Goal: Task Accomplishment & Management: Use online tool/utility

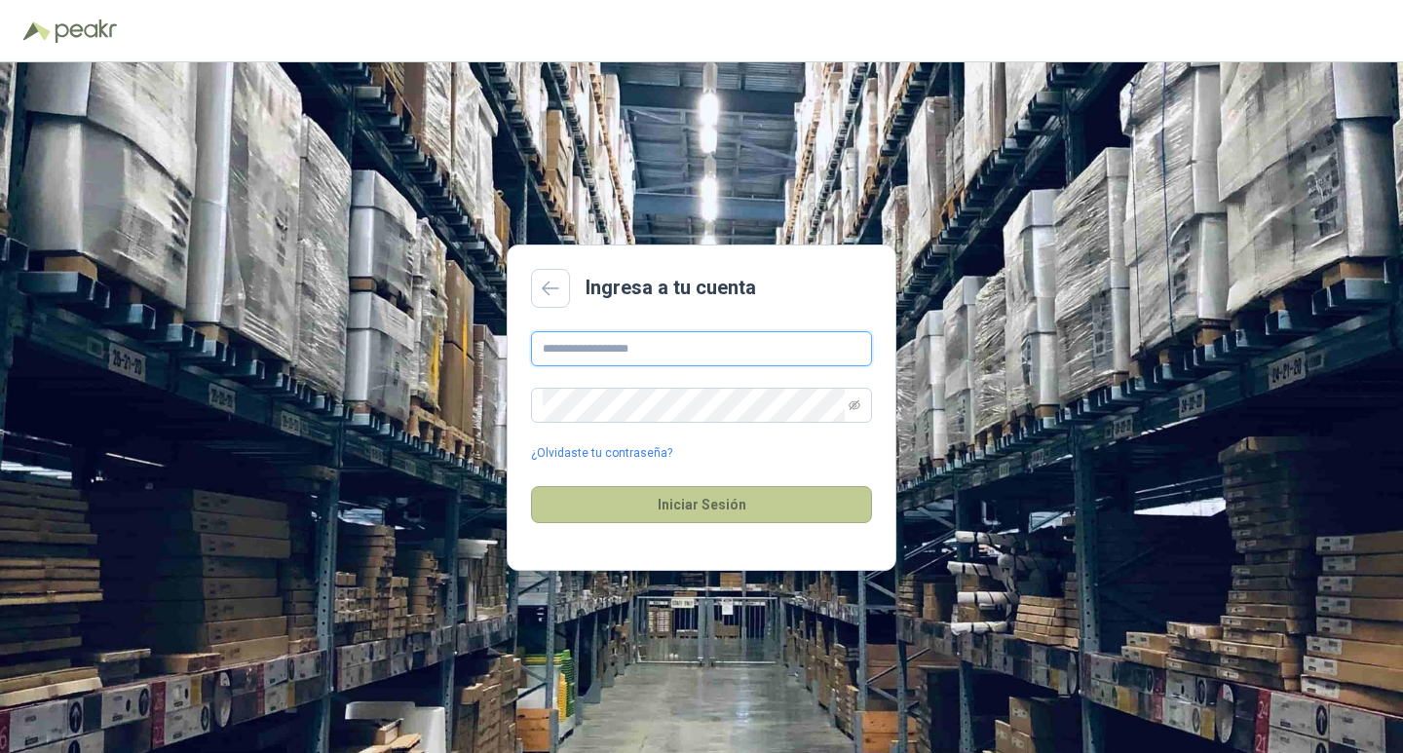
type input "**********"
click at [702, 515] on button "Iniciar Sesión" at bounding box center [701, 504] width 341 height 37
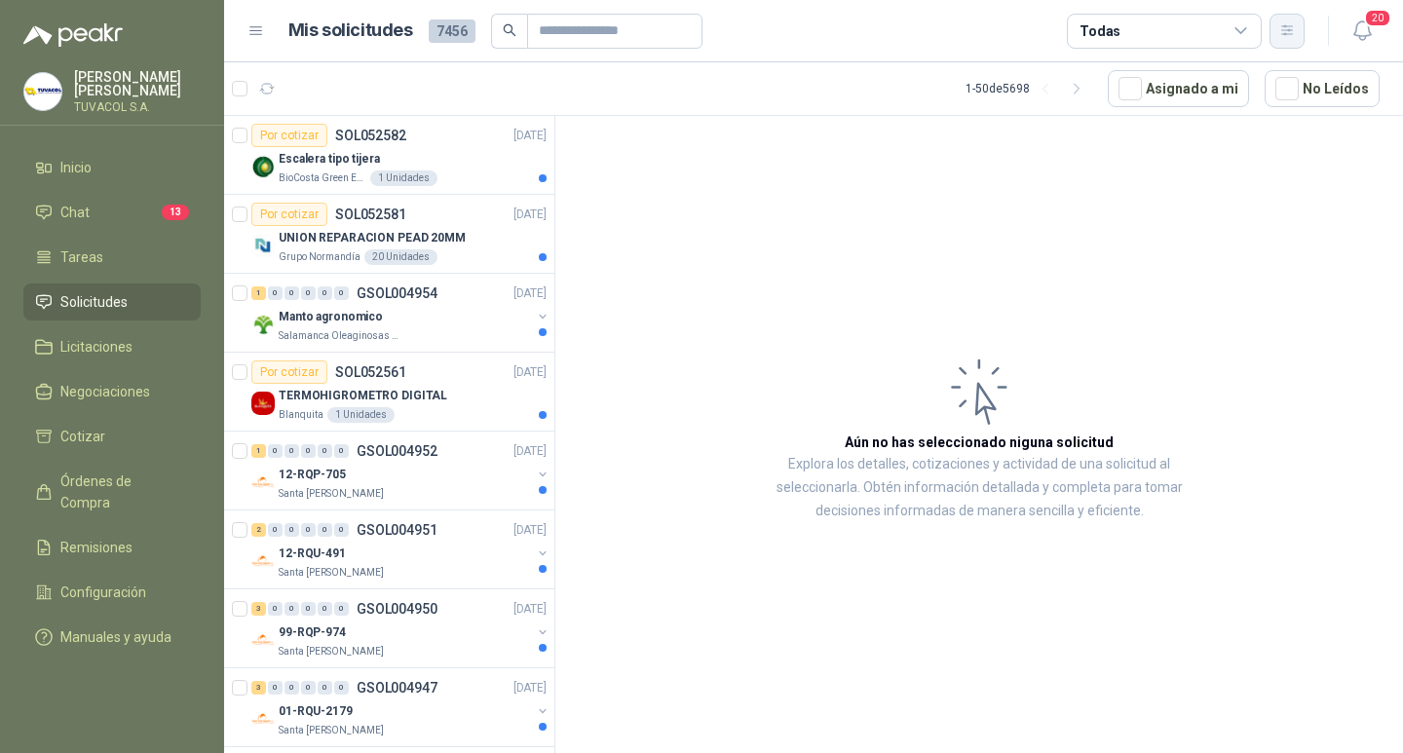
click at [1294, 32] on icon "button" at bounding box center [1287, 30] width 17 height 17
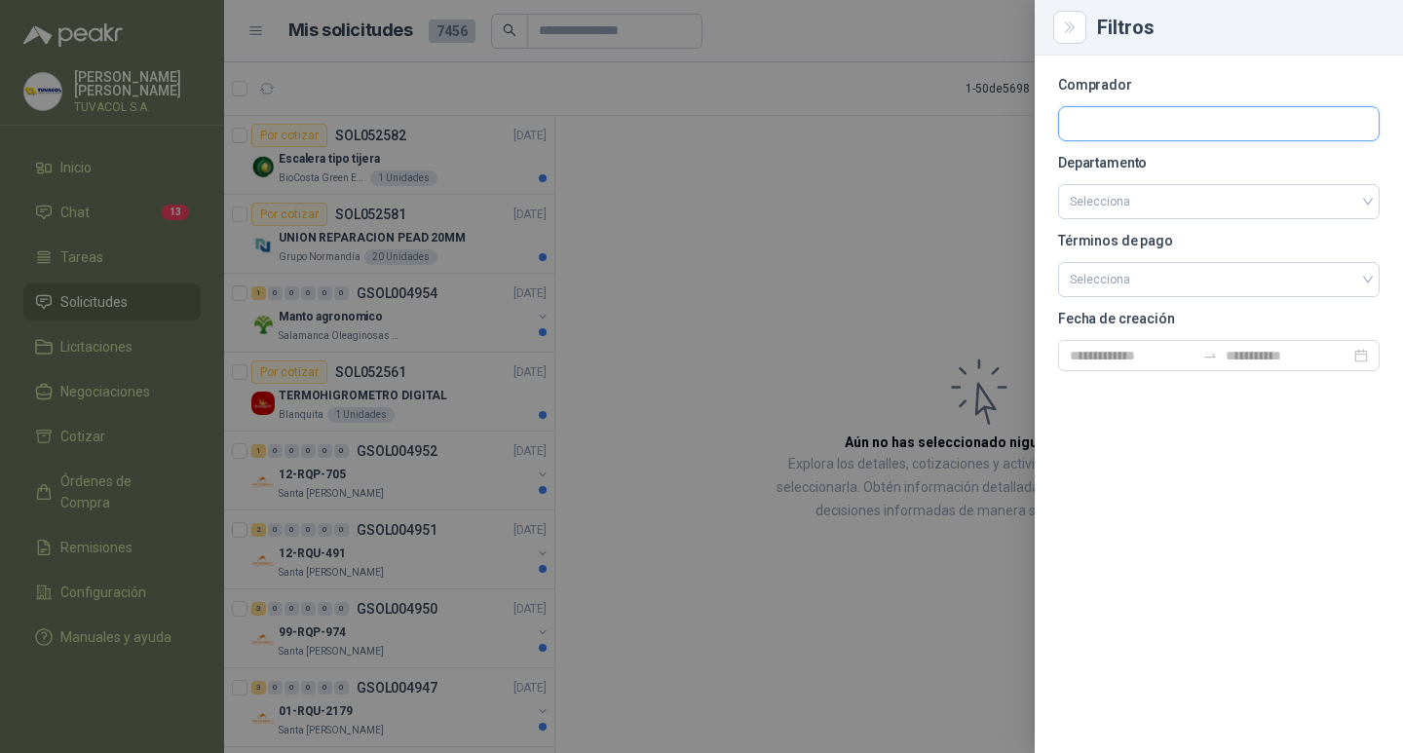
click at [1129, 119] on input "text" at bounding box center [1218, 123] width 319 height 33
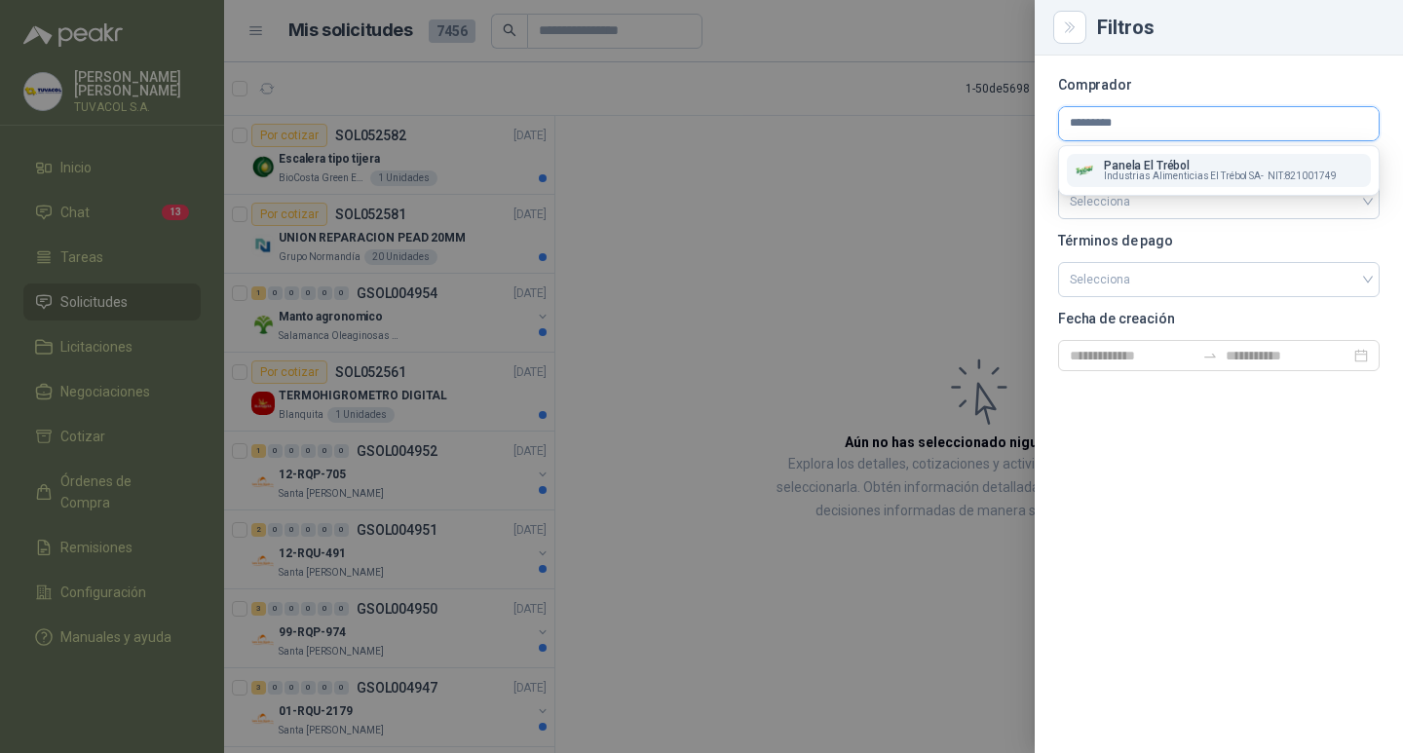
type input "*********"
click at [1146, 171] on span "Industrias Alimenticias El Trébol SA -" at bounding box center [1184, 176] width 160 height 10
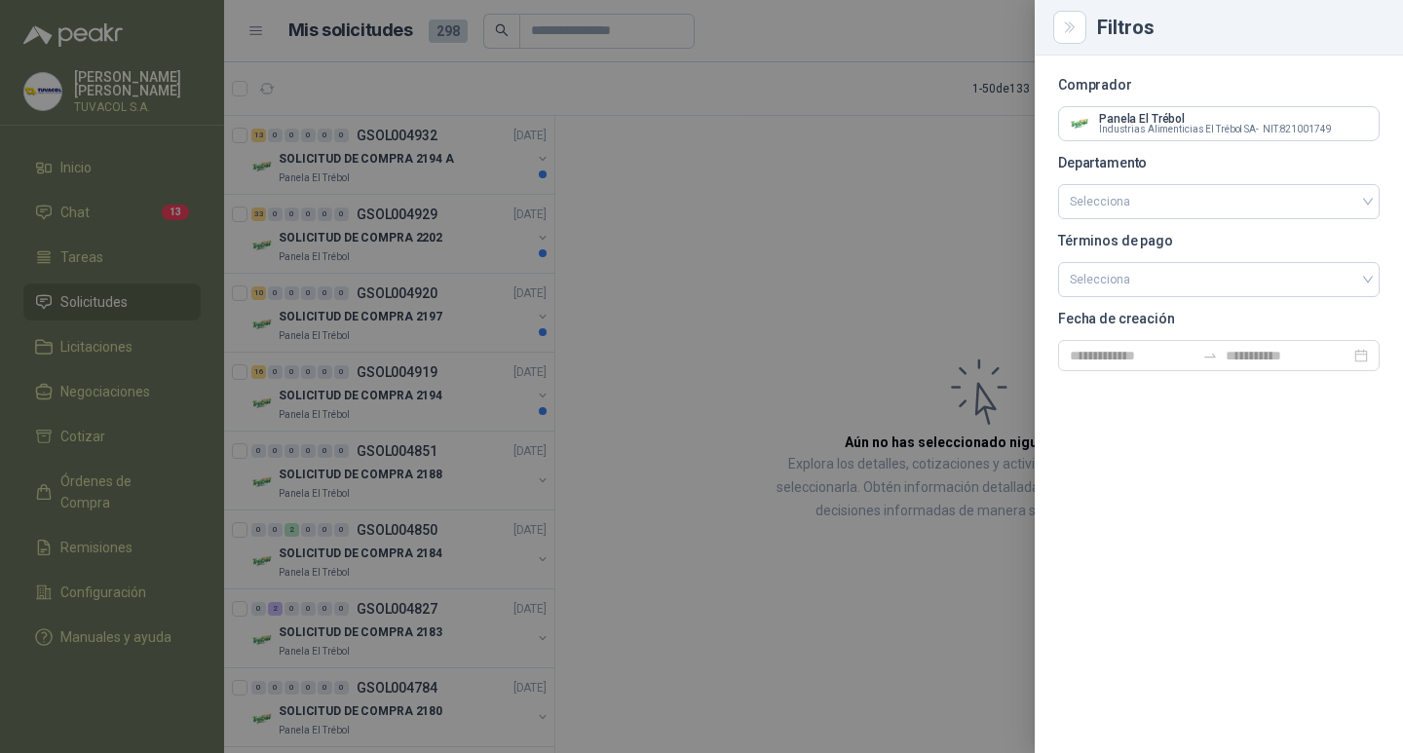
click at [900, 221] on div at bounding box center [701, 376] width 1403 height 753
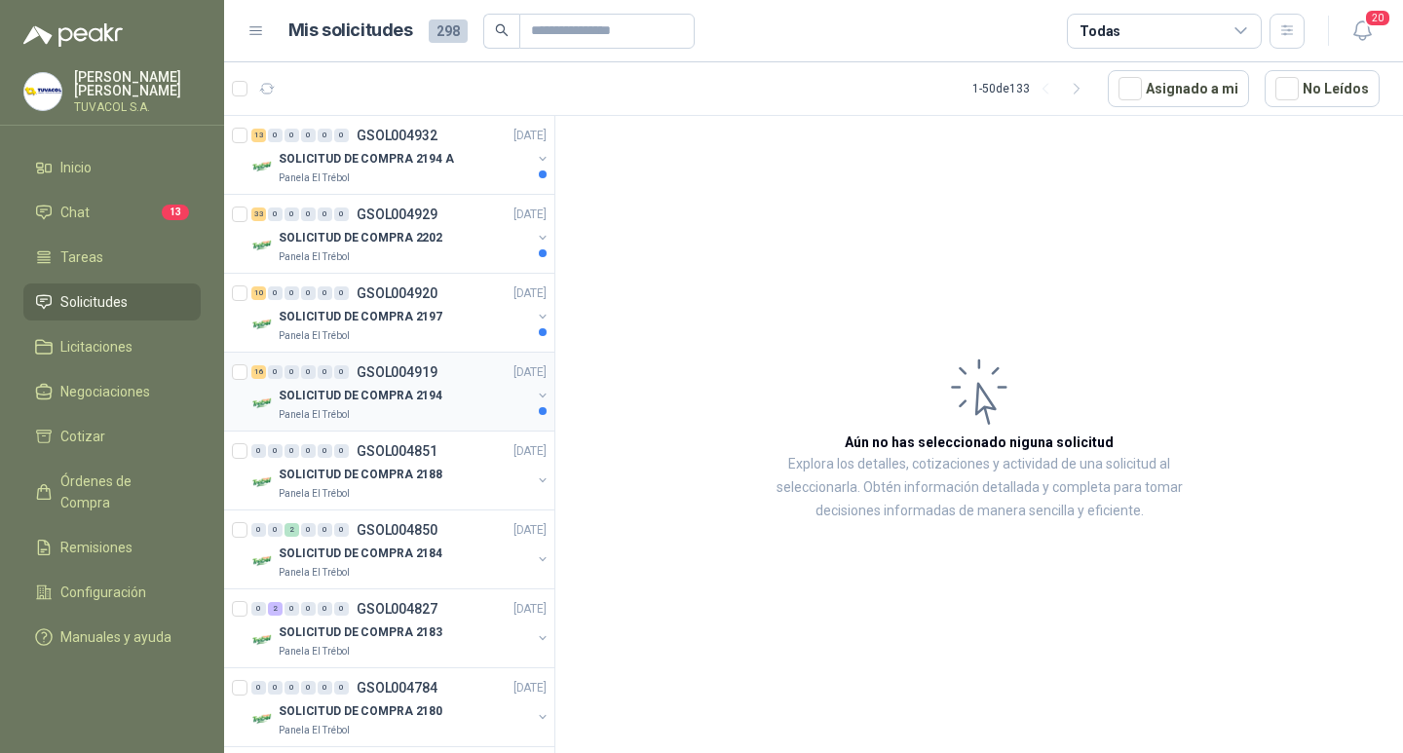
click at [381, 372] on p "GSOL004919" at bounding box center [396, 372] width 81 height 14
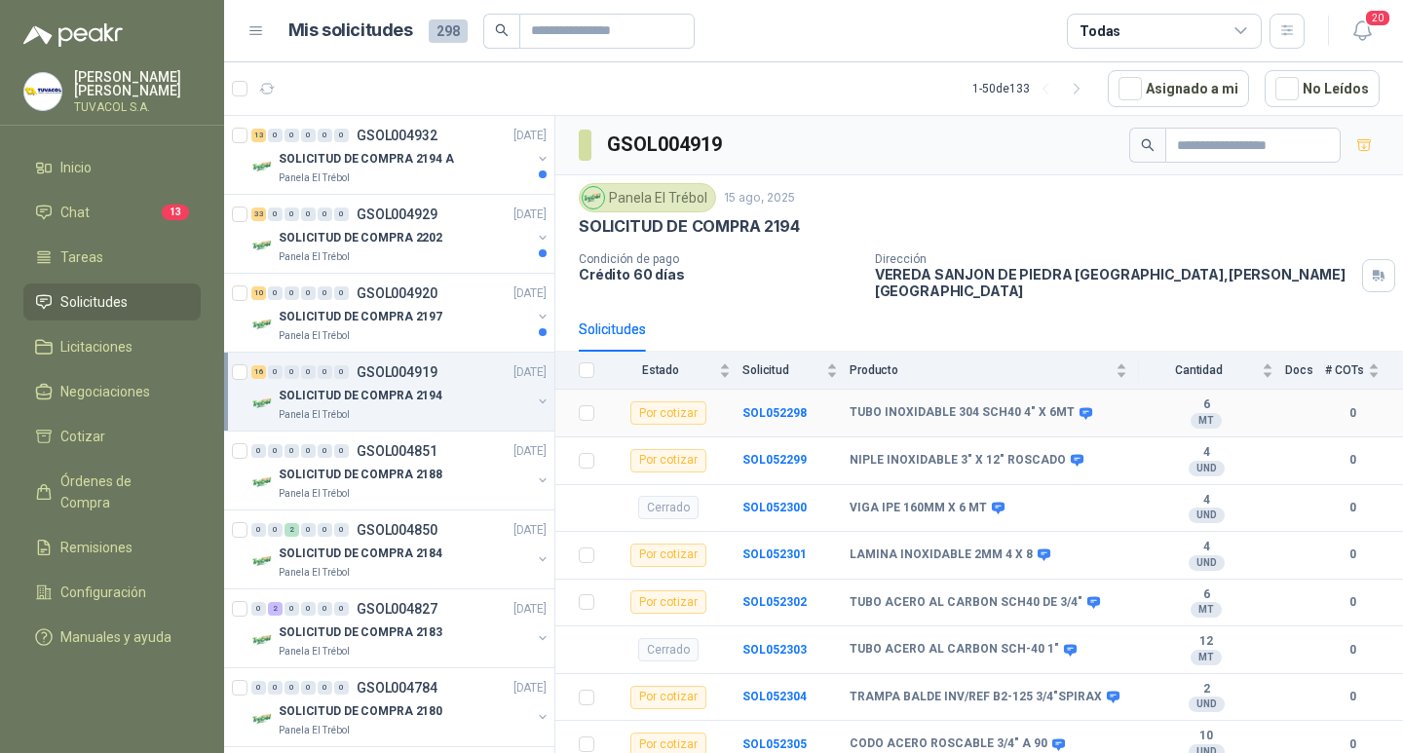
click at [650, 406] on div "Por cotizar" at bounding box center [668, 412] width 76 height 23
click at [769, 406] on b "SOL052298" at bounding box center [774, 413] width 64 height 14
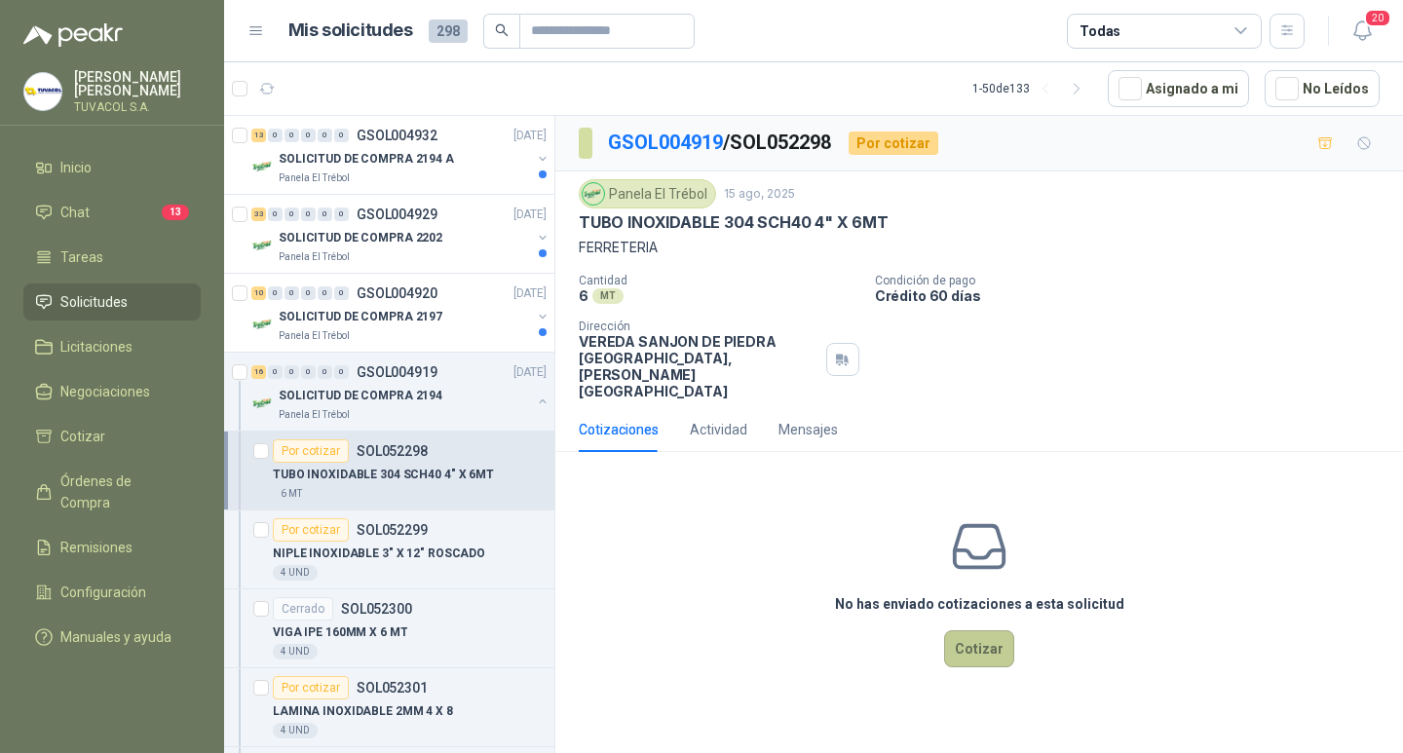
click at [973, 657] on button "Cotizar" at bounding box center [979, 648] width 70 height 37
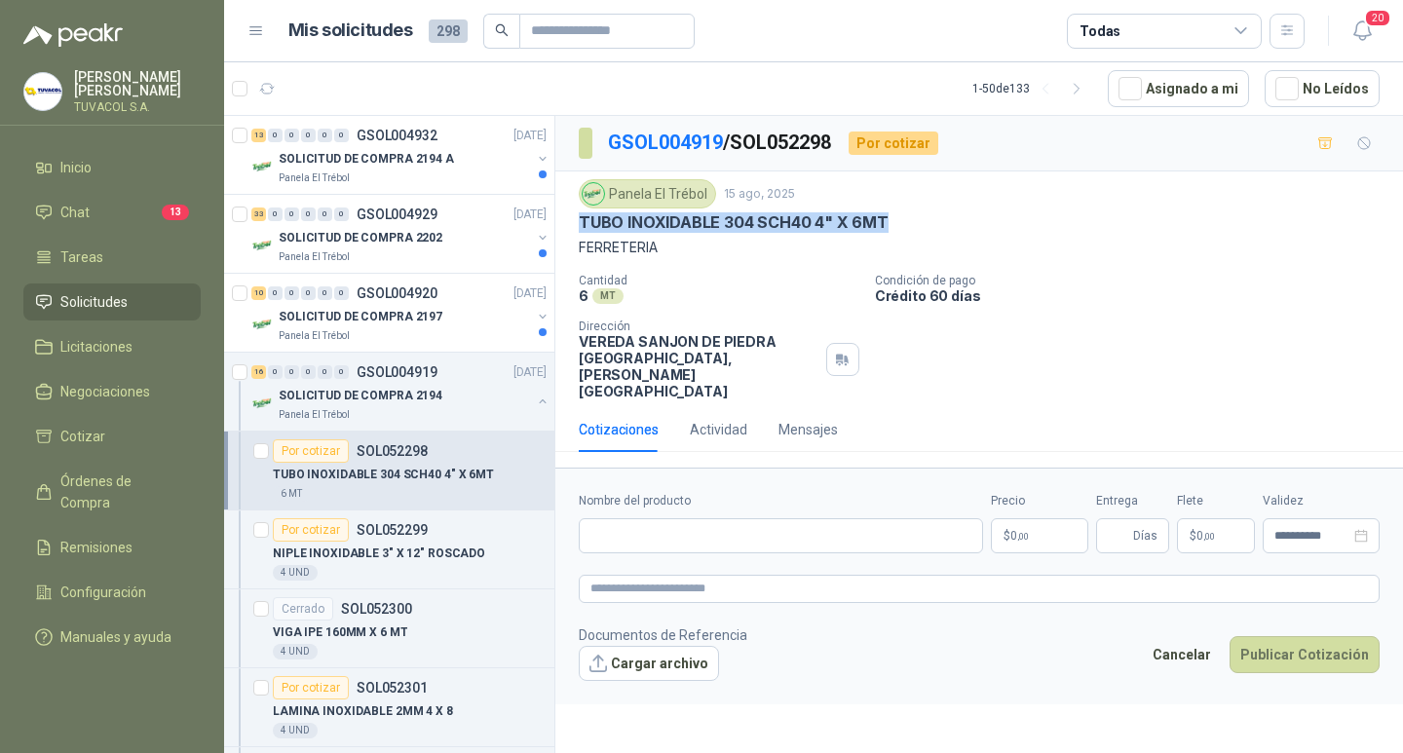
drag, startPoint x: 897, startPoint y: 213, endPoint x: 557, endPoint y: 231, distance: 340.4
click at [557, 231] on div "Panela El Trébol [DATE] TUBO INOXIDABLE 304 SCH40 4" X 6MT FERRETERIA Cantidad …" at bounding box center [978, 289] width 847 height 236
copy p "TUBO INOXIDABLE 304 SCH40 4" X 6MT"
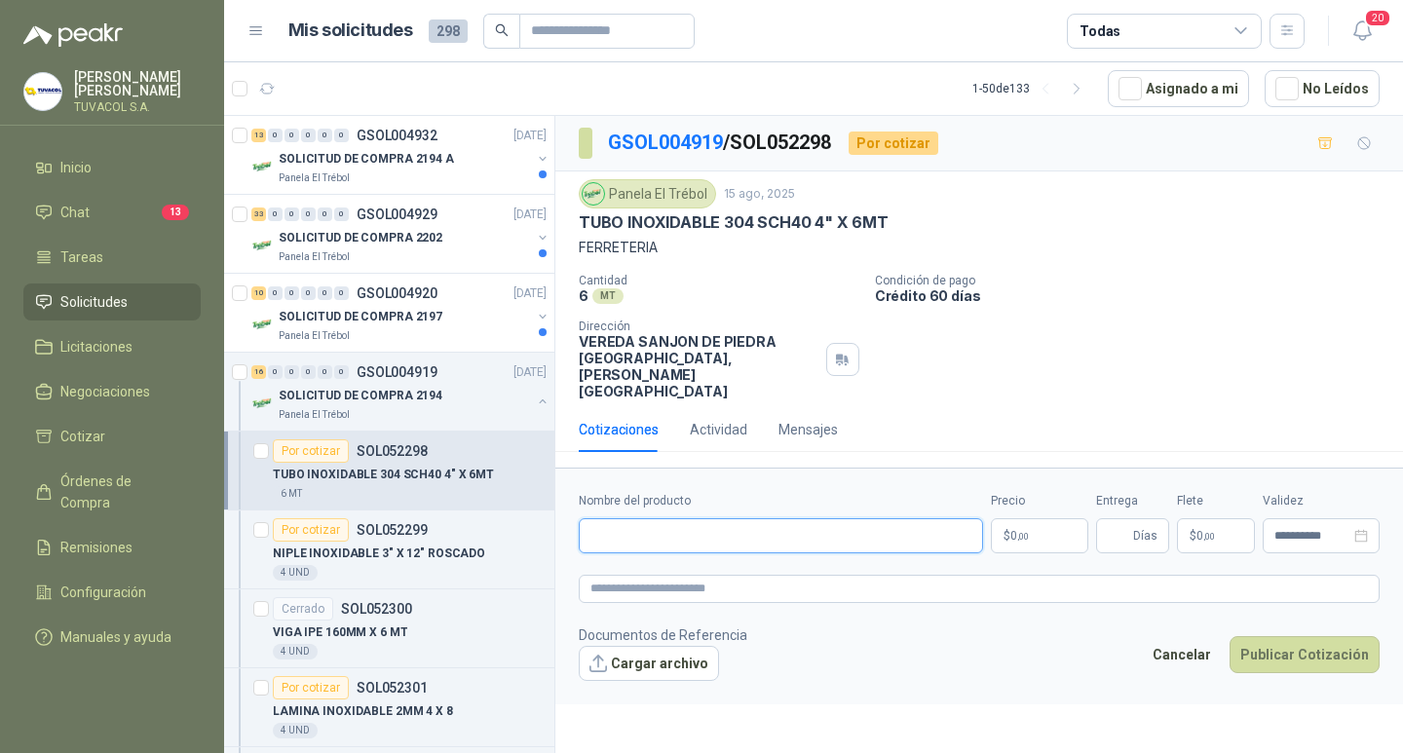
drag, startPoint x: 835, startPoint y: 544, endPoint x: 918, endPoint y: 540, distance: 82.9
click at [836, 544] on input "Nombre del producto" at bounding box center [781, 535] width 404 height 35
paste input "**********"
type input "**********"
click at [1034, 540] on p "$ 0 ,00" at bounding box center [1039, 535] width 97 height 35
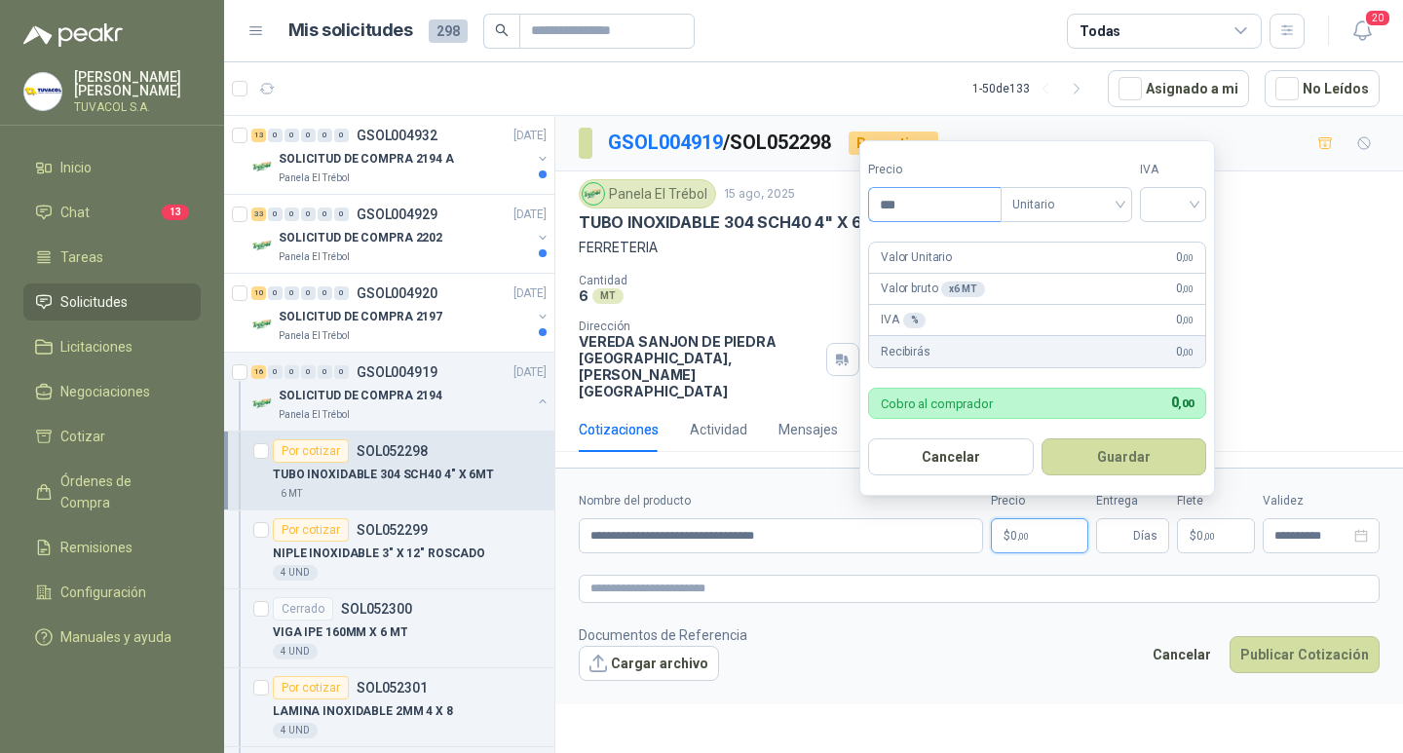
click at [956, 206] on input "***" at bounding box center [934, 204] width 131 height 33
type input "*********"
click at [1174, 203] on input "search" at bounding box center [1172, 202] width 43 height 29
click at [1183, 244] on div "19%" at bounding box center [1177, 244] width 36 height 21
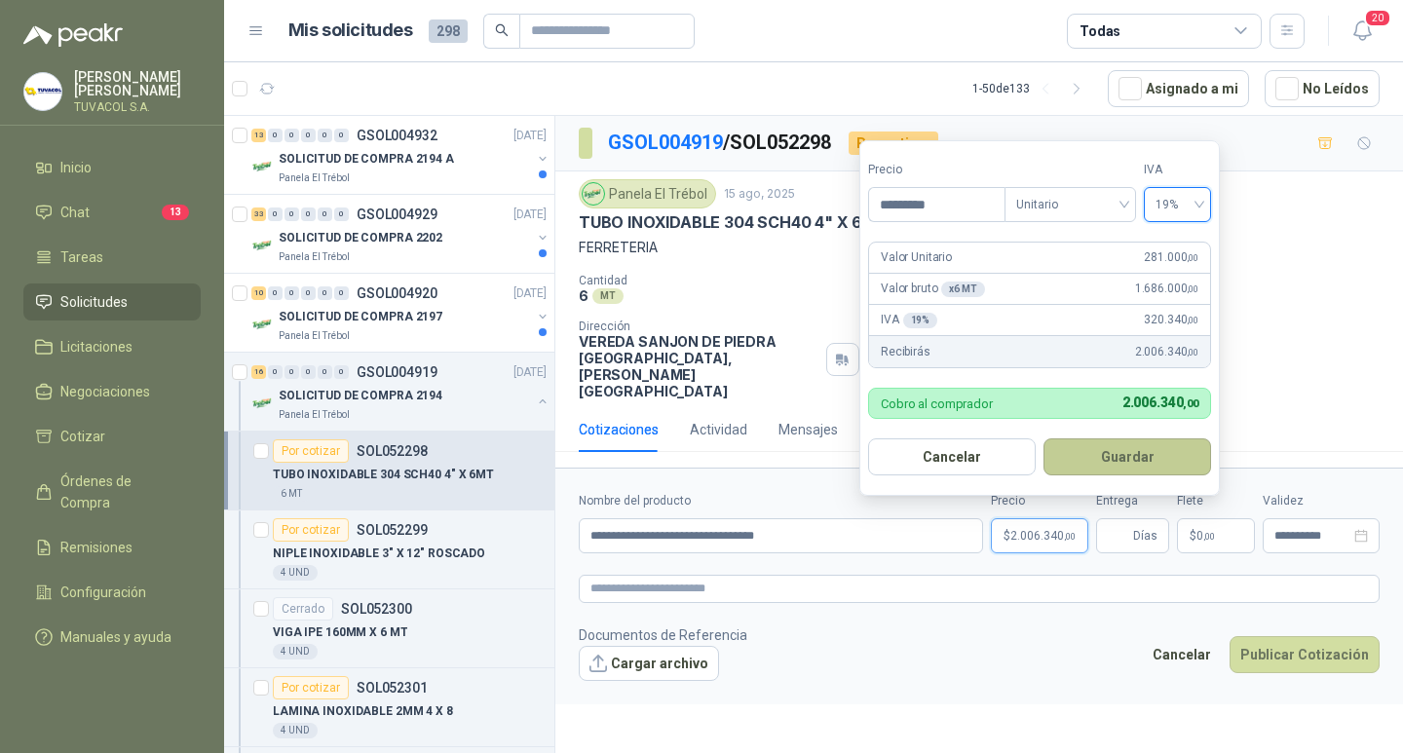
click at [1154, 453] on button "Guardar" at bounding box center [1127, 456] width 168 height 37
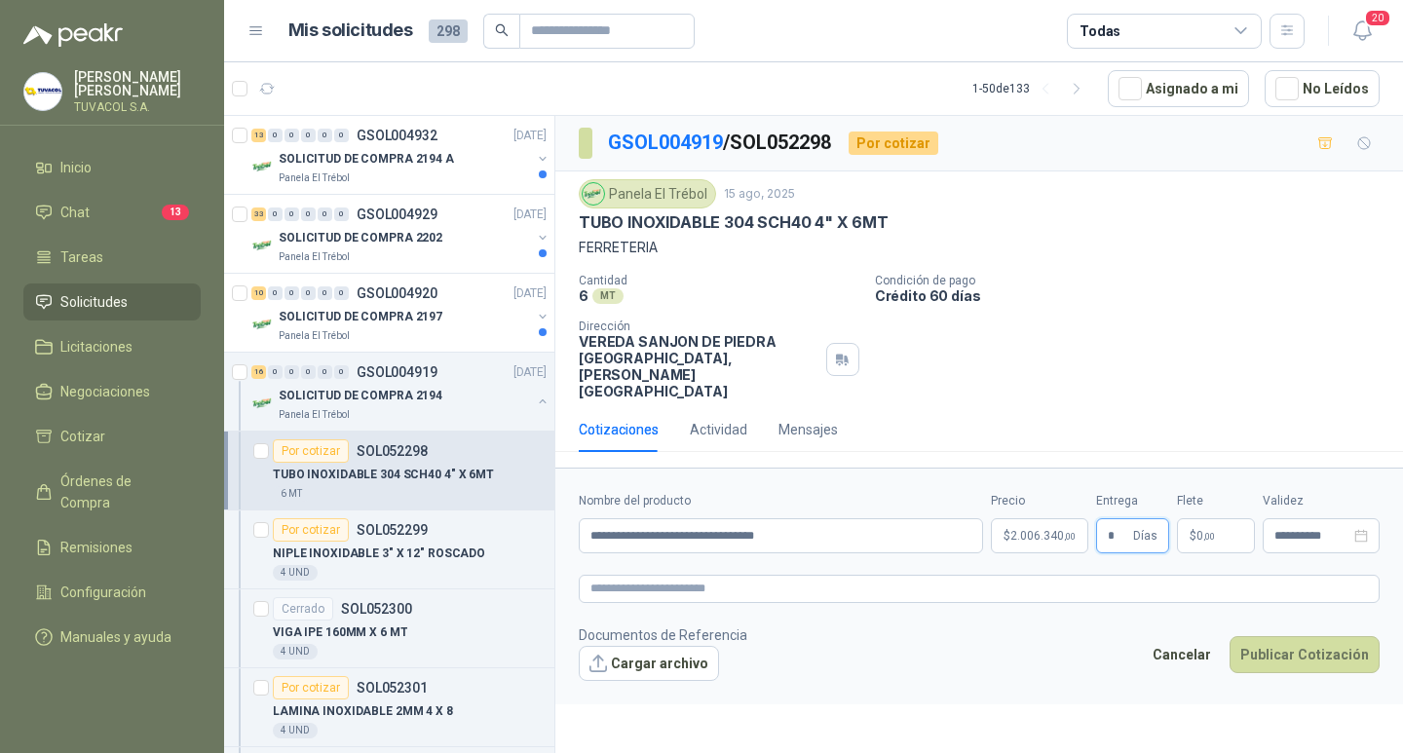
type input "*"
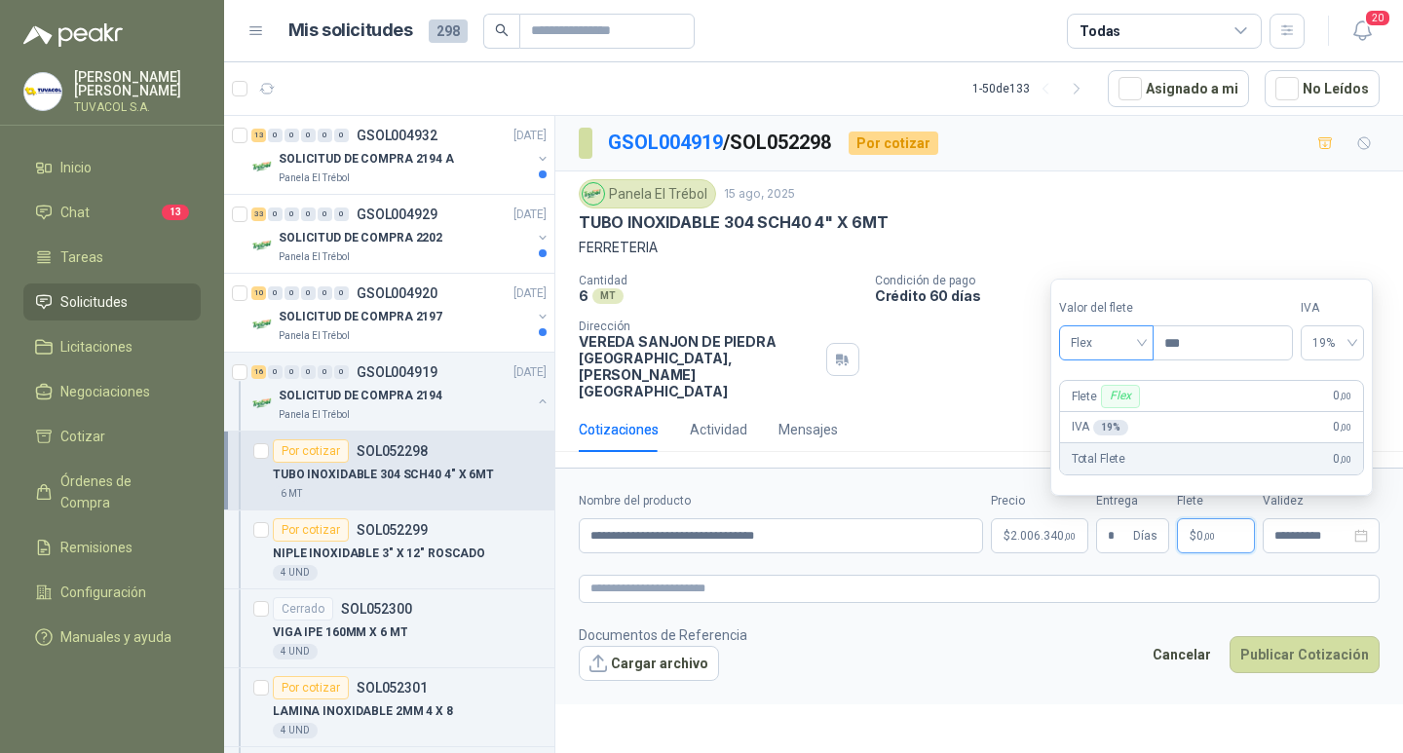
click at [1142, 352] on span "Flex" at bounding box center [1105, 342] width 71 height 29
click at [1109, 417] on div "Incluido" at bounding box center [1107, 414] width 67 height 21
click at [1317, 681] on div "Cancelar Publicar Cotización" at bounding box center [1261, 658] width 238 height 45
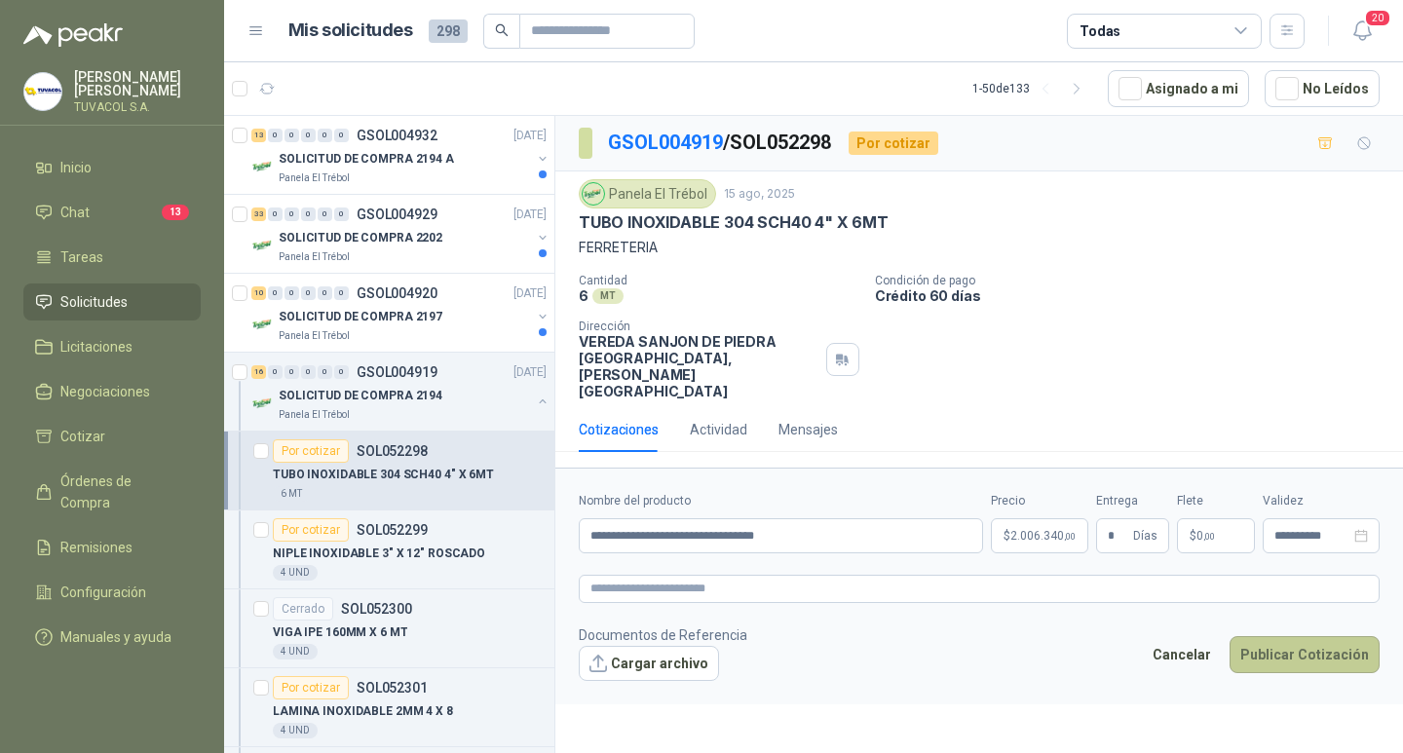
click at [1315, 673] on button "Publicar Cotización" at bounding box center [1304, 654] width 150 height 37
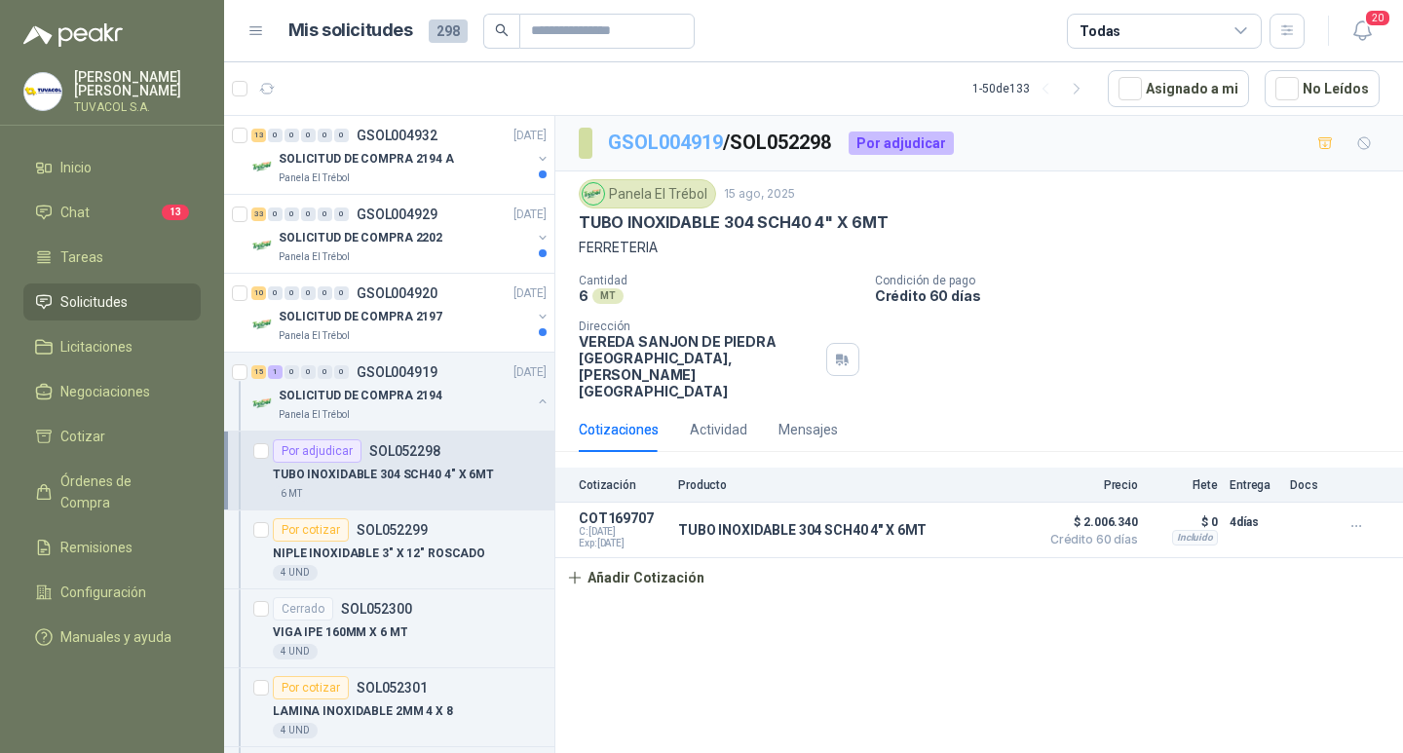
click at [669, 146] on link "GSOL004919" at bounding box center [665, 142] width 115 height 23
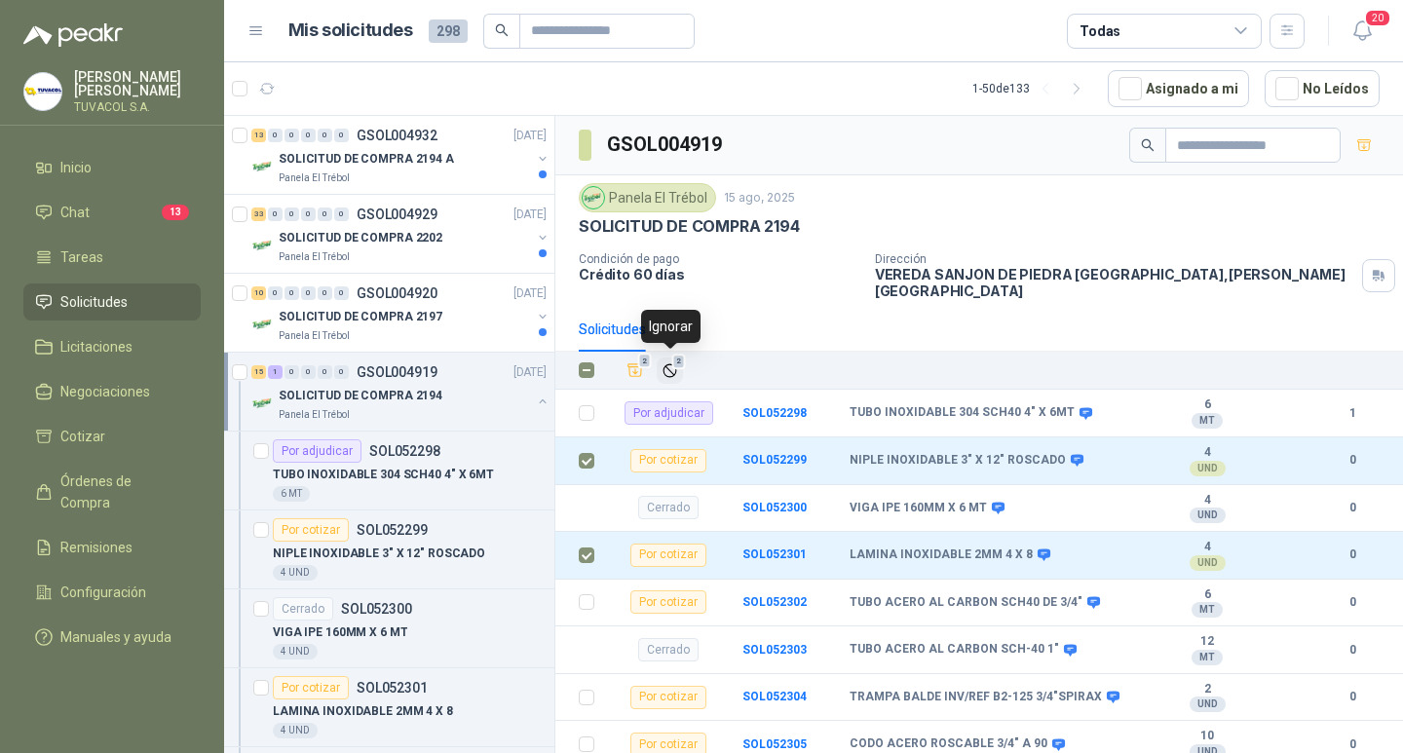
click at [674, 367] on icon "Ignorar" at bounding box center [669, 370] width 17 height 17
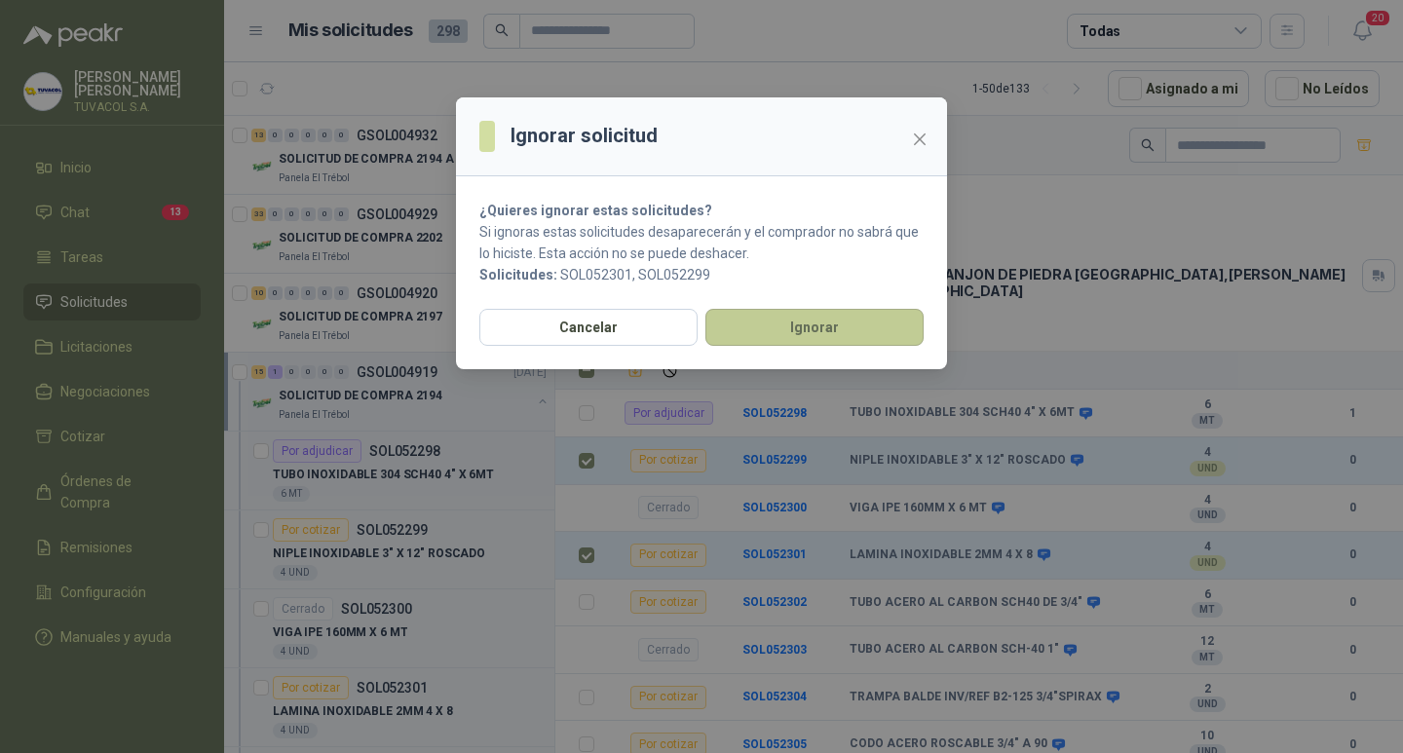
click at [897, 325] on button "Ignorar" at bounding box center [814, 327] width 218 height 37
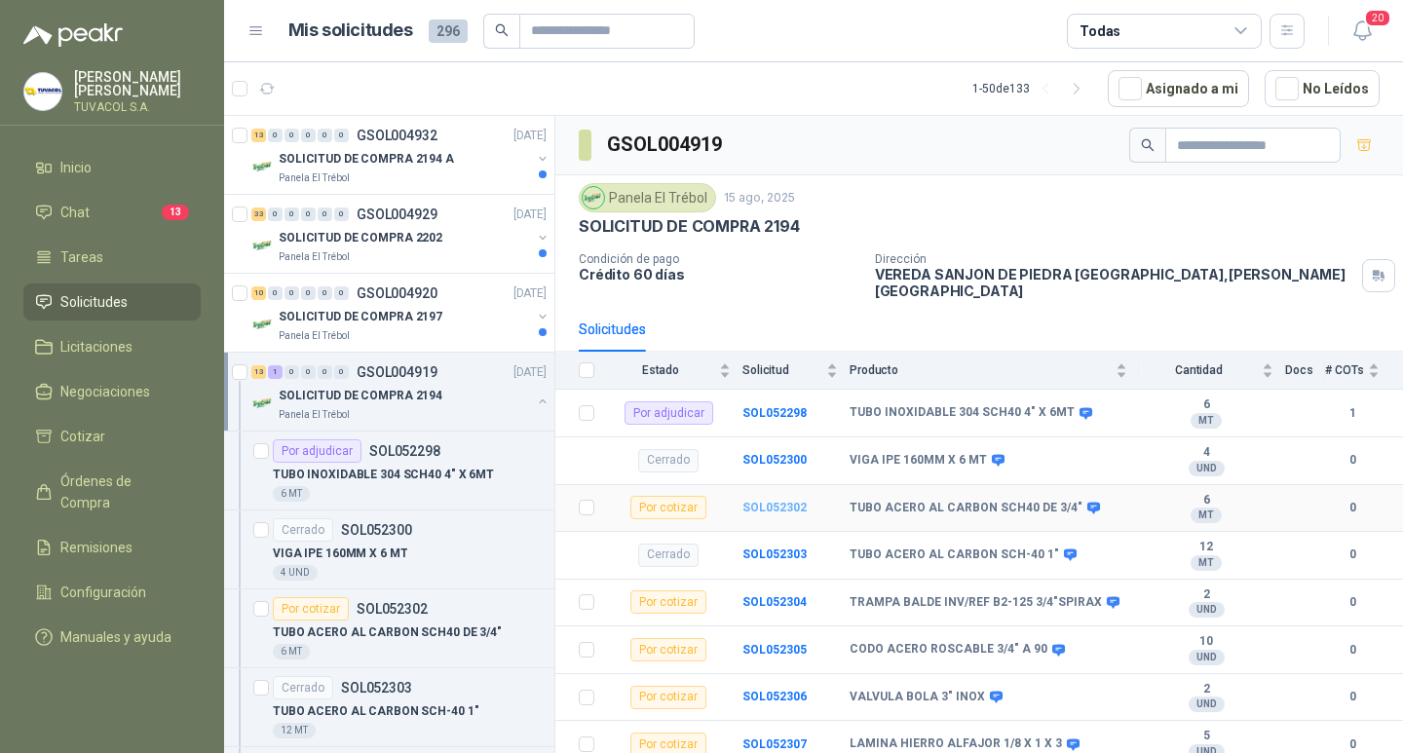
click at [757, 506] on b "SOL052302" at bounding box center [774, 508] width 64 height 14
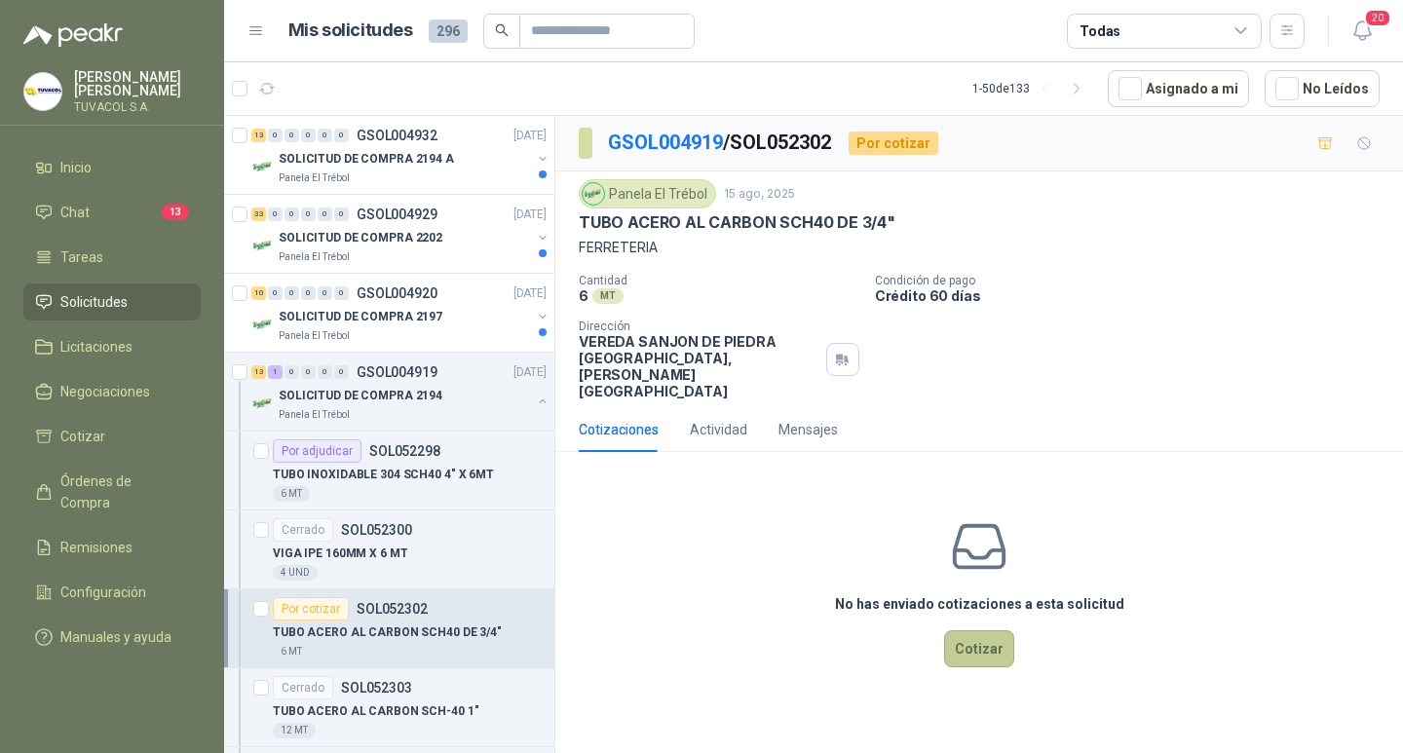
click at [999, 663] on button "Cotizar" at bounding box center [979, 648] width 70 height 37
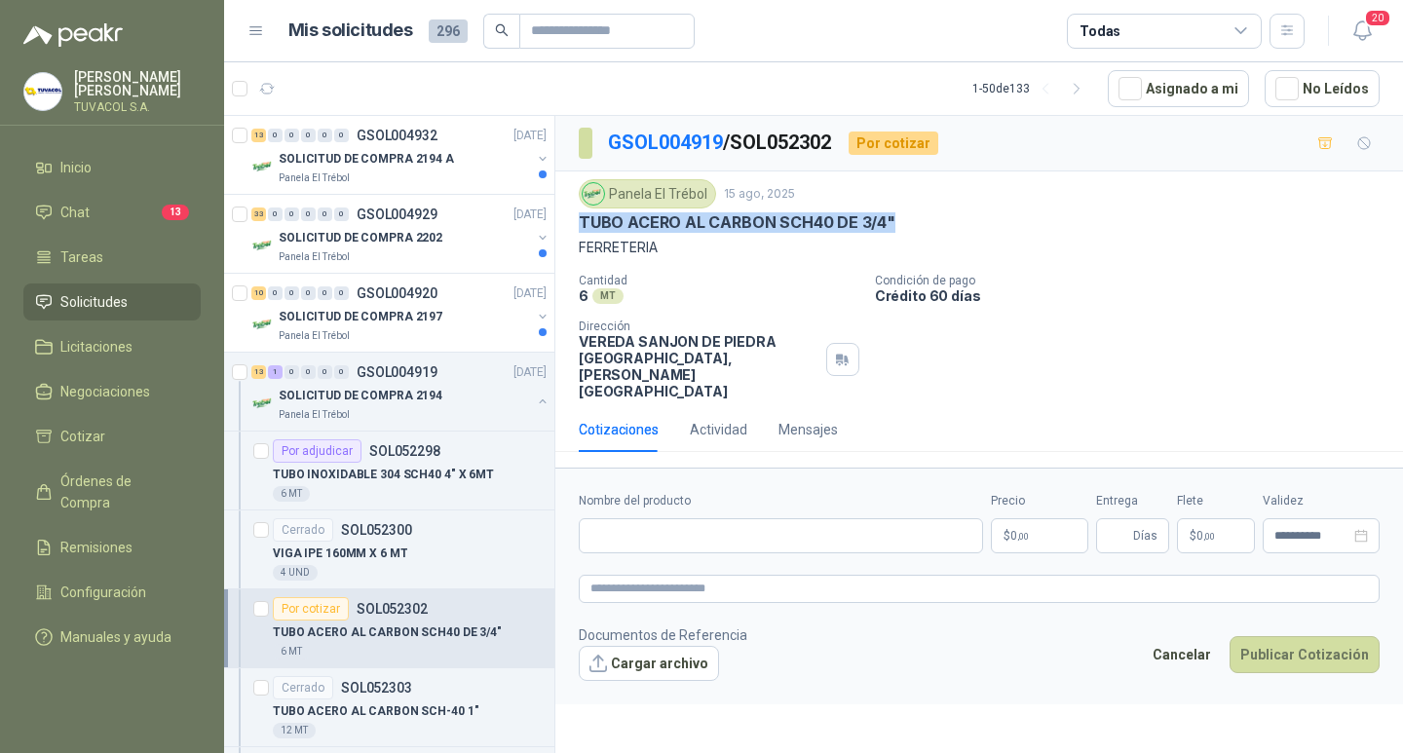
drag, startPoint x: 907, startPoint y: 222, endPoint x: 572, endPoint y: 234, distance: 335.3
click at [572, 234] on div "Panela El Trébol [DATE] TUBO ACERO AL CARBON SCH40 DE 3/4" FERRETERIA Cantidad …" at bounding box center [978, 289] width 847 height 236
copy p "TUBO ACERO AL CARBON SCH40 DE 3/4""
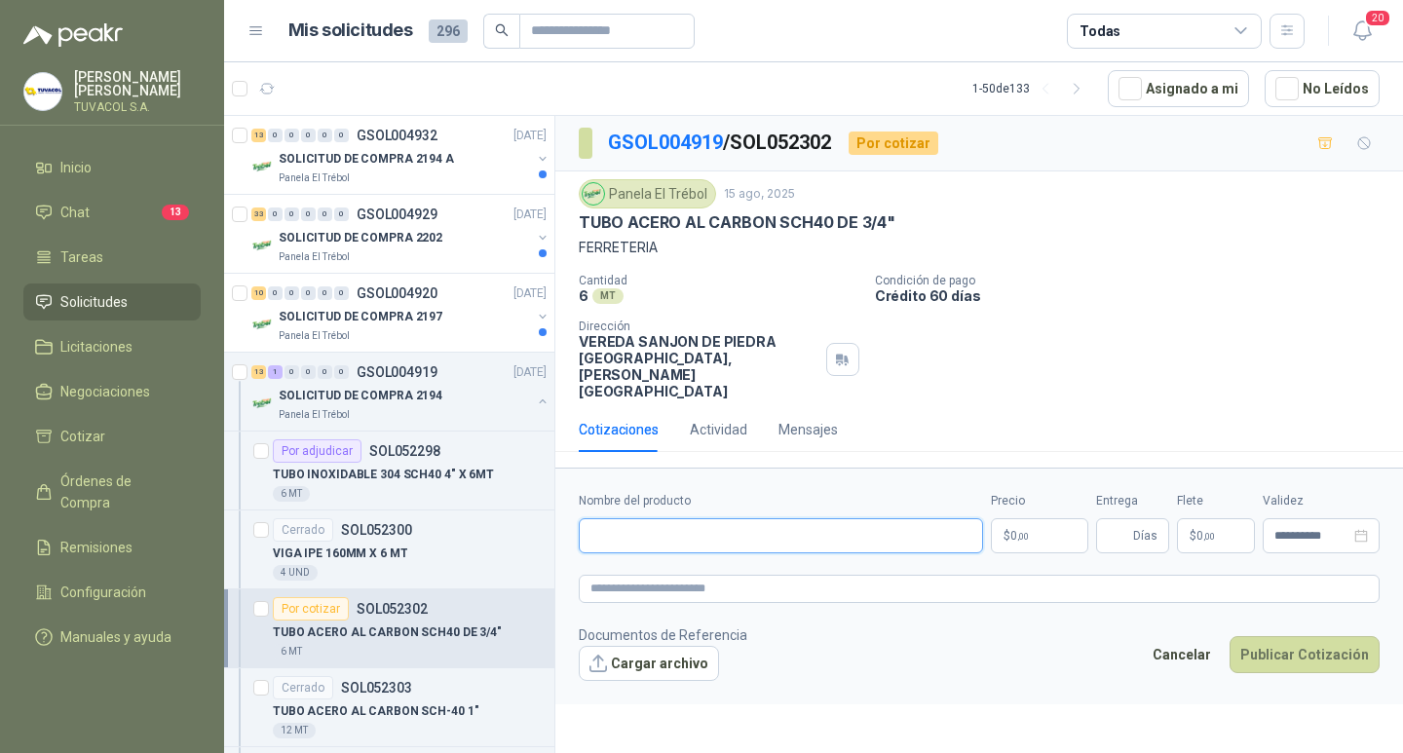
click at [767, 553] on input "Nombre del producto" at bounding box center [781, 535] width 404 height 35
paste input "**********"
type input "**********"
click at [1046, 547] on p "$ 0 ,00" at bounding box center [1039, 535] width 97 height 35
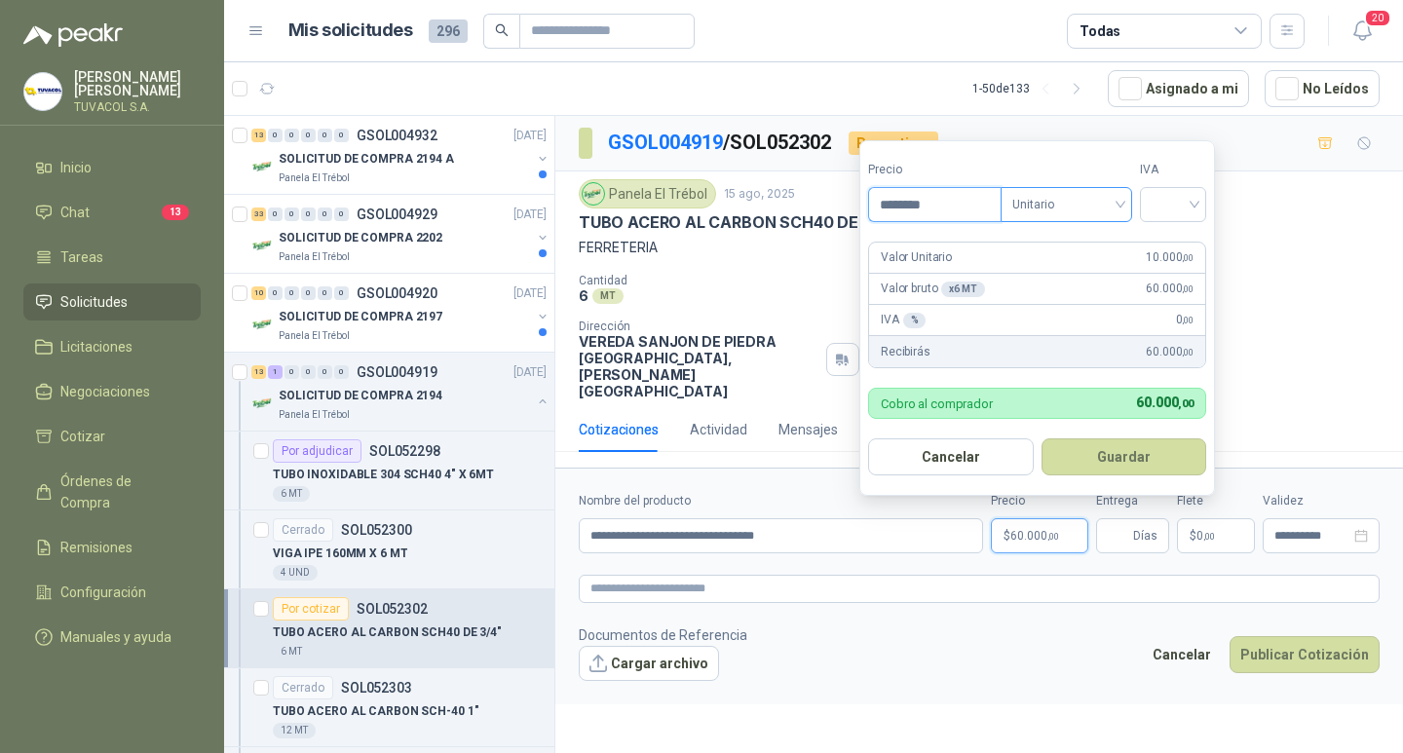
type input "********"
click at [1168, 200] on input "search" at bounding box center [1172, 202] width 43 height 29
click at [1167, 247] on div "19%" at bounding box center [1177, 244] width 36 height 21
click at [1118, 459] on button "Guardar" at bounding box center [1127, 456] width 168 height 37
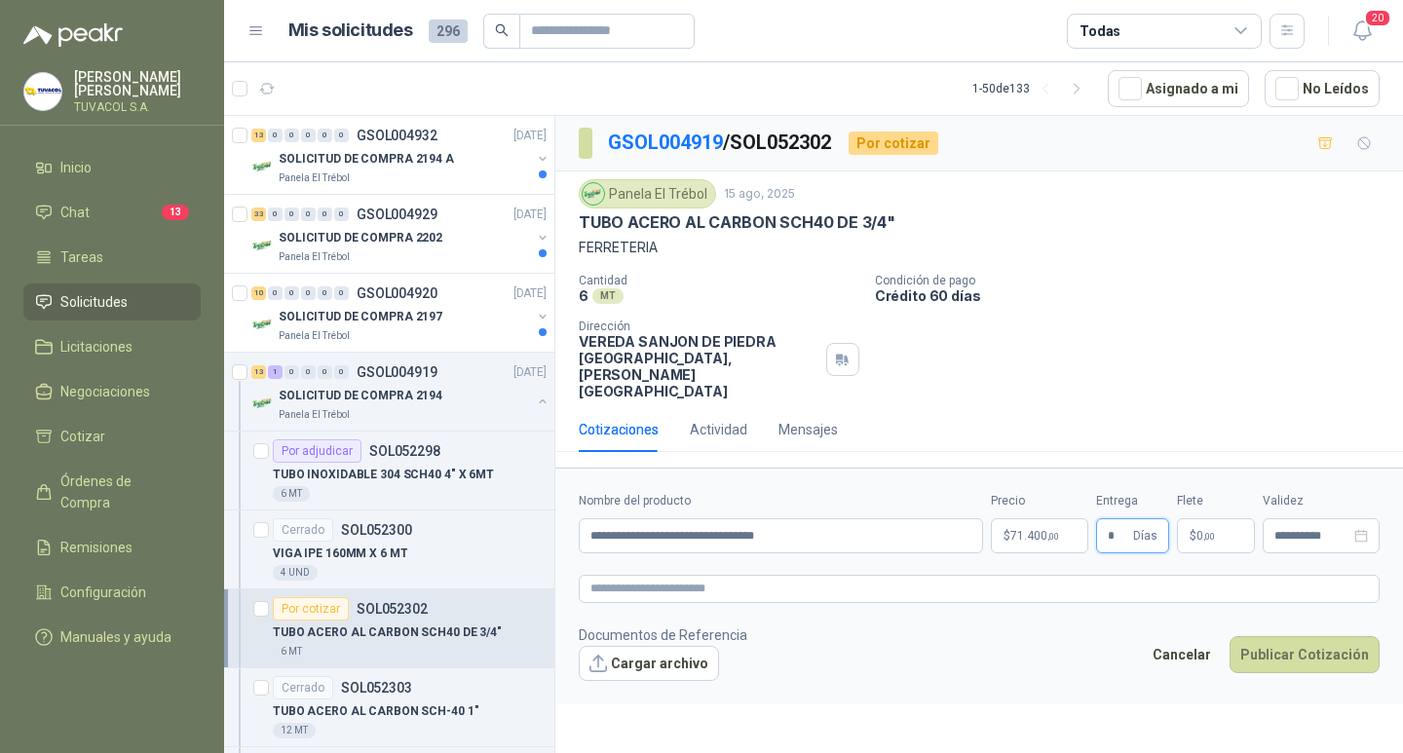
type input "*"
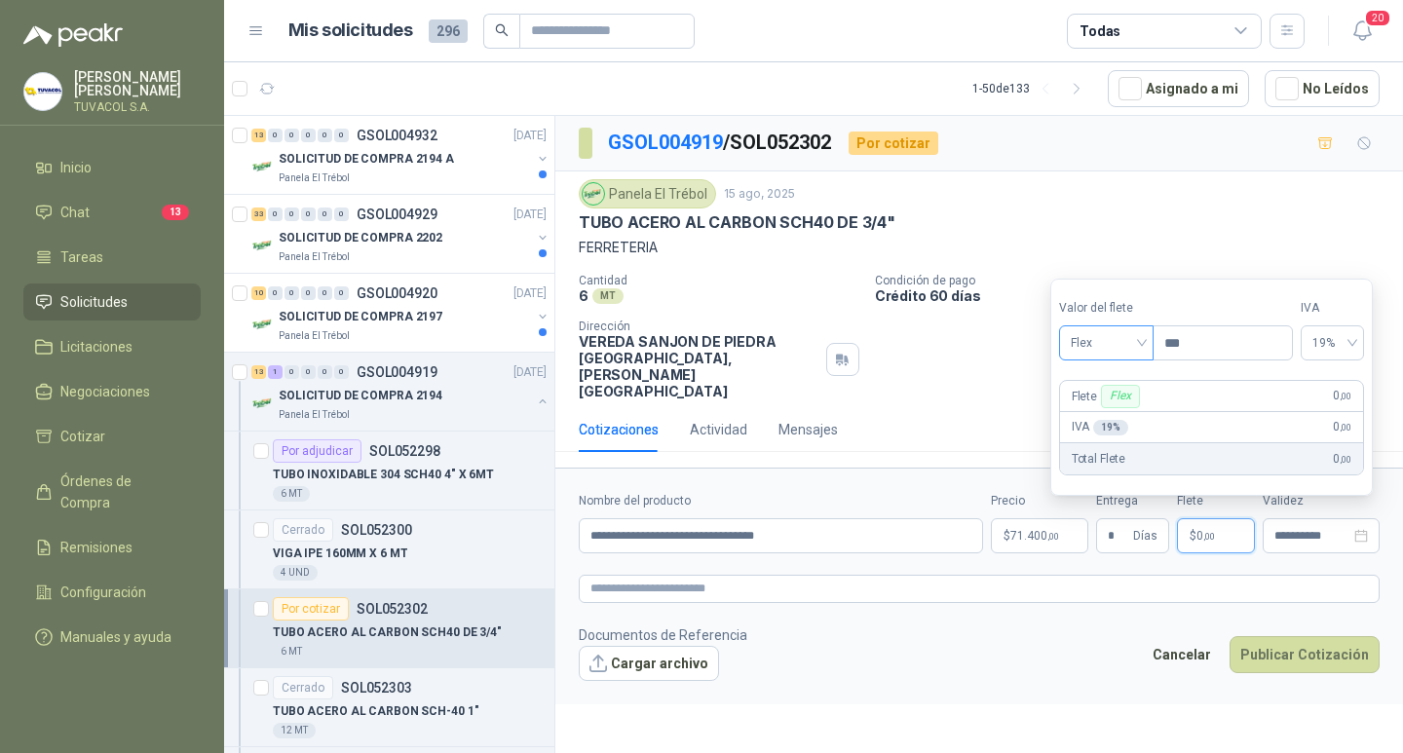
click at [1126, 349] on span "Flex" at bounding box center [1105, 342] width 71 height 29
click at [1094, 408] on div "Incluido" at bounding box center [1107, 414] width 67 height 21
click at [1310, 663] on button "Publicar Cotización" at bounding box center [1304, 654] width 150 height 37
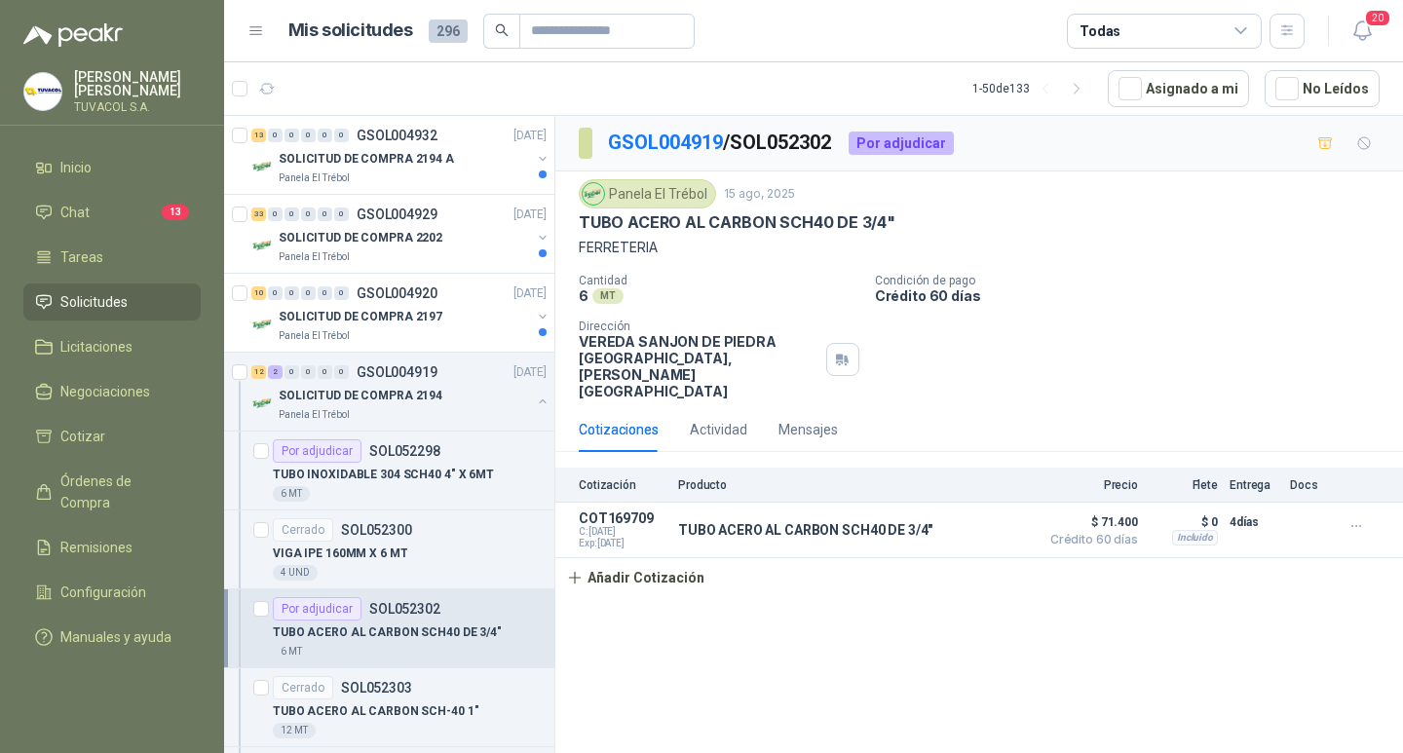
click at [690, 124] on div "GSOL004919 / SOL052302 Por adjudicar" at bounding box center [978, 144] width 847 height 56
click at [692, 133] on link "GSOL004919" at bounding box center [665, 142] width 115 height 23
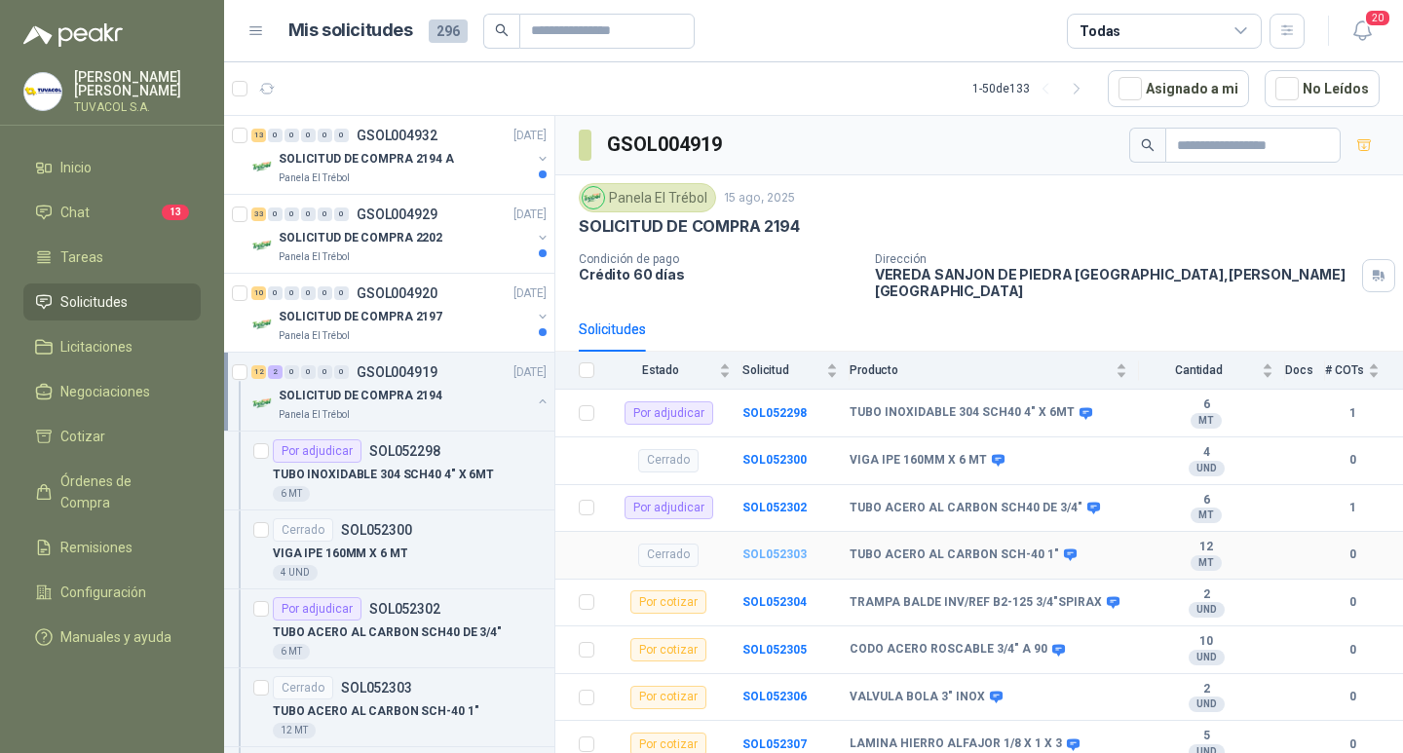
click at [781, 551] on b "SOL052303" at bounding box center [774, 554] width 64 height 14
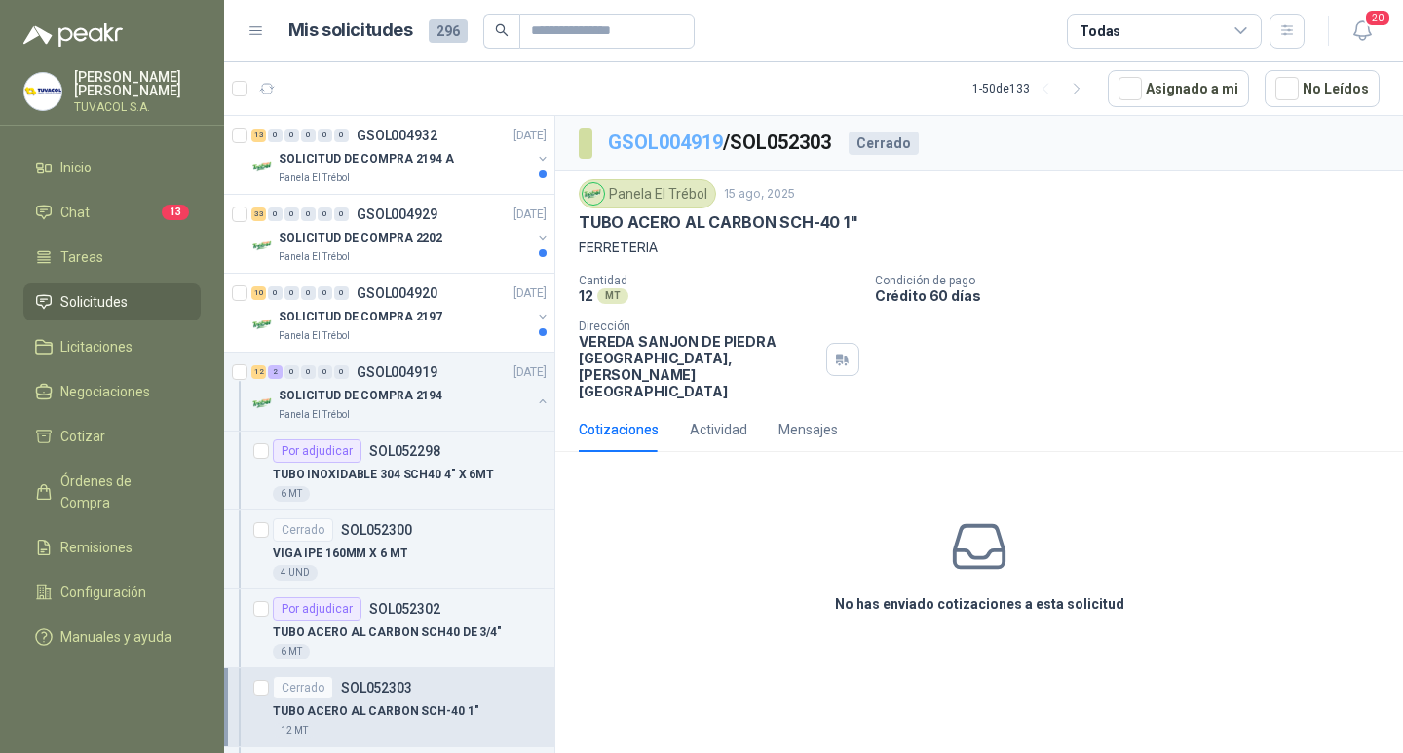
click at [693, 136] on link "GSOL004919" at bounding box center [665, 142] width 115 height 23
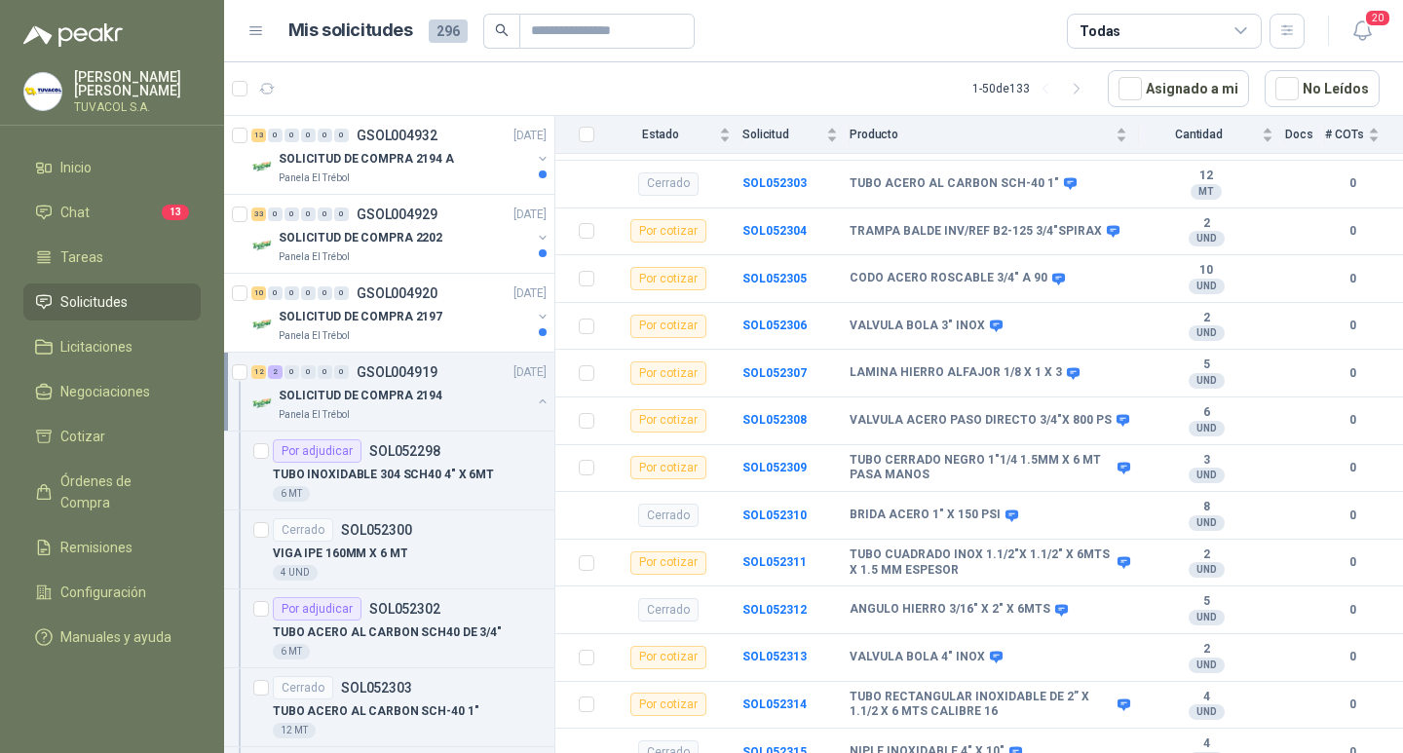
scroll to position [372, 0]
click at [766, 271] on b "SOL052305" at bounding box center [774, 278] width 64 height 14
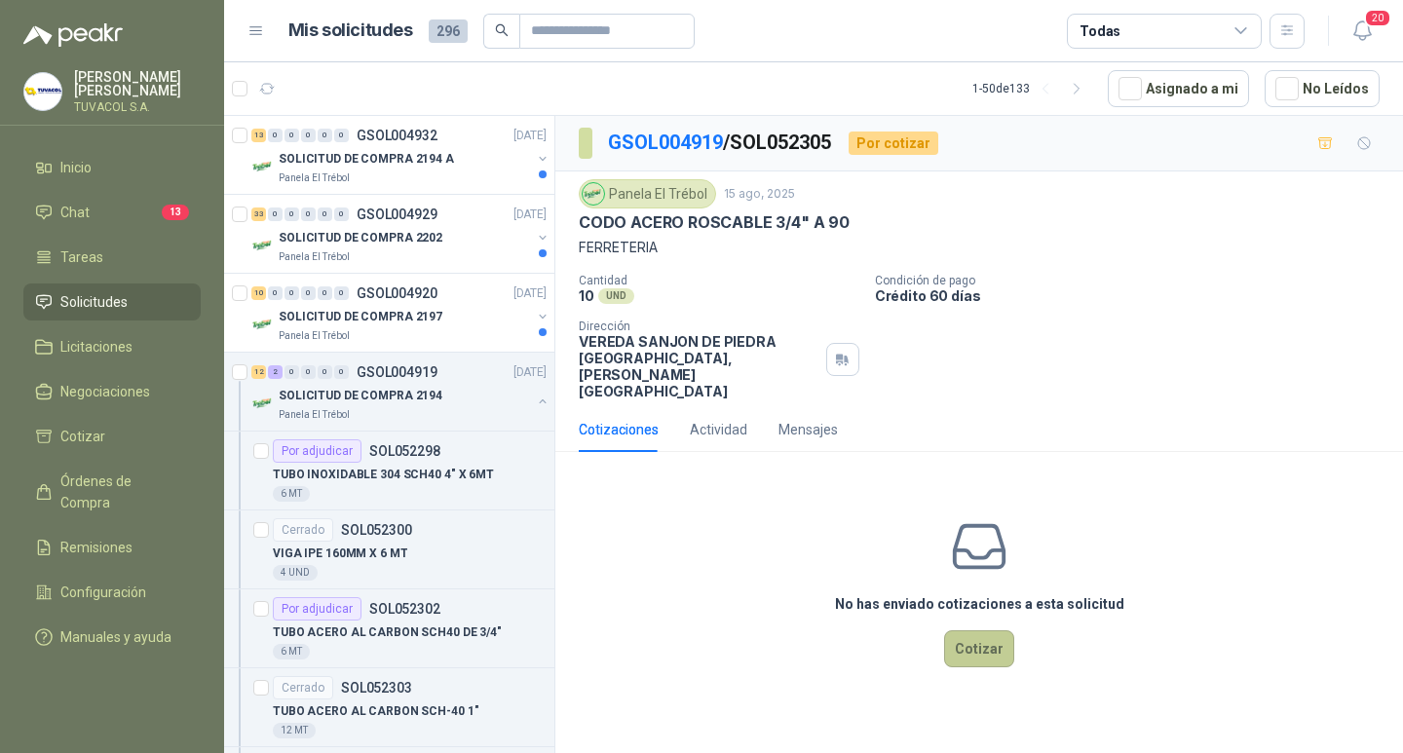
click at [988, 648] on button "Cotizar" at bounding box center [979, 648] width 70 height 37
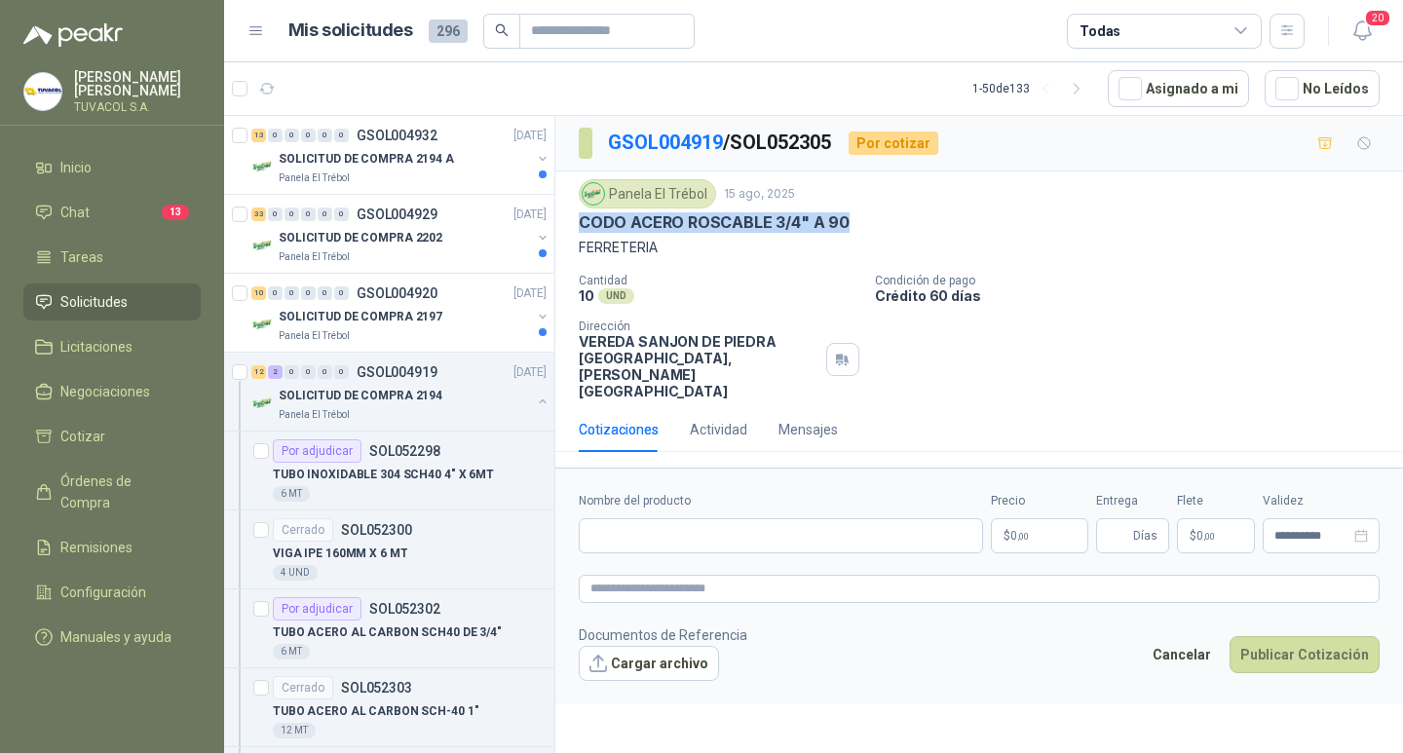
drag, startPoint x: 866, startPoint y: 221, endPoint x: 583, endPoint y: 222, distance: 282.5
click at [583, 222] on div "CODO ACERO ROSCABLE 3/4" A 90" at bounding box center [979, 222] width 801 height 20
copy p "CODO ACERO ROSCABLE 3/4" A 90"
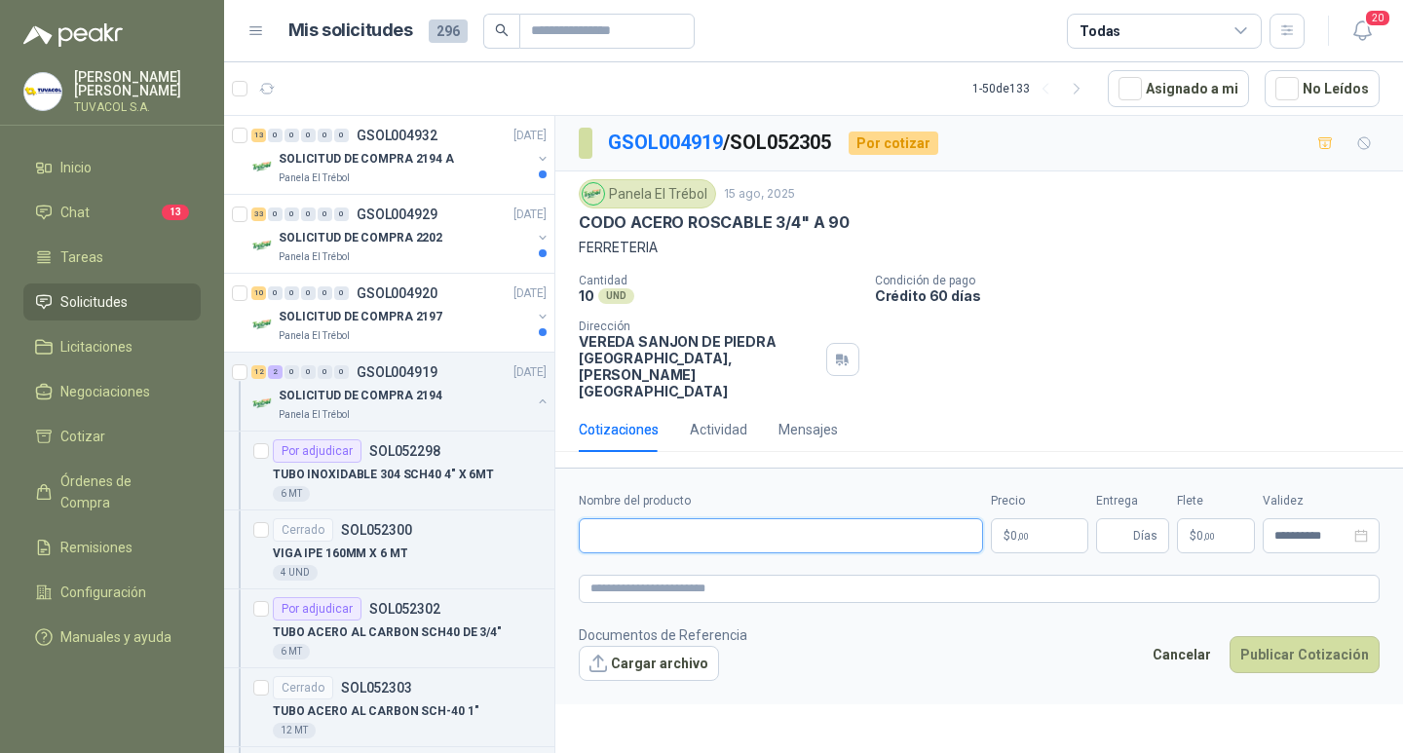
click at [828, 553] on input "Nombre del producto" at bounding box center [781, 535] width 404 height 35
paste input "**********"
type input "**********"
click at [1054, 548] on p "$ 0 ,00" at bounding box center [1039, 535] width 97 height 35
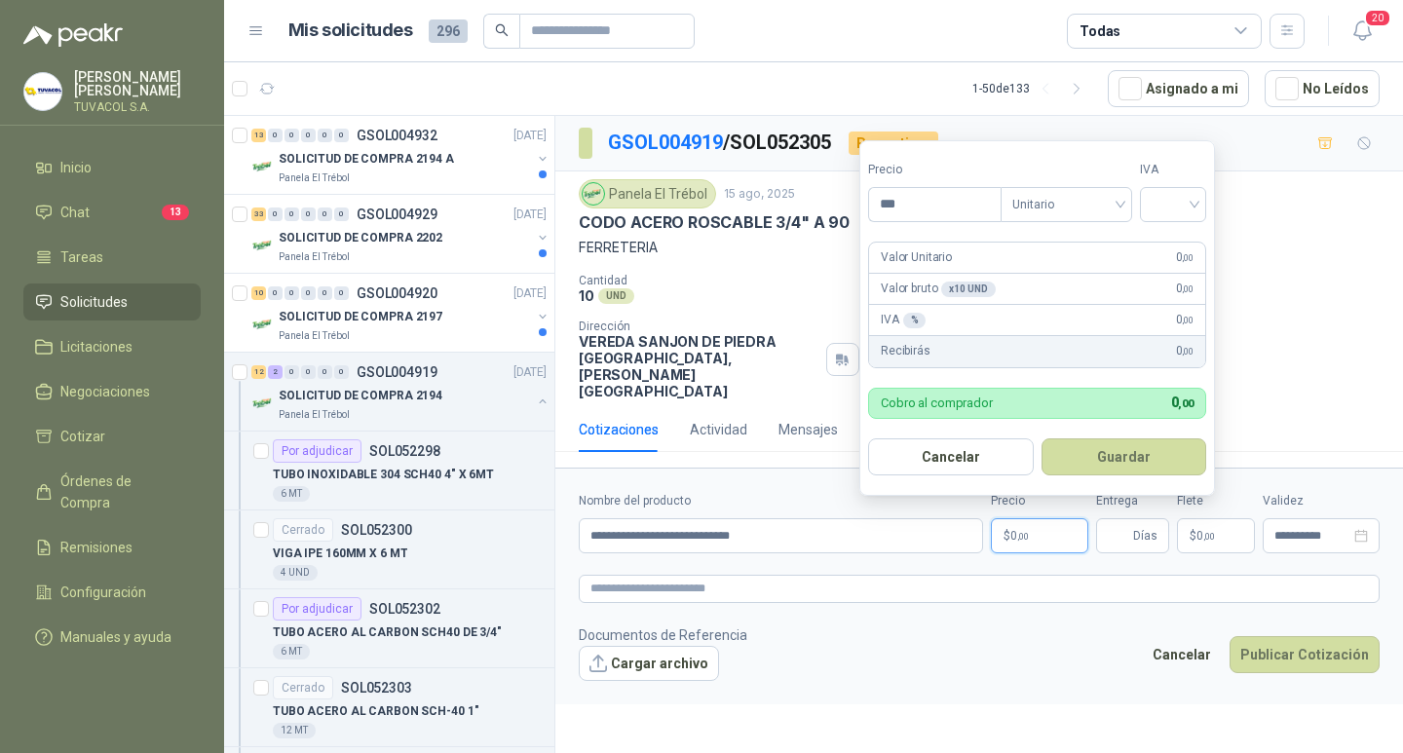
click at [1054, 548] on p "$ 0 ,00" at bounding box center [1039, 535] width 97 height 35
click at [953, 200] on input "***" at bounding box center [934, 204] width 131 height 33
type input "*******"
click at [1162, 199] on input "search" at bounding box center [1172, 202] width 43 height 29
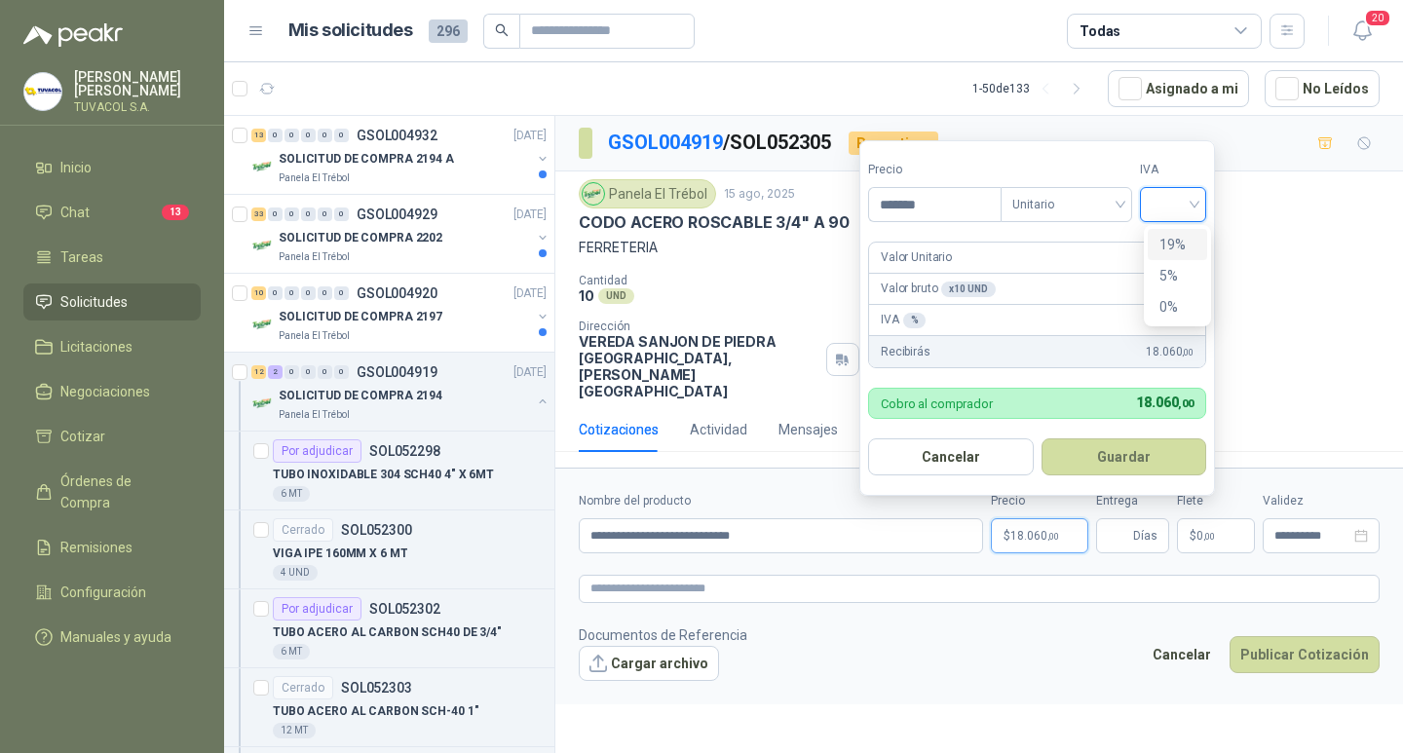
click at [1170, 242] on div "19%" at bounding box center [1177, 244] width 36 height 21
click at [1140, 469] on button "Guardar" at bounding box center [1127, 456] width 168 height 37
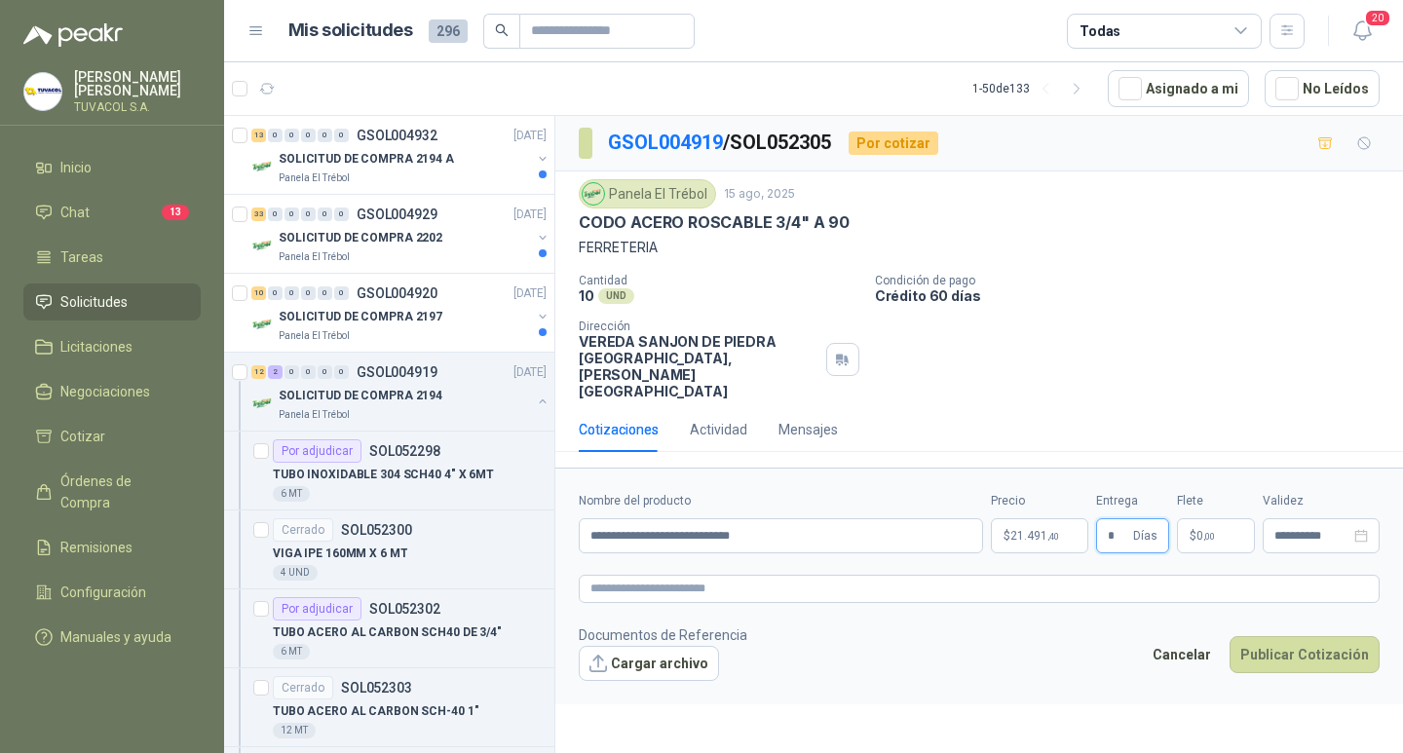
type input "*"
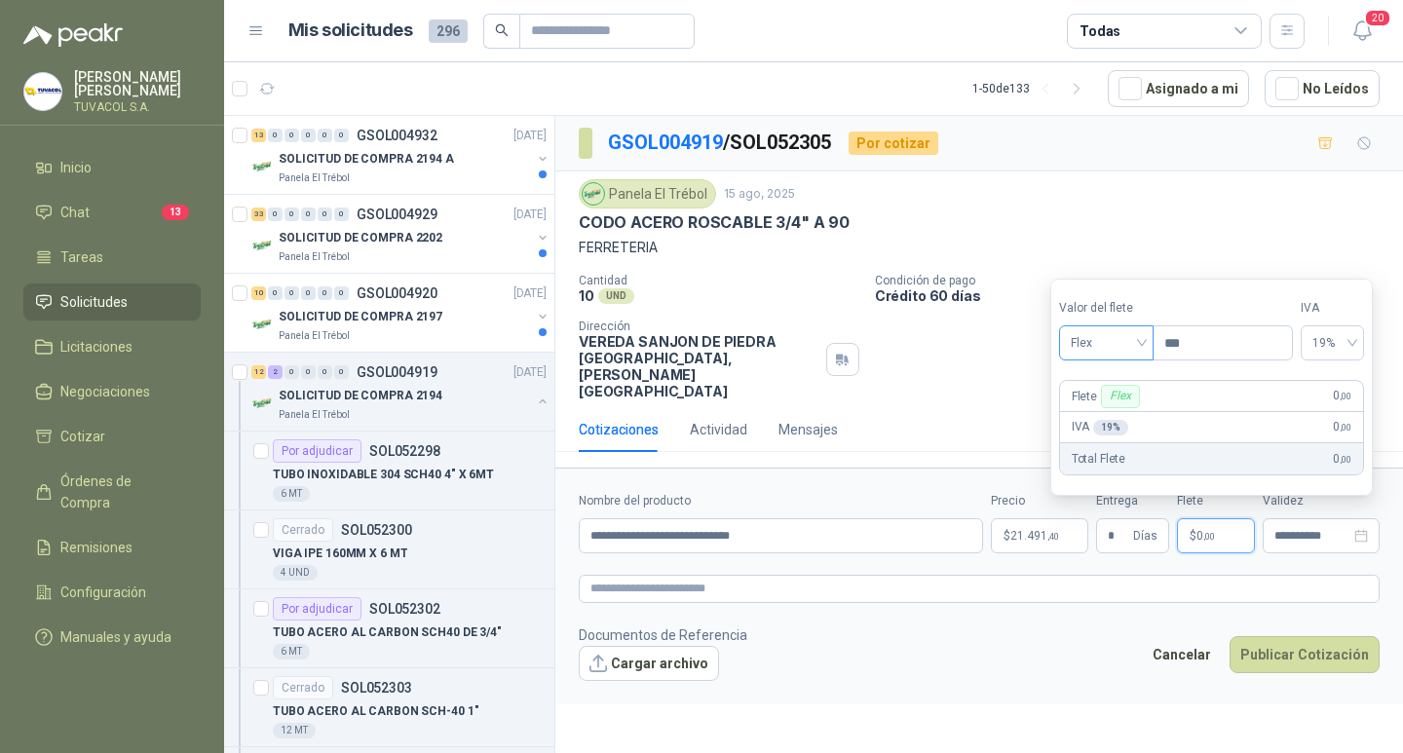
click at [1123, 342] on span "Flex" at bounding box center [1105, 342] width 71 height 29
click at [1112, 414] on div "Incluido" at bounding box center [1107, 414] width 67 height 21
click at [1321, 650] on button "Publicar Cotización" at bounding box center [1304, 654] width 150 height 37
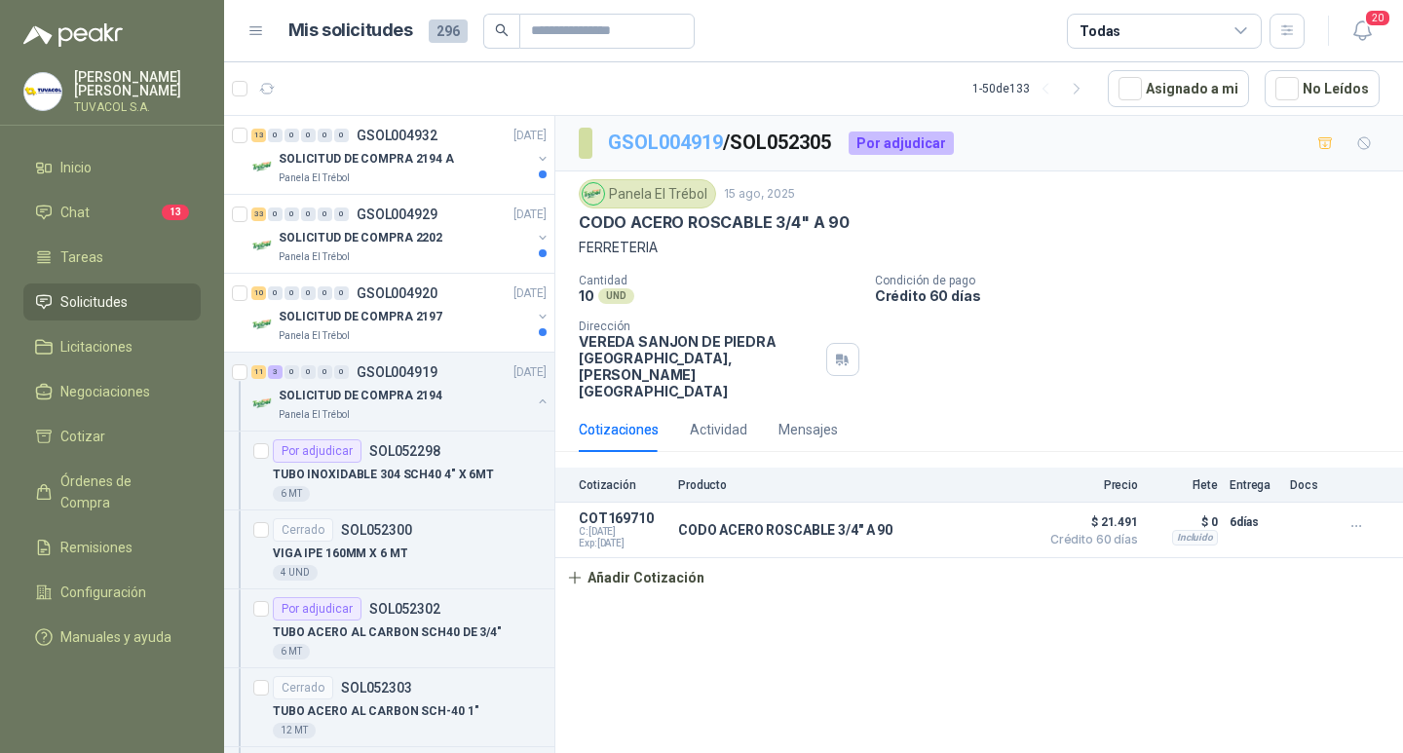
click at [661, 146] on link "GSOL004919" at bounding box center [665, 142] width 115 height 23
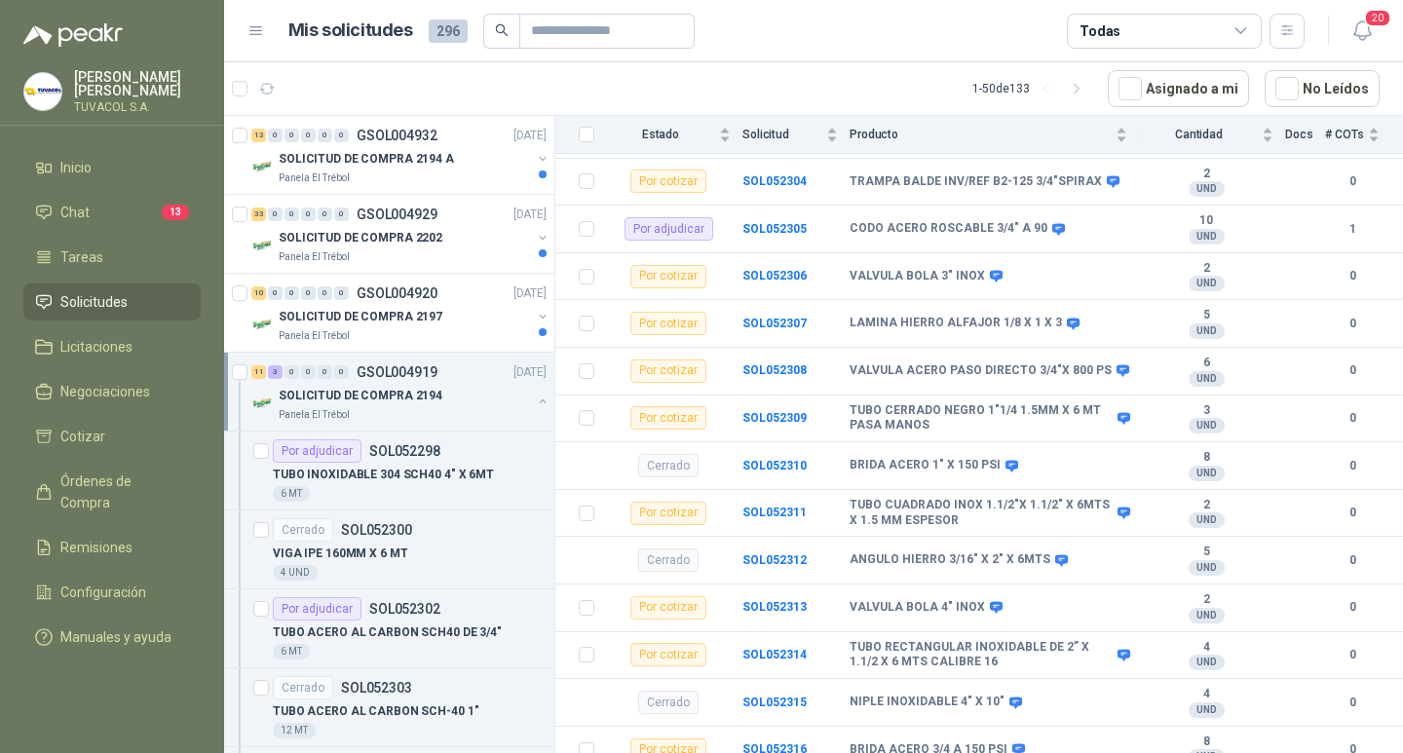
scroll to position [366, 0]
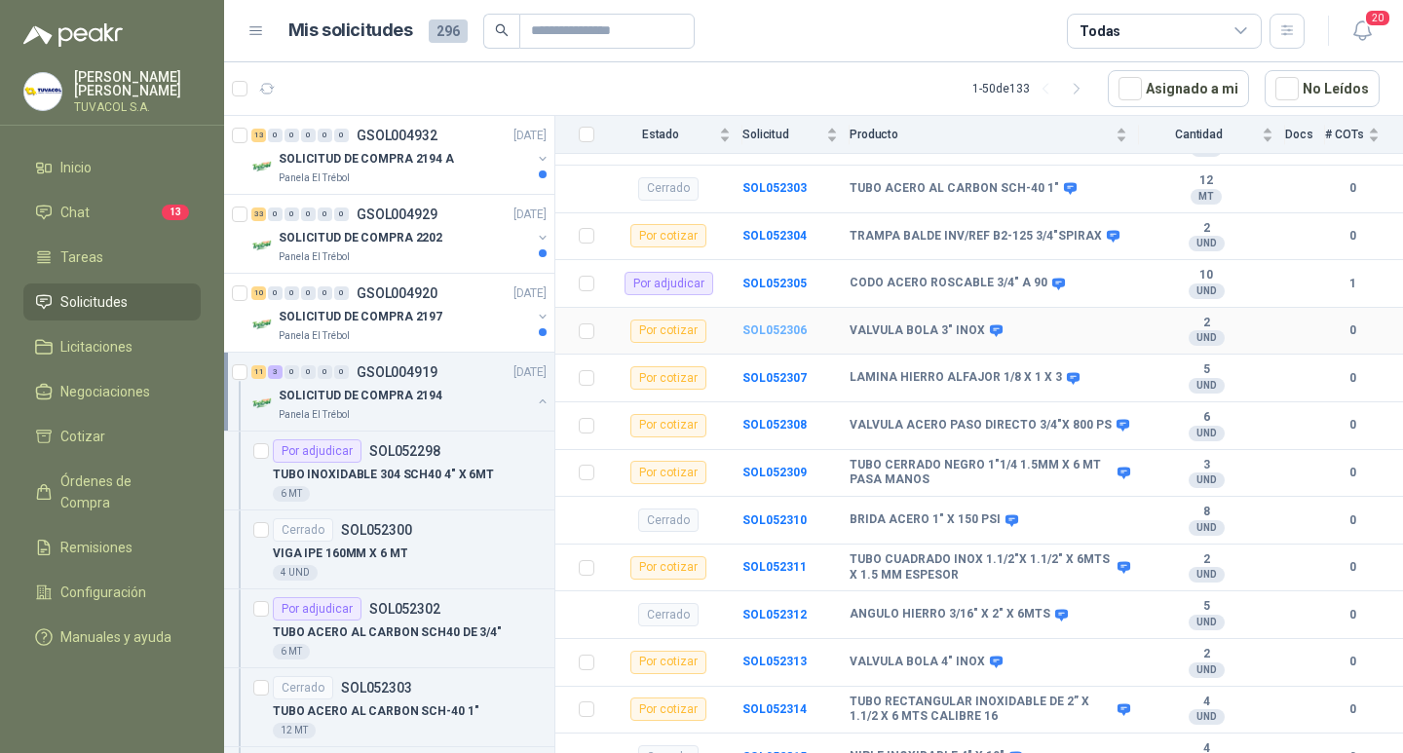
click at [775, 332] on b "SOL052306" at bounding box center [774, 330] width 64 height 14
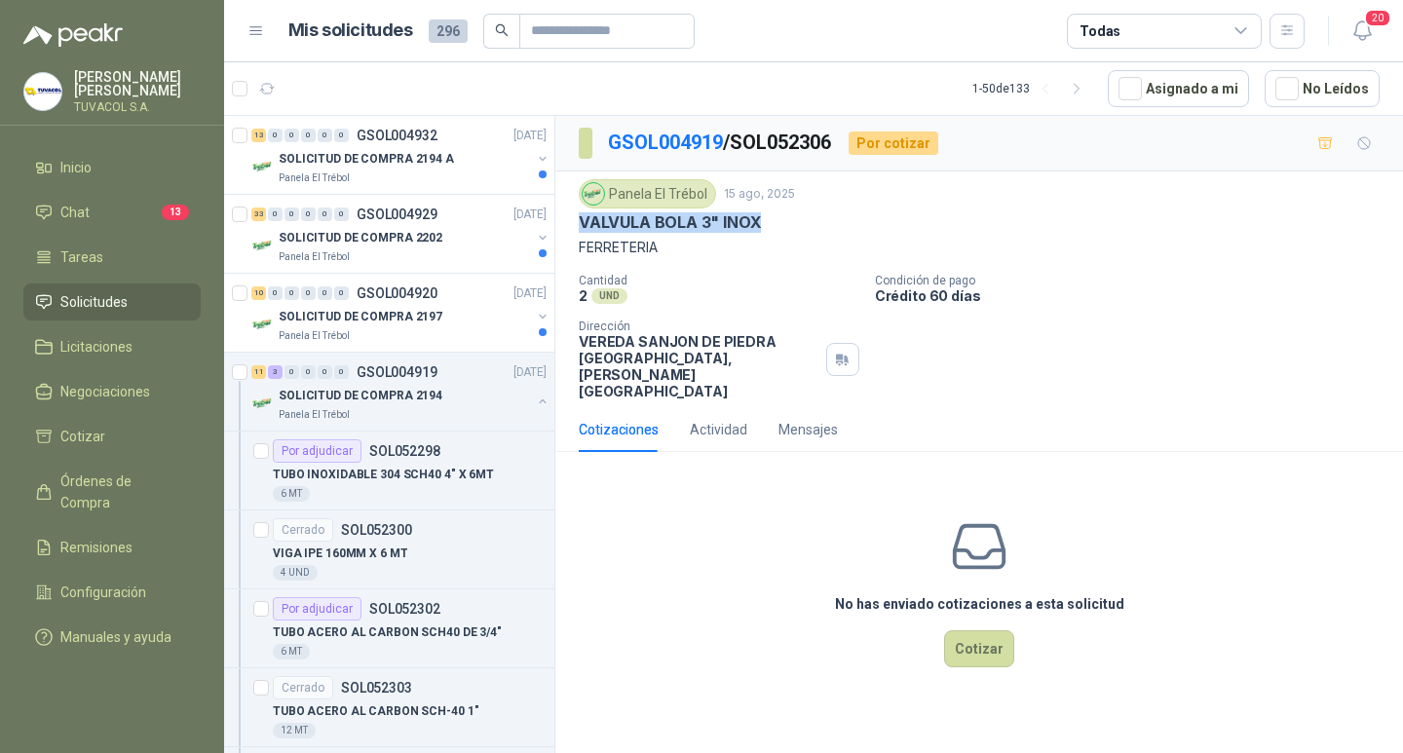
drag, startPoint x: 732, startPoint y: 215, endPoint x: 579, endPoint y: 221, distance: 154.0
click at [579, 221] on div "VALVULA BOLA 3" INOX" at bounding box center [979, 222] width 801 height 20
copy p "VALVULA BOLA 3" INOX"
click at [1003, 653] on button "Cotizar" at bounding box center [979, 648] width 70 height 37
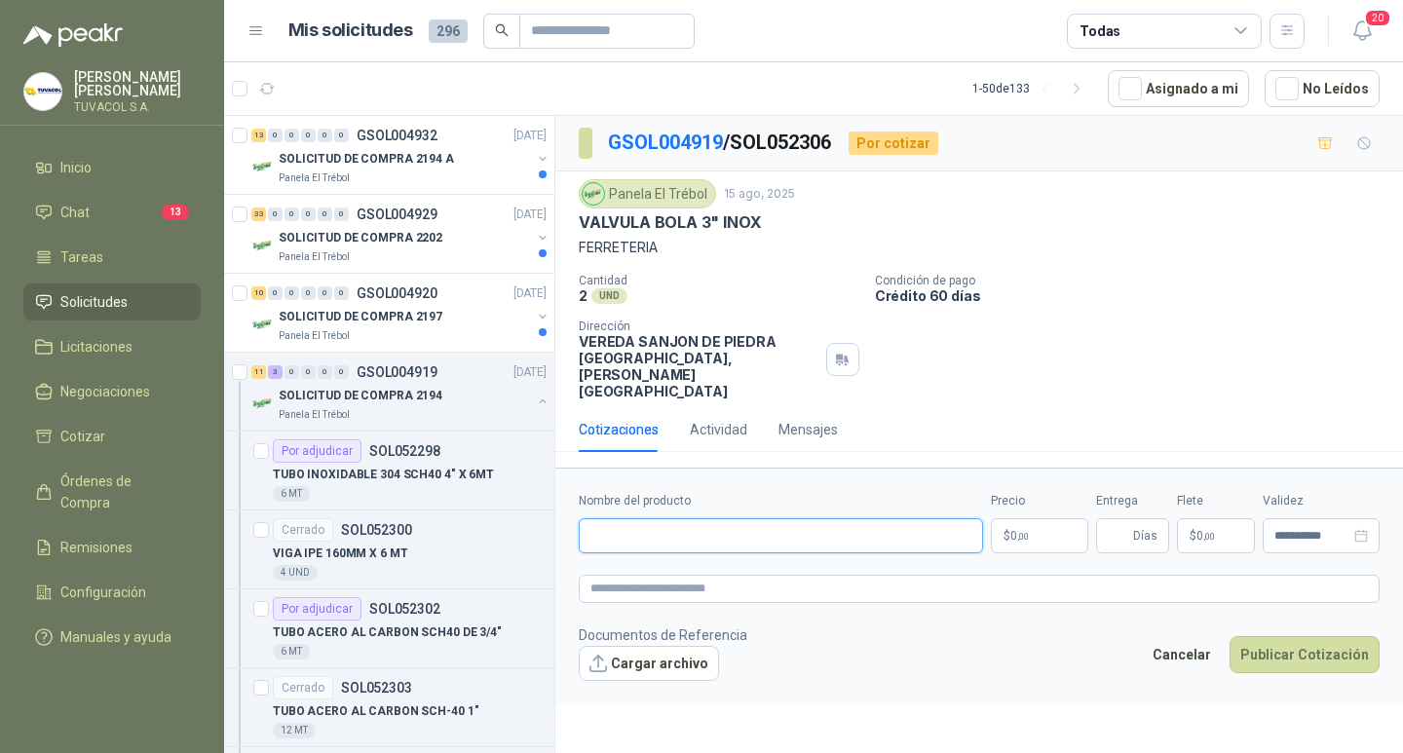
click at [814, 550] on input "Nombre del producto" at bounding box center [781, 535] width 404 height 35
paste input "**********"
type input "**********"
click at [1034, 547] on p "$ 0 ,00" at bounding box center [1039, 535] width 97 height 35
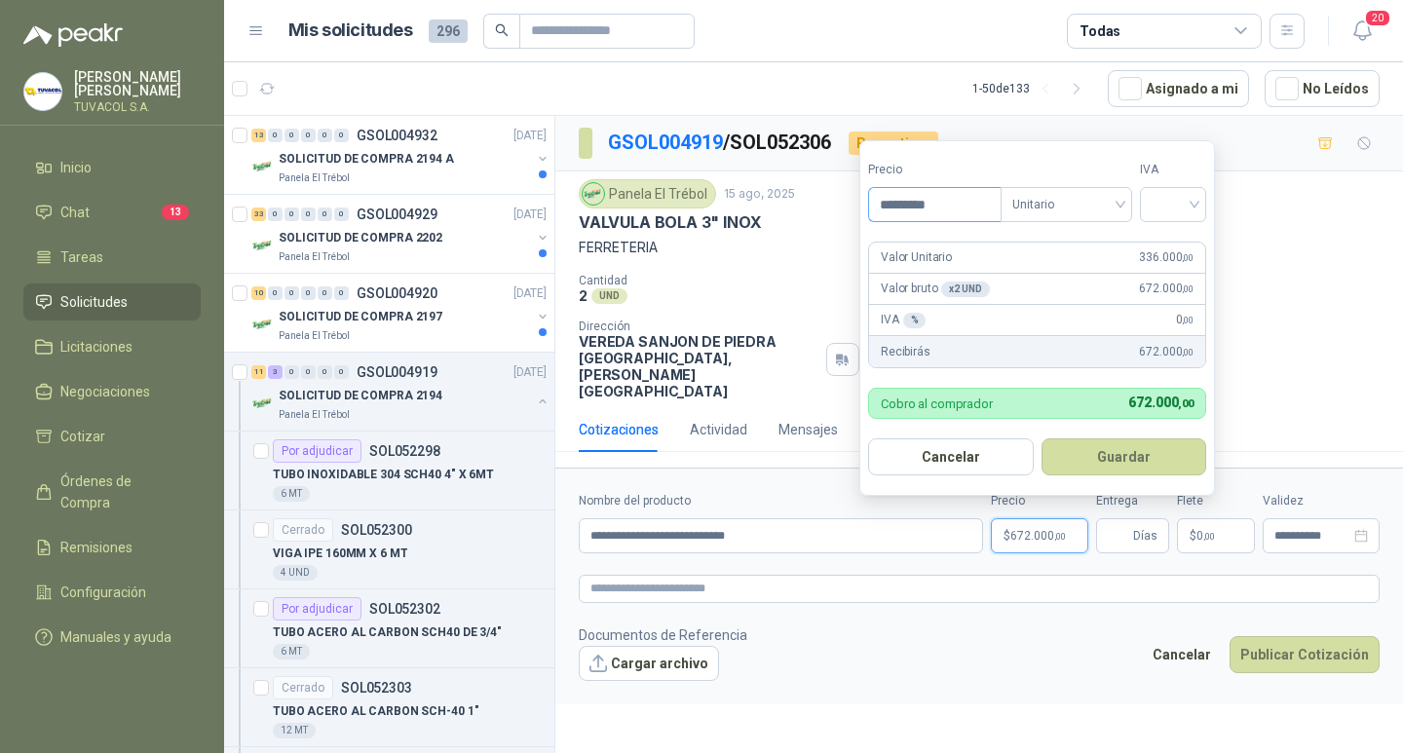
type input "*********"
click at [1168, 196] on input "search" at bounding box center [1172, 202] width 43 height 29
click at [1170, 244] on div "19%" at bounding box center [1177, 244] width 36 height 21
click at [1128, 464] on button "Guardar" at bounding box center [1127, 456] width 168 height 37
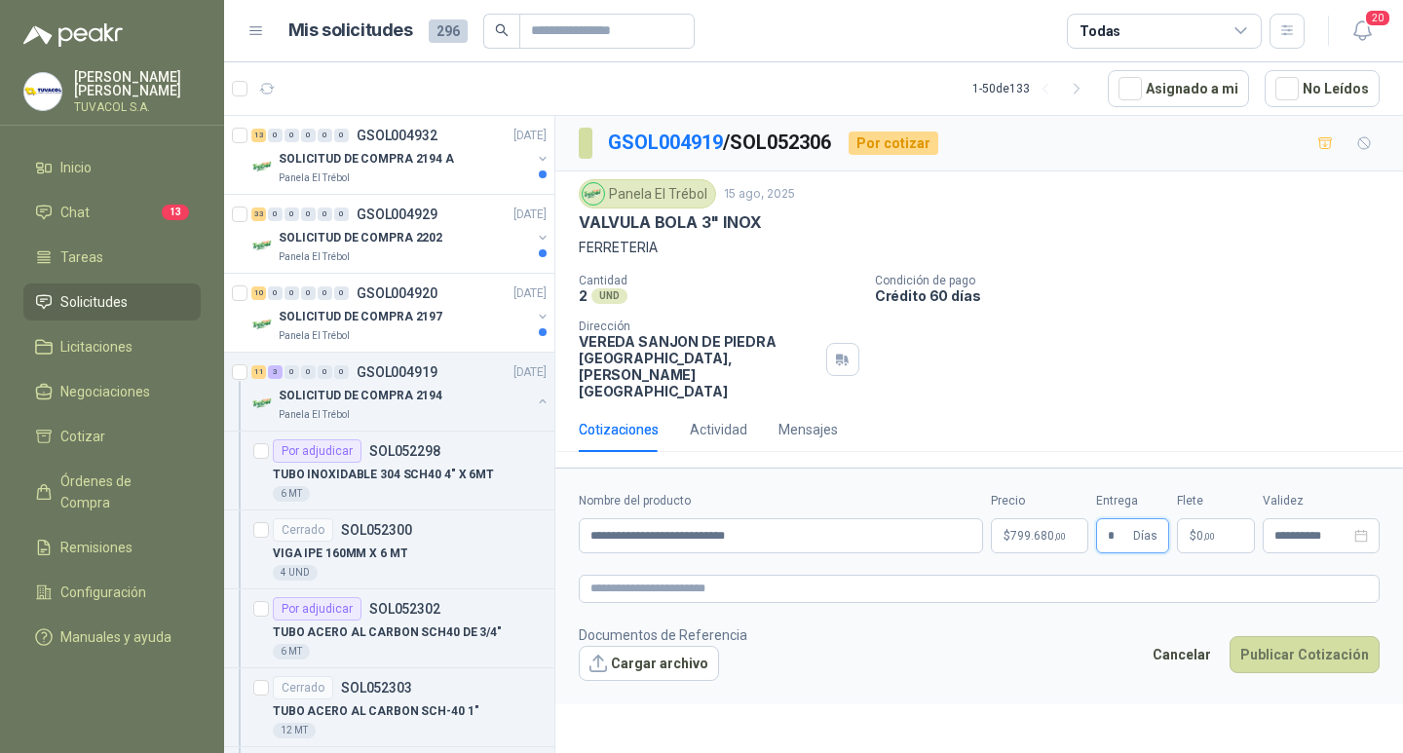
type input "*"
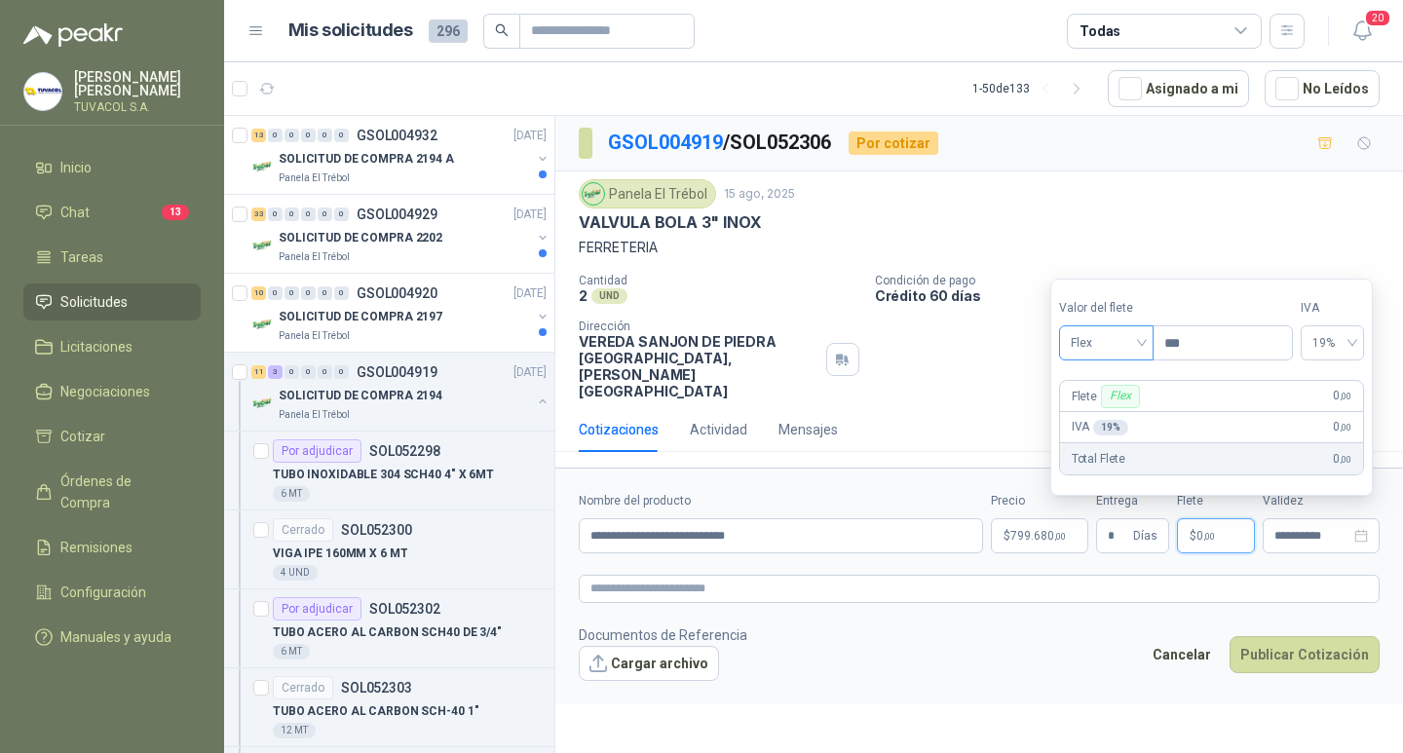
click at [1115, 341] on span "Flex" at bounding box center [1105, 342] width 71 height 29
click at [1113, 414] on div "Incluido" at bounding box center [1107, 414] width 67 height 21
click at [1331, 656] on button "Publicar Cotización" at bounding box center [1304, 654] width 150 height 37
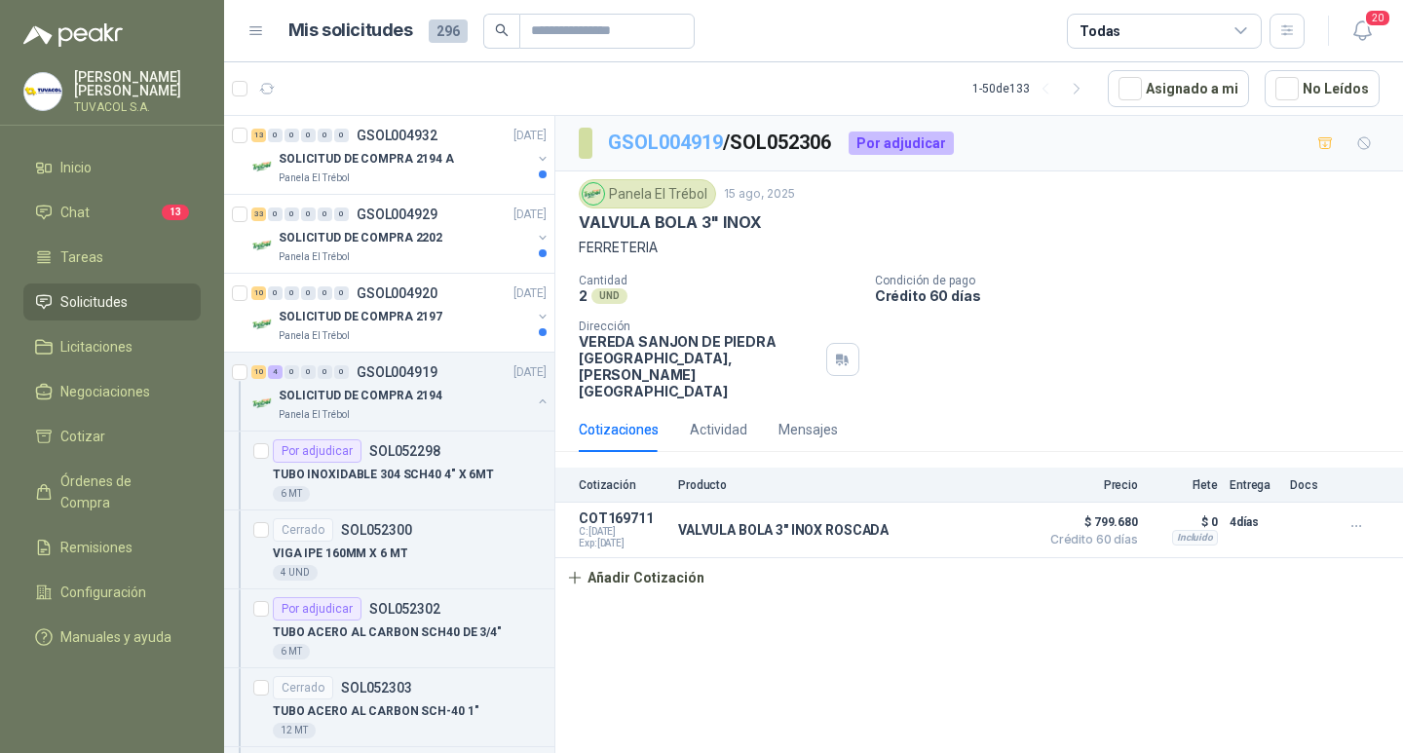
click at [680, 141] on link "GSOL004919" at bounding box center [665, 142] width 115 height 23
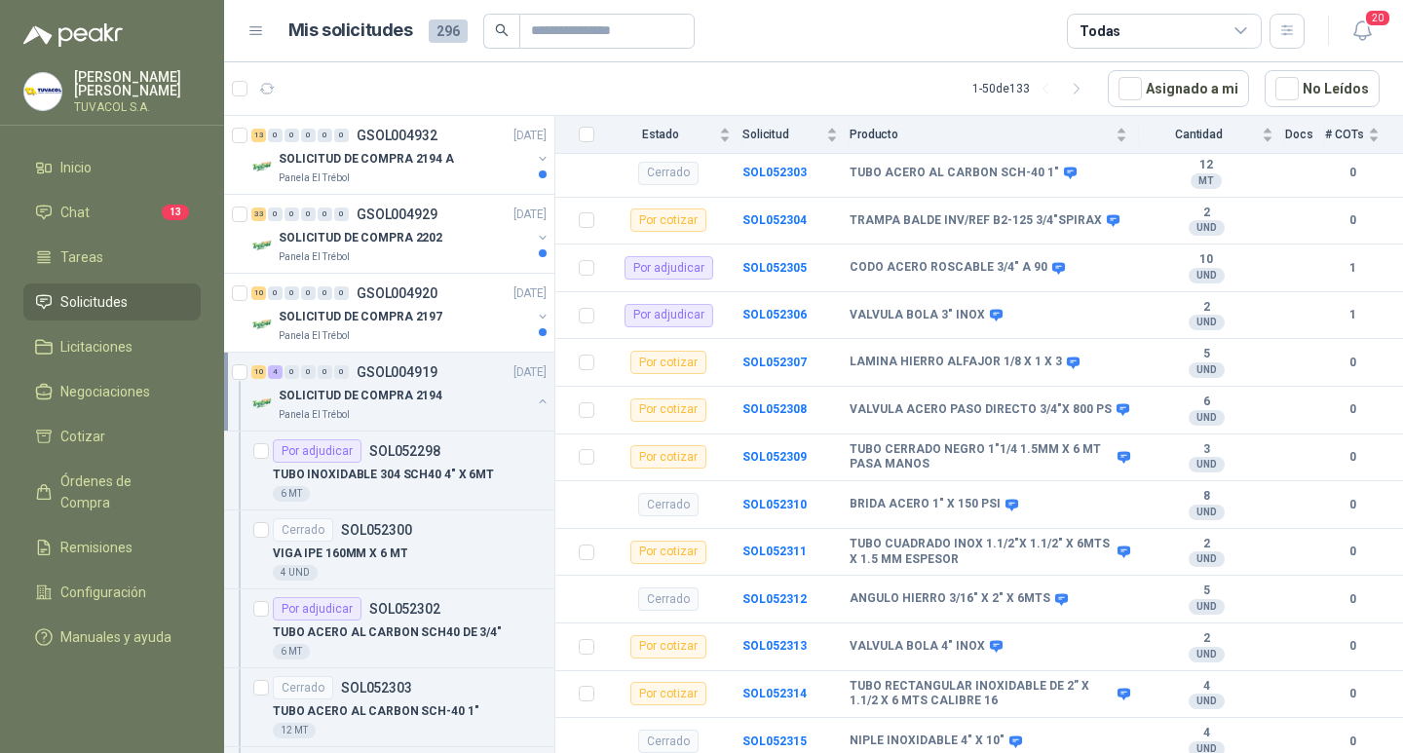
scroll to position [398, 0]
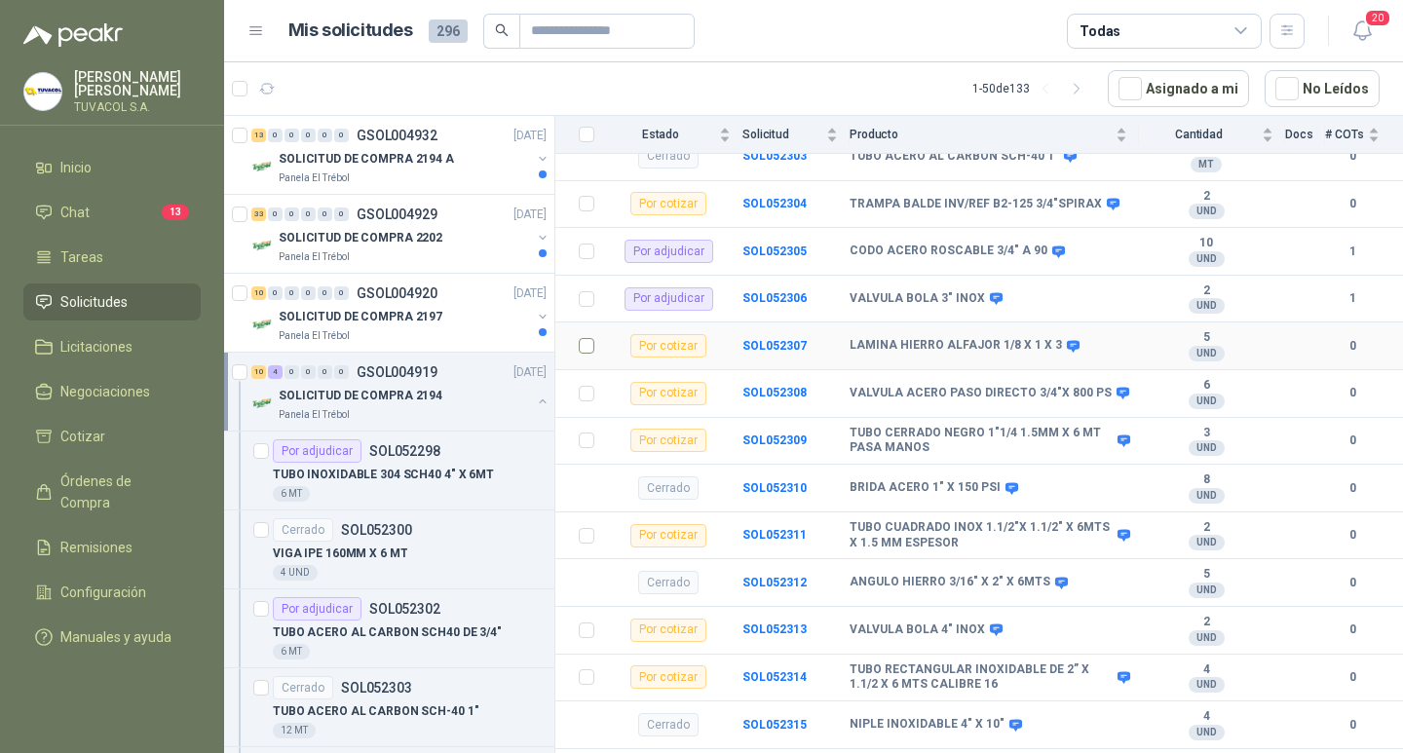
click at [578, 340] on td at bounding box center [580, 346] width 51 height 48
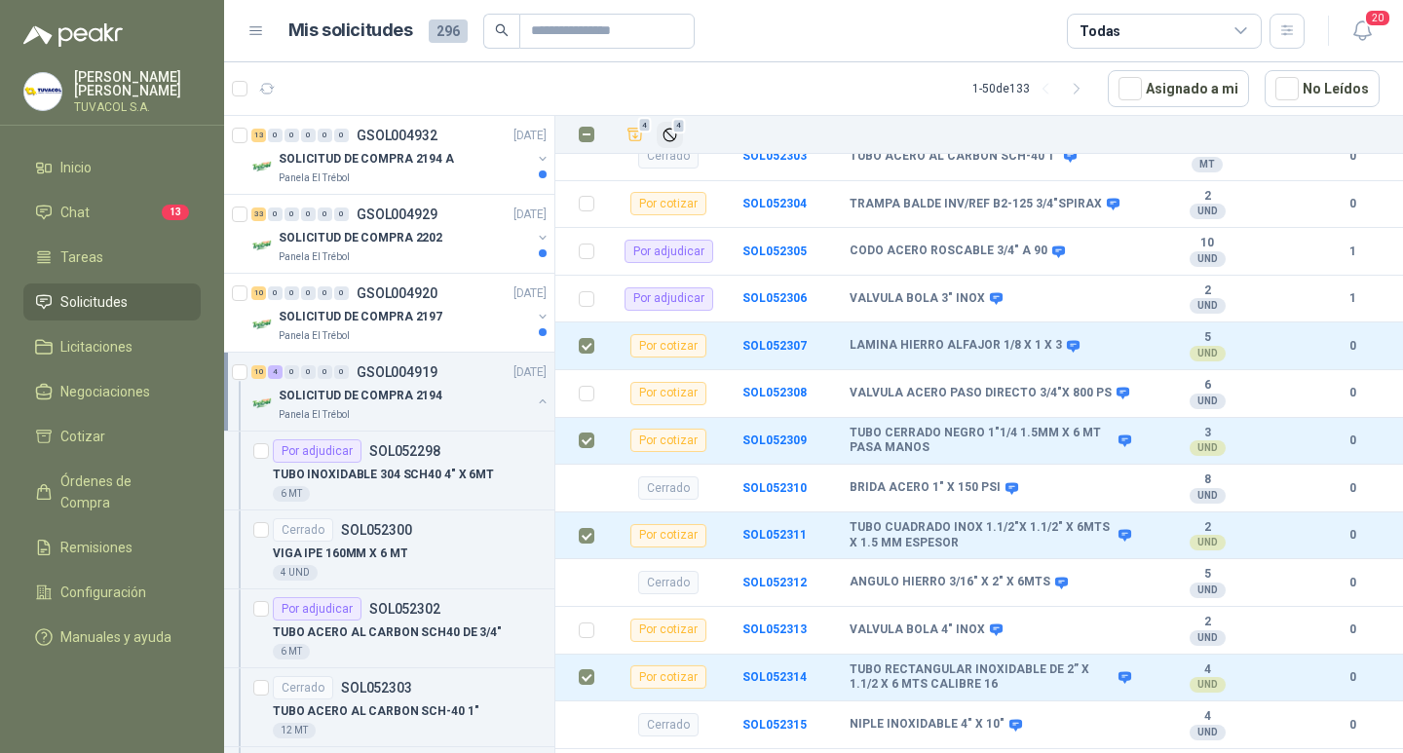
click at [673, 131] on span "4" at bounding box center [679, 126] width 14 height 16
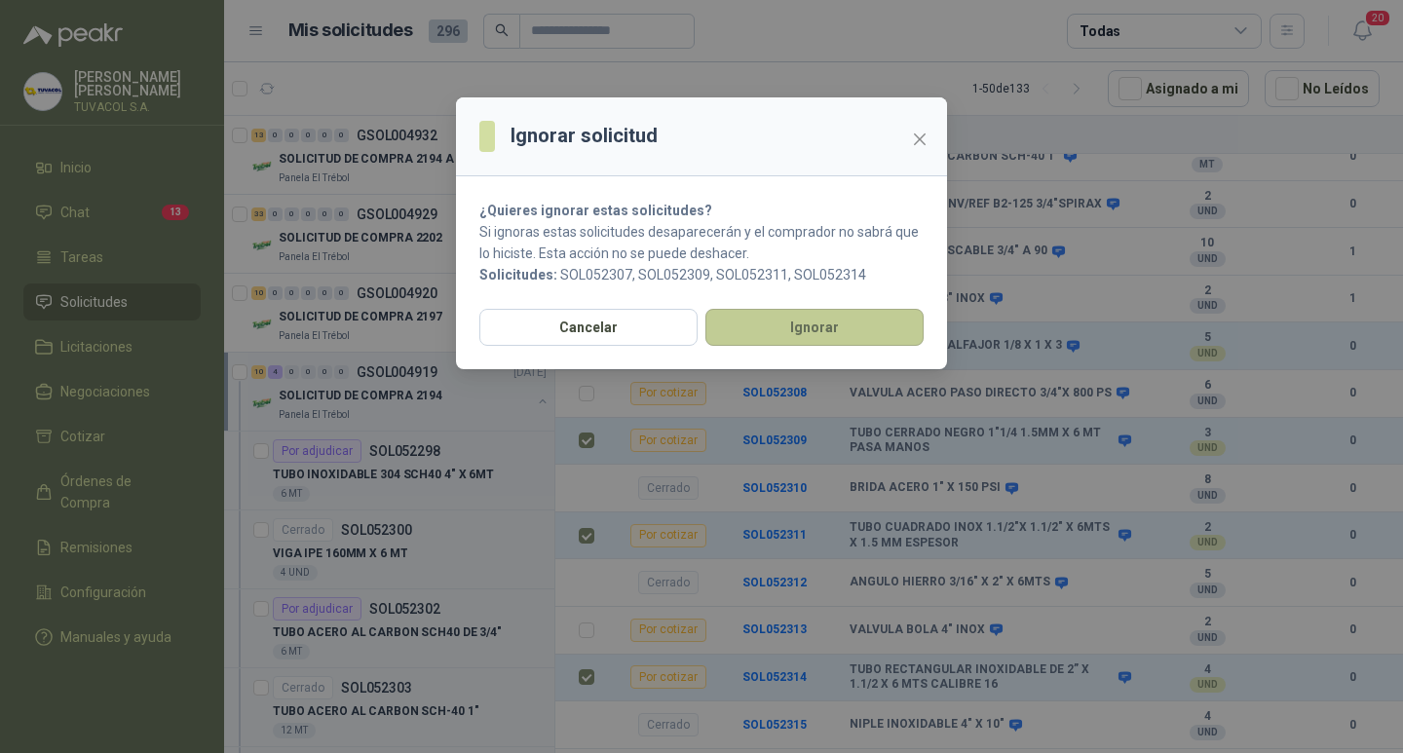
click at [844, 312] on button "Ignorar" at bounding box center [814, 327] width 218 height 37
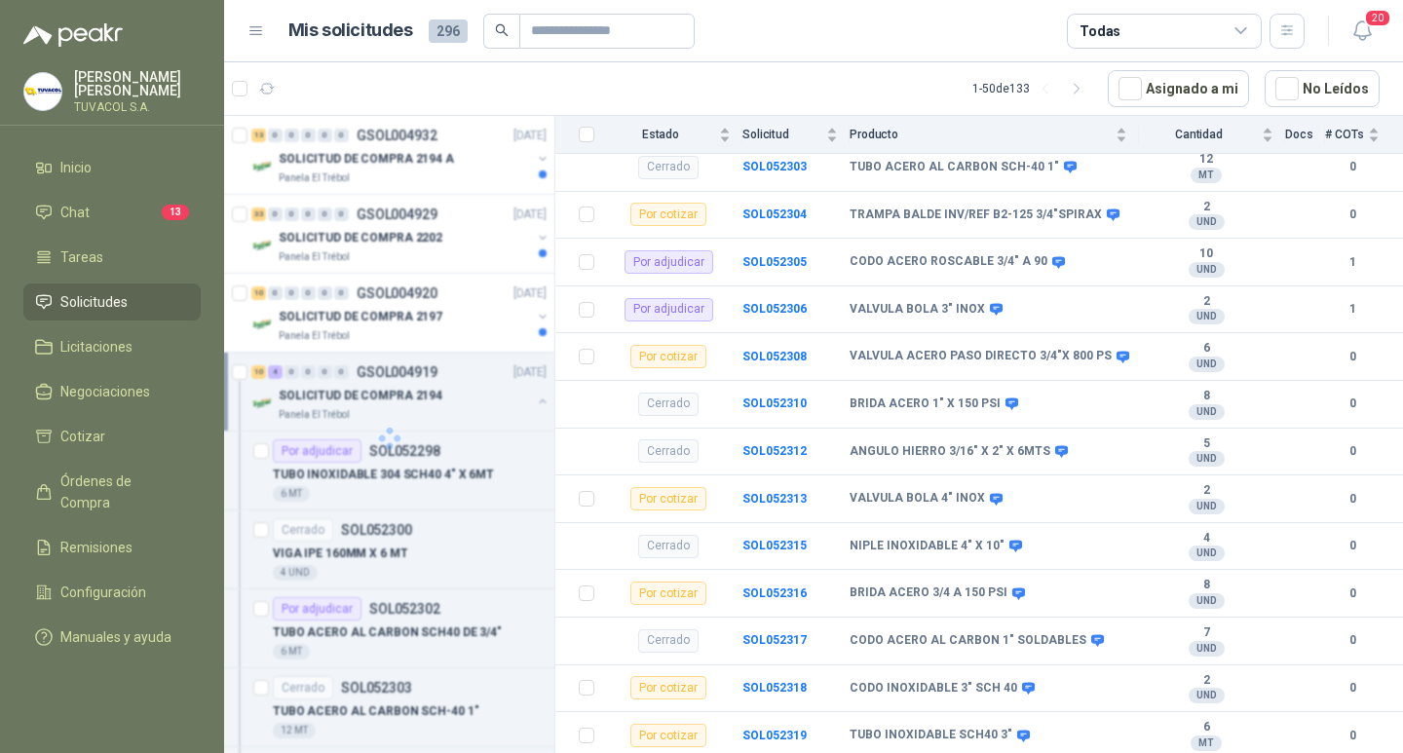
scroll to position [385, 0]
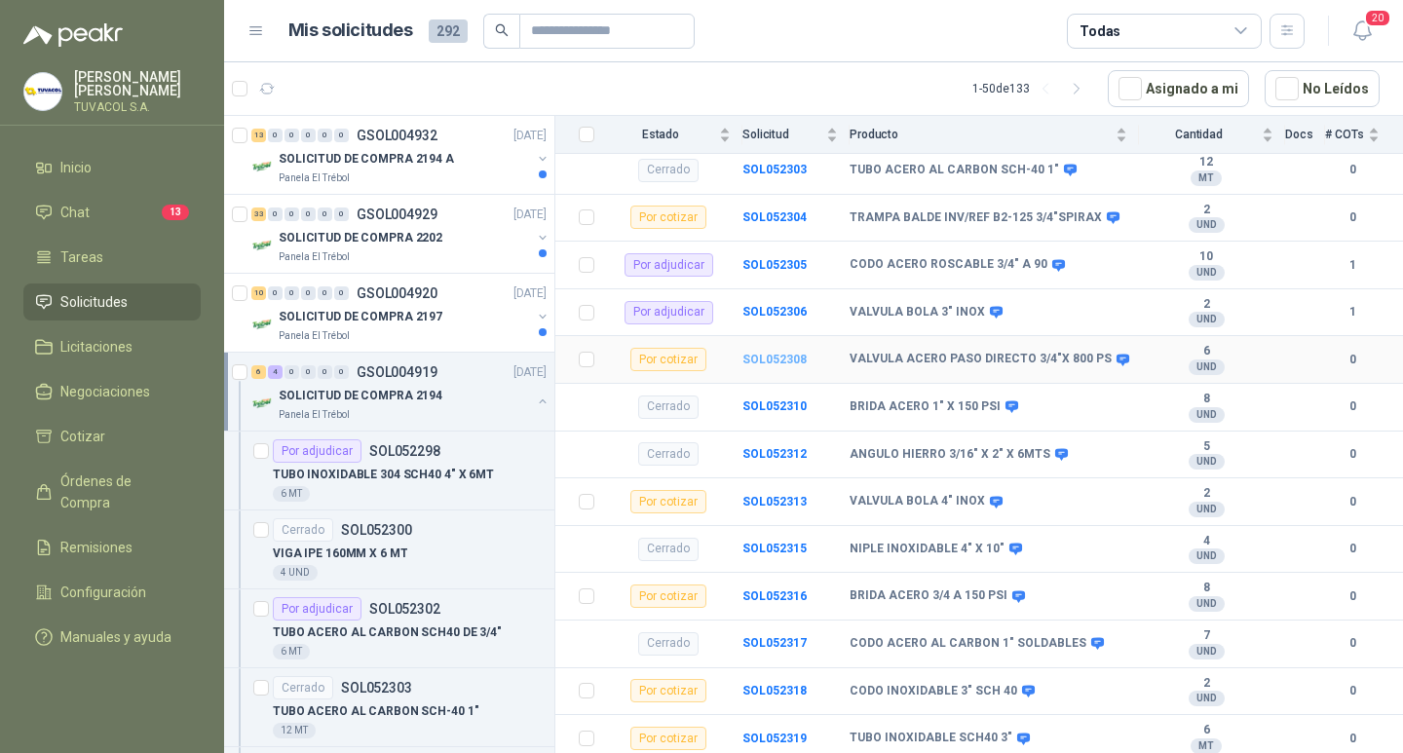
click at [778, 353] on b "SOL052308" at bounding box center [774, 360] width 64 height 14
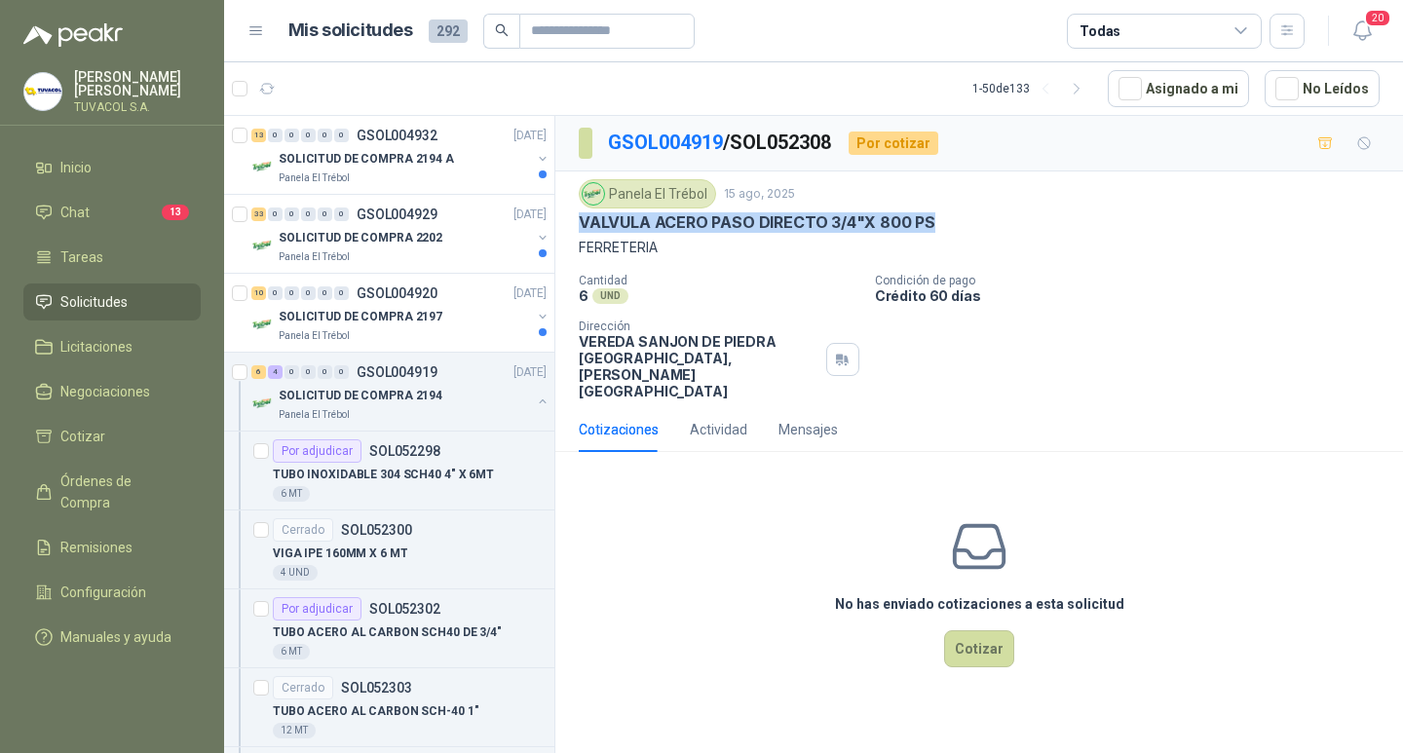
drag, startPoint x: 940, startPoint y: 223, endPoint x: 578, endPoint y: 219, distance: 362.4
click at [578, 219] on div "Panela El Trébol [DATE] VALVULA ACERO PASO DIRECTO 3/4"X 800 PS FERRETERIA Cant…" at bounding box center [978, 289] width 847 height 236
copy p "VALVULA ACERO PASO DIRECTO 3/4"X 800 PS"
click at [980, 662] on button "Cotizar" at bounding box center [979, 648] width 70 height 37
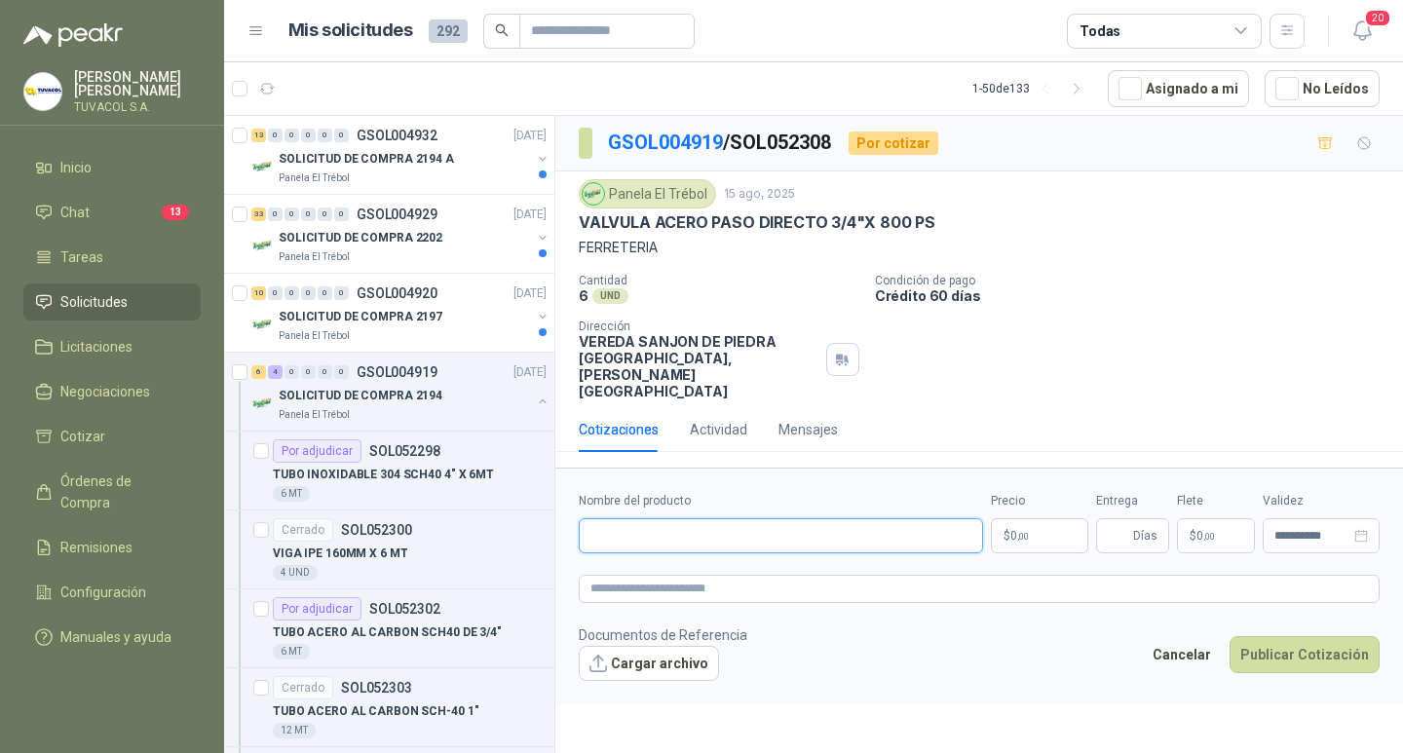
drag, startPoint x: 863, startPoint y: 541, endPoint x: 913, endPoint y: 522, distance: 53.0
click at [863, 541] on input "Nombre del producto" at bounding box center [781, 535] width 404 height 35
paste input "**********"
type input "**********"
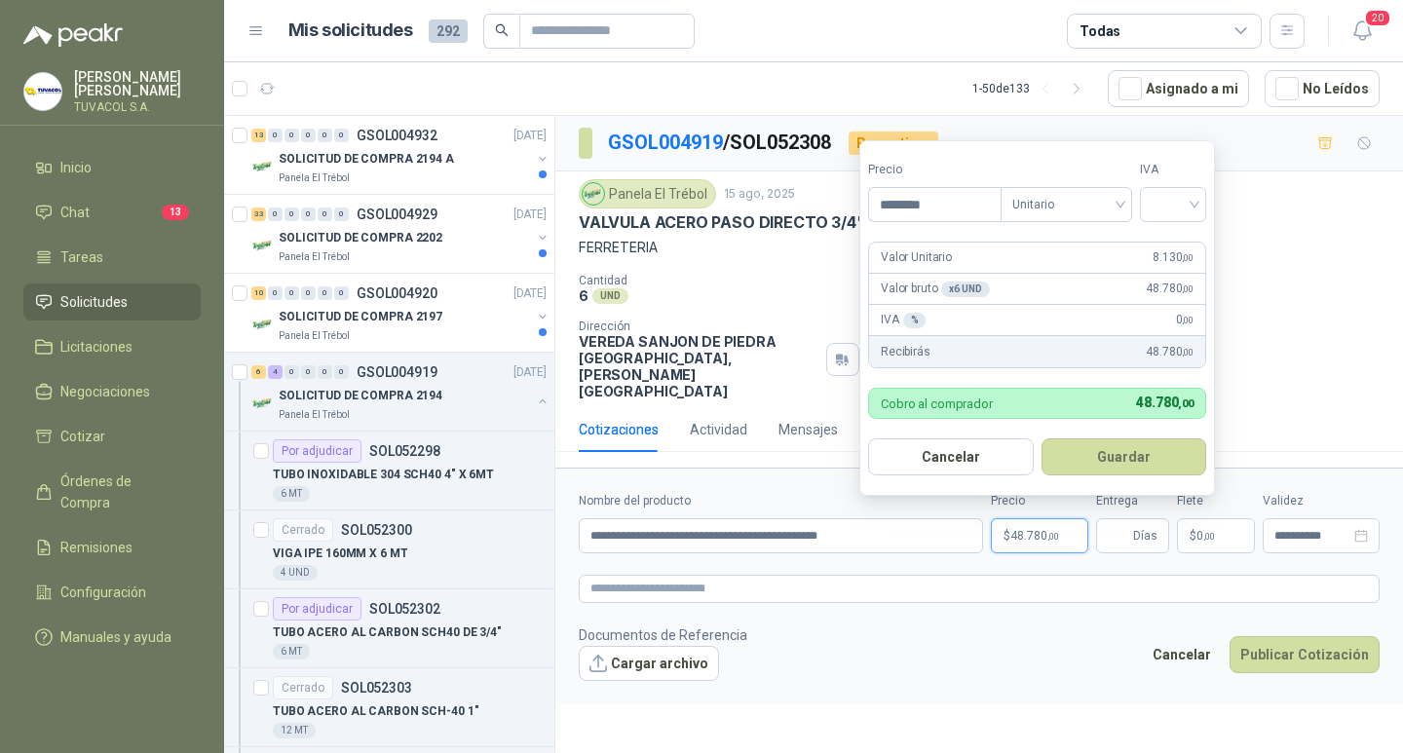
type input "********"
click at [1173, 206] on input "search" at bounding box center [1172, 202] width 43 height 29
click at [1182, 242] on div "19%" at bounding box center [1177, 244] width 36 height 21
click at [1148, 452] on button "Guardar" at bounding box center [1127, 456] width 168 height 37
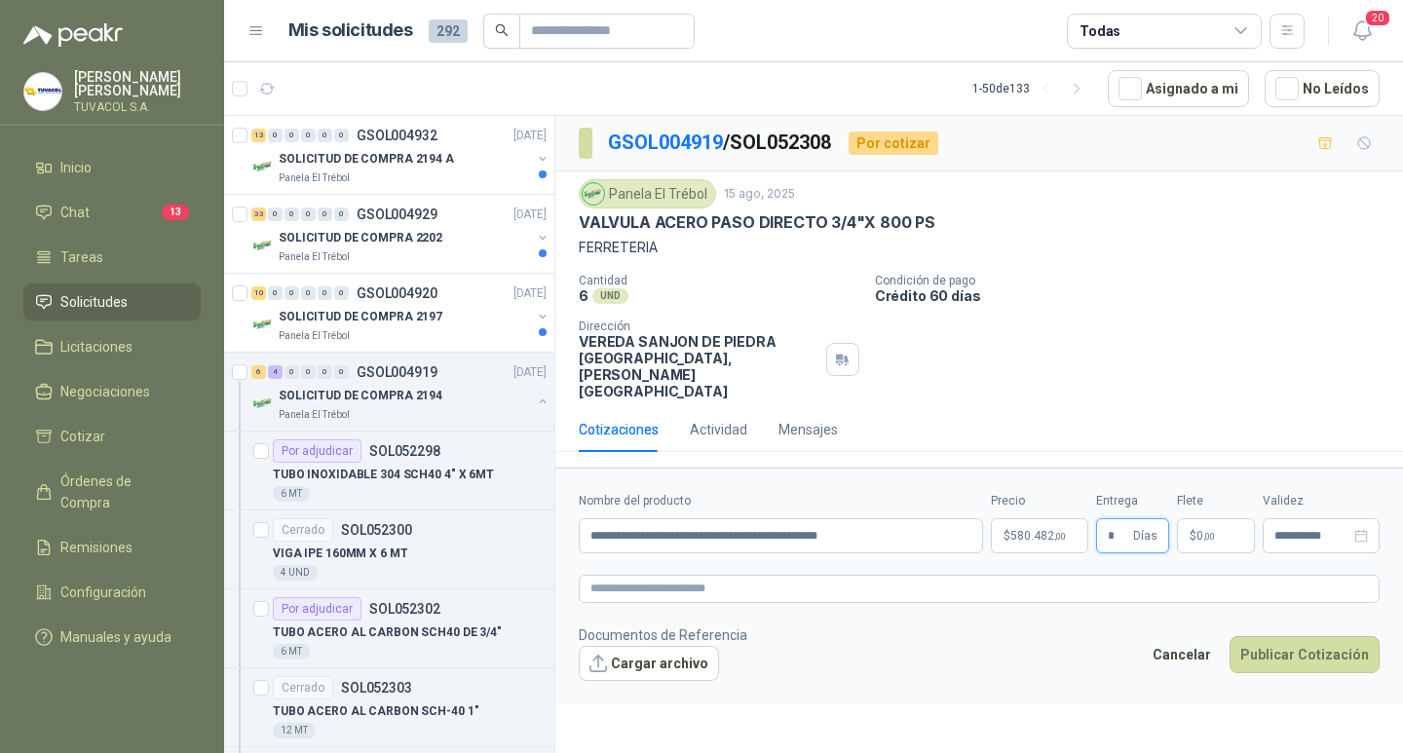
type input "*"
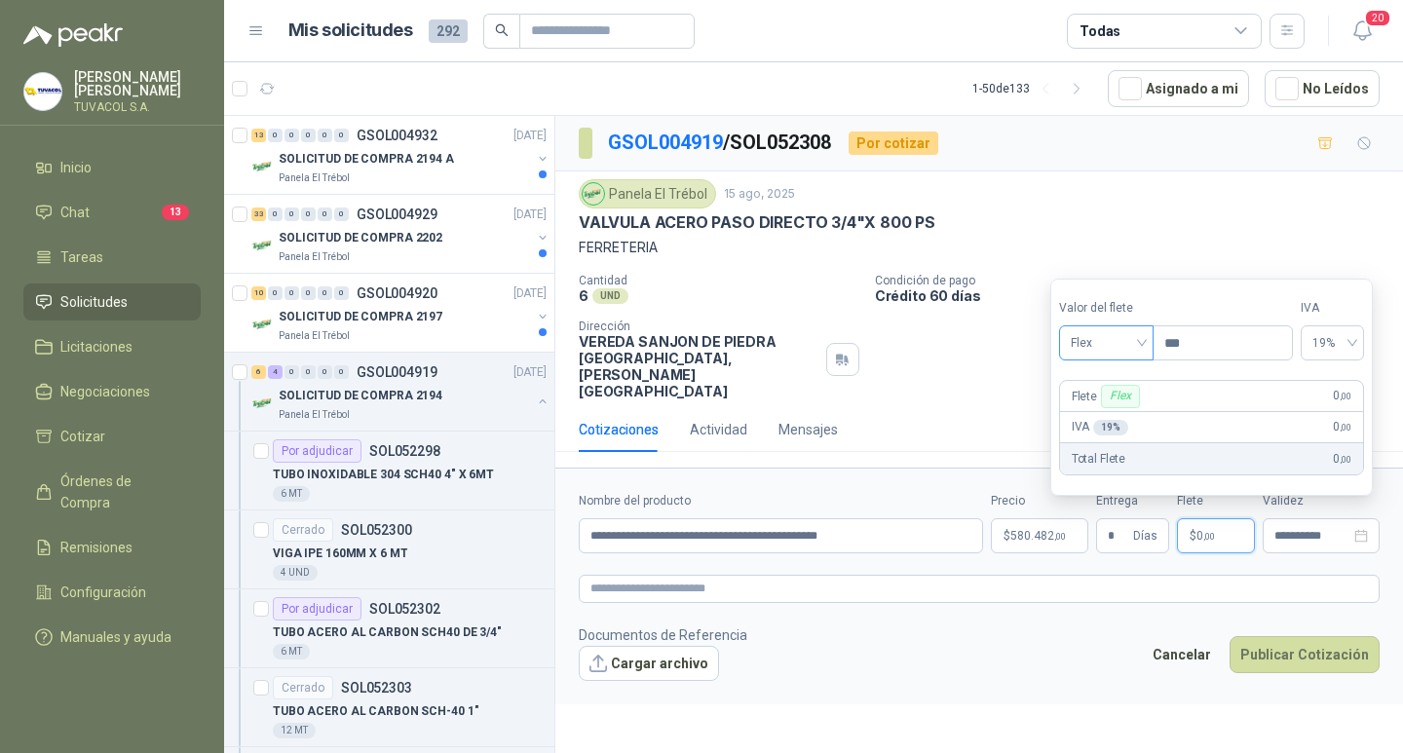
click at [1118, 335] on span "Flex" at bounding box center [1105, 342] width 71 height 29
click at [1120, 414] on div "Incluido" at bounding box center [1107, 414] width 67 height 21
click at [1304, 671] on button "Publicar Cotización" at bounding box center [1304, 654] width 150 height 37
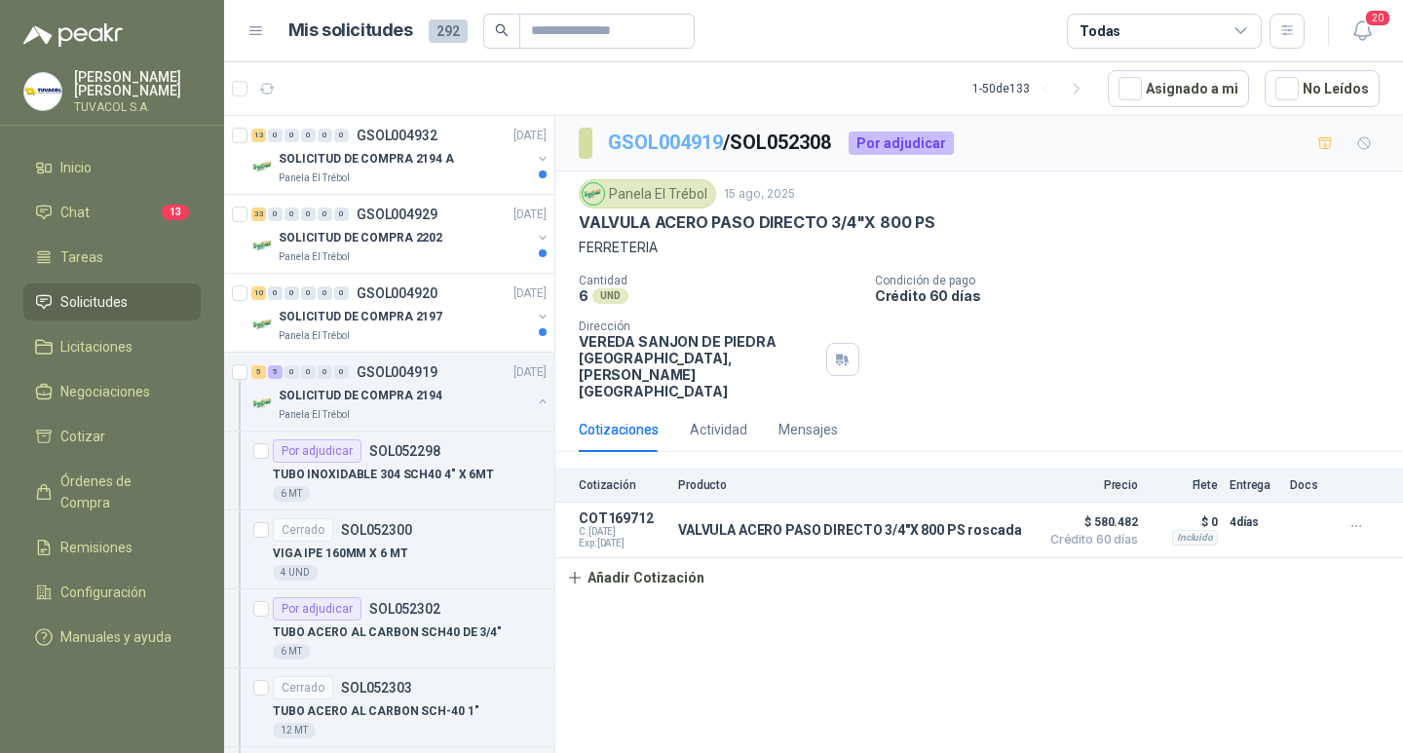
click at [694, 141] on link "GSOL004919" at bounding box center [665, 142] width 115 height 23
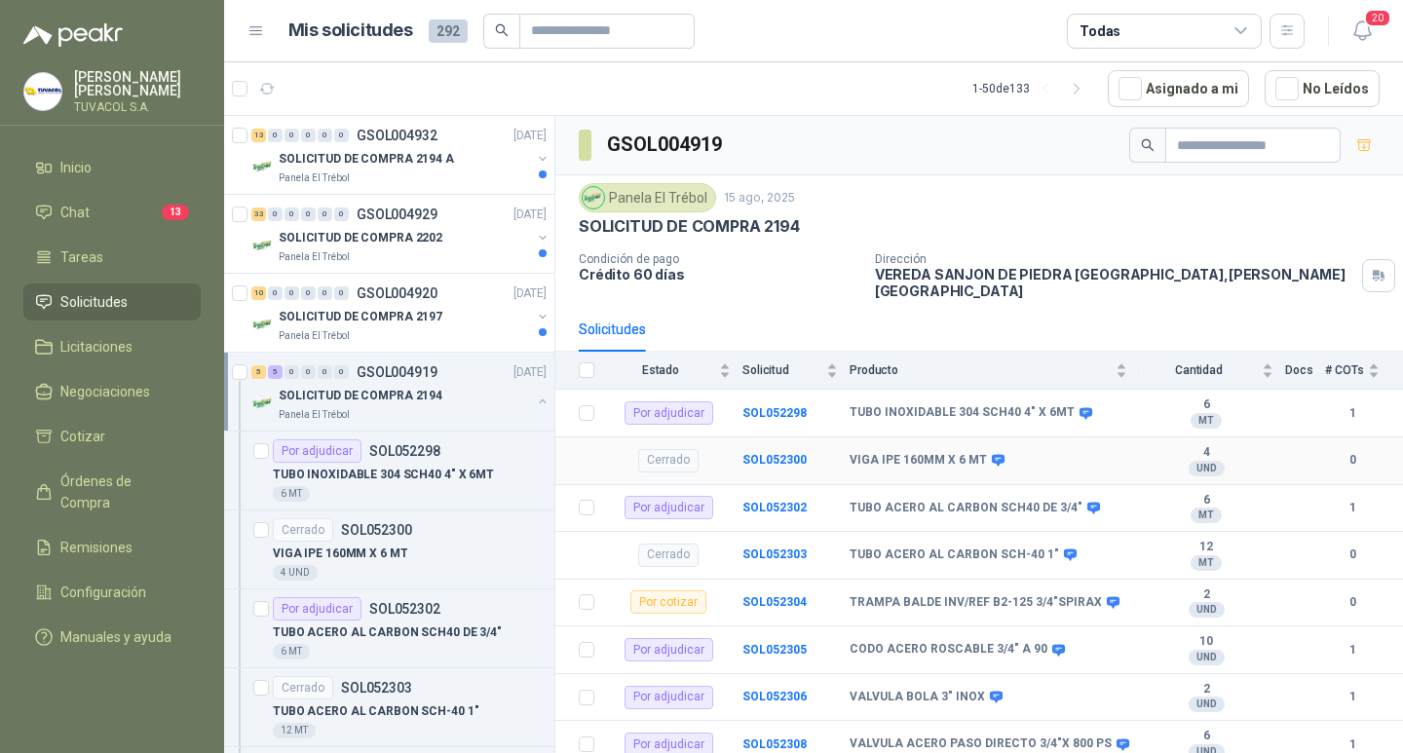
scroll to position [385, 0]
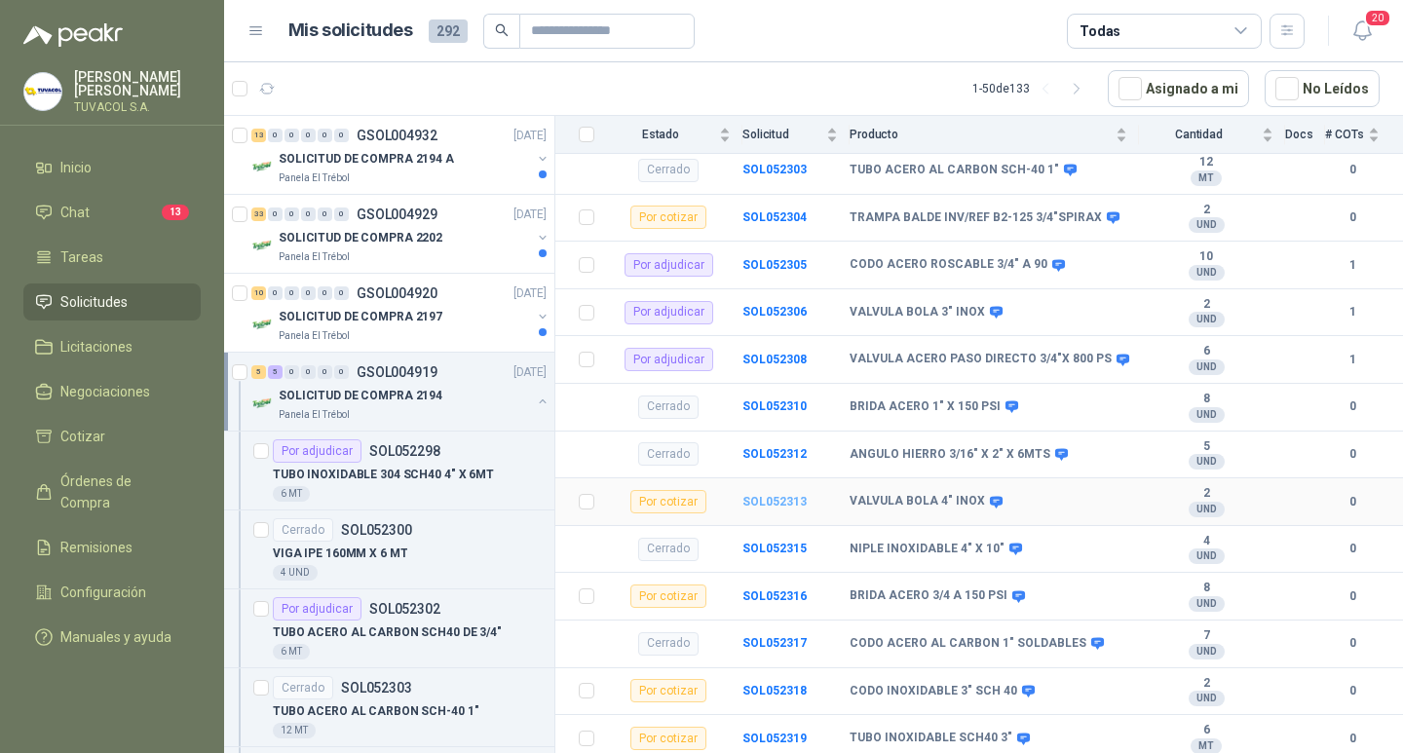
click at [772, 499] on b "SOL052313" at bounding box center [774, 502] width 64 height 14
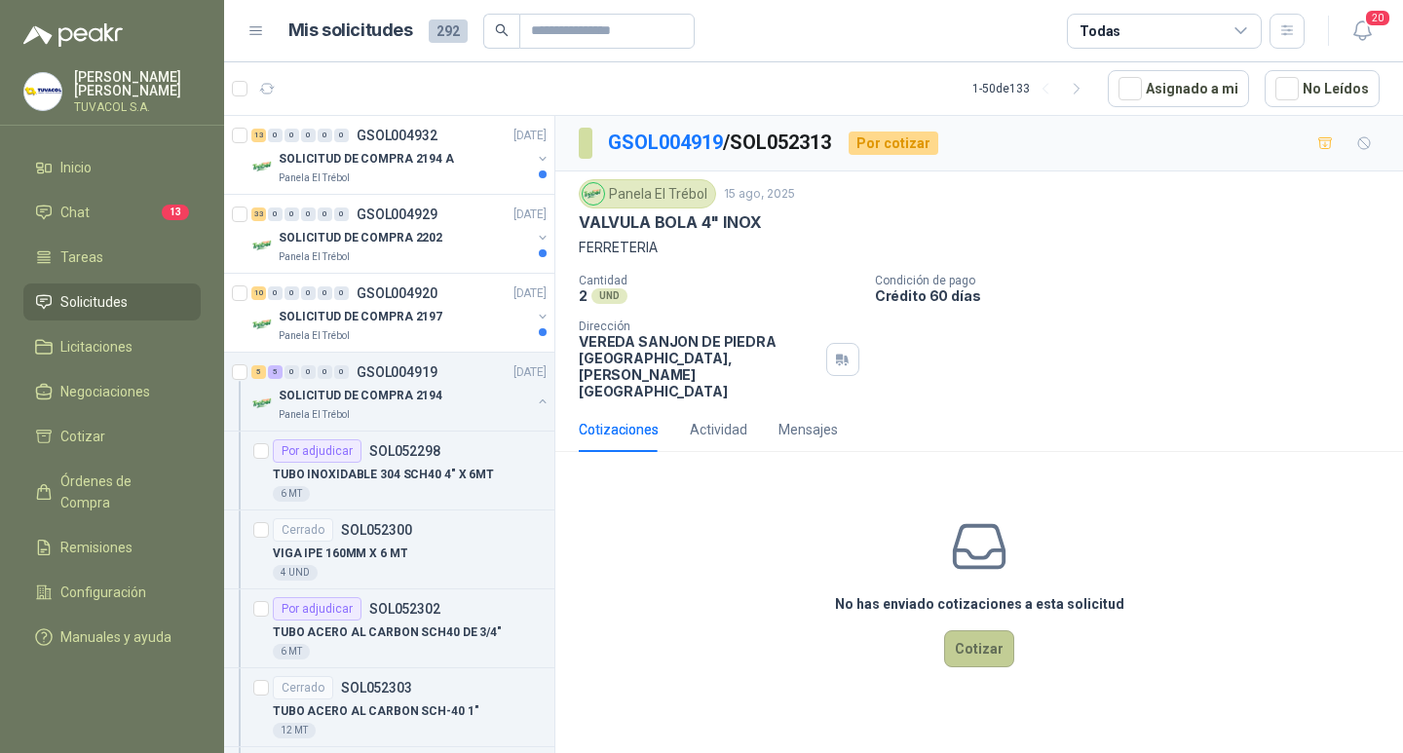
click at [968, 646] on button "Cotizar" at bounding box center [979, 648] width 70 height 37
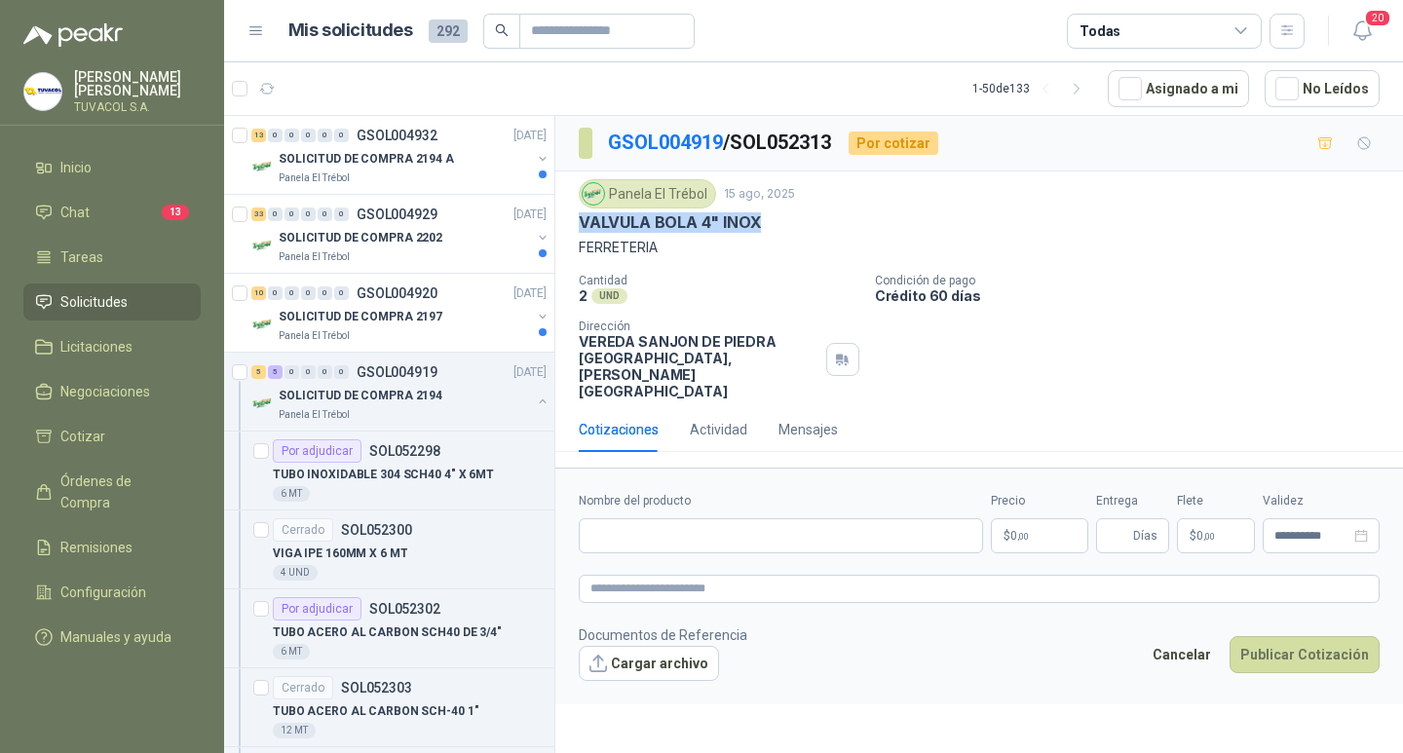
drag, startPoint x: 776, startPoint y: 220, endPoint x: 562, endPoint y: 219, distance: 214.3
click at [562, 219] on div "Panela El Trébol [DATE] VALVULA BOLA 4" INOX FERRETERIA Cantidad 2 UND  Condic…" at bounding box center [978, 289] width 847 height 236
copy p "VALVULA BOLA 4" INOX"
drag, startPoint x: 753, startPoint y: 528, endPoint x: 759, endPoint y: 543, distance: 15.7
click at [753, 530] on input "Nombre del producto" at bounding box center [781, 535] width 404 height 35
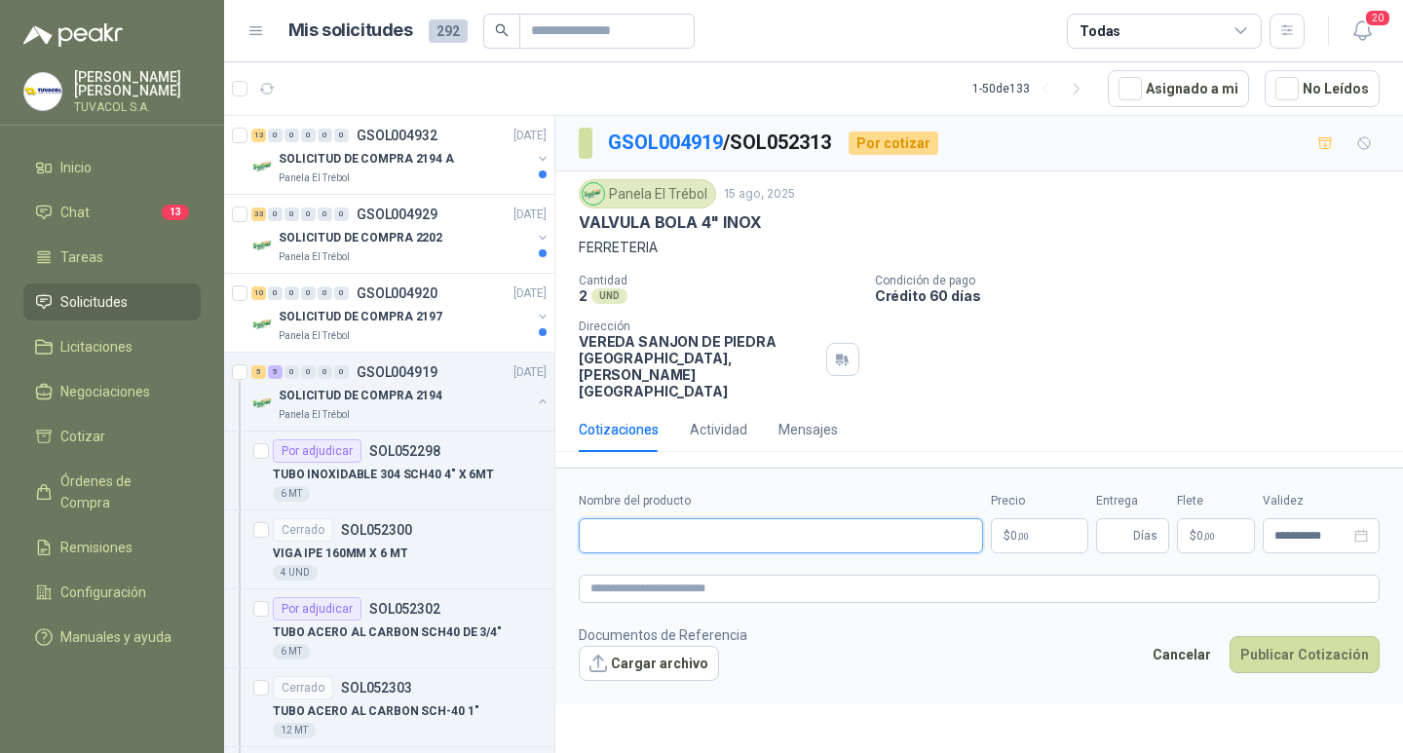
paste input "**********"
type input "**********"
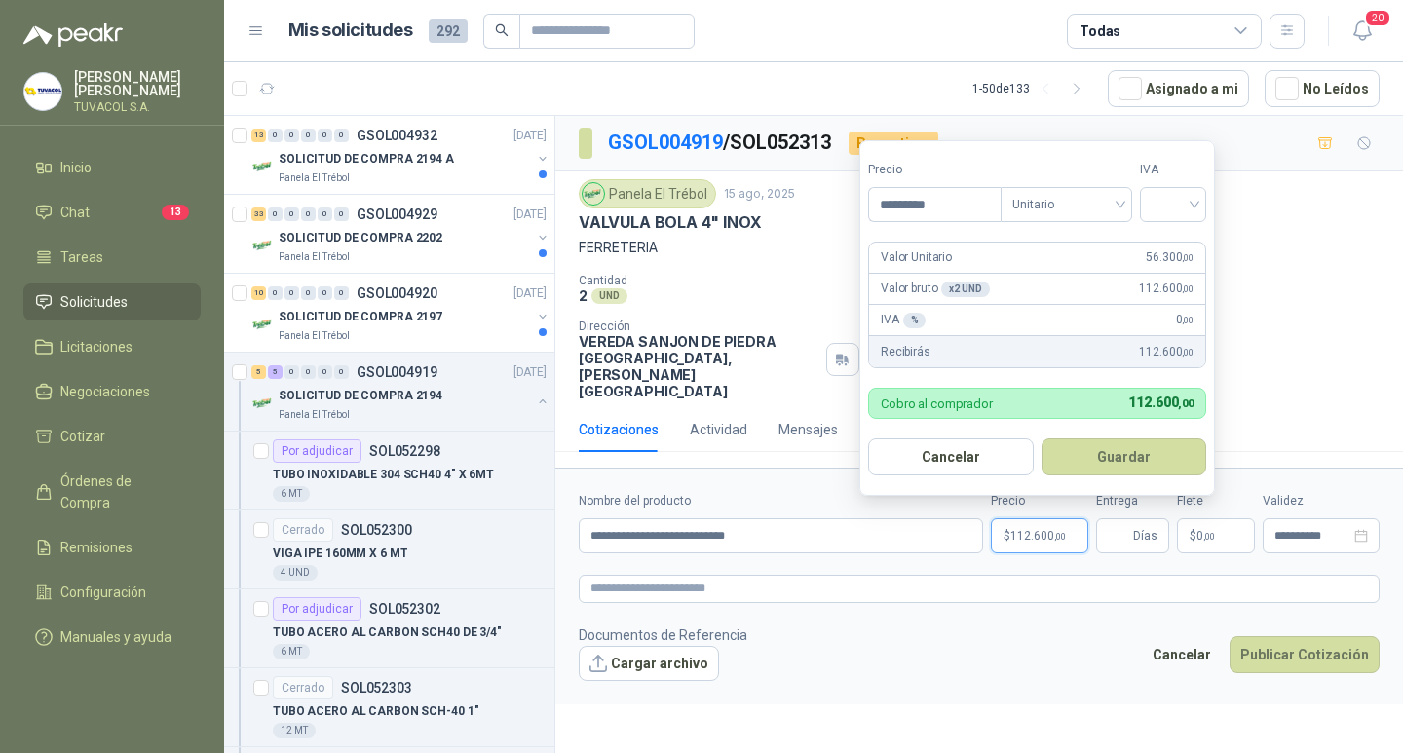
type input "*********"
click at [1159, 189] on input "search" at bounding box center [1172, 202] width 43 height 29
click at [1164, 243] on div "19%" at bounding box center [1177, 244] width 36 height 21
click at [1132, 449] on button "Guardar" at bounding box center [1127, 456] width 168 height 37
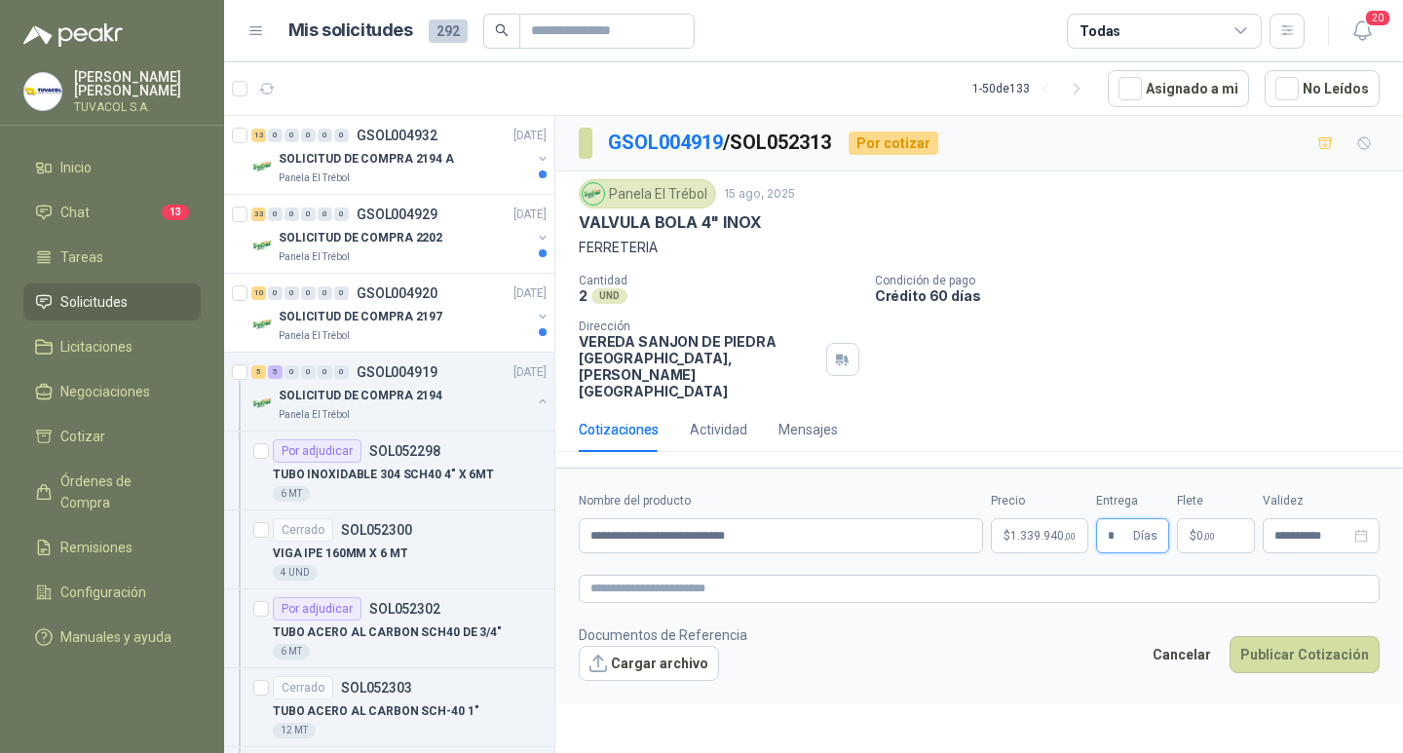
type input "*"
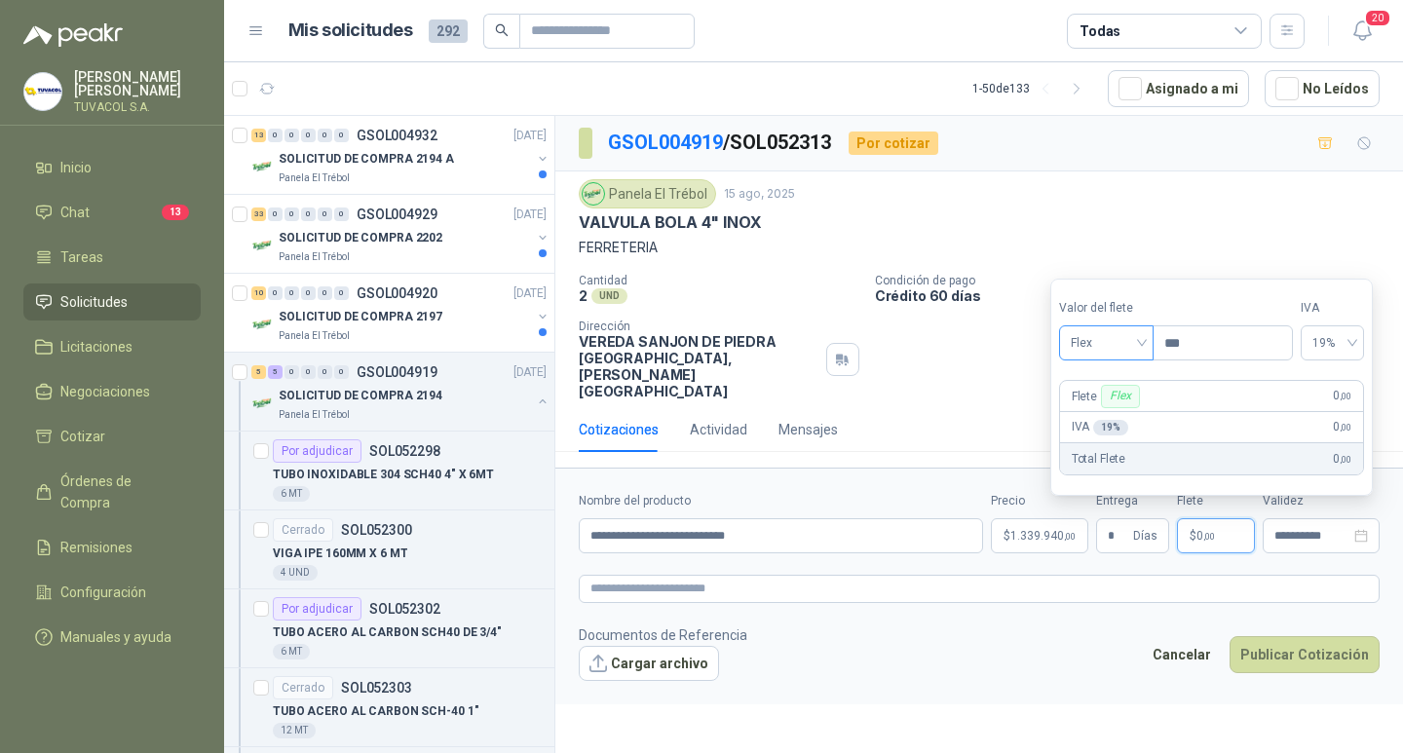
click at [1088, 339] on span "Flex" at bounding box center [1105, 342] width 71 height 29
click at [1109, 410] on div "Incluido" at bounding box center [1107, 414] width 67 height 21
click at [1307, 663] on button "Publicar Cotización" at bounding box center [1304, 654] width 150 height 37
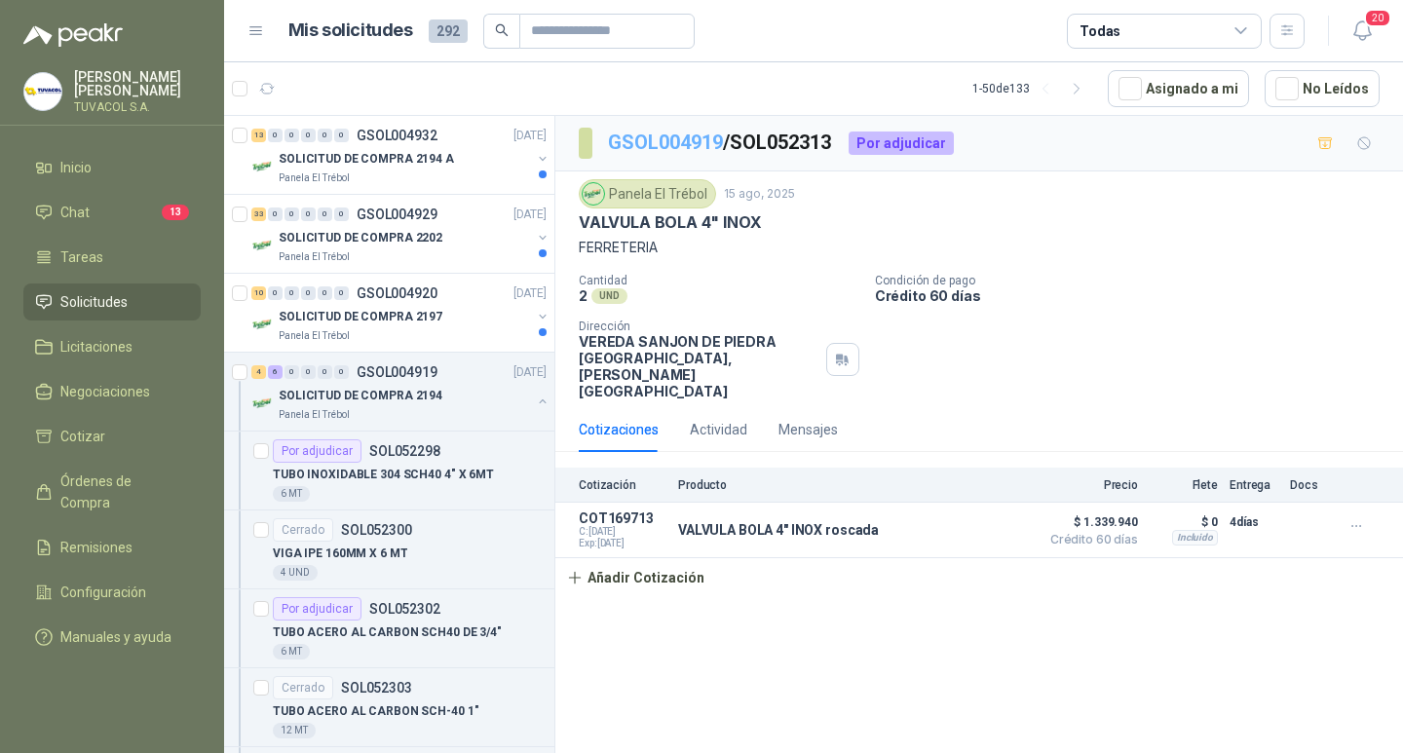
click at [661, 135] on link "GSOL004919" at bounding box center [665, 142] width 115 height 23
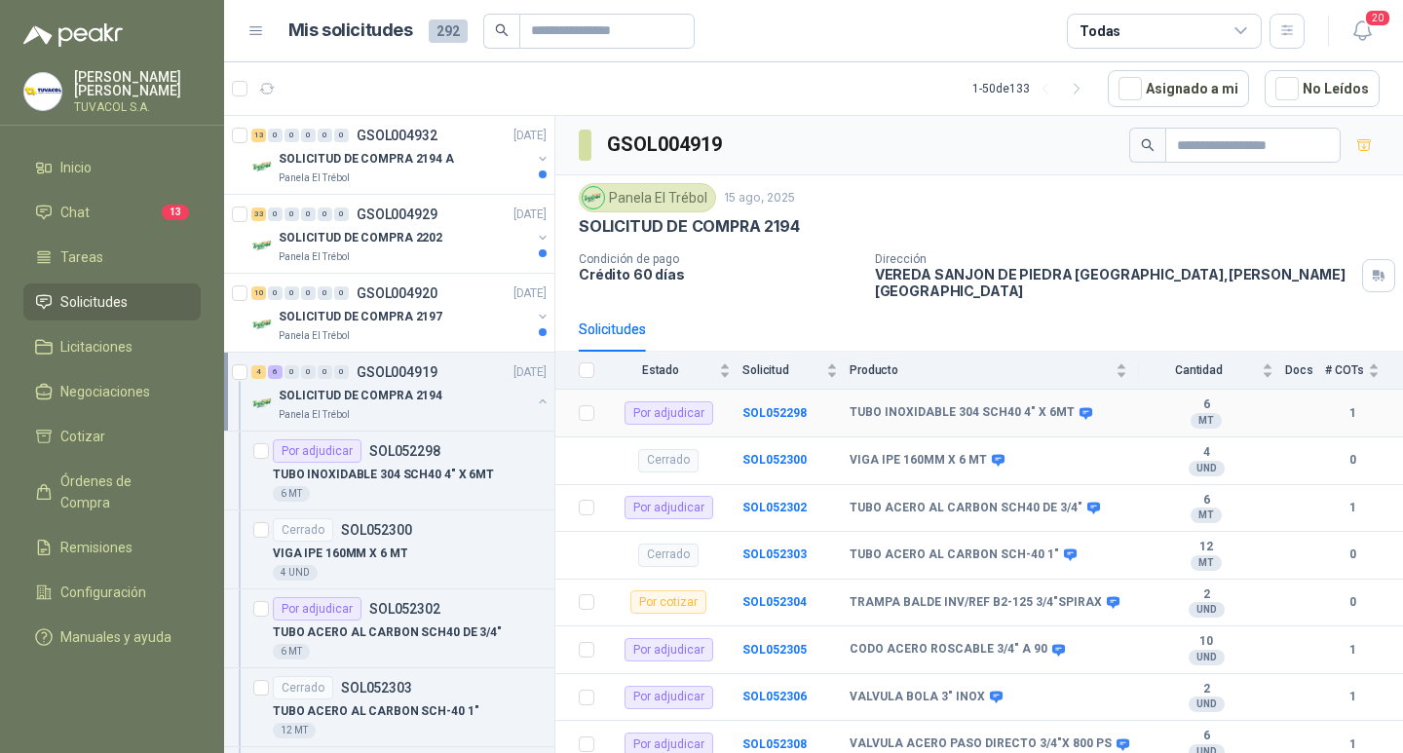
scroll to position [385, 0]
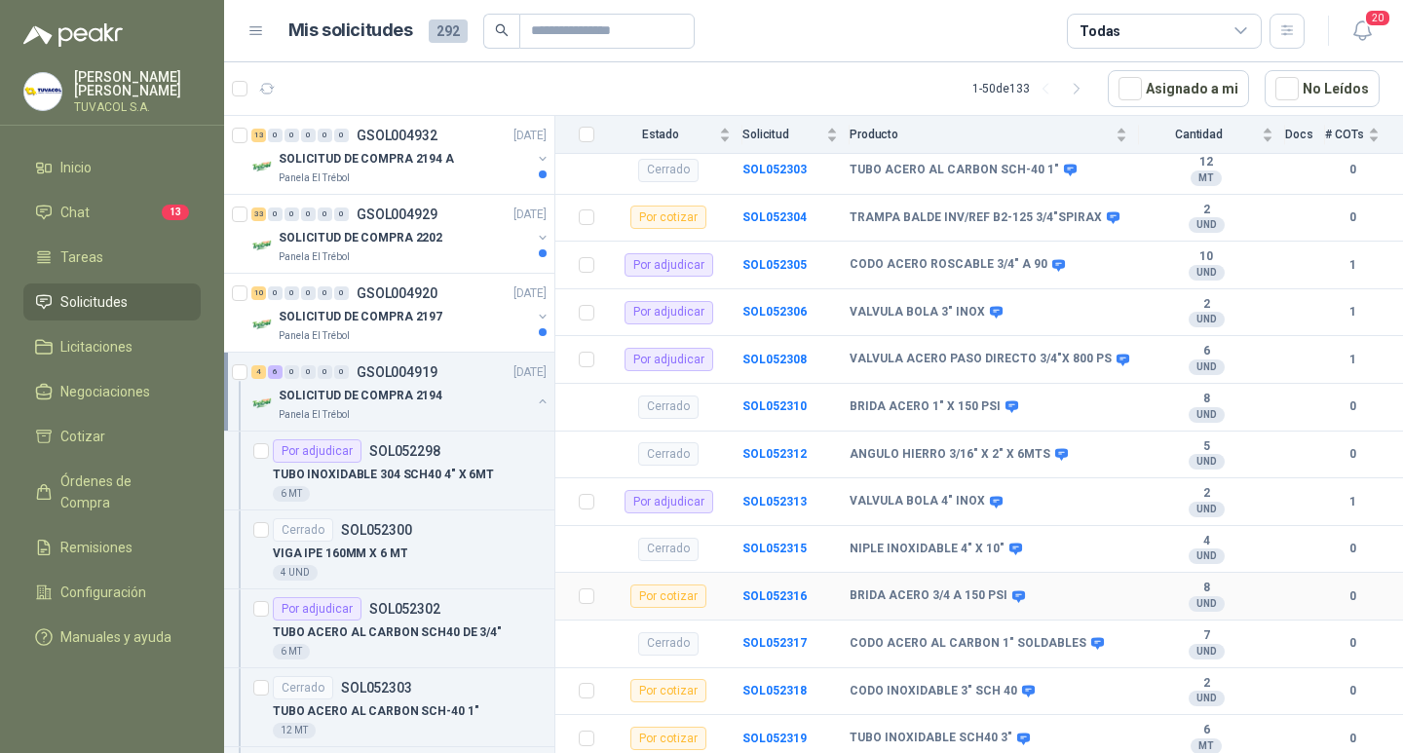
click at [764, 600] on td "SOL052316" at bounding box center [795, 597] width 107 height 48
click at [766, 589] on b "SOL052316" at bounding box center [774, 596] width 64 height 14
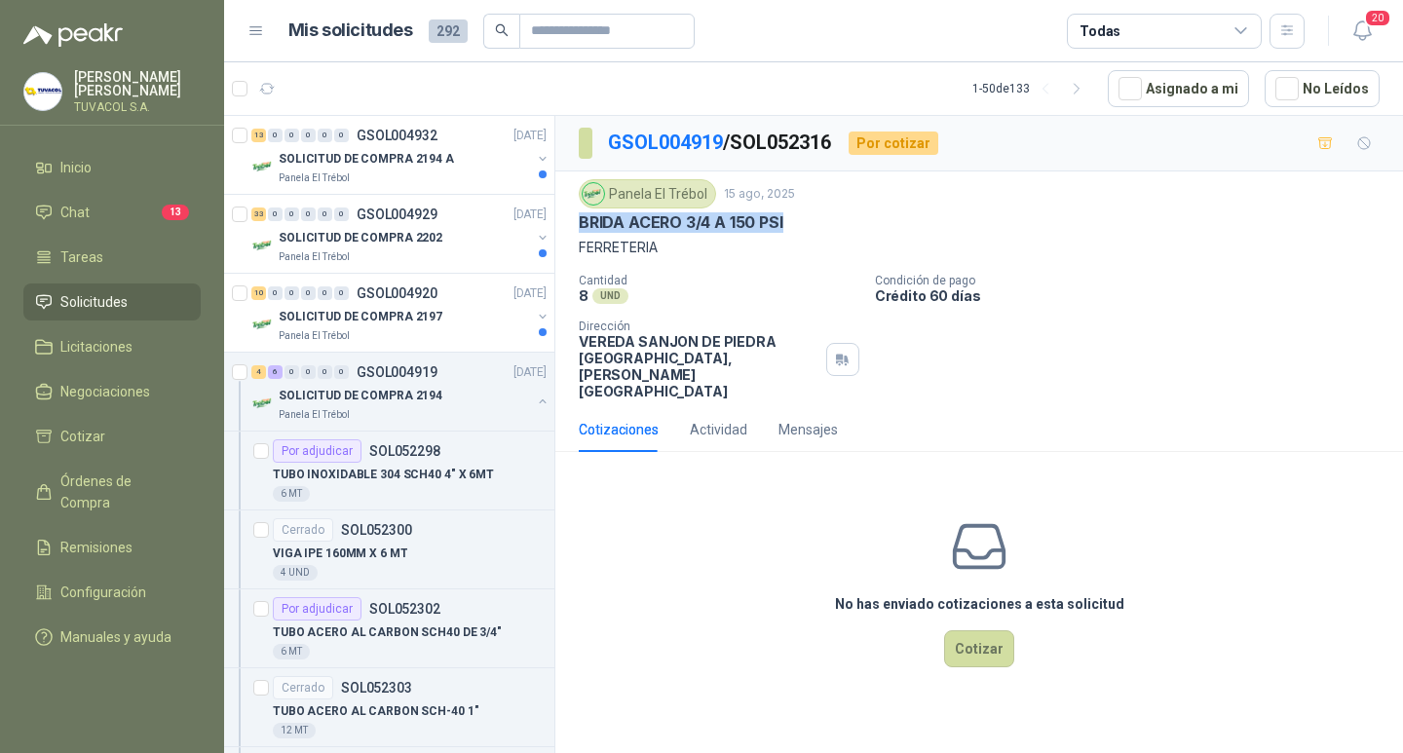
drag, startPoint x: 749, startPoint y: 222, endPoint x: 578, endPoint y: 228, distance: 171.5
click at [578, 228] on div "Panela El Trébol [DATE] [PERSON_NAME] 3/4 A 150 PSI FERRETERIA Cantidad 8 UND …" at bounding box center [978, 289] width 847 height 236
copy p "BRIDA ACERO 3/4 A 150 PSI"
click at [979, 641] on div "No has enviado cotizaciones a esta solicitud Cotizar" at bounding box center [978, 592] width 847 height 248
click at [984, 651] on button "Cotizar" at bounding box center [979, 648] width 70 height 37
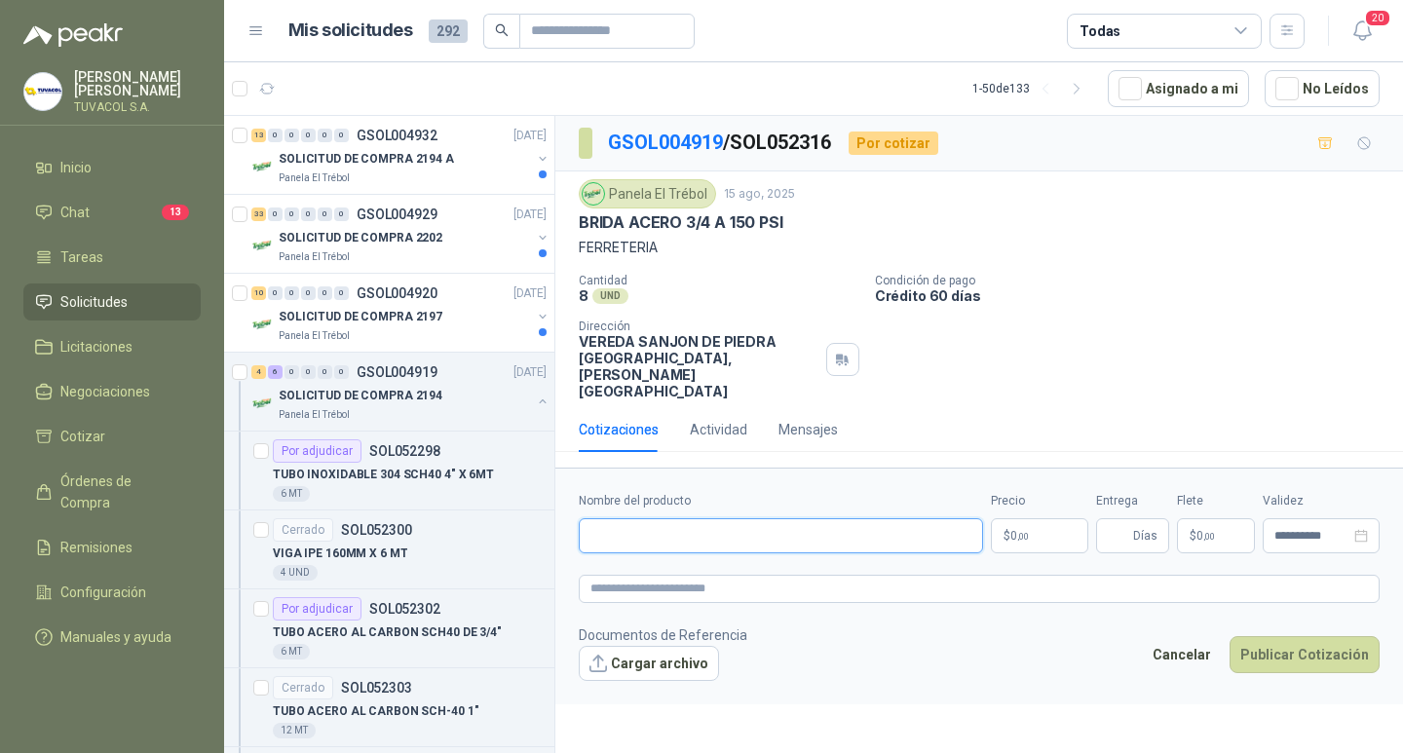
click at [852, 545] on input "Nombre del producto" at bounding box center [781, 535] width 404 height 35
paste input "**********"
type input "**********"
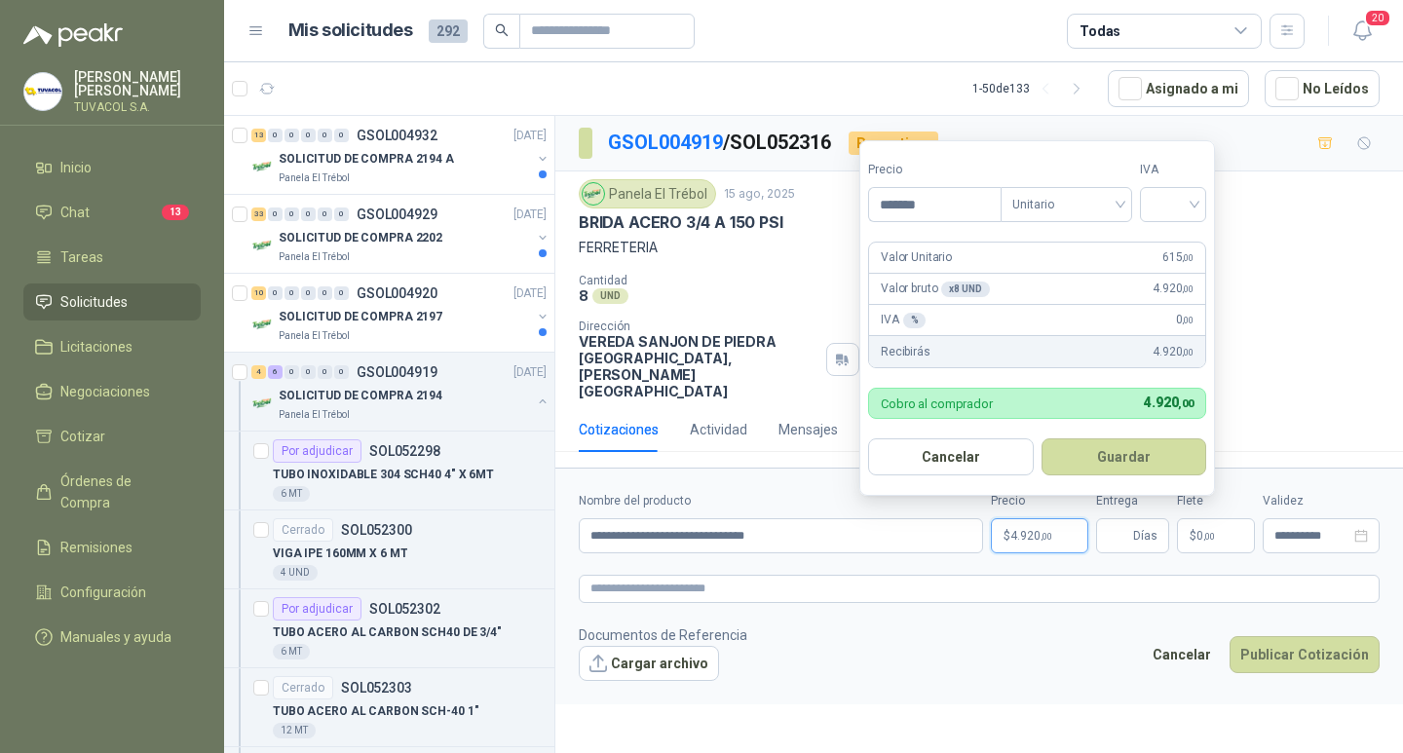
type input "*******"
click at [1206, 208] on div at bounding box center [1173, 204] width 66 height 35
click at [1188, 235] on div "19%" at bounding box center [1177, 244] width 36 height 21
click at [1146, 456] on button "Guardar" at bounding box center [1127, 456] width 168 height 37
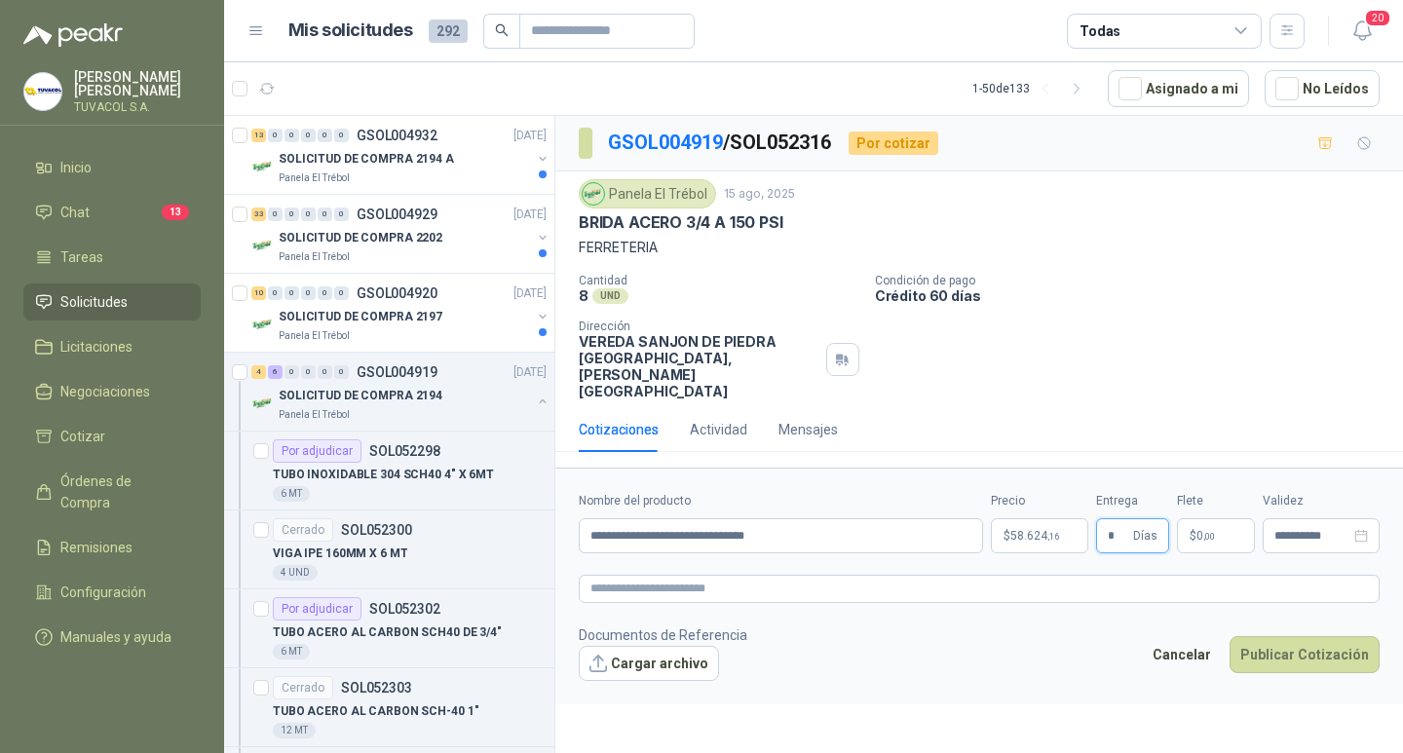
type input "*"
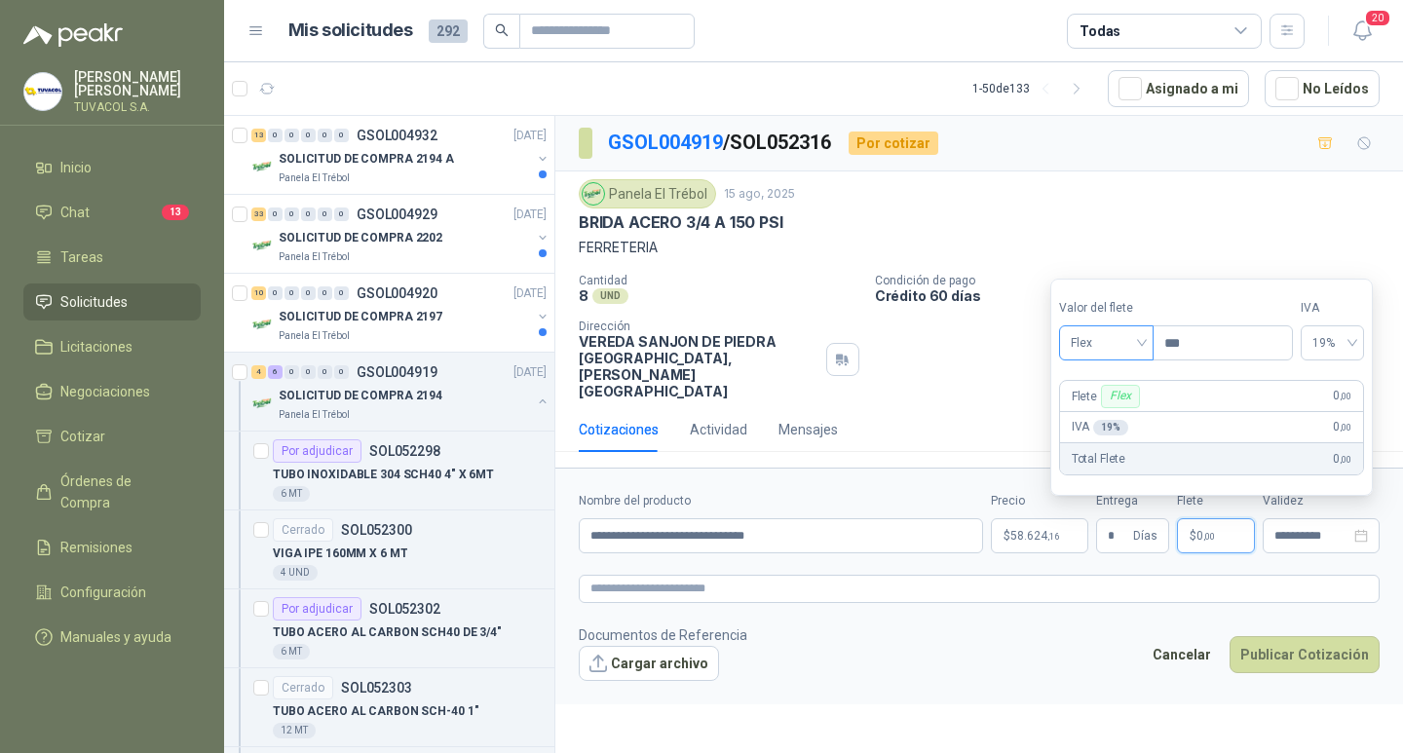
click at [1107, 345] on span "Flex" at bounding box center [1105, 342] width 71 height 29
click at [1107, 417] on div "Incluido" at bounding box center [1107, 414] width 67 height 21
click at [1304, 681] on div "Cancelar Publicar Cotización" at bounding box center [1261, 658] width 238 height 45
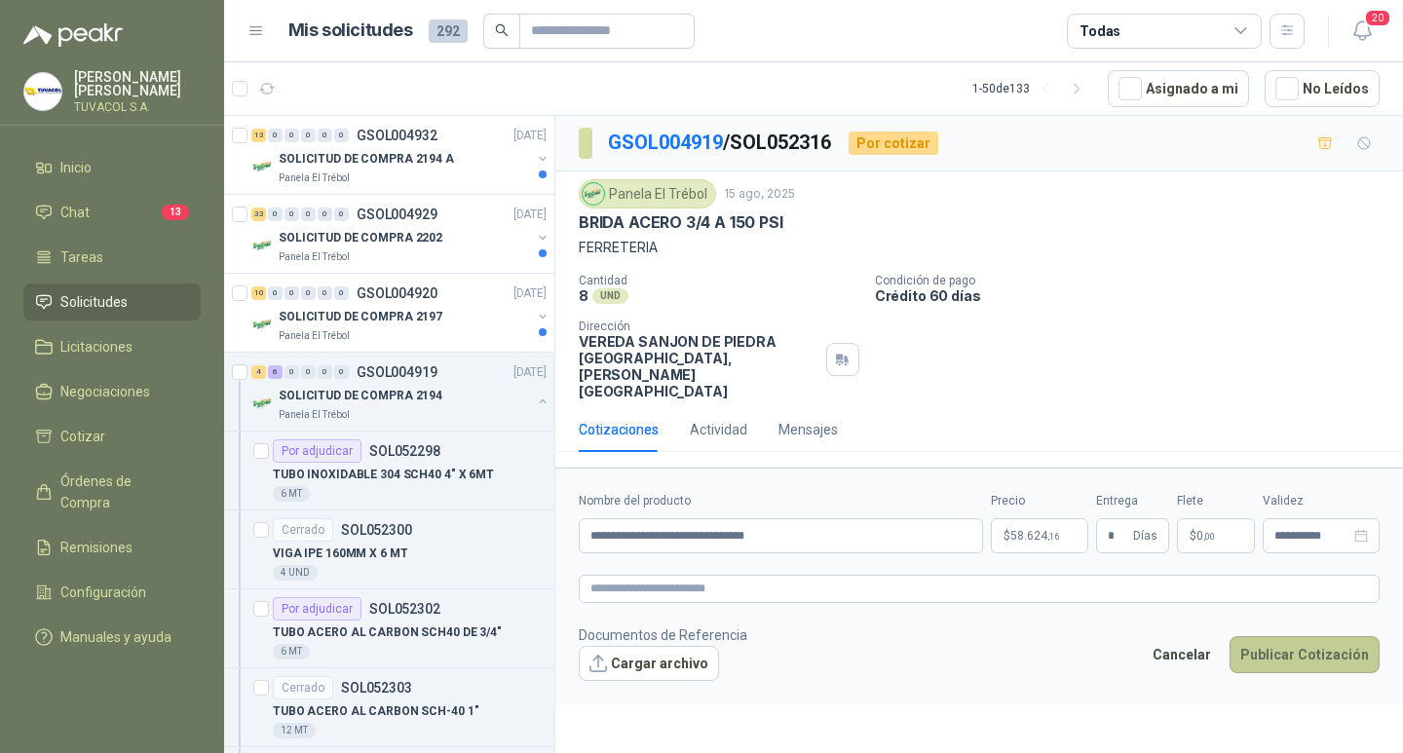
click at [1303, 672] on button "Publicar Cotización" at bounding box center [1304, 654] width 150 height 37
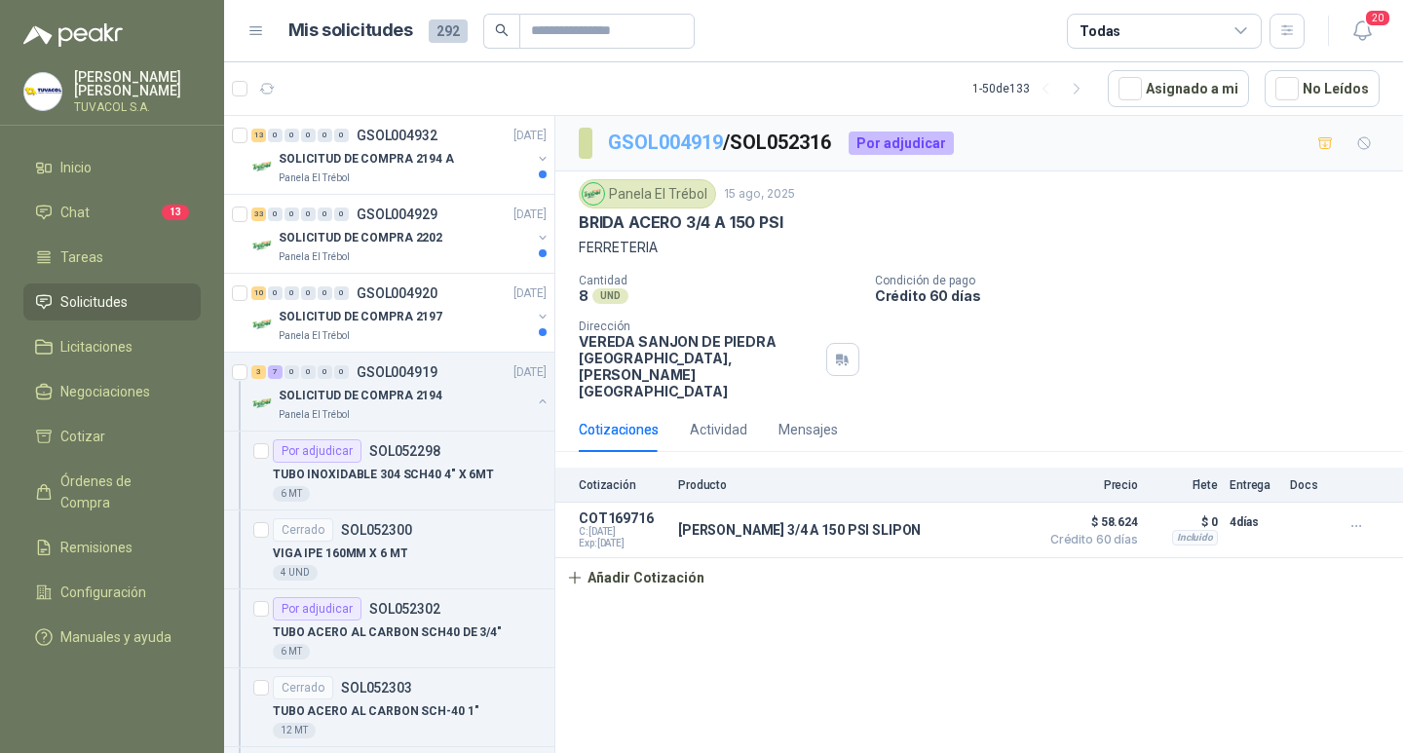
click at [651, 140] on link "GSOL004919" at bounding box center [665, 142] width 115 height 23
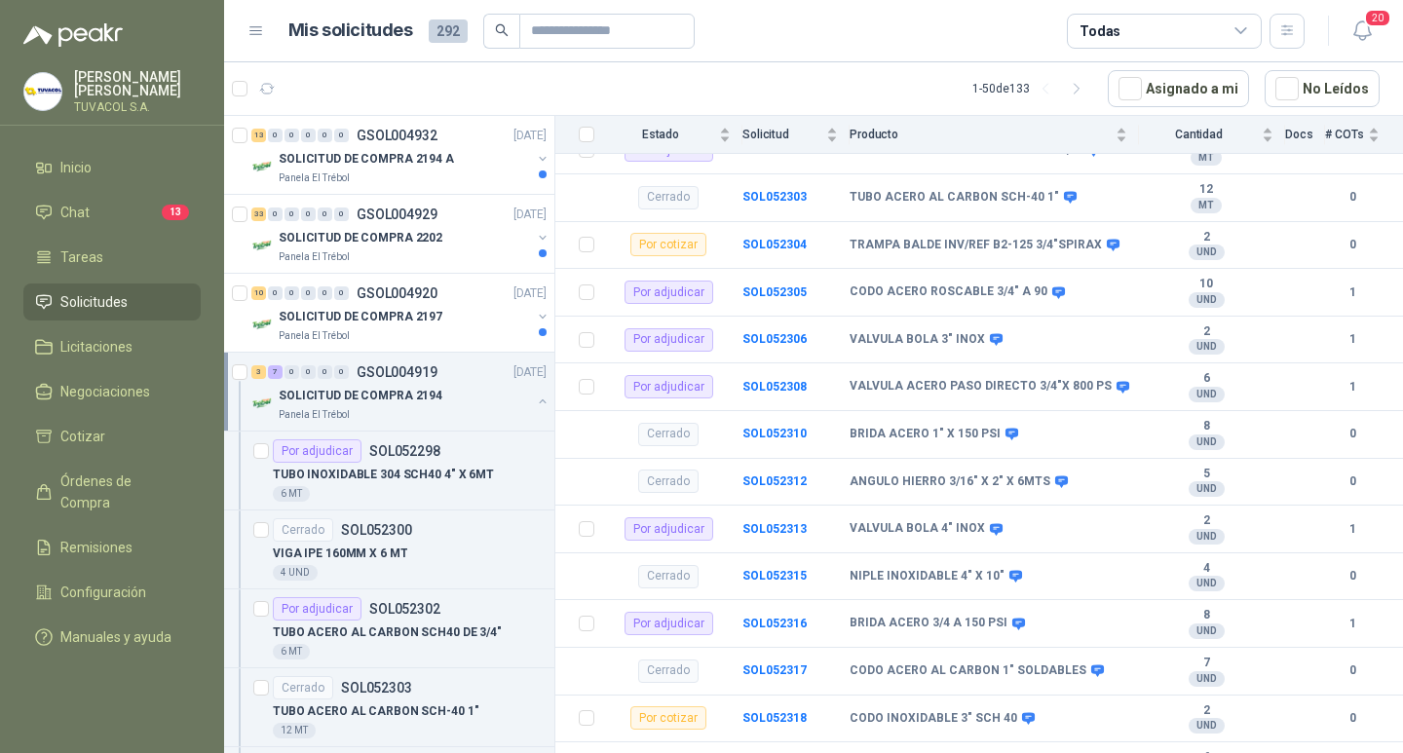
scroll to position [385, 0]
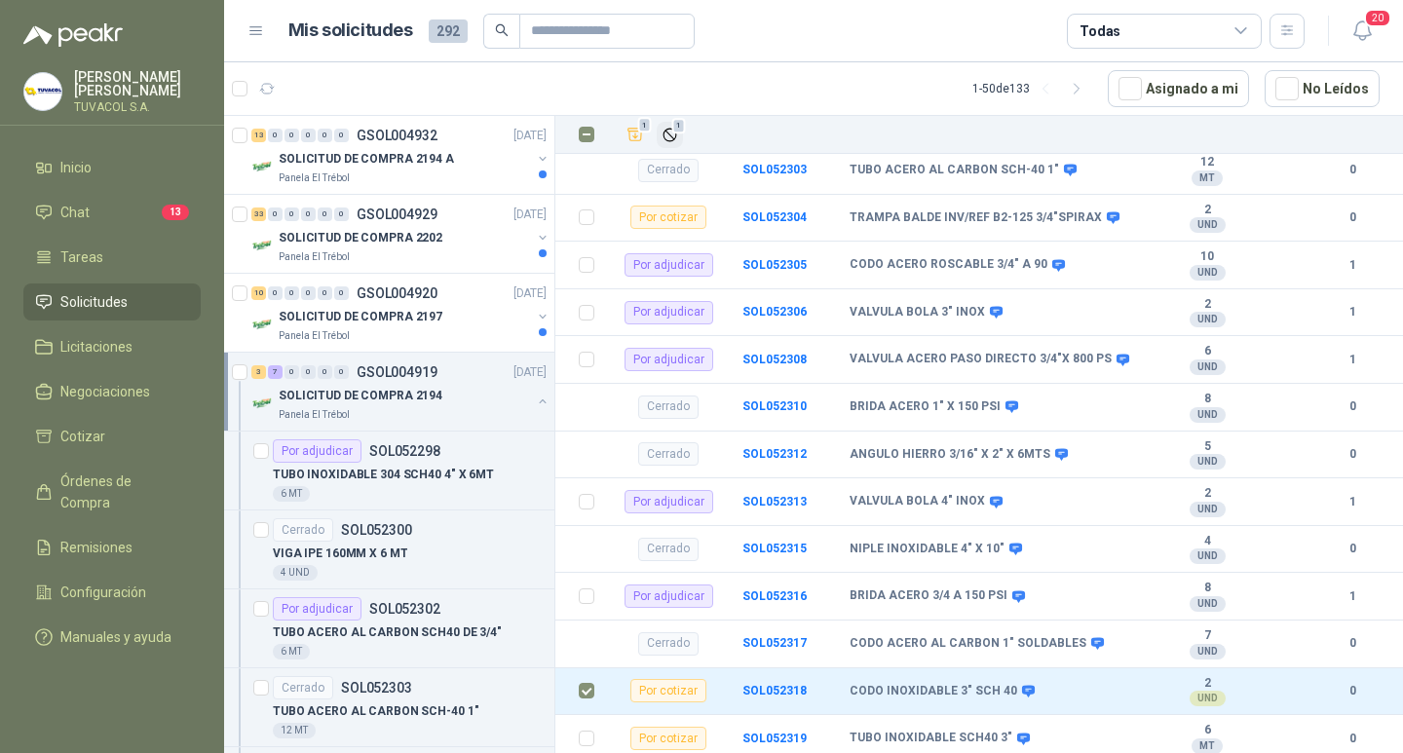
click at [676, 126] on span "1" at bounding box center [679, 126] width 14 height 16
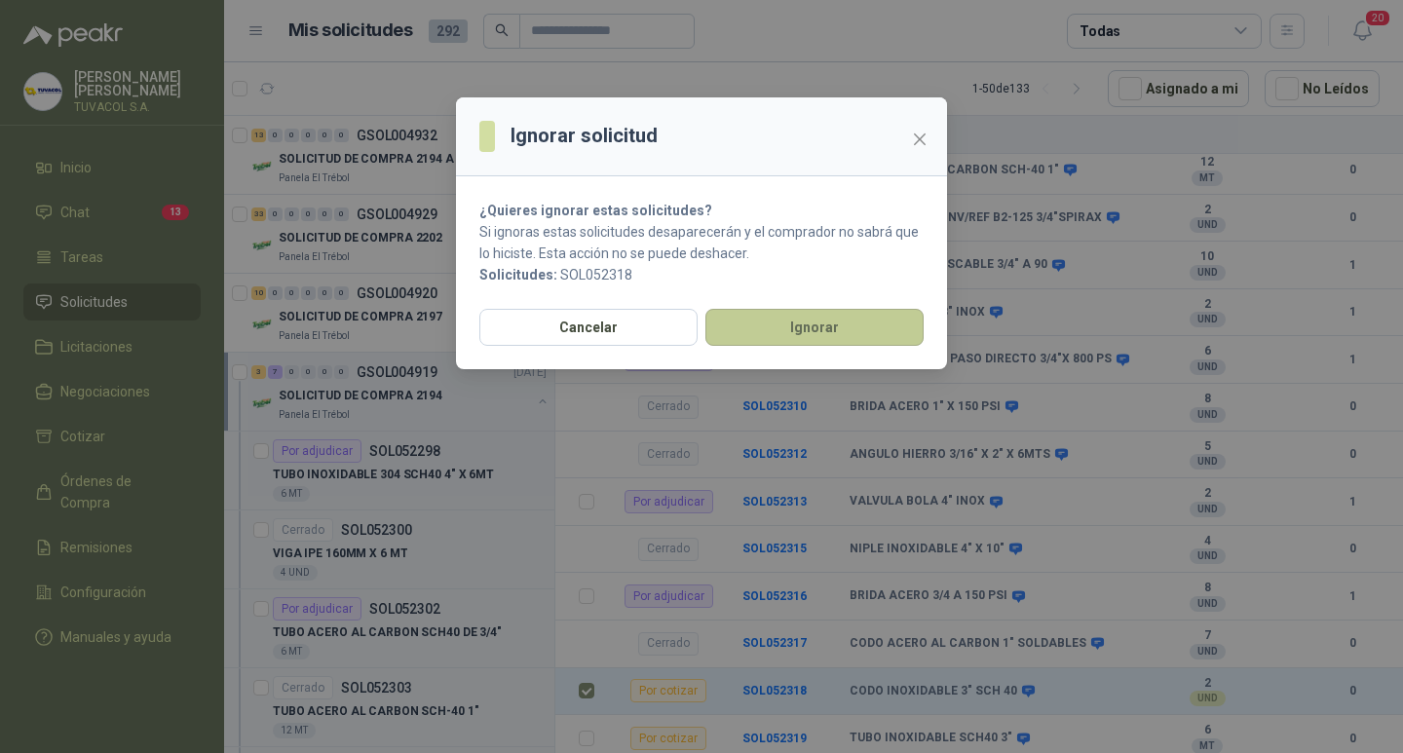
click at [857, 316] on button "Ignorar" at bounding box center [814, 327] width 218 height 37
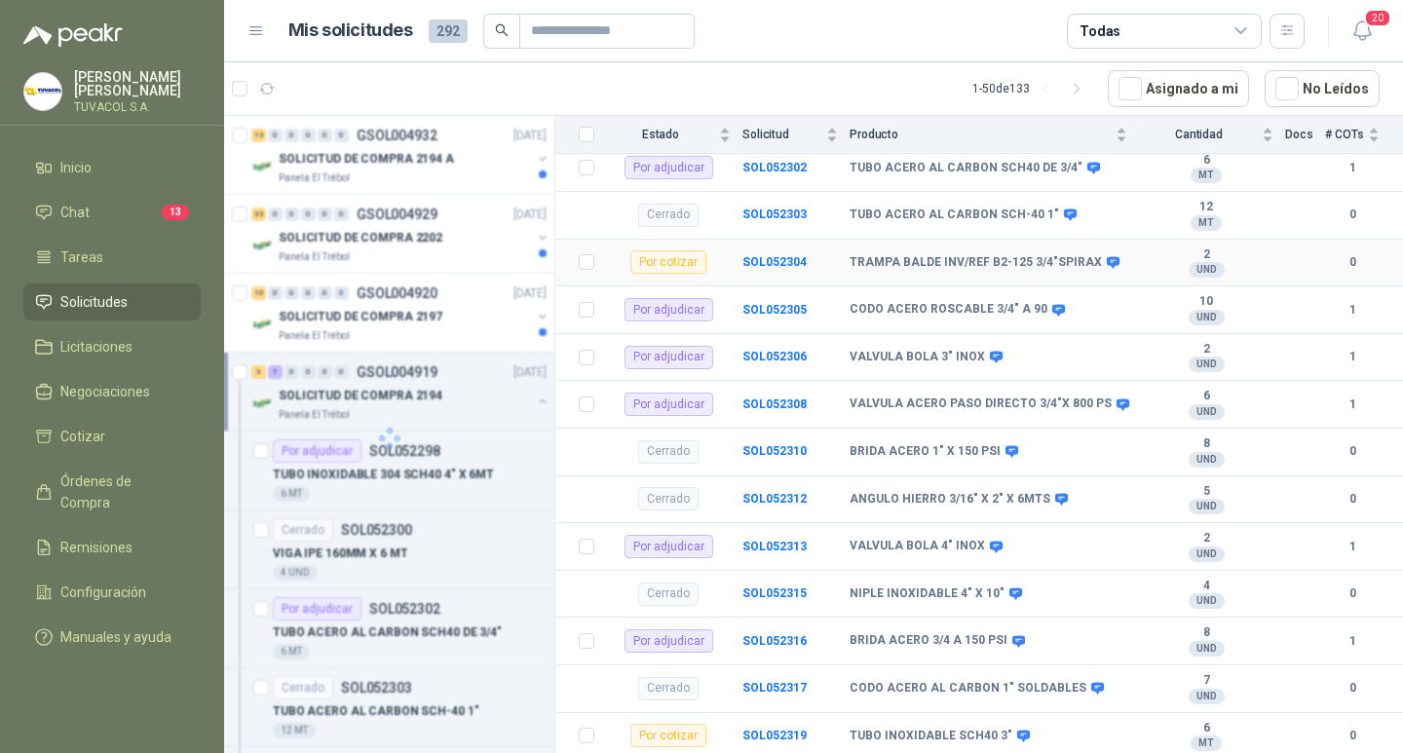
scroll to position [337, 0]
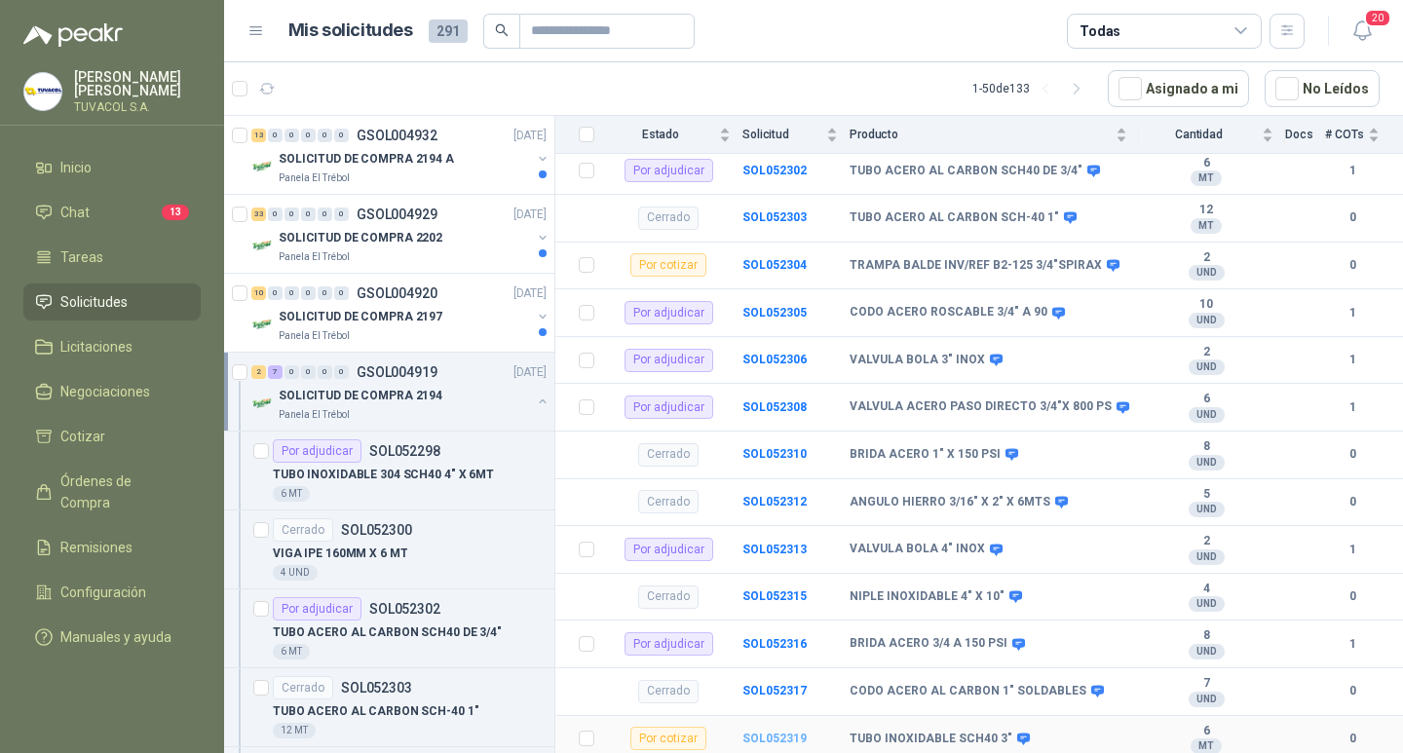
click at [759, 734] on b "SOL052319" at bounding box center [774, 738] width 64 height 14
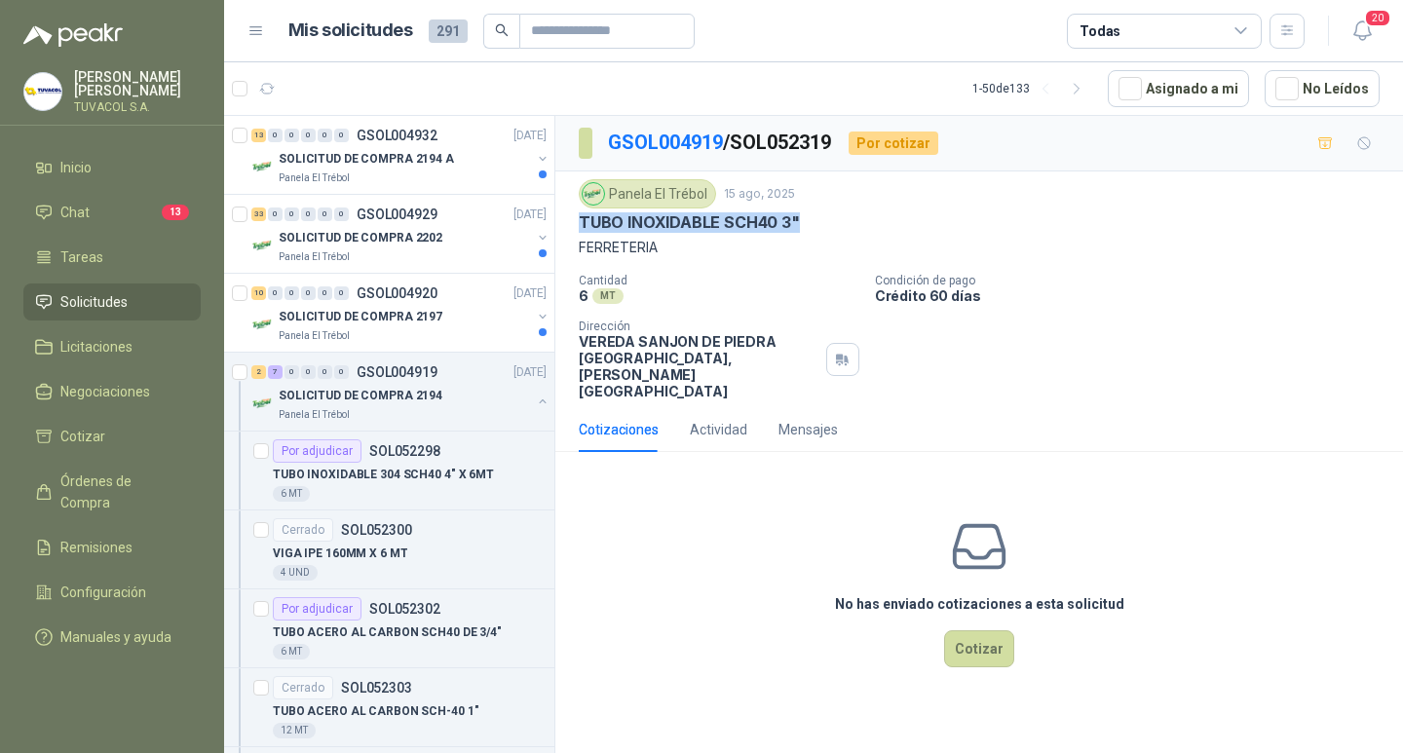
drag, startPoint x: 802, startPoint y: 220, endPoint x: 575, endPoint y: 224, distance: 227.0
click at [575, 224] on div "Panela El Trébol [DATE] TUBO INOXIDABLE SCH40 3" FERRETERIA Cantidad 6 MT  Con…" at bounding box center [978, 289] width 847 height 236
copy p "TUBO INOXIDABLE SCH40 3""
click at [997, 667] on button "Cotizar" at bounding box center [979, 648] width 70 height 37
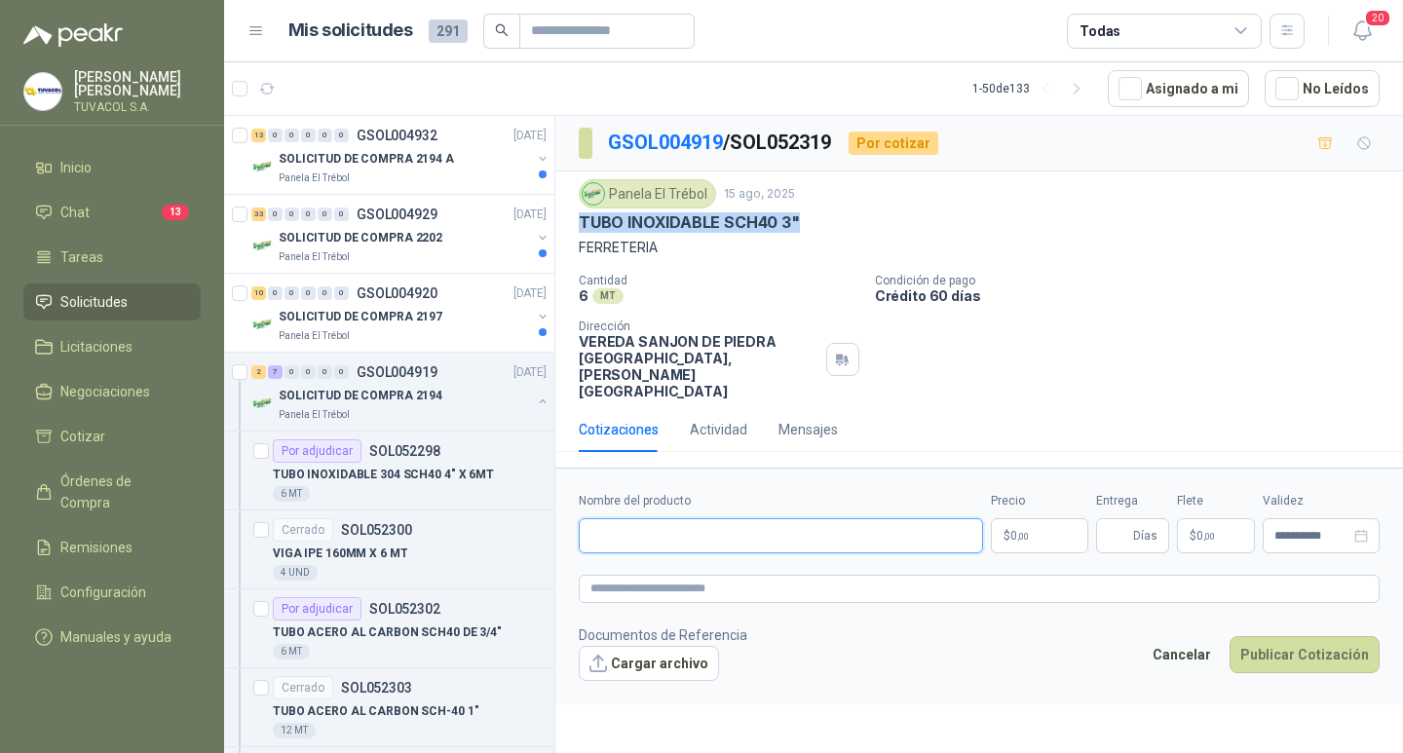
click at [751, 536] on input "Nombre del producto" at bounding box center [781, 535] width 404 height 35
paste input "**********"
type input "**********"
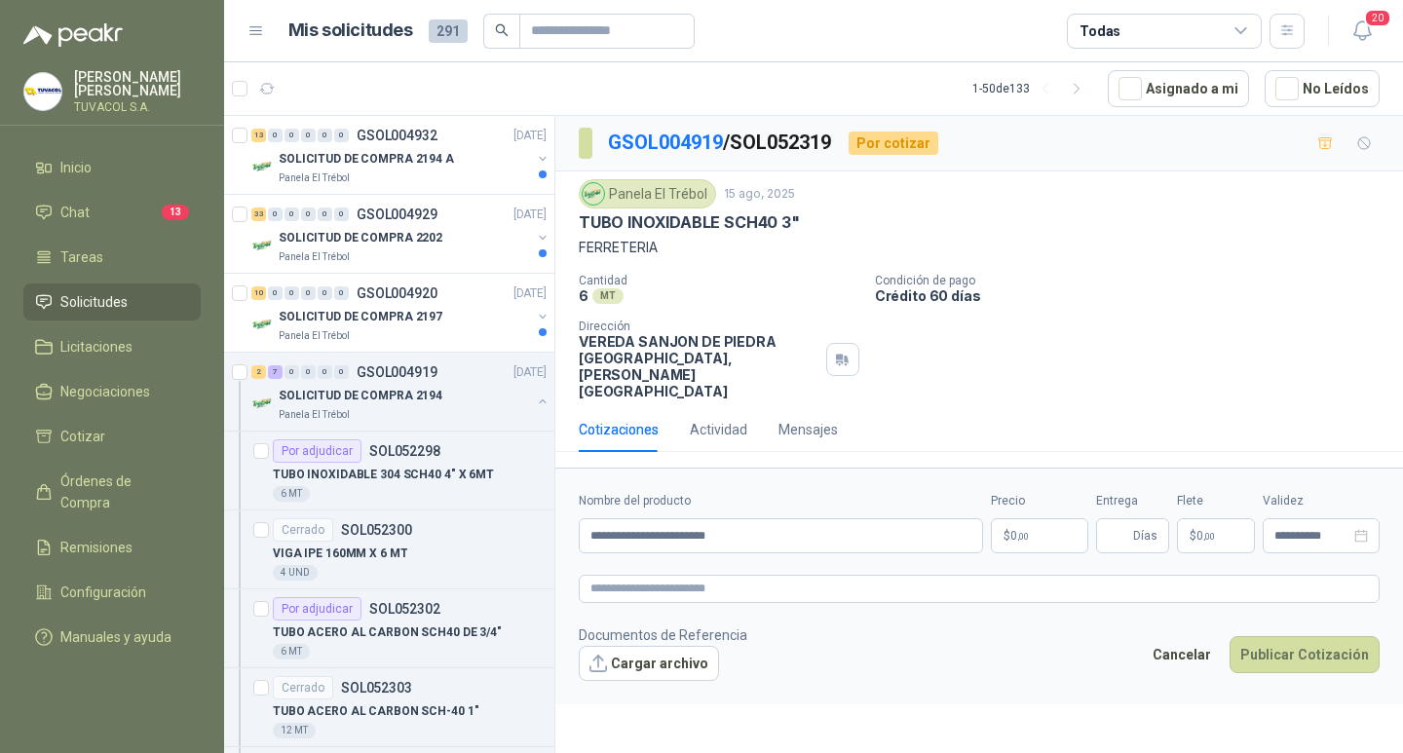
click at [1023, 541] on span ",00" at bounding box center [1023, 536] width 12 height 11
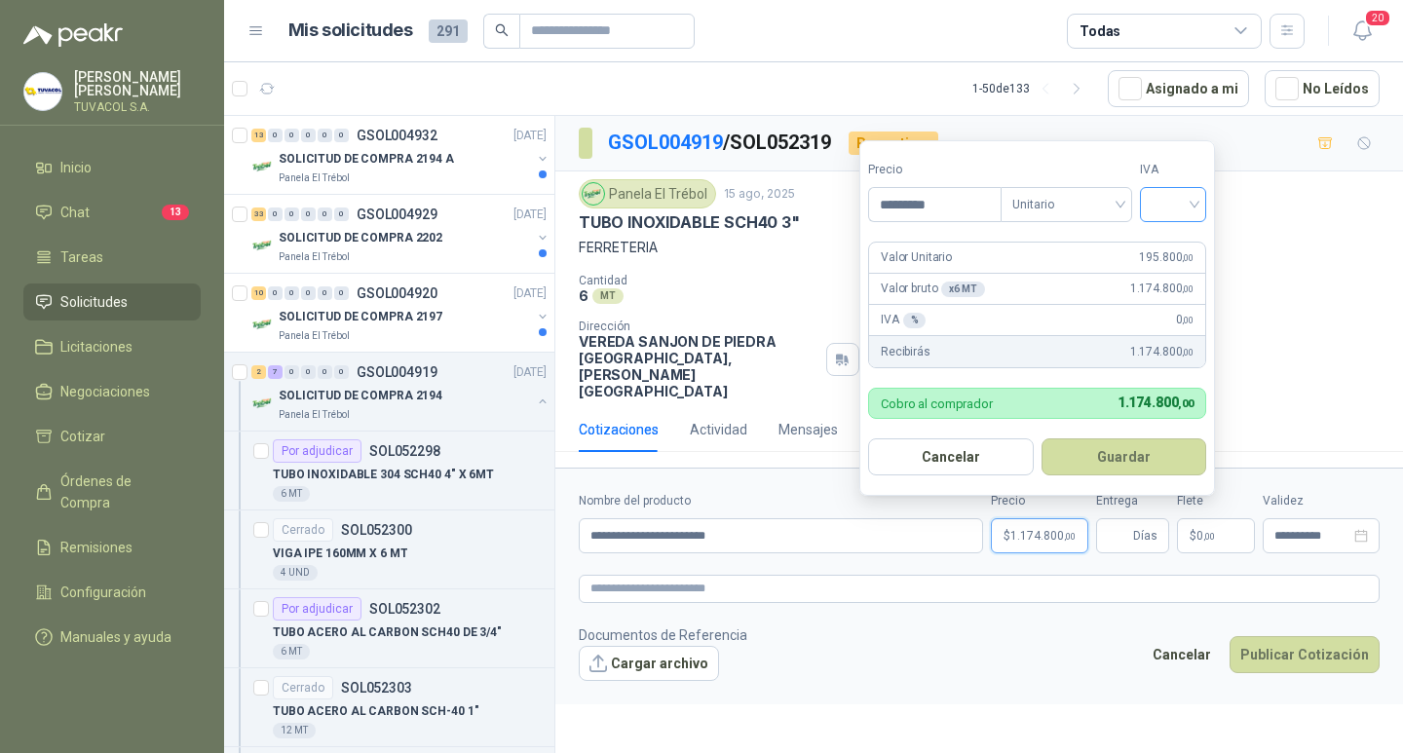
type input "*********"
click at [1191, 192] on input "search" at bounding box center [1172, 202] width 43 height 29
click at [1182, 238] on div "19%" at bounding box center [1177, 244] width 36 height 21
click at [1118, 463] on button "Guardar" at bounding box center [1127, 456] width 168 height 37
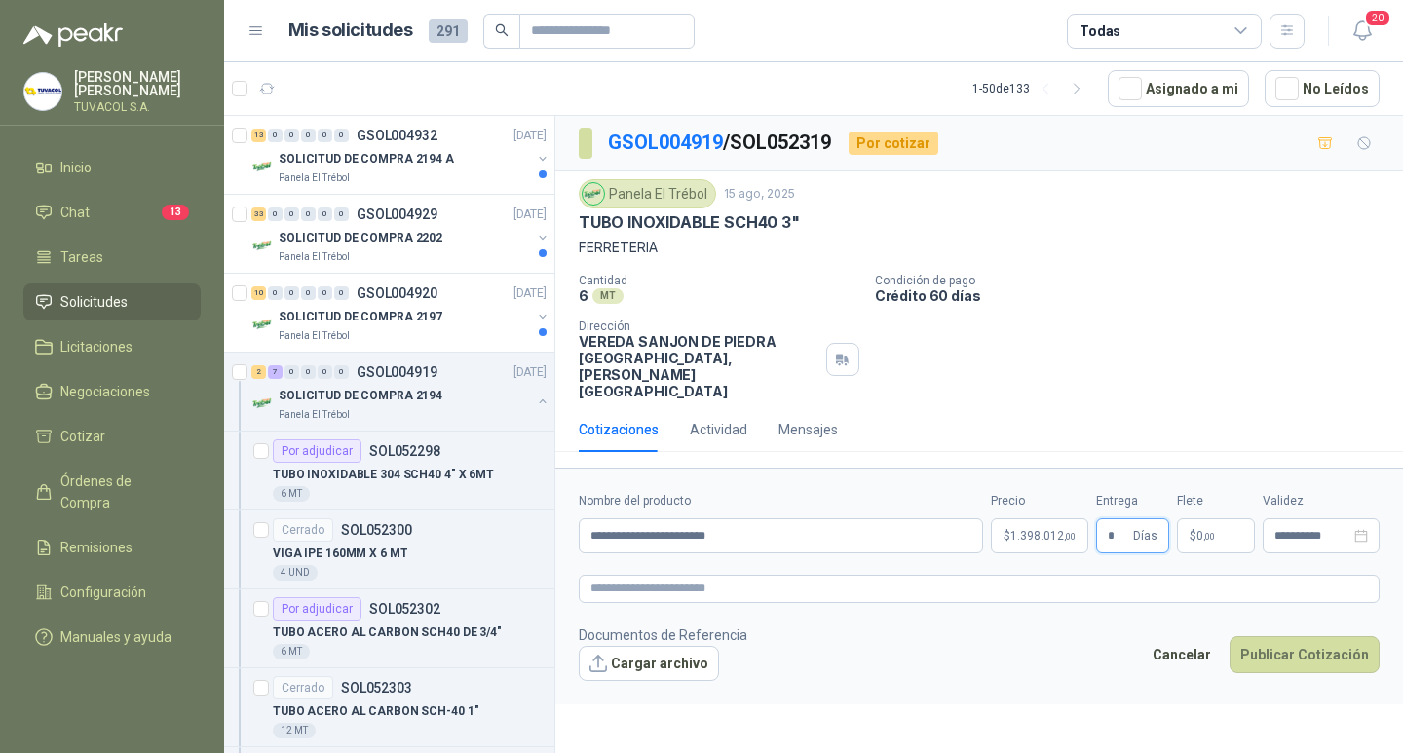
type input "*"
click at [1242, 544] on p "$ 0 ,00" at bounding box center [1216, 535] width 78 height 35
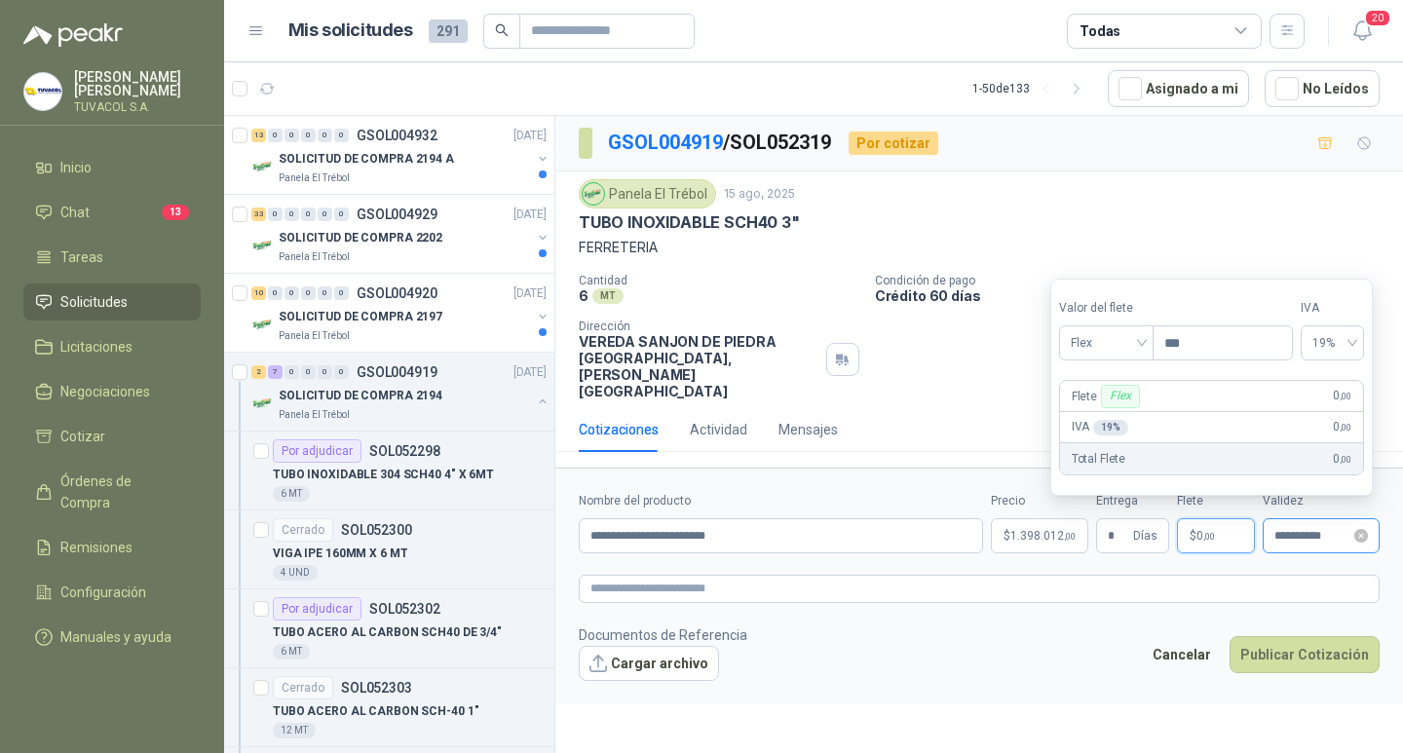
click at [1288, 531] on div "**********" at bounding box center [1320, 535] width 117 height 35
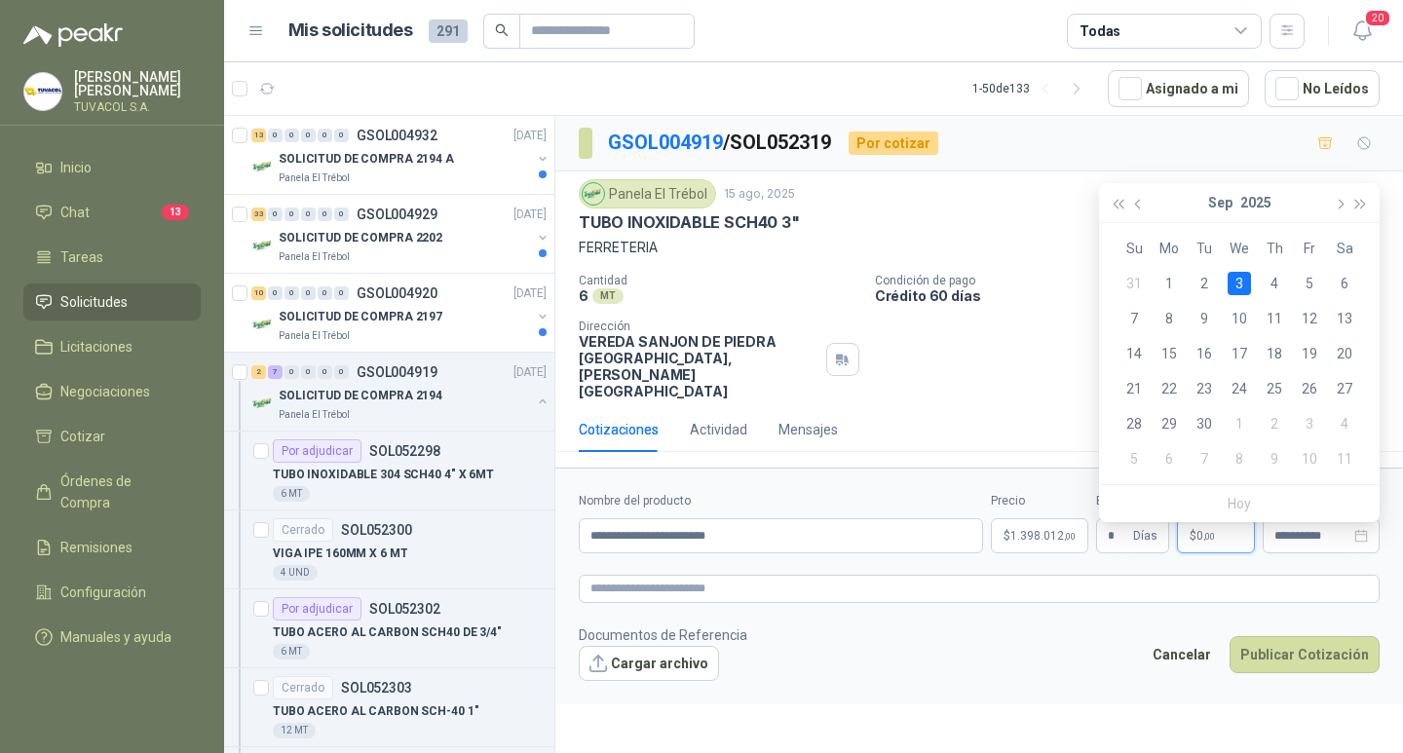
click at [1222, 538] on p "$ 0 ,00" at bounding box center [1216, 535] width 78 height 35
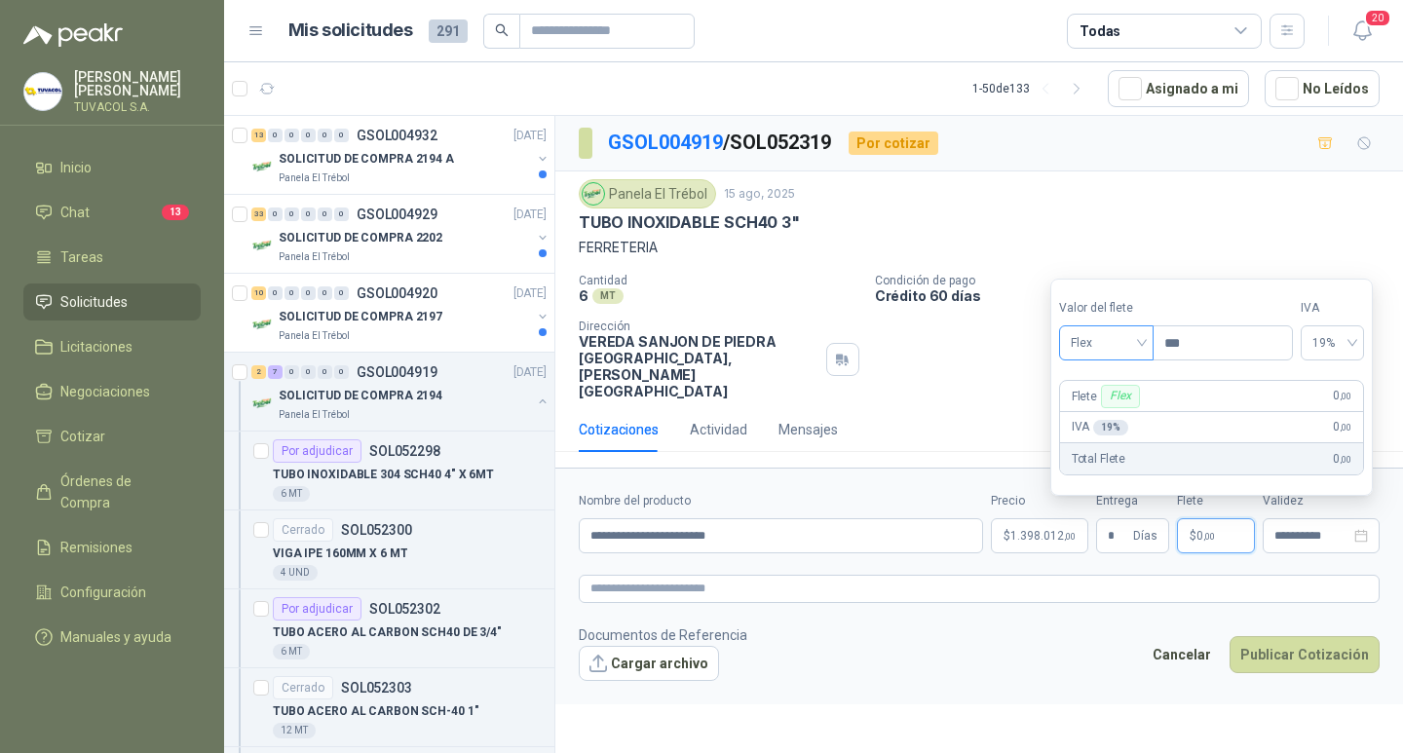
click at [1104, 343] on span "Flex" at bounding box center [1105, 342] width 71 height 29
click at [1116, 415] on div "Incluido" at bounding box center [1107, 414] width 67 height 21
click at [1281, 672] on button "Publicar Cotización" at bounding box center [1304, 654] width 150 height 37
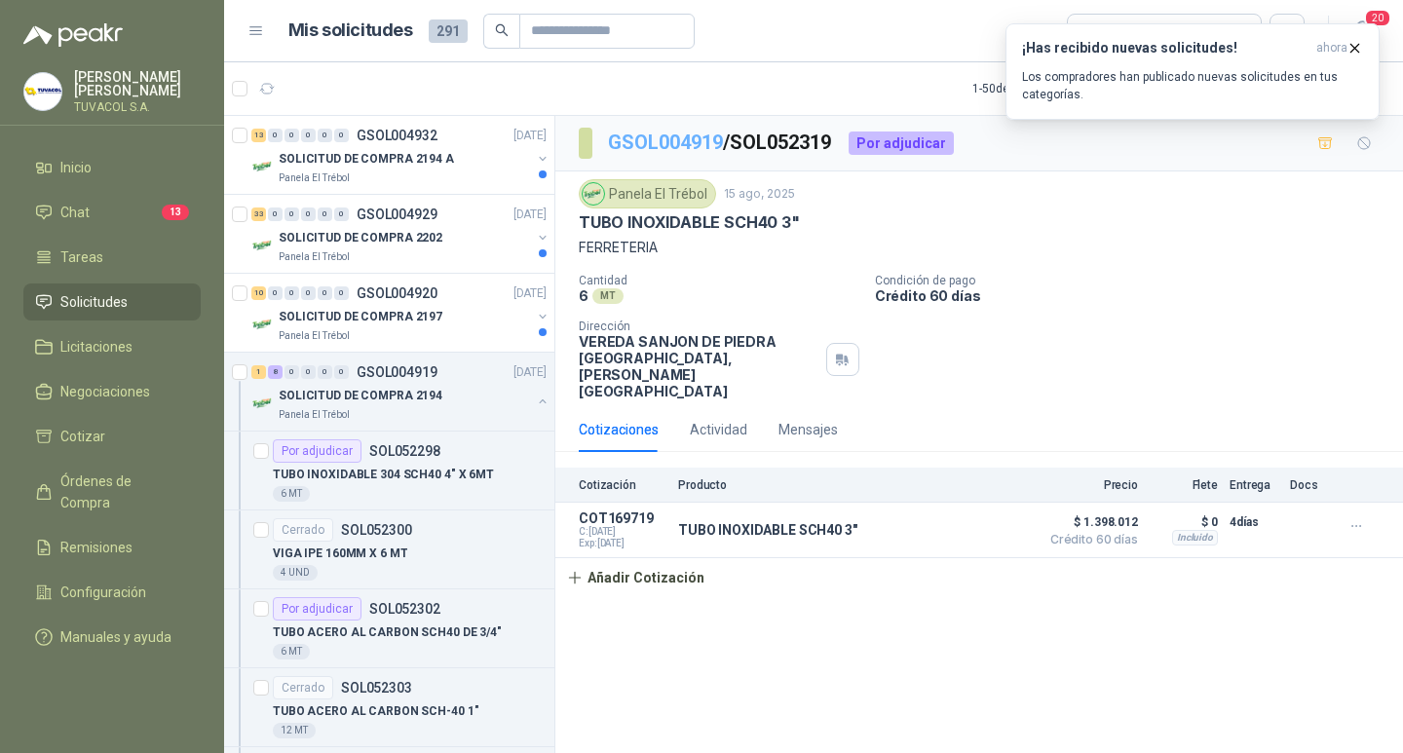
click at [647, 135] on link "GSOL004919" at bounding box center [665, 142] width 115 height 23
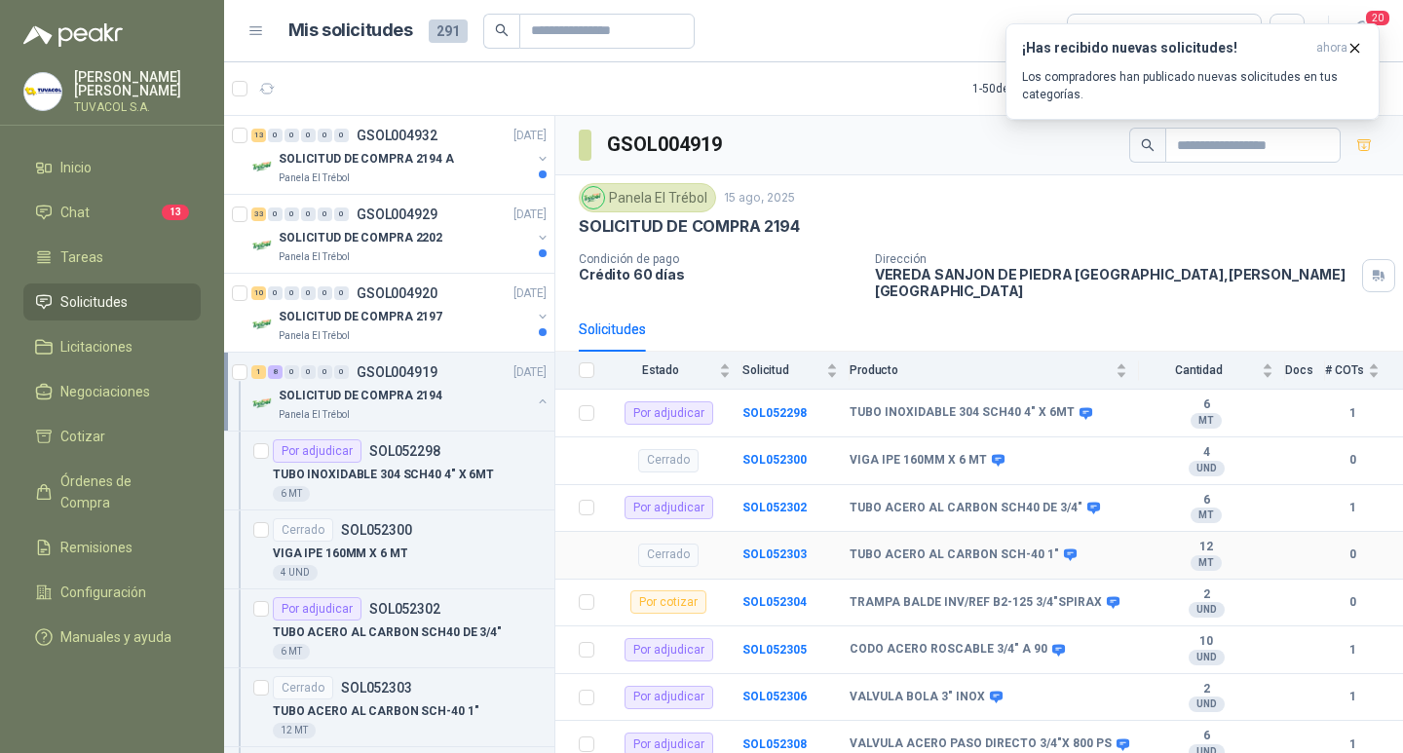
scroll to position [337, 0]
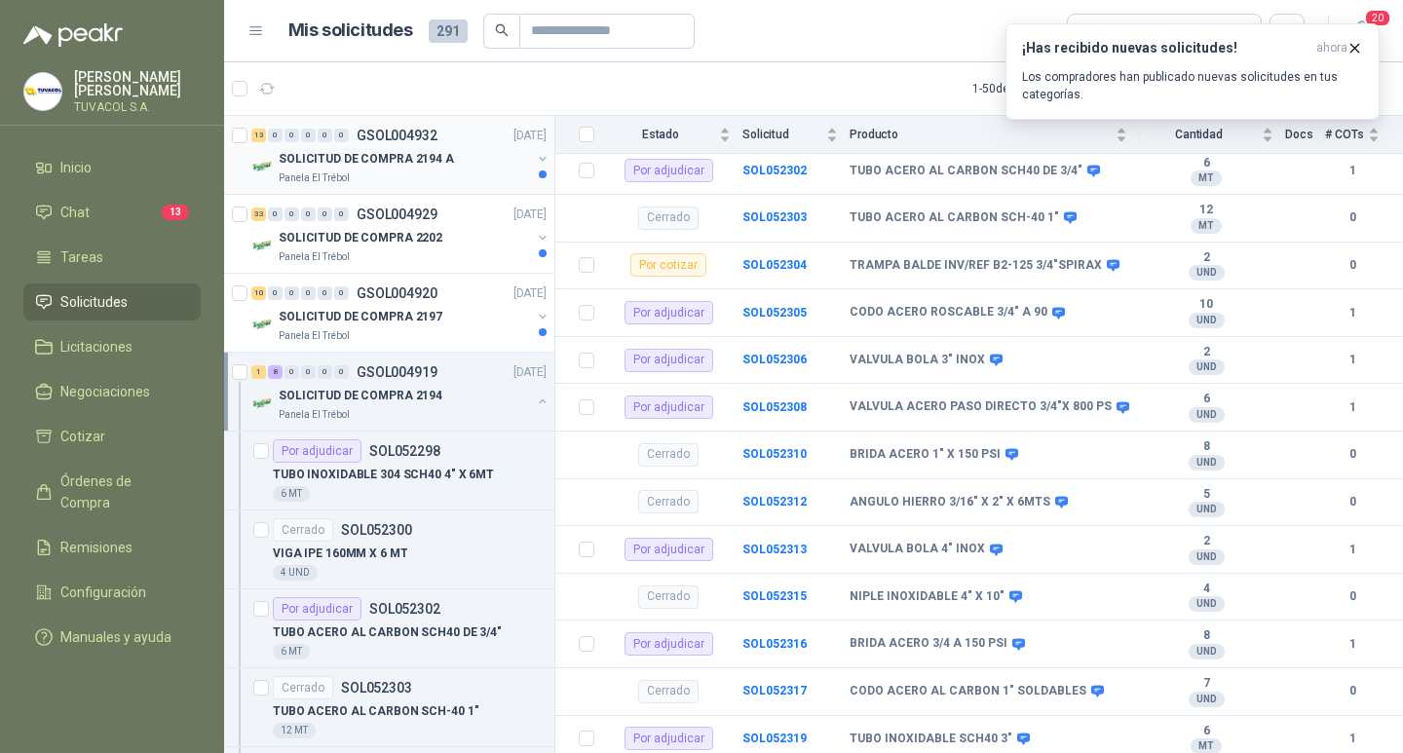
click at [380, 130] on p "GSOL004932" at bounding box center [396, 136] width 81 height 14
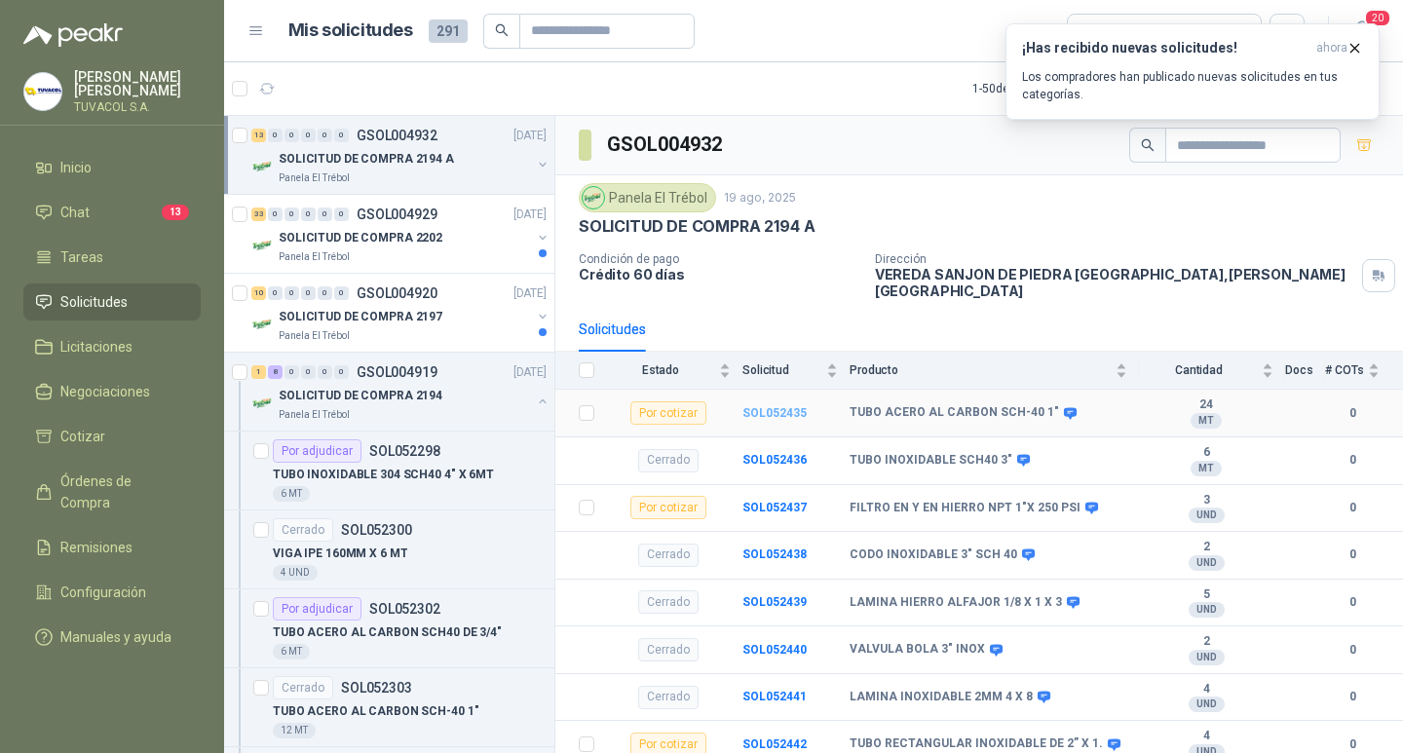
click at [762, 406] on b "SOL052435" at bounding box center [774, 413] width 64 height 14
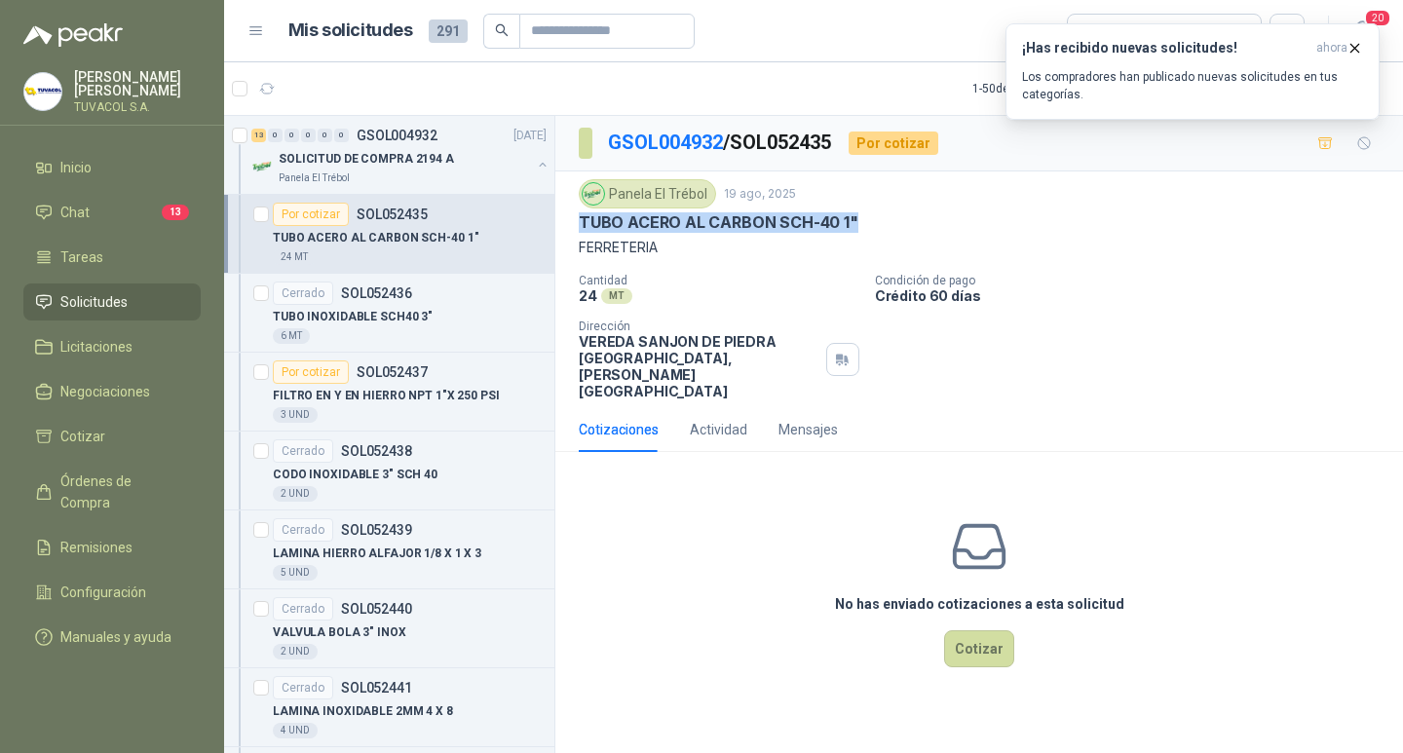
drag, startPoint x: 875, startPoint y: 219, endPoint x: 580, endPoint y: 221, distance: 295.1
click at [580, 221] on div "TUBO ACERO AL CARBON SCH-40 1"" at bounding box center [979, 222] width 801 height 20
copy p "TUBO ACERO AL CARBON SCH-40 1""
click at [986, 652] on button "Cotizar" at bounding box center [979, 648] width 70 height 37
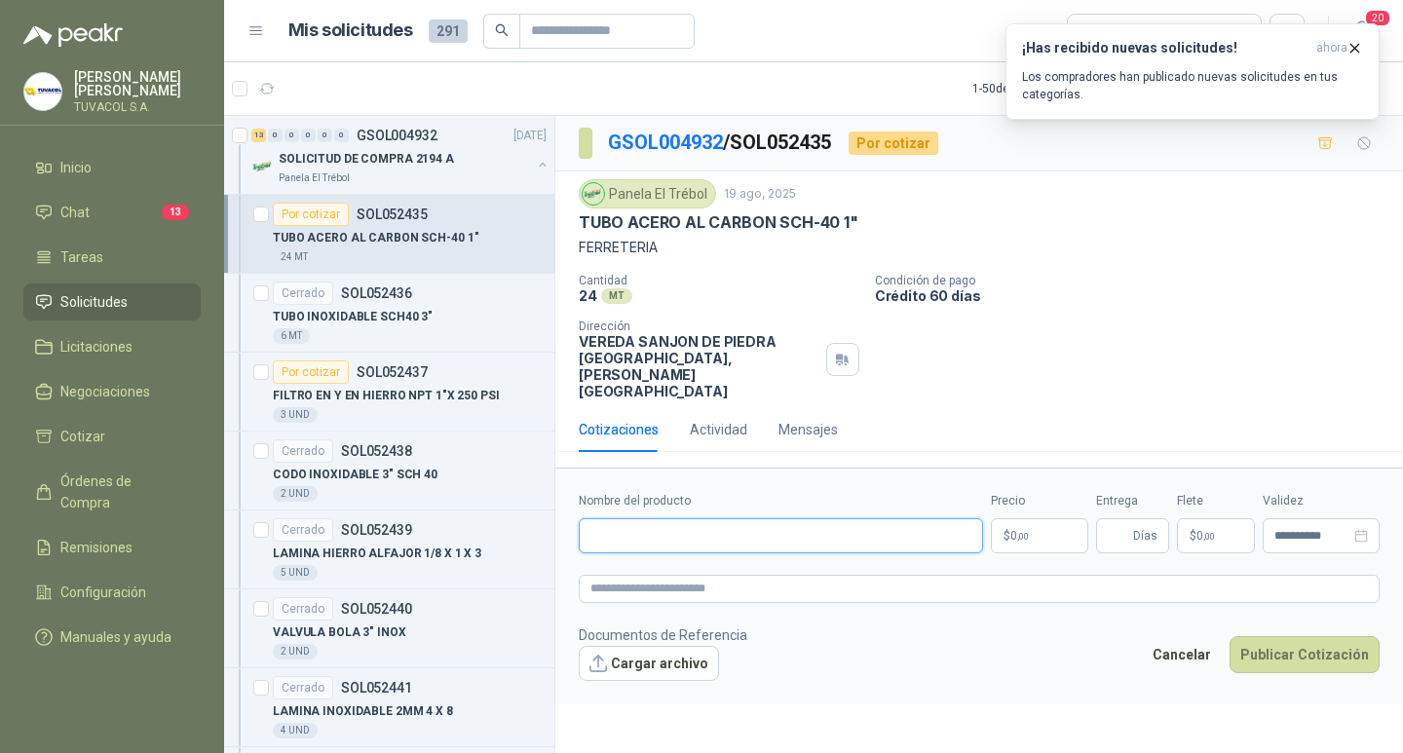
drag, startPoint x: 859, startPoint y: 548, endPoint x: 871, endPoint y: 544, distance: 12.3
click at [859, 548] on input "Nombre del producto" at bounding box center [781, 535] width 404 height 35
paste input "**********"
type input "**********"
click at [996, 551] on p "$ 0 ,00" at bounding box center [1039, 535] width 97 height 35
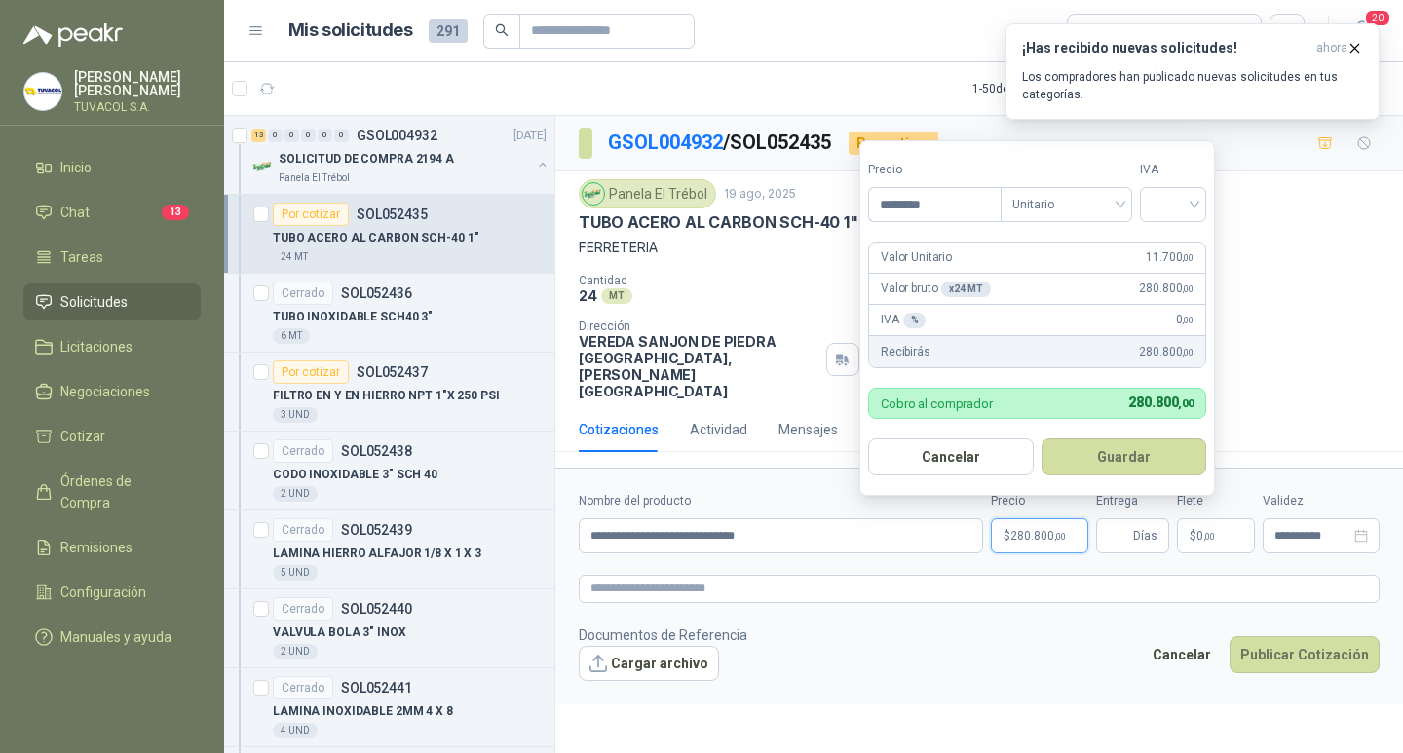
type input "********"
click at [1186, 202] on input "search" at bounding box center [1172, 202] width 43 height 29
click at [1182, 240] on div "19%" at bounding box center [1177, 244] width 36 height 21
click at [1137, 455] on button "Guardar" at bounding box center [1127, 456] width 168 height 37
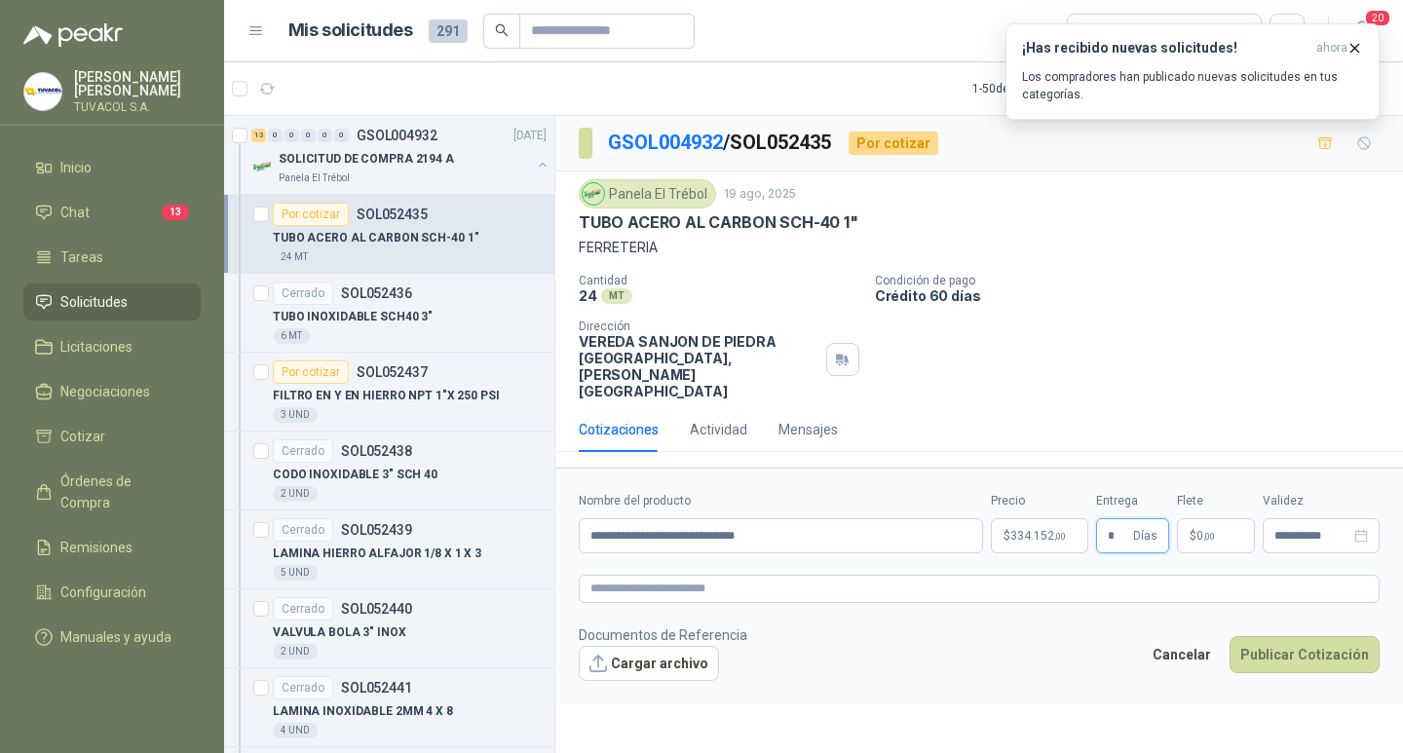
type input "*"
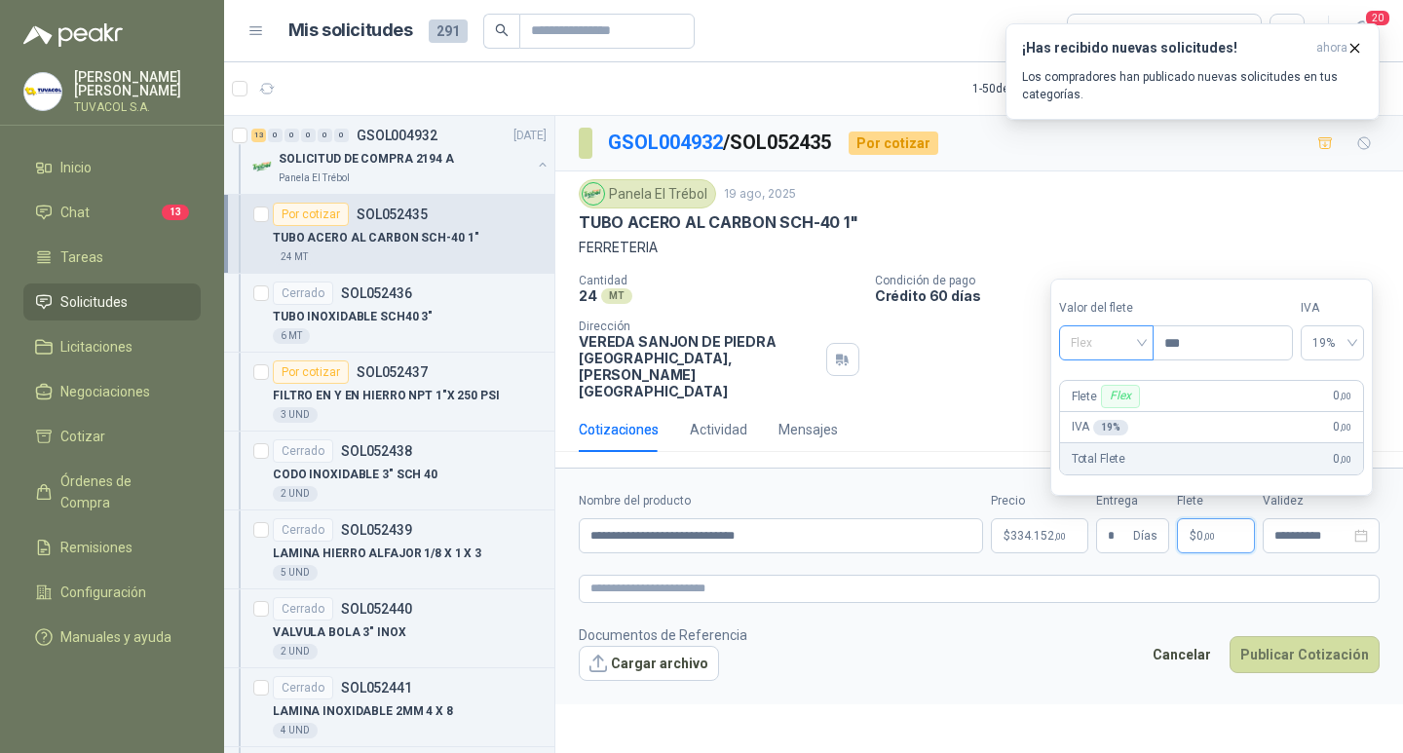
click at [1120, 333] on span "Flex" at bounding box center [1105, 342] width 71 height 29
click at [1112, 412] on div "Incluido" at bounding box center [1107, 414] width 67 height 21
click at [1278, 647] on footer "Documentos de Referencia Cargar archivo Cancelar Publicar Cotización" at bounding box center [979, 652] width 801 height 56
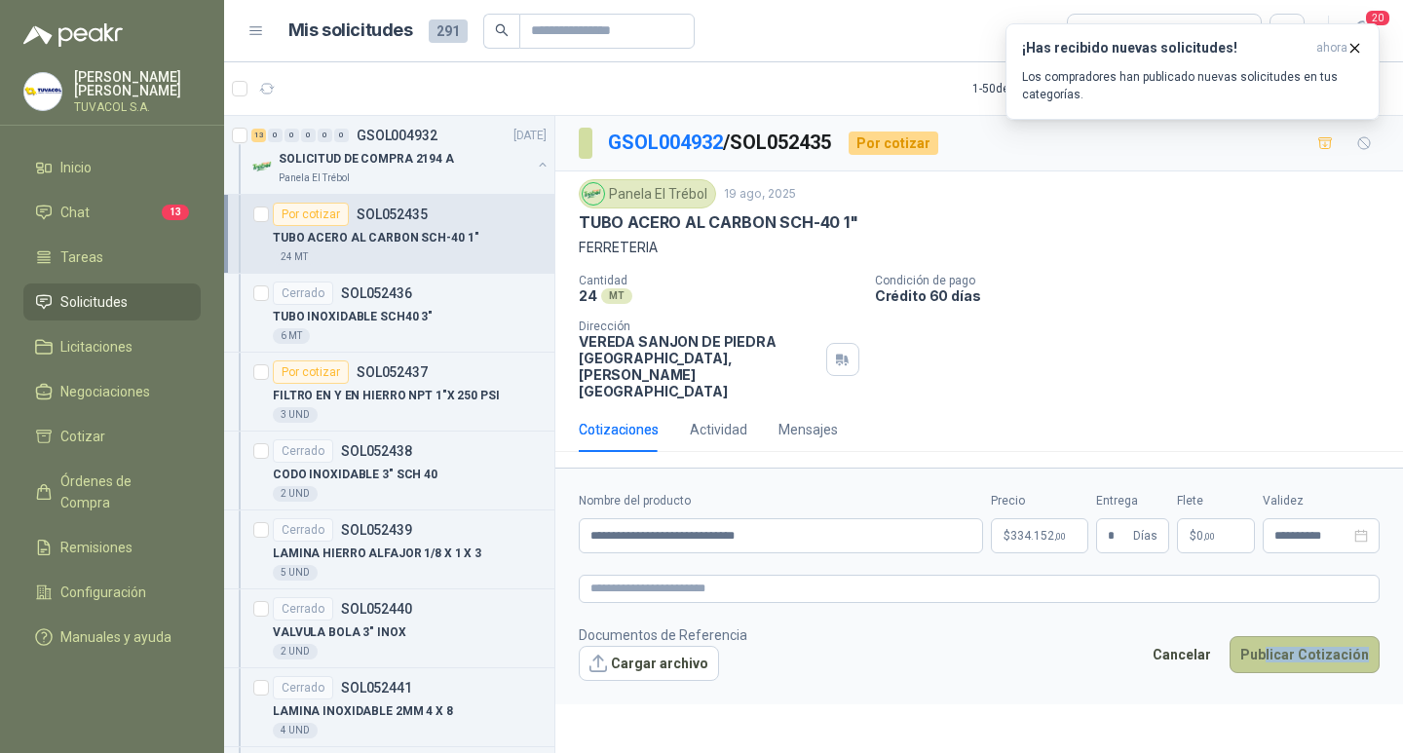
click at [1291, 666] on button "Publicar Cotización" at bounding box center [1304, 654] width 150 height 37
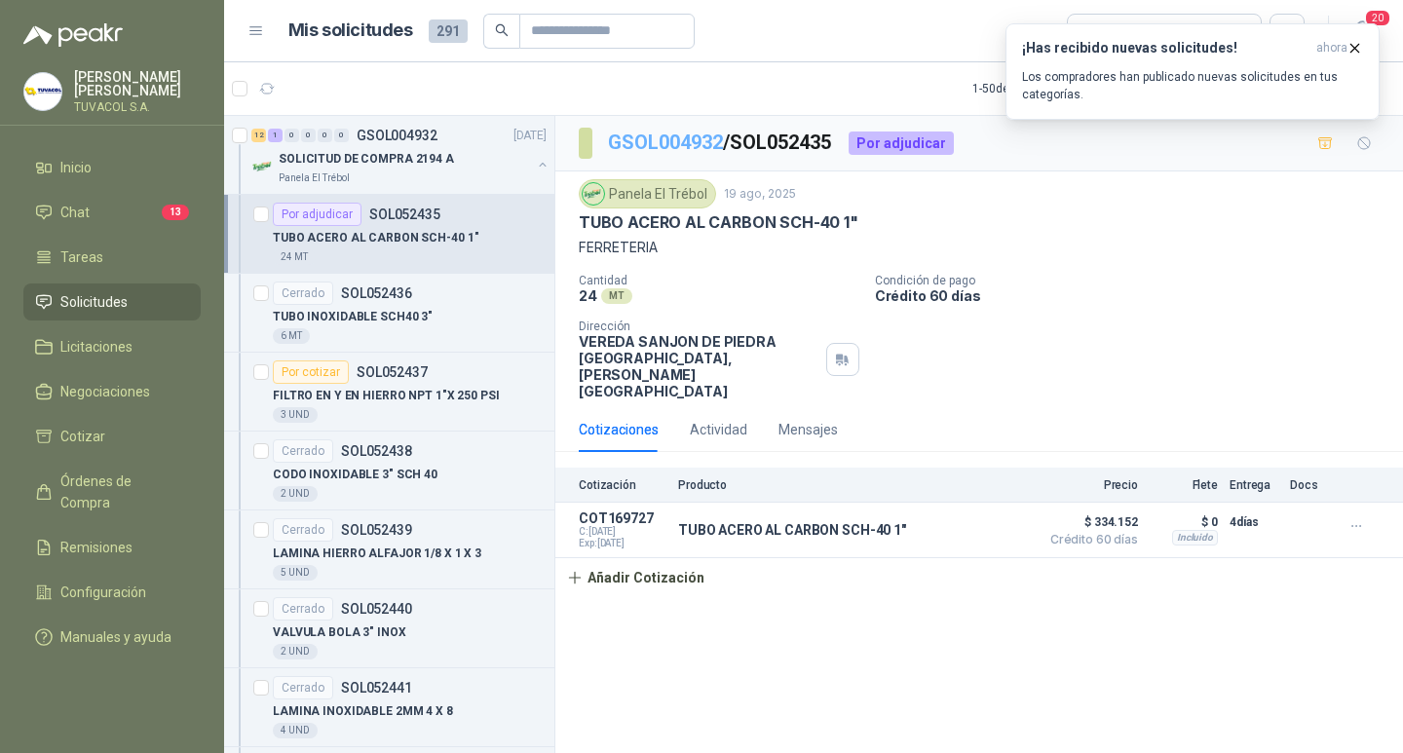
click at [670, 140] on link "GSOL004932" at bounding box center [665, 142] width 115 height 23
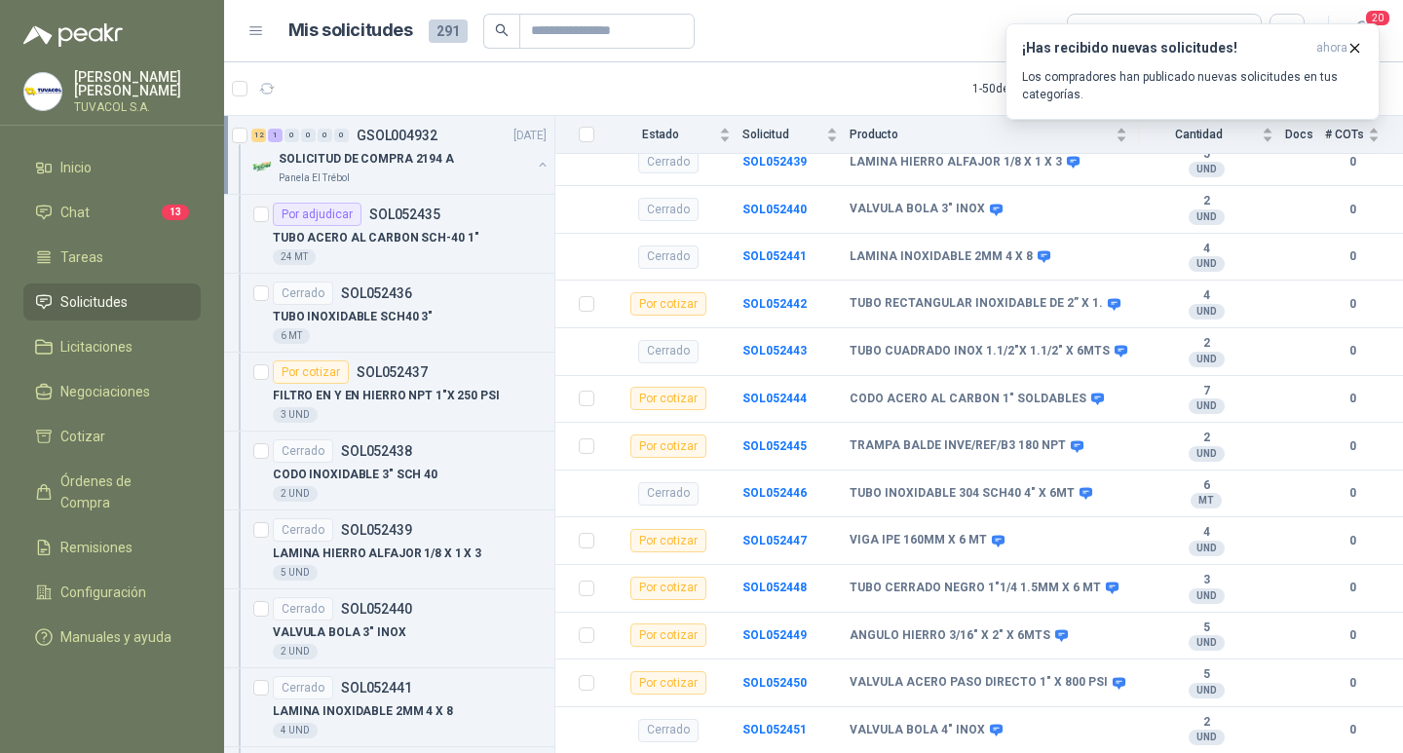
scroll to position [451, 0]
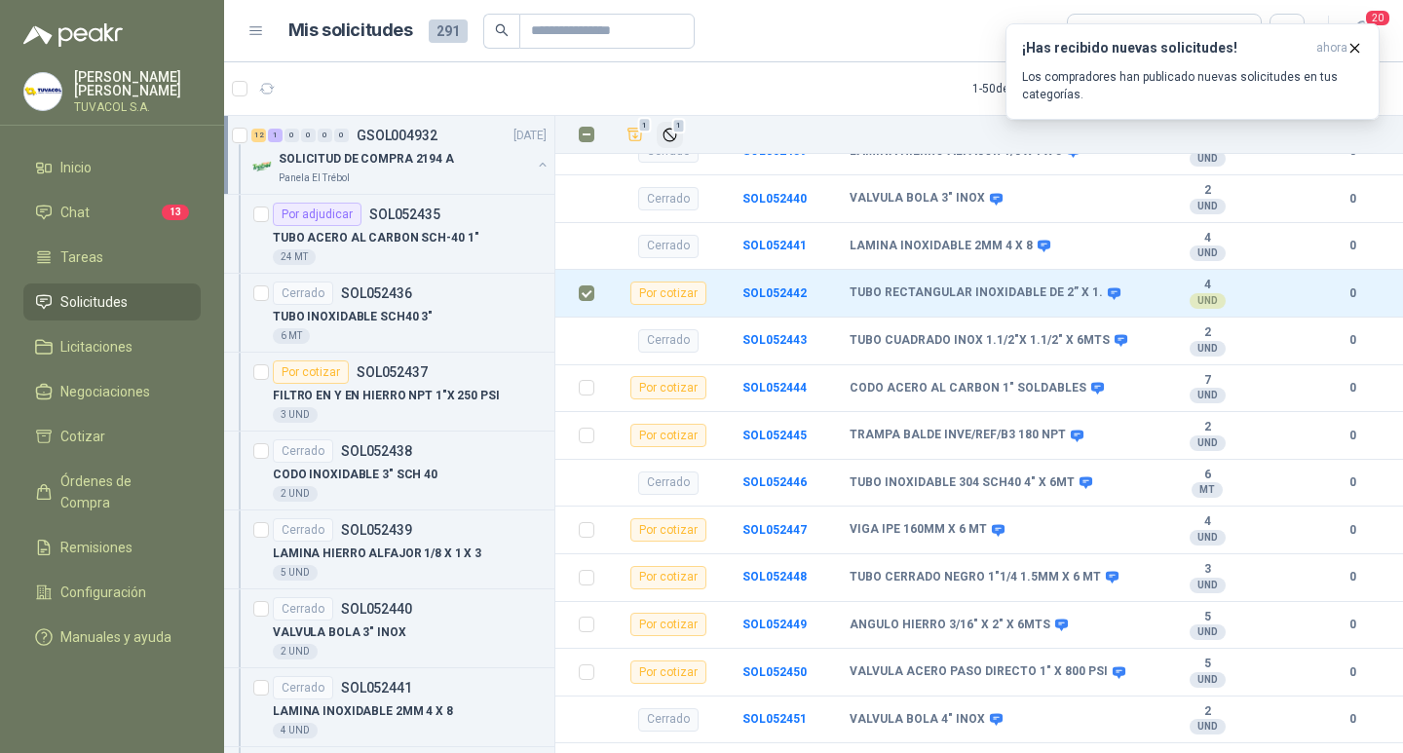
click at [672, 127] on span "1" at bounding box center [679, 126] width 14 height 16
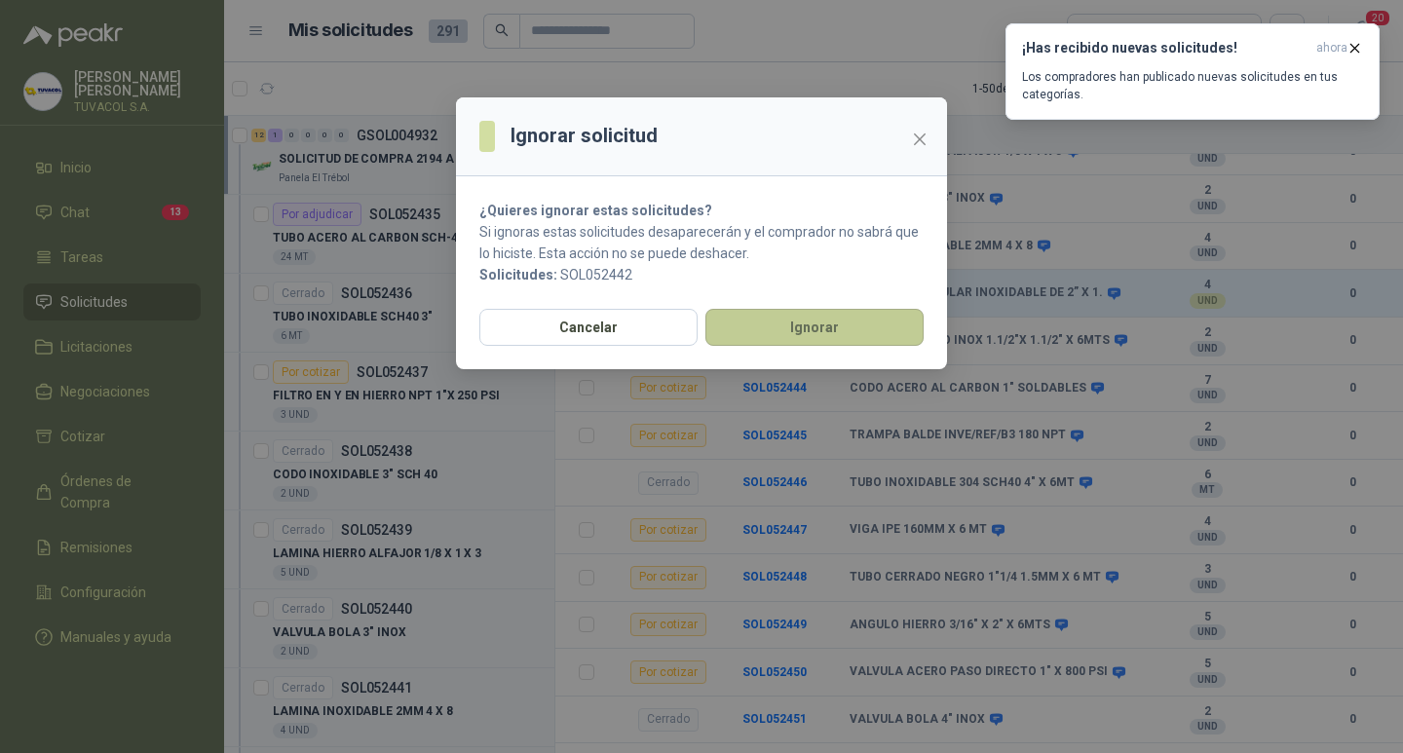
click at [891, 334] on button "Ignorar" at bounding box center [814, 327] width 218 height 37
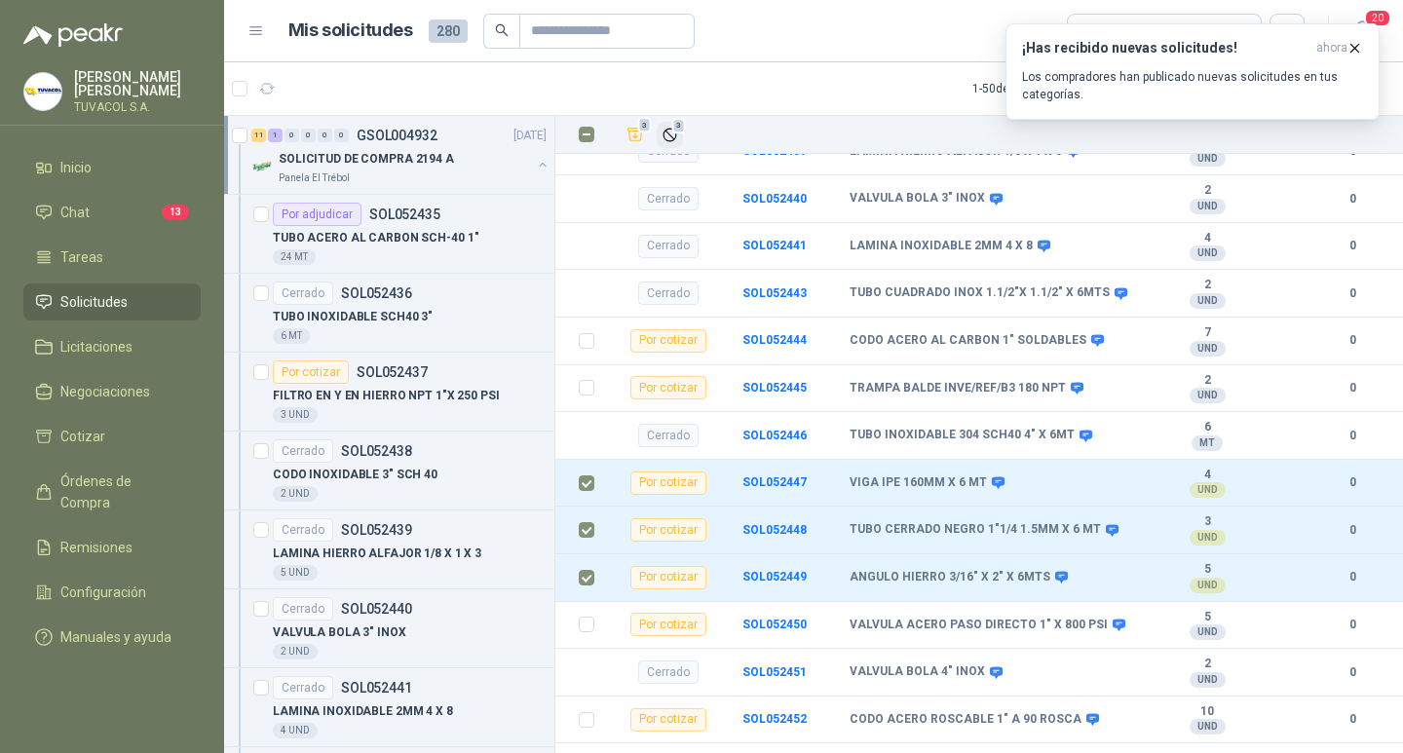
click at [668, 127] on icon "Ignorar" at bounding box center [669, 135] width 17 height 17
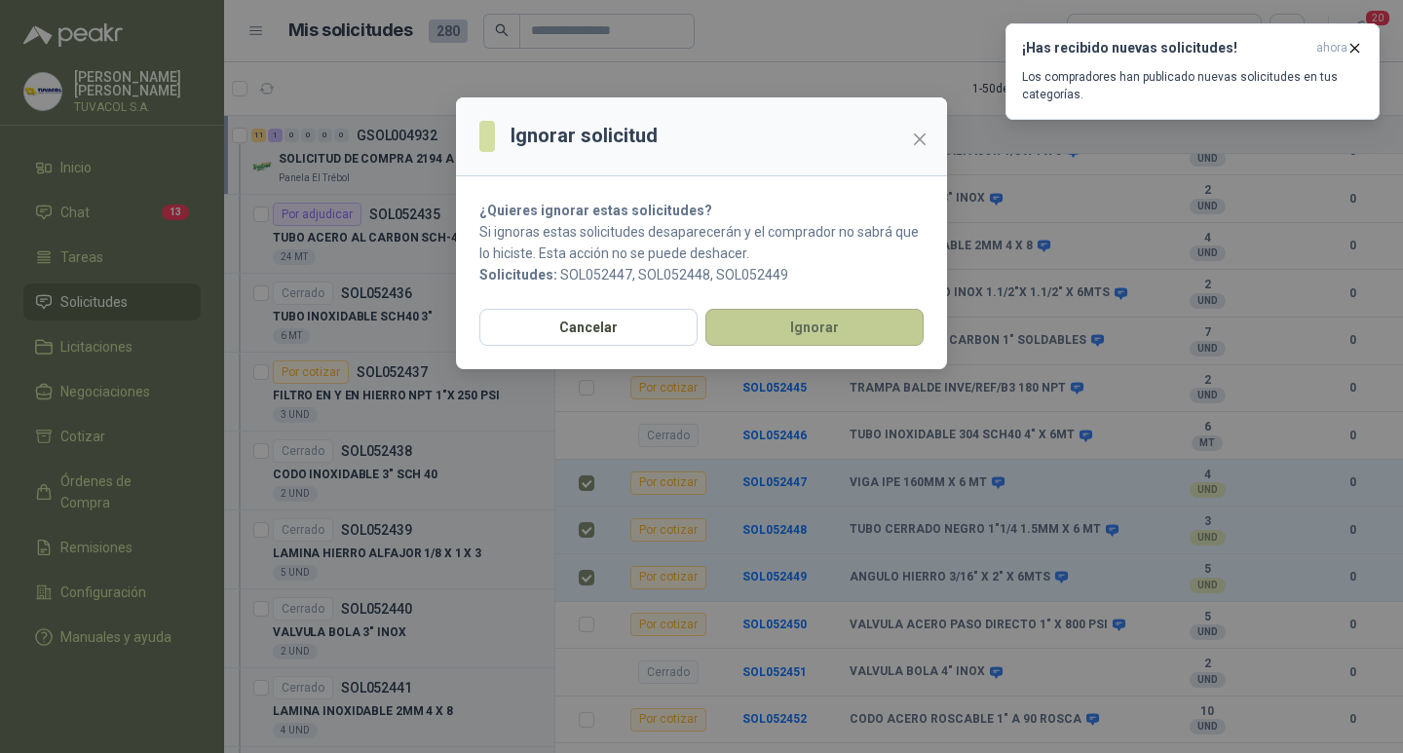
click at [872, 326] on button "Ignorar" at bounding box center [814, 327] width 218 height 37
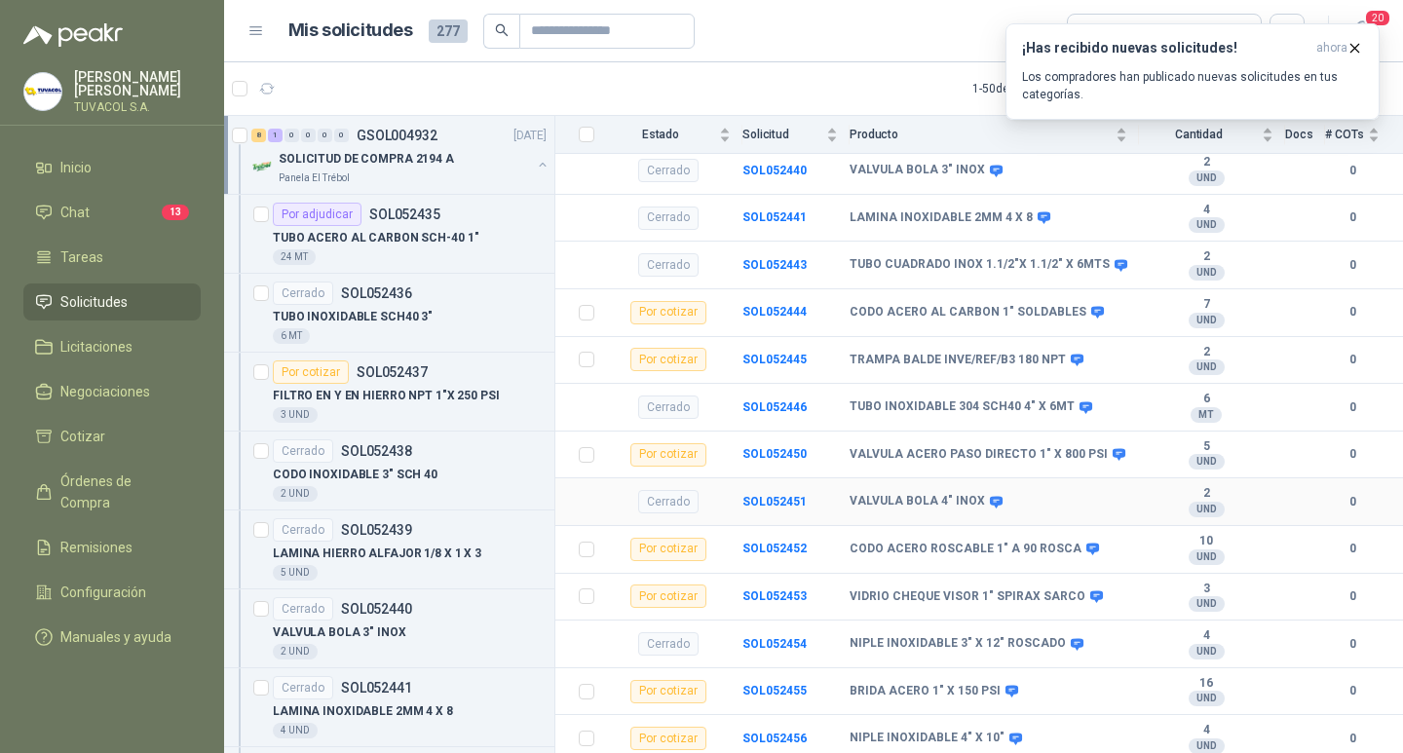
scroll to position [0, 0]
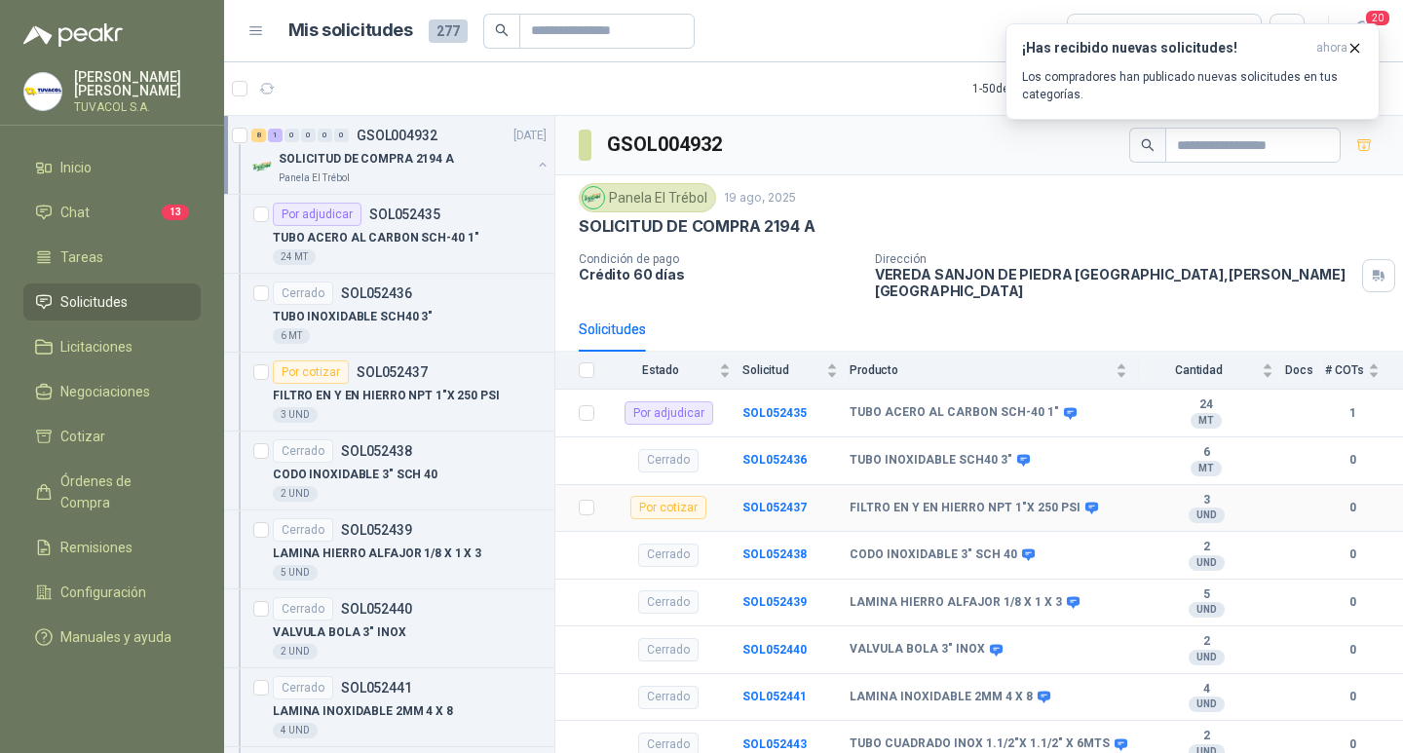
click at [791, 511] on td "SOL052437" at bounding box center [795, 509] width 107 height 48
click at [791, 502] on b "SOL052437" at bounding box center [774, 508] width 64 height 14
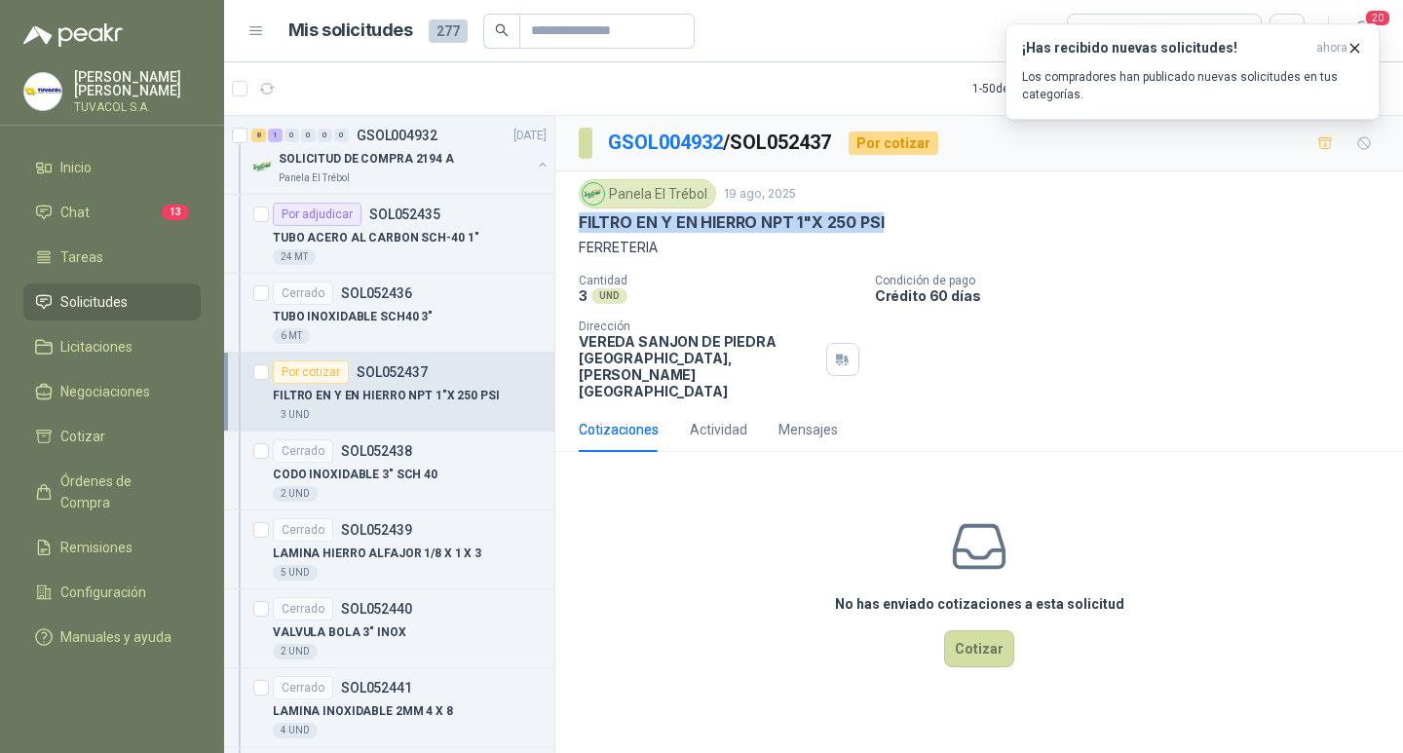
drag, startPoint x: 887, startPoint y: 219, endPoint x: 576, endPoint y: 228, distance: 311.8
click at [576, 228] on div "Panela El Trébol [DATE] FILTRO EN Y EN HIERRO NPT 1"X 250 PSI FERRETERIA Cantid…" at bounding box center [978, 289] width 847 height 236
copy p "FILTRO EN Y EN HIERRO NPT 1"X 250 PSI"
click at [973, 643] on button "Cotizar" at bounding box center [979, 648] width 70 height 37
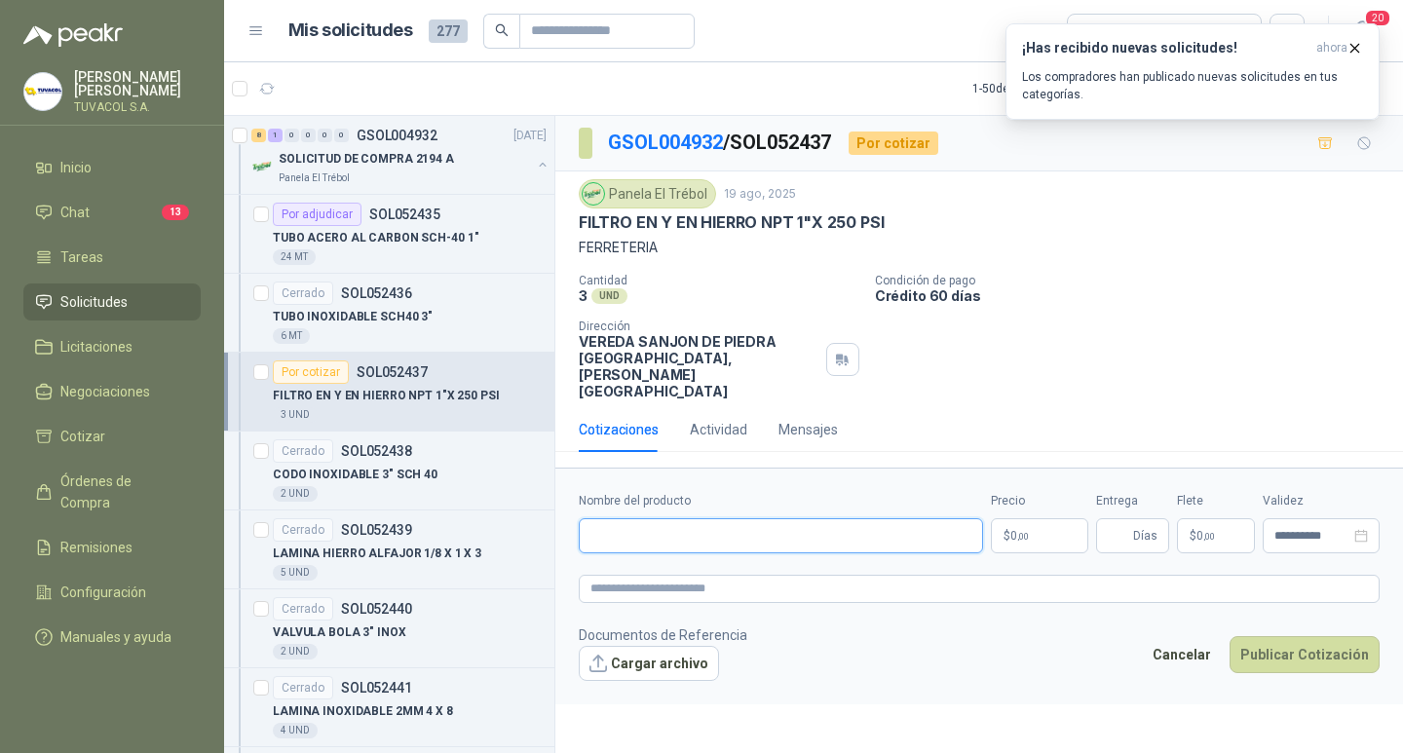
drag, startPoint x: 822, startPoint y: 531, endPoint x: 833, endPoint y: 534, distance: 11.1
click at [822, 531] on input "Nombre del producto" at bounding box center [781, 535] width 404 height 35
paste input "**********"
type input "**********"
click at [1018, 542] on span ",00" at bounding box center [1023, 536] width 12 height 11
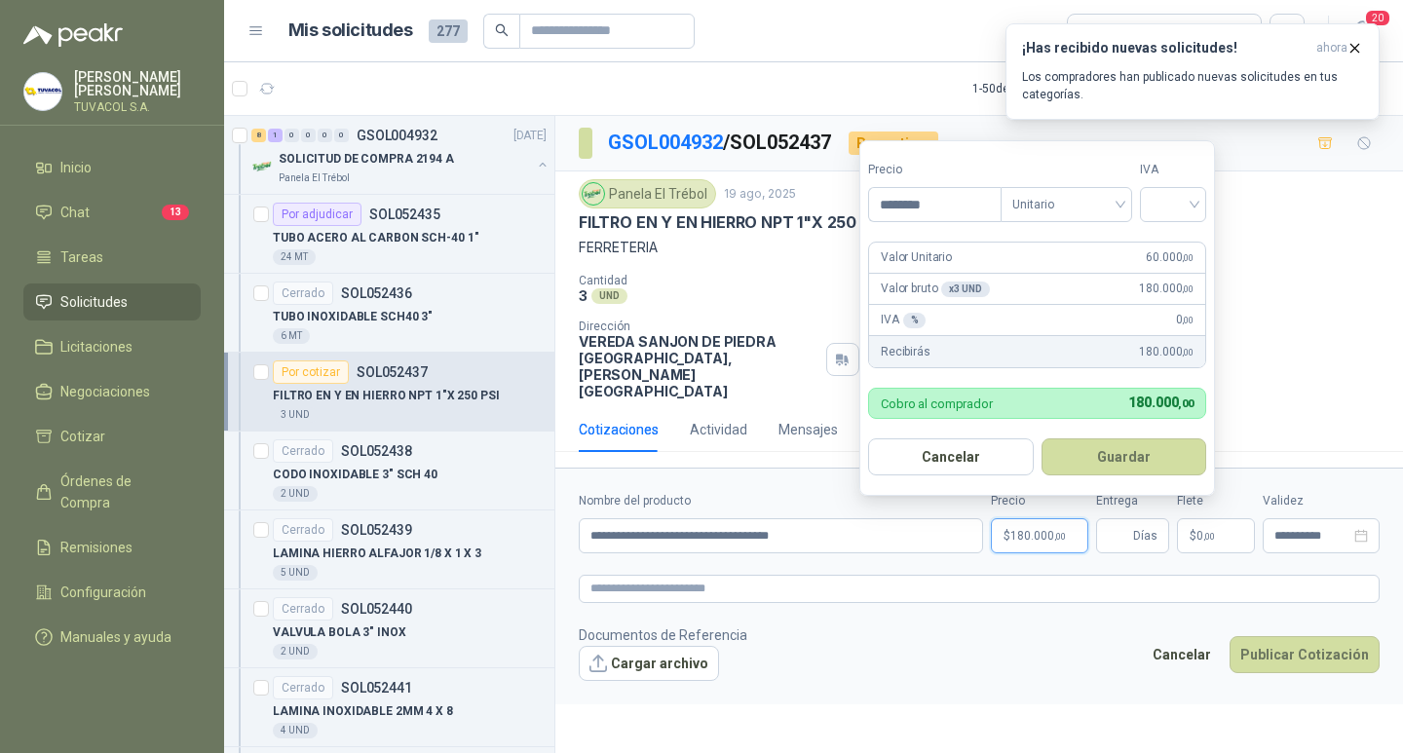
type input "********"
click at [1182, 202] on input "search" at bounding box center [1172, 202] width 43 height 29
click at [1183, 244] on div "19%" at bounding box center [1177, 244] width 36 height 21
click at [1141, 460] on button "Guardar" at bounding box center [1127, 456] width 168 height 37
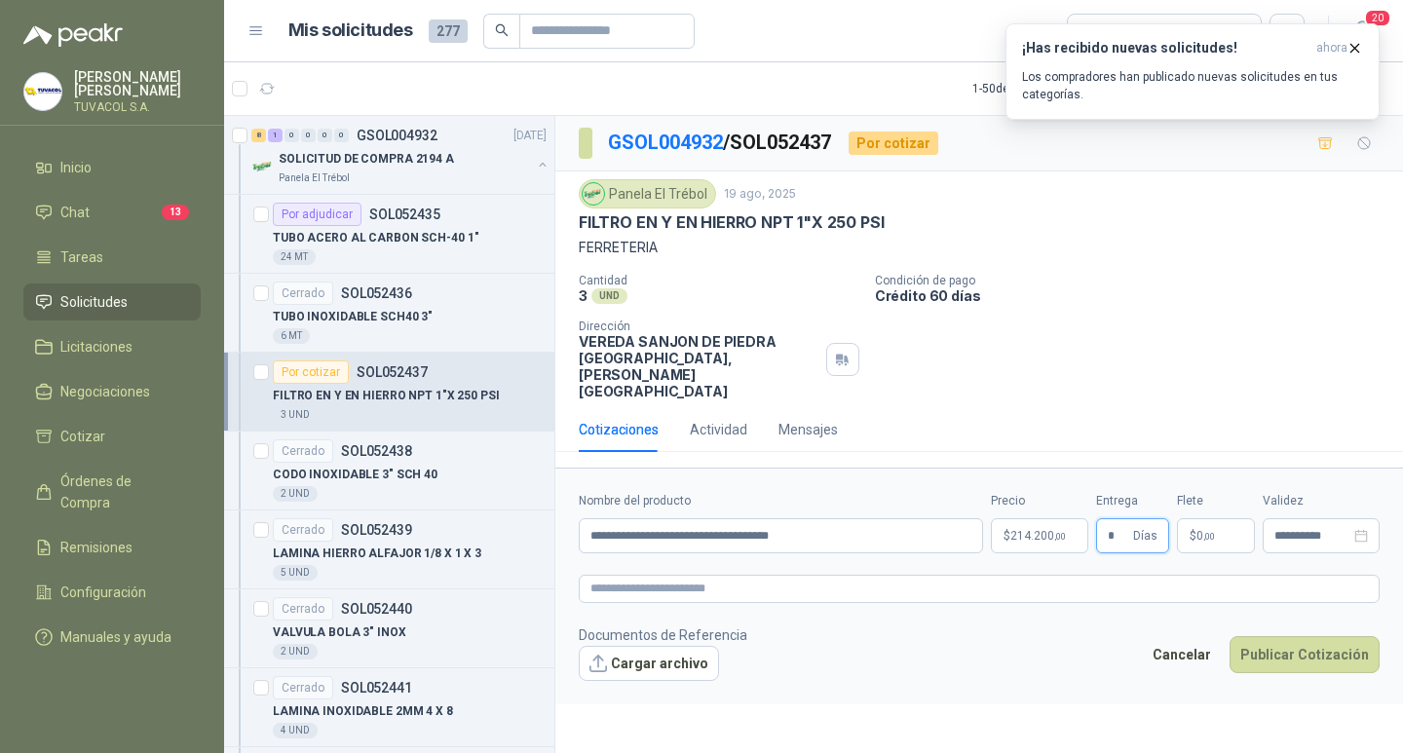
type input "*"
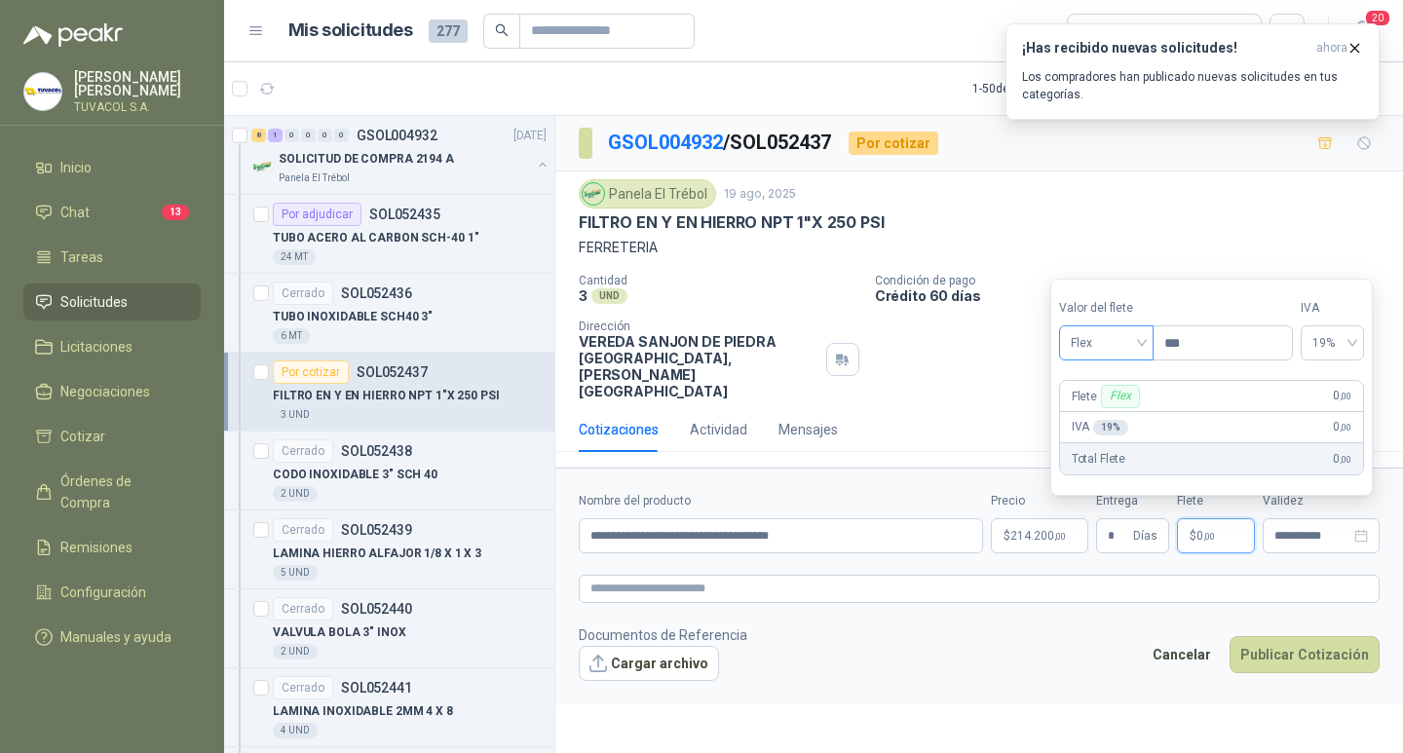
click at [1116, 346] on span "Flex" at bounding box center [1105, 342] width 71 height 29
click at [1098, 415] on div "Incluido" at bounding box center [1107, 414] width 67 height 21
click at [1072, 734] on div "**********" at bounding box center [978, 438] width 847 height 644
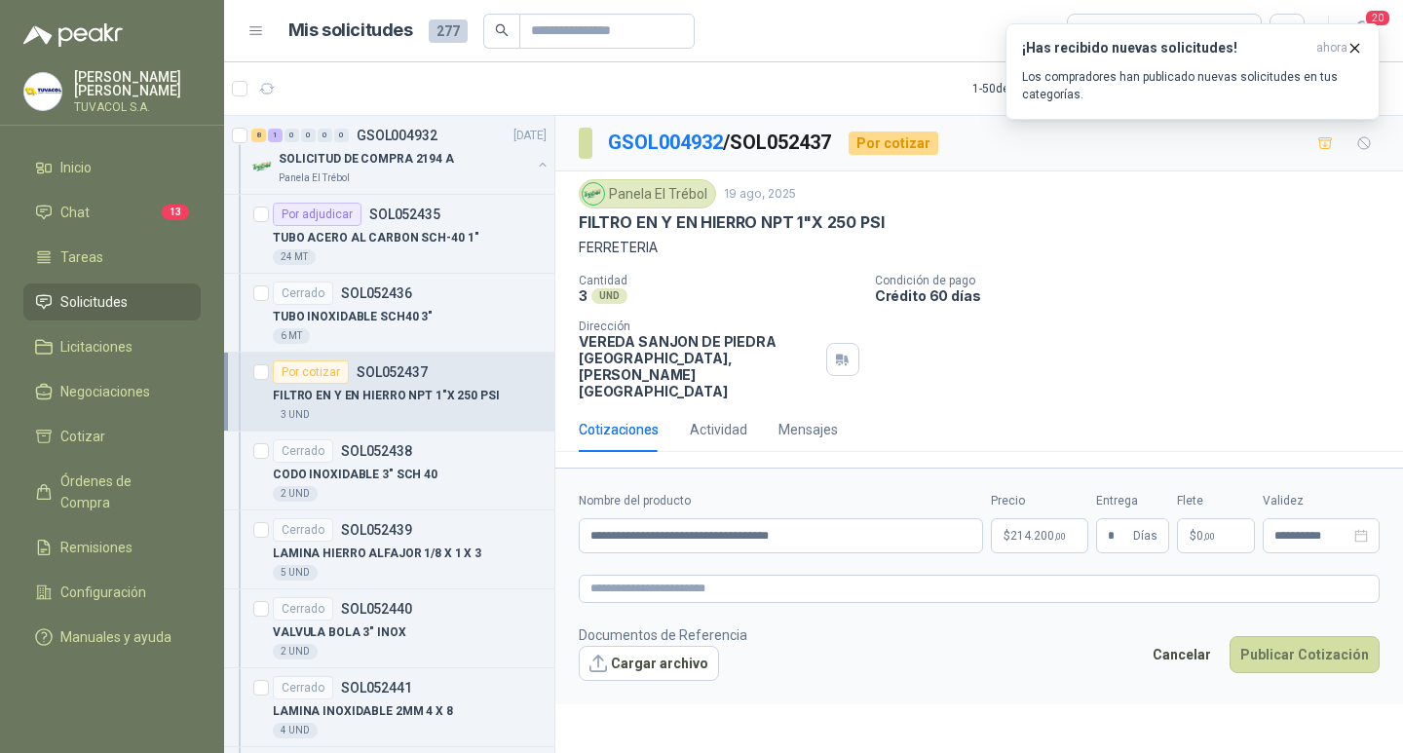
click at [1063, 668] on footer "Documentos de Referencia Cargar archivo Cancelar Publicar Cotización" at bounding box center [979, 652] width 801 height 56
click at [1346, 661] on button "Publicar Cotización" at bounding box center [1304, 654] width 150 height 37
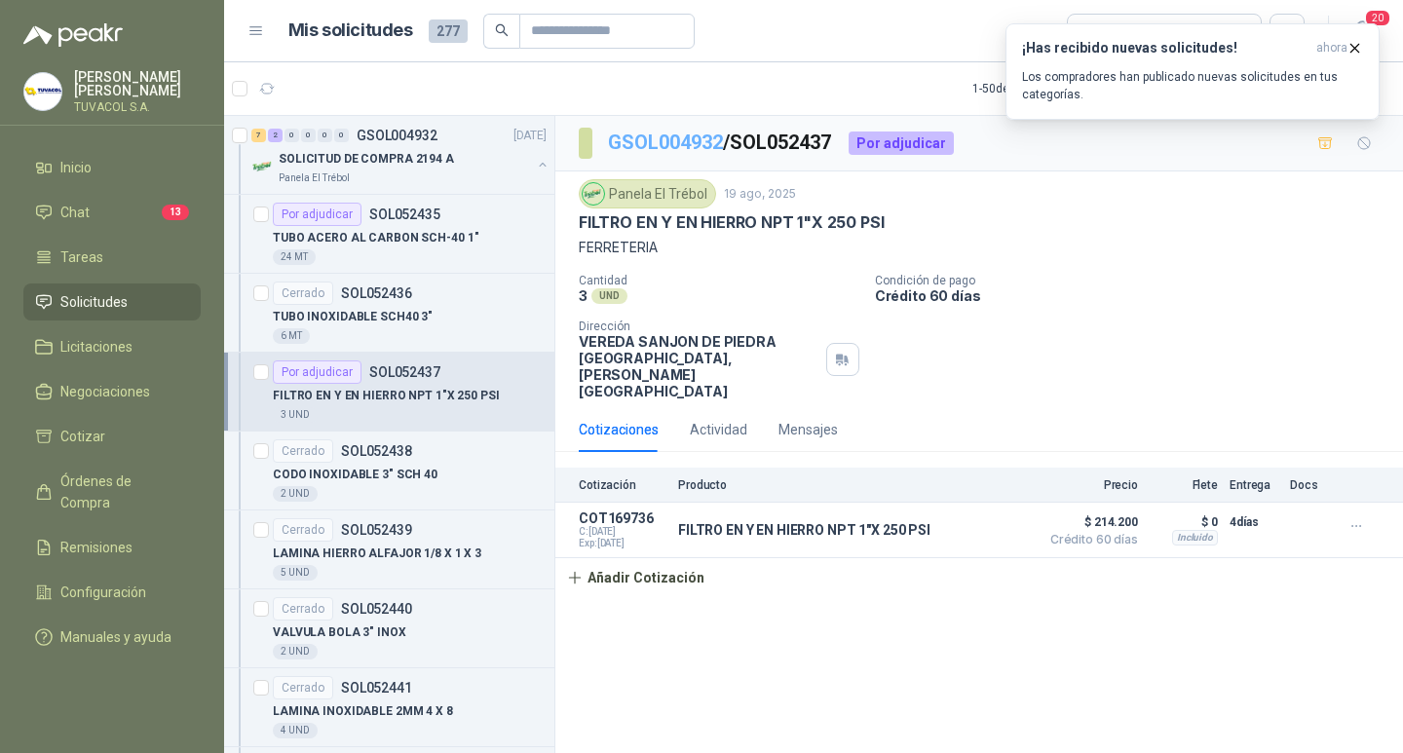
click at [637, 139] on link "GSOL004932" at bounding box center [665, 142] width 115 height 23
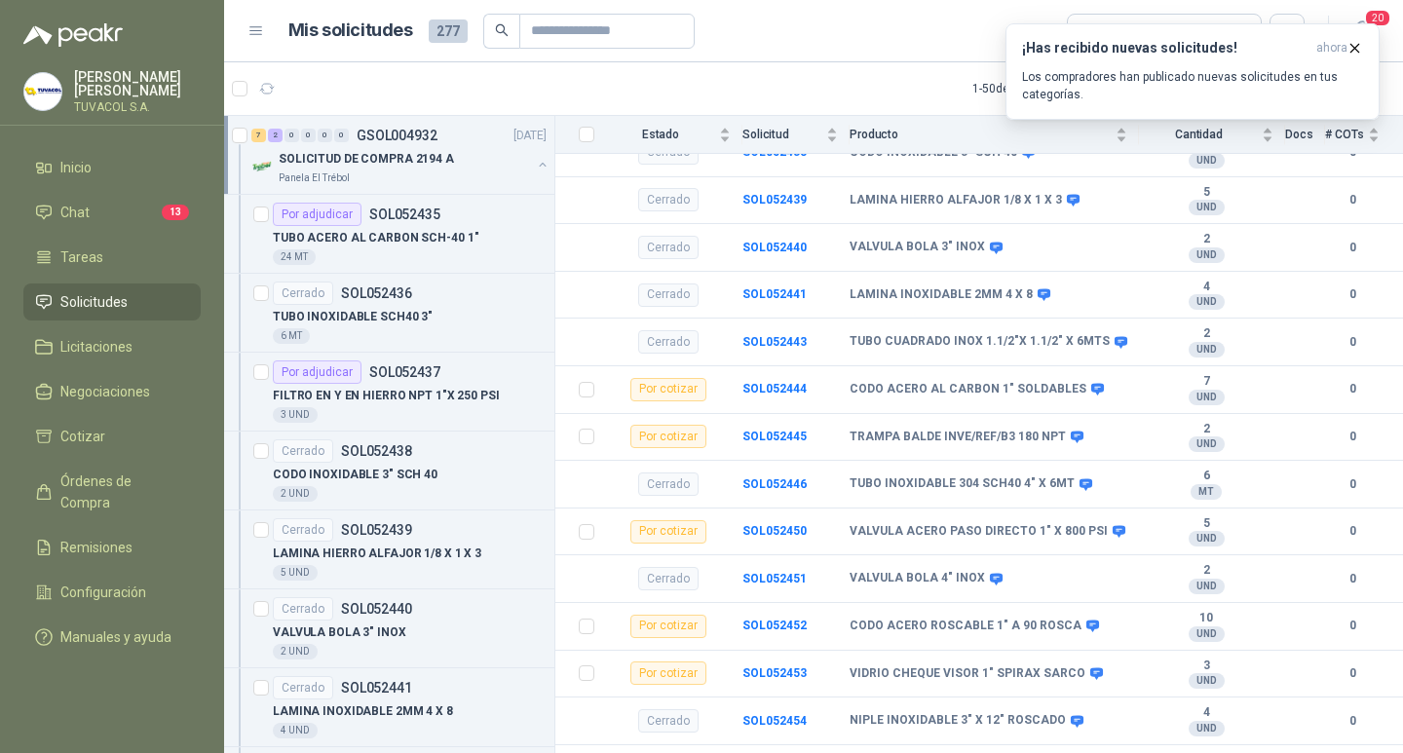
scroll to position [479, 0]
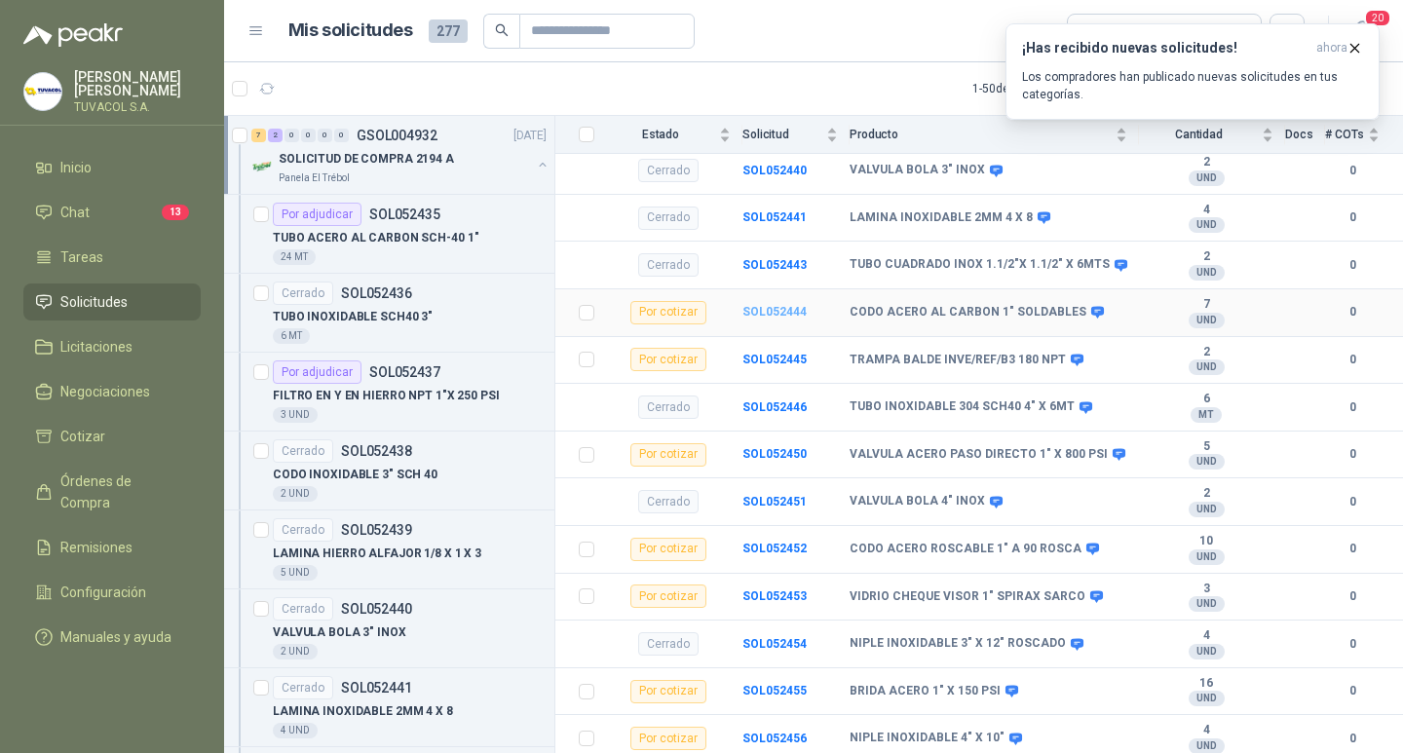
click at [769, 311] on b "SOL052444" at bounding box center [774, 312] width 64 height 14
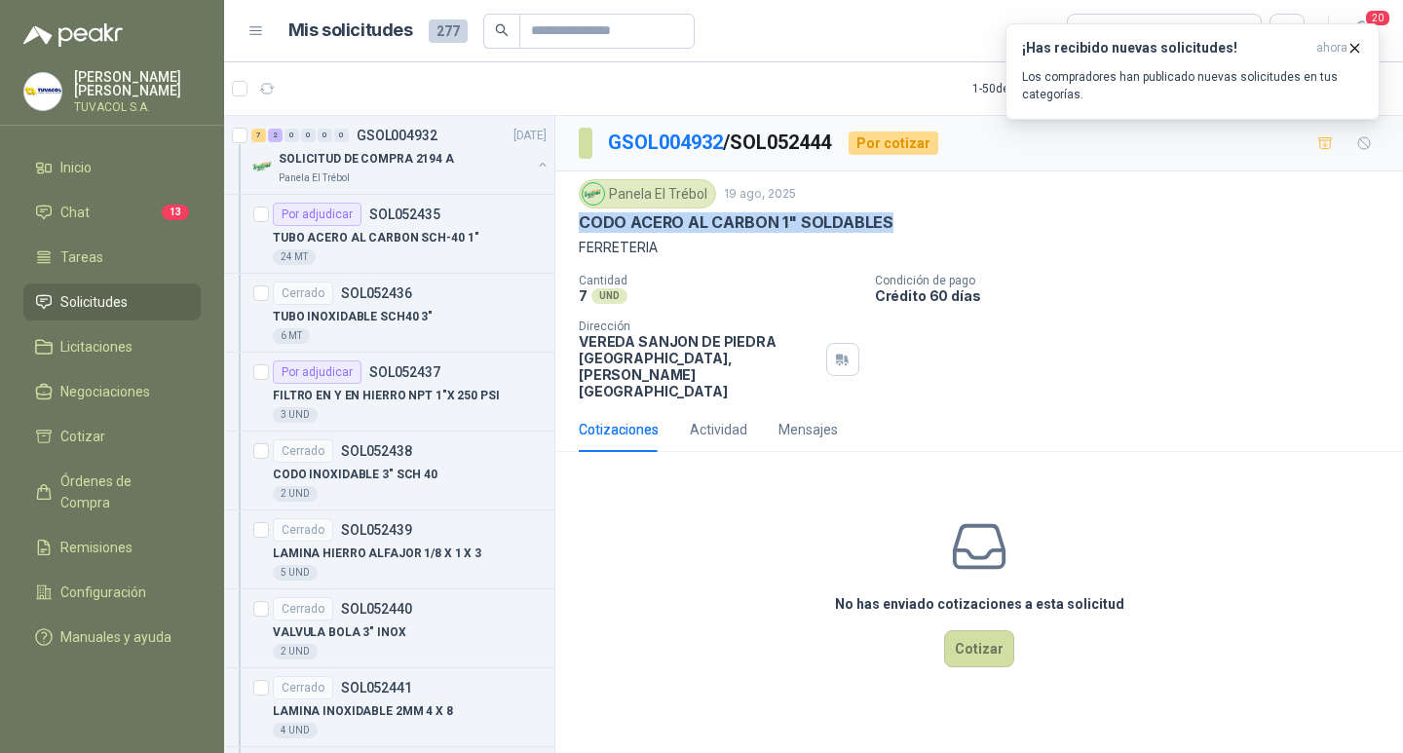
drag, startPoint x: 572, startPoint y: 230, endPoint x: 941, endPoint y: 226, distance: 369.2
click at [941, 226] on div "Panela El Trébol [DATE] CODO ACERO AL CARBON 1" SOLDABLES FERRETERIA Cantidad 7…" at bounding box center [978, 289] width 847 height 236
click at [981, 637] on button "Cotizar" at bounding box center [979, 648] width 70 height 37
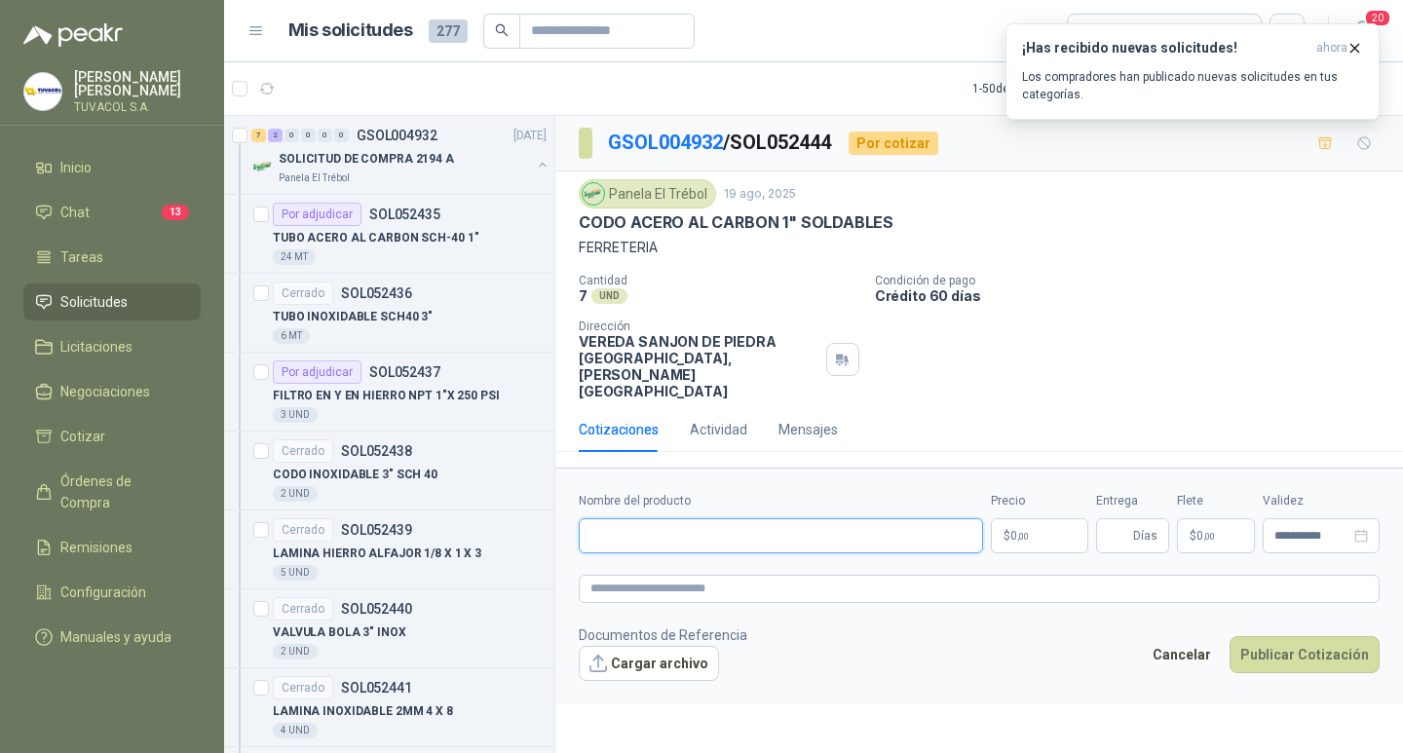
click at [843, 543] on input "Nombre del producto" at bounding box center [781, 535] width 404 height 35
paste input "**********"
type input "**********"
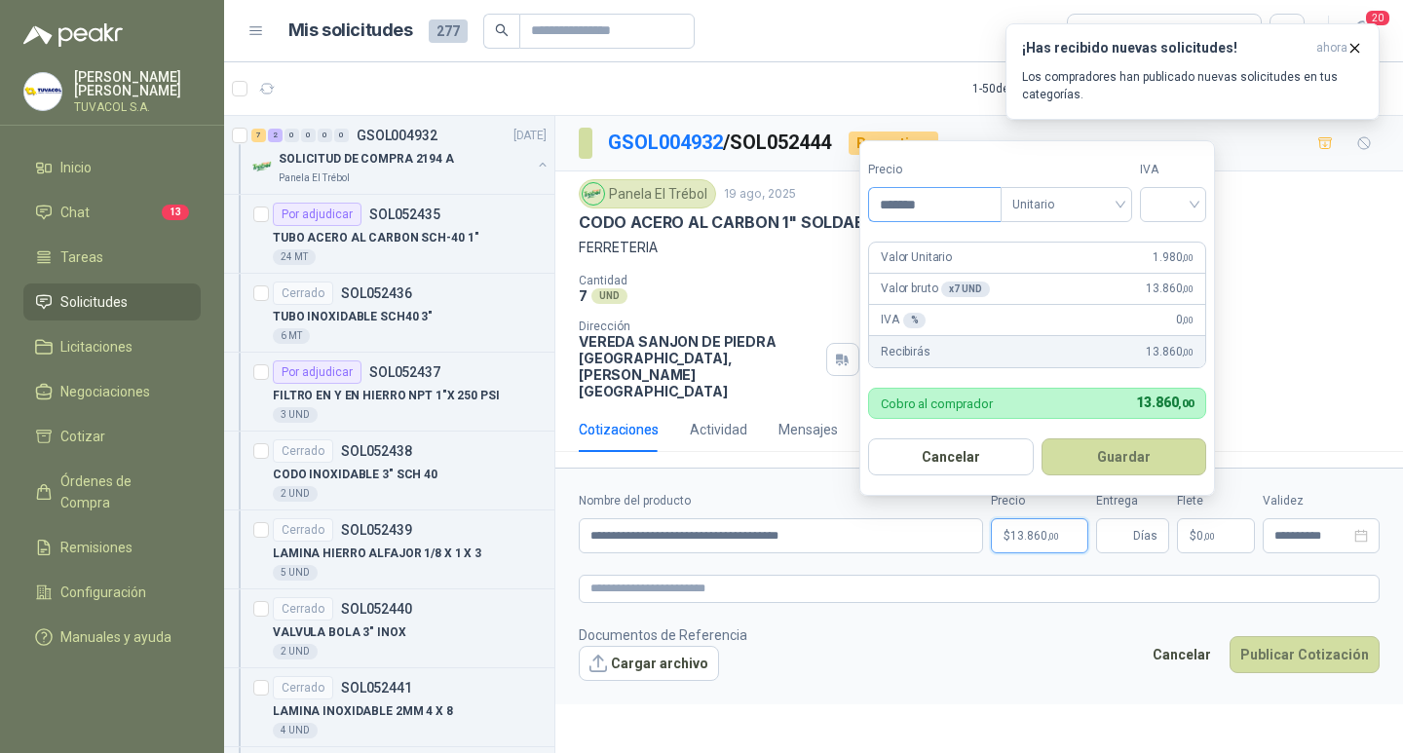
type input "*******"
click at [1169, 202] on input "search" at bounding box center [1172, 202] width 43 height 29
click at [1174, 242] on div "19%" at bounding box center [1177, 244] width 36 height 21
click at [1138, 476] on form "Precio ******* Tipo Unitario IVA 19% 19% Valor Unitario 1.980 ,00 Valor bruto x…" at bounding box center [1039, 318] width 360 height 356
click at [1151, 460] on button "Guardar" at bounding box center [1127, 456] width 168 height 37
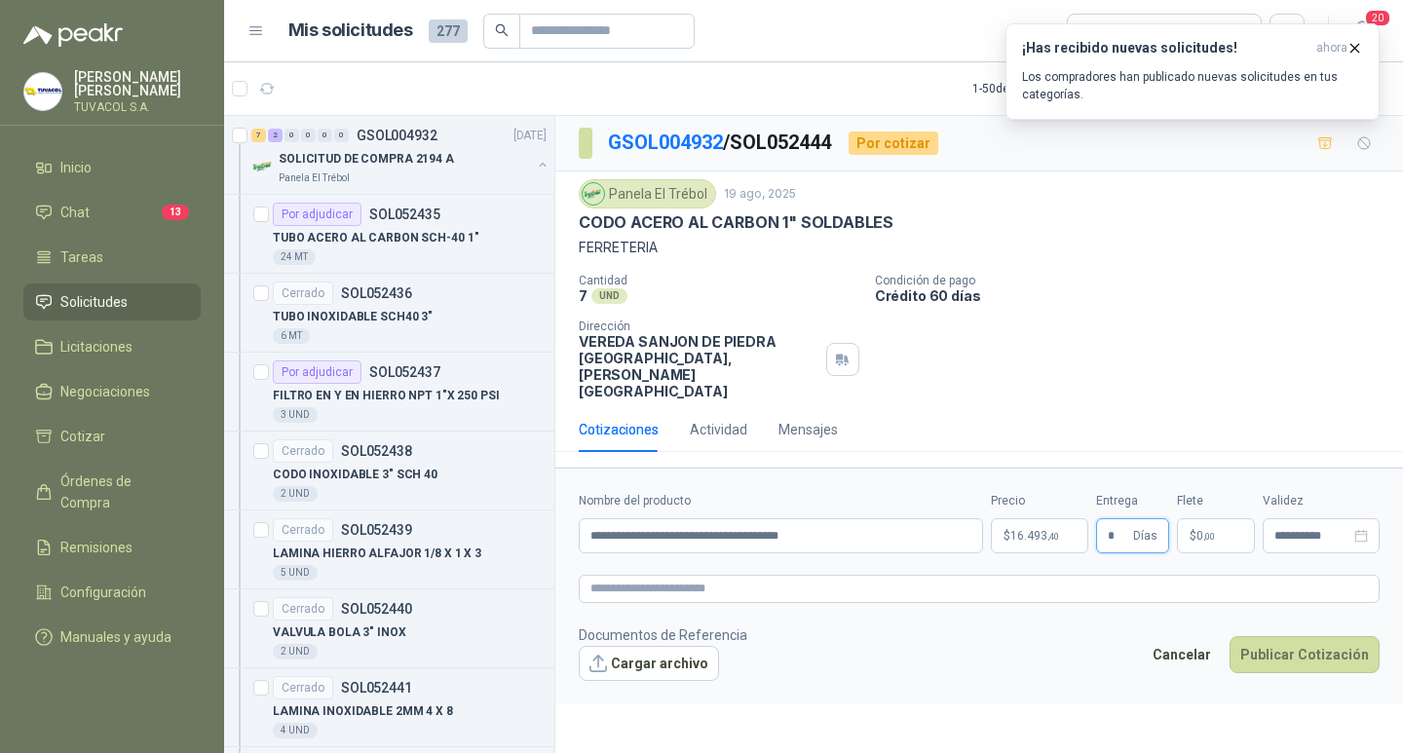
type input "*"
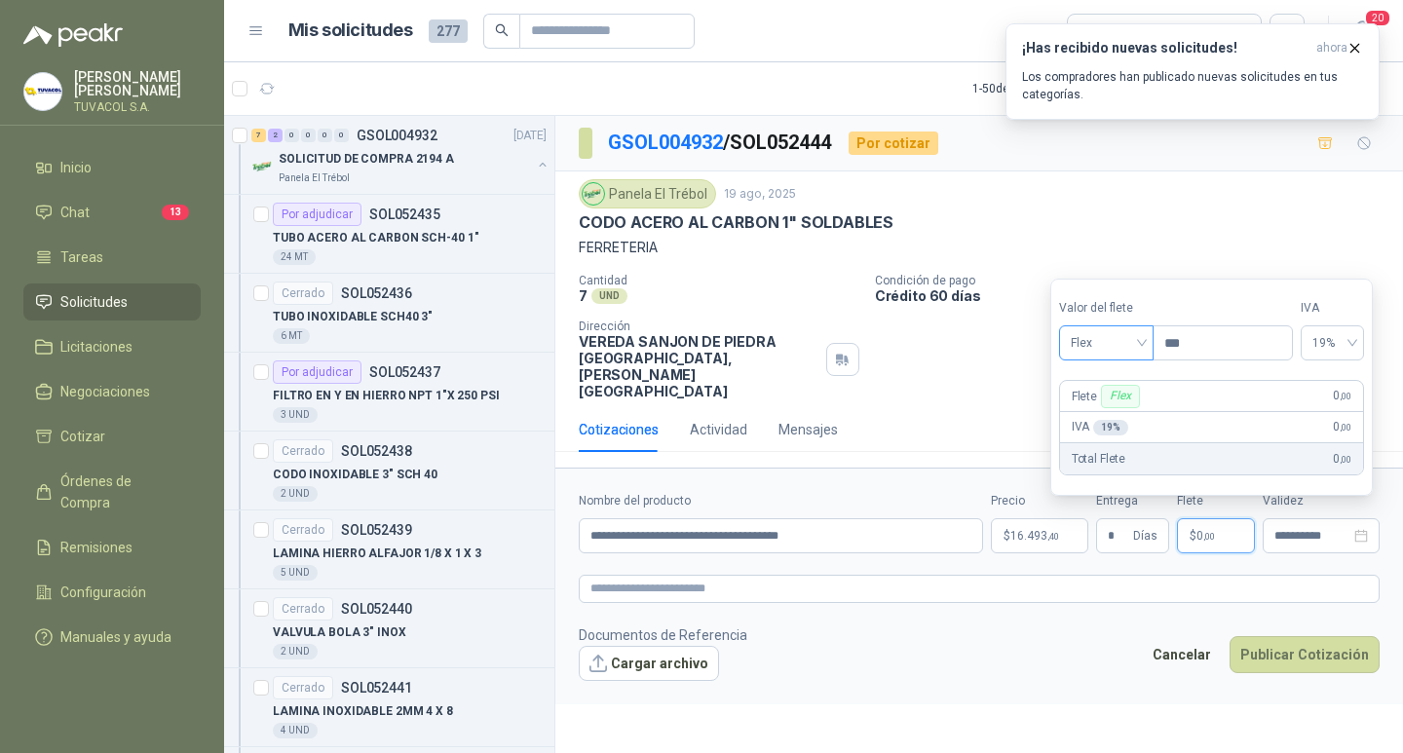
click at [1128, 343] on span "Flex" at bounding box center [1105, 342] width 71 height 29
click at [1108, 407] on div "Incluido" at bounding box center [1107, 414] width 67 height 21
click at [1297, 662] on button "Publicar Cotización" at bounding box center [1304, 654] width 150 height 37
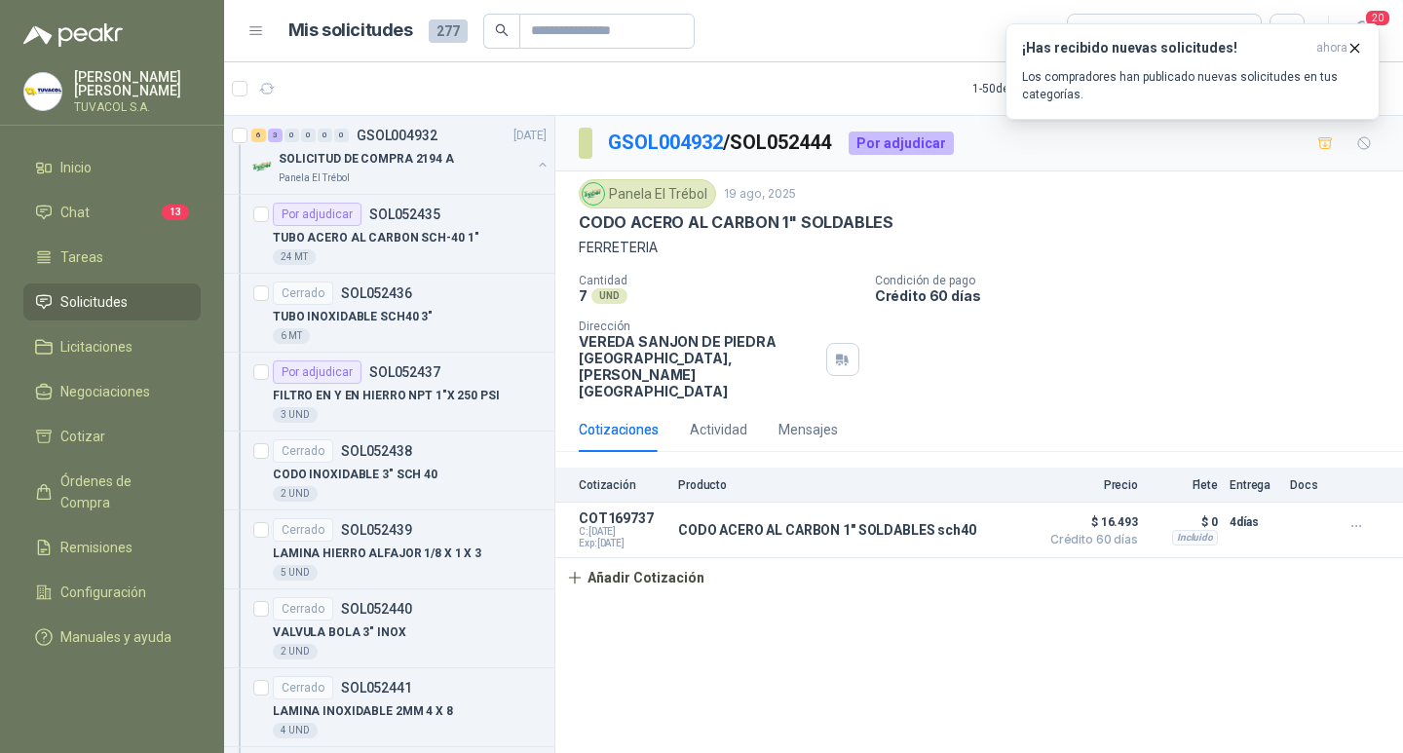
click at [663, 126] on div "GSOL004932 / SOL052444 Por adjudicar" at bounding box center [978, 144] width 847 height 56
click at [669, 143] on link "GSOL004932" at bounding box center [665, 142] width 115 height 23
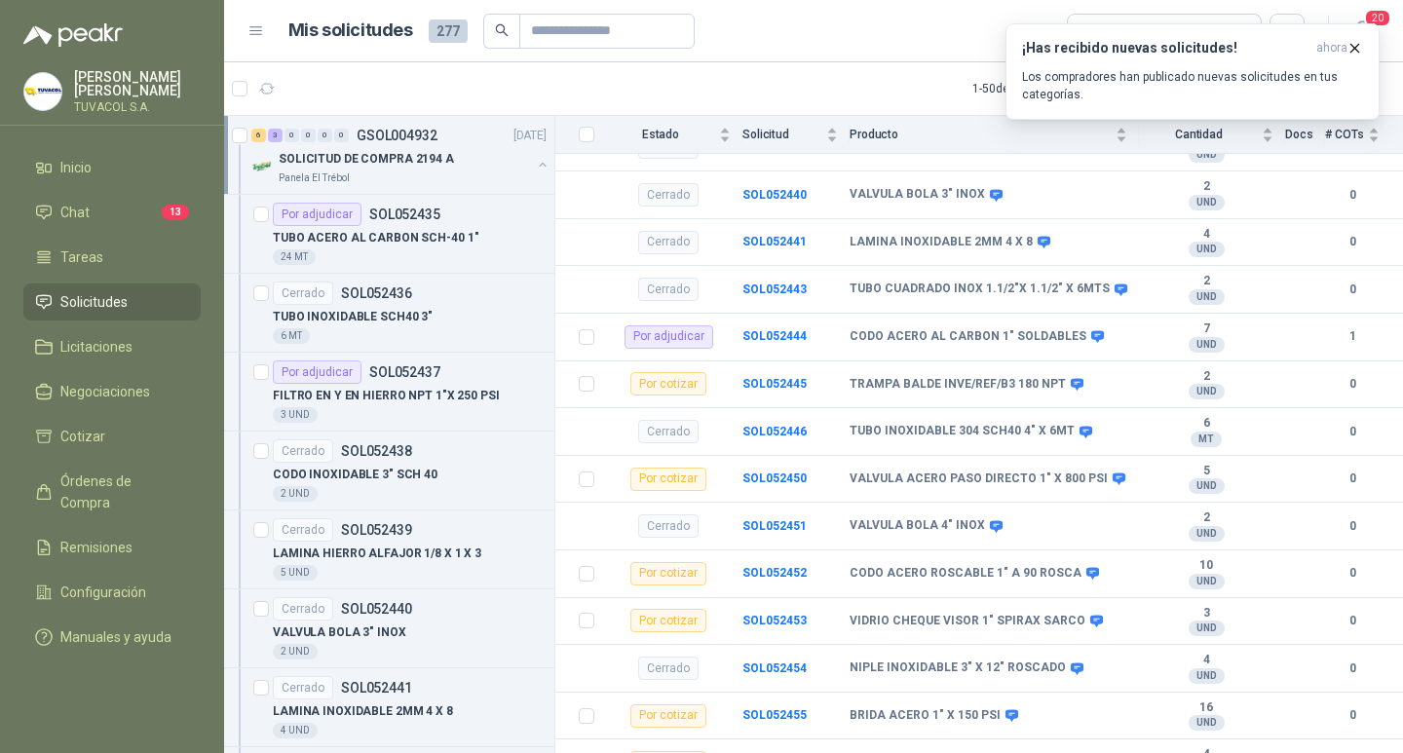
scroll to position [479, 0]
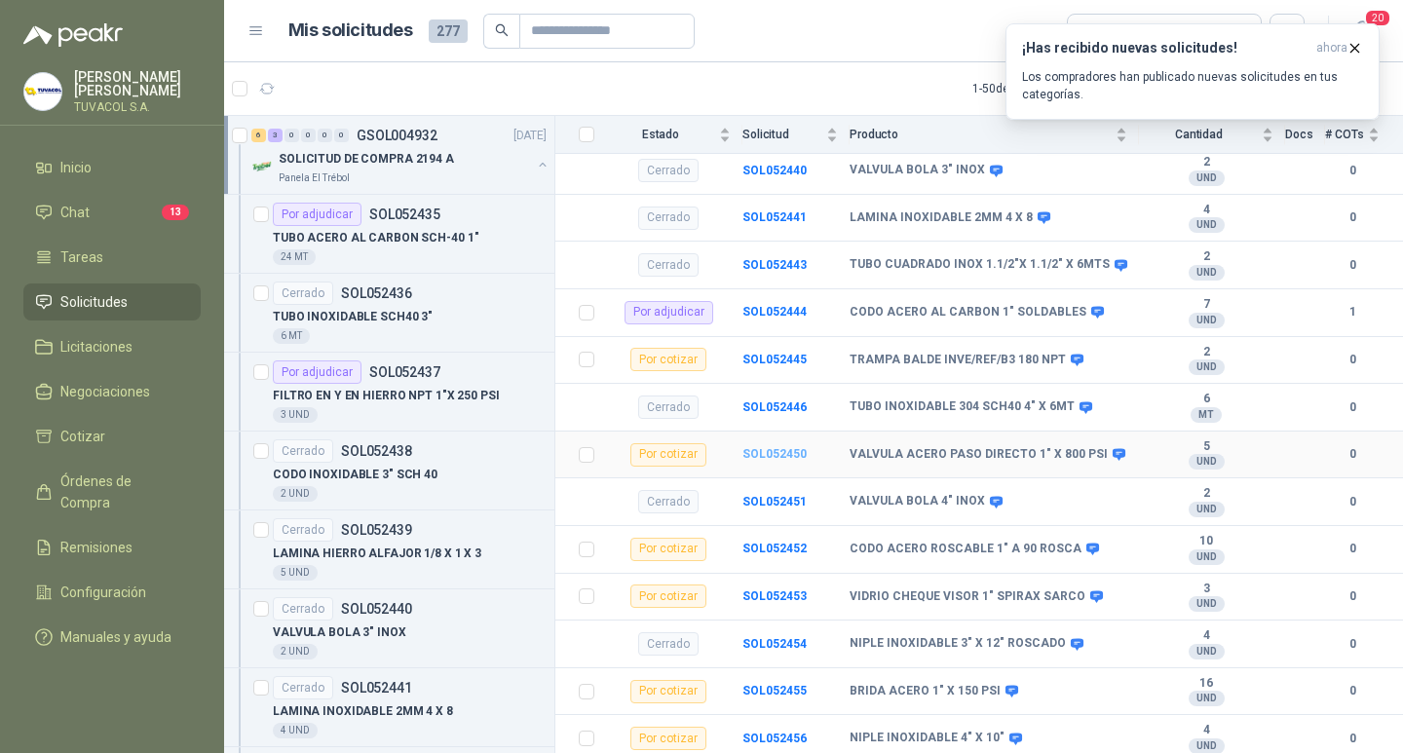
click at [776, 447] on b "SOL052450" at bounding box center [774, 454] width 64 height 14
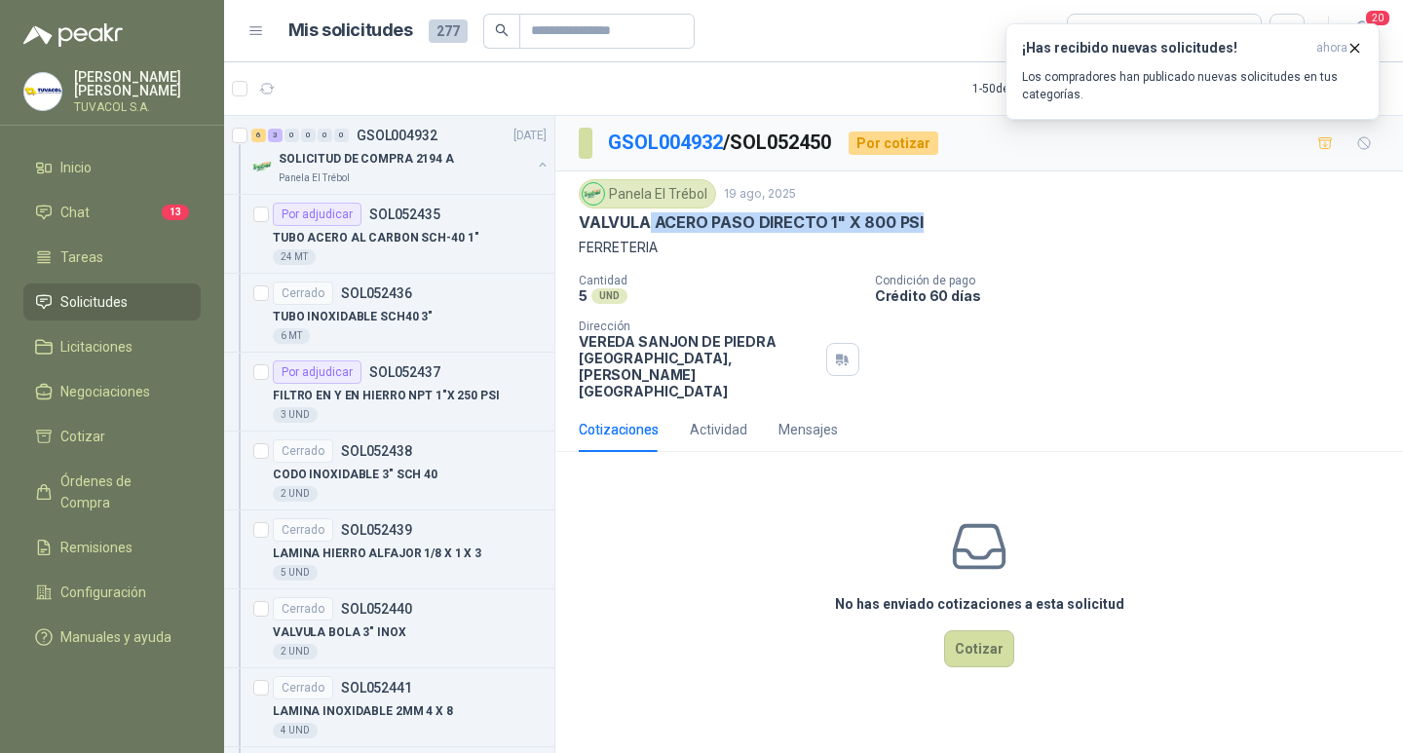
drag, startPoint x: 934, startPoint y: 222, endPoint x: 601, endPoint y: 227, distance: 333.2
click at [638, 226] on div "VALVULA ACERO PASO DIRECTO 1" X 800 PSI" at bounding box center [979, 222] width 801 height 20
drag, startPoint x: 584, startPoint y: 227, endPoint x: 919, endPoint y: 228, distance: 335.1
click at [919, 228] on div "VALVULA ACERO PASO DIRECTO 1" X 800 PSI" at bounding box center [979, 222] width 801 height 20
click at [984, 662] on button "Cotizar" at bounding box center [979, 648] width 70 height 37
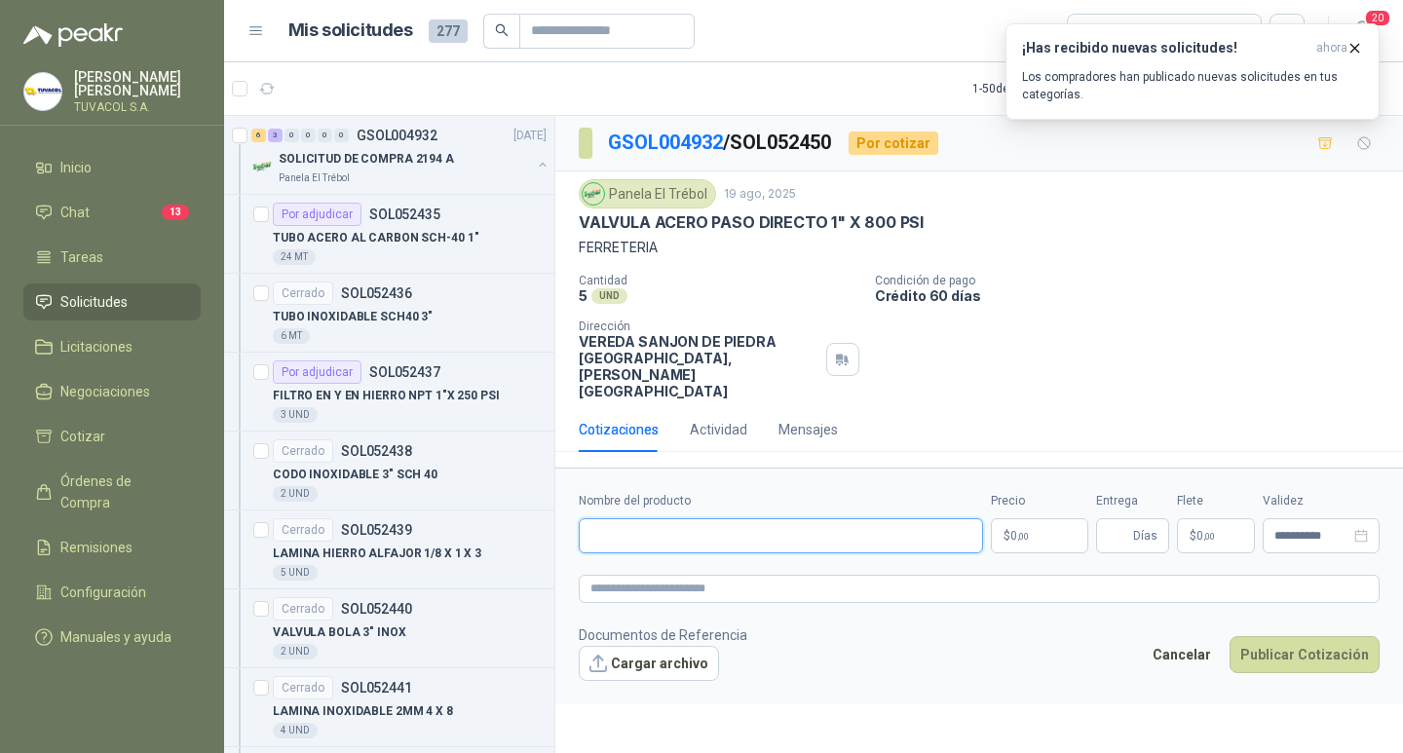
click at [886, 553] on input "Nombre del producto" at bounding box center [781, 535] width 404 height 35
paste input "**********"
type input "**********"
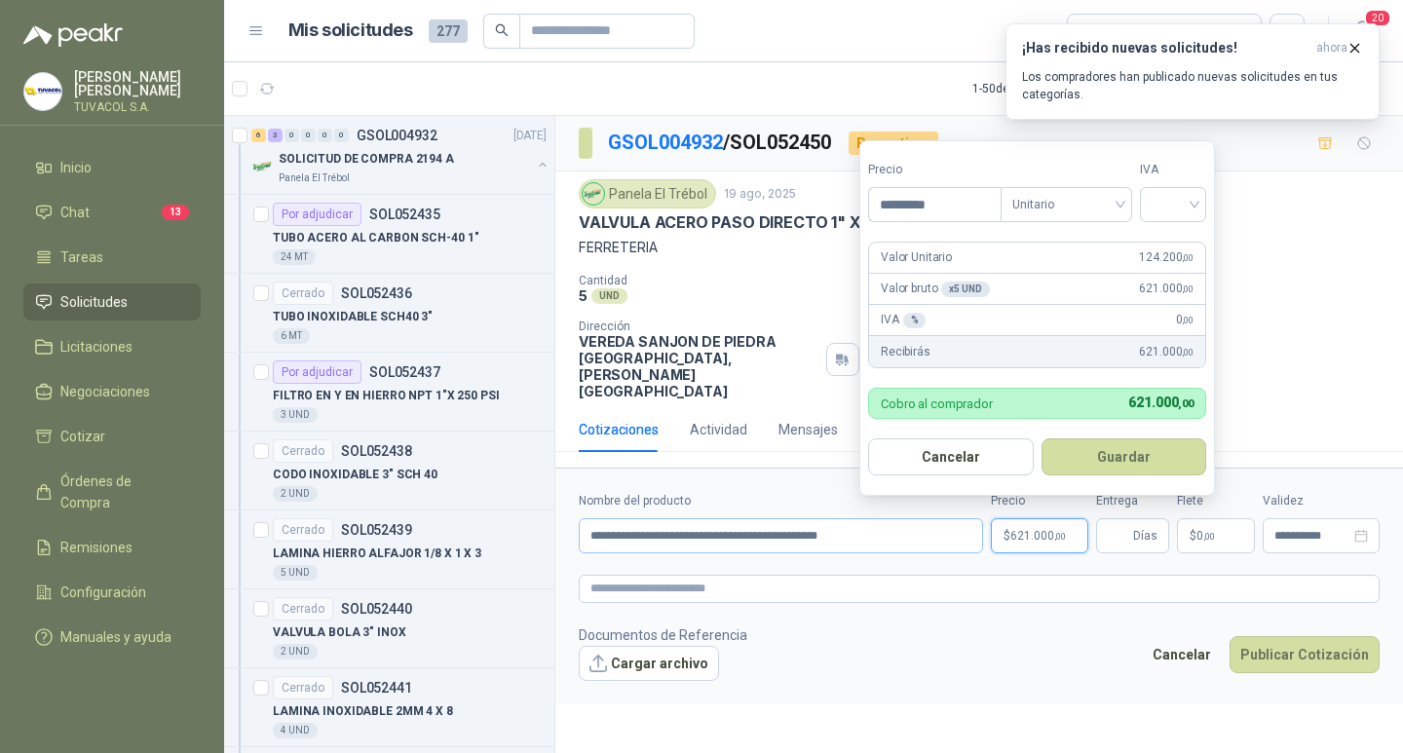
type input "*********"
click at [1176, 191] on input "search" at bounding box center [1172, 202] width 43 height 29
click at [1171, 240] on div "19%" at bounding box center [1177, 244] width 36 height 21
click at [1138, 451] on button "Guardar" at bounding box center [1127, 456] width 168 height 37
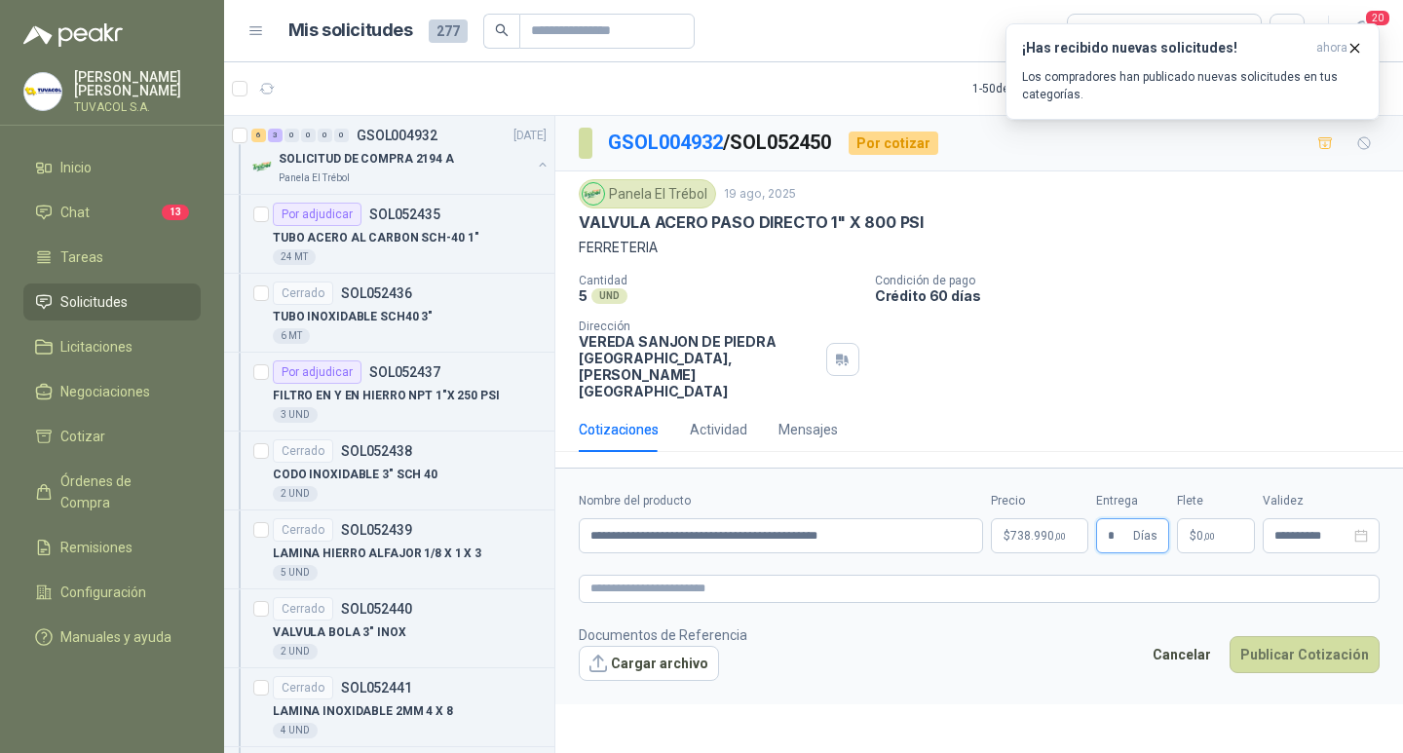
type input "*"
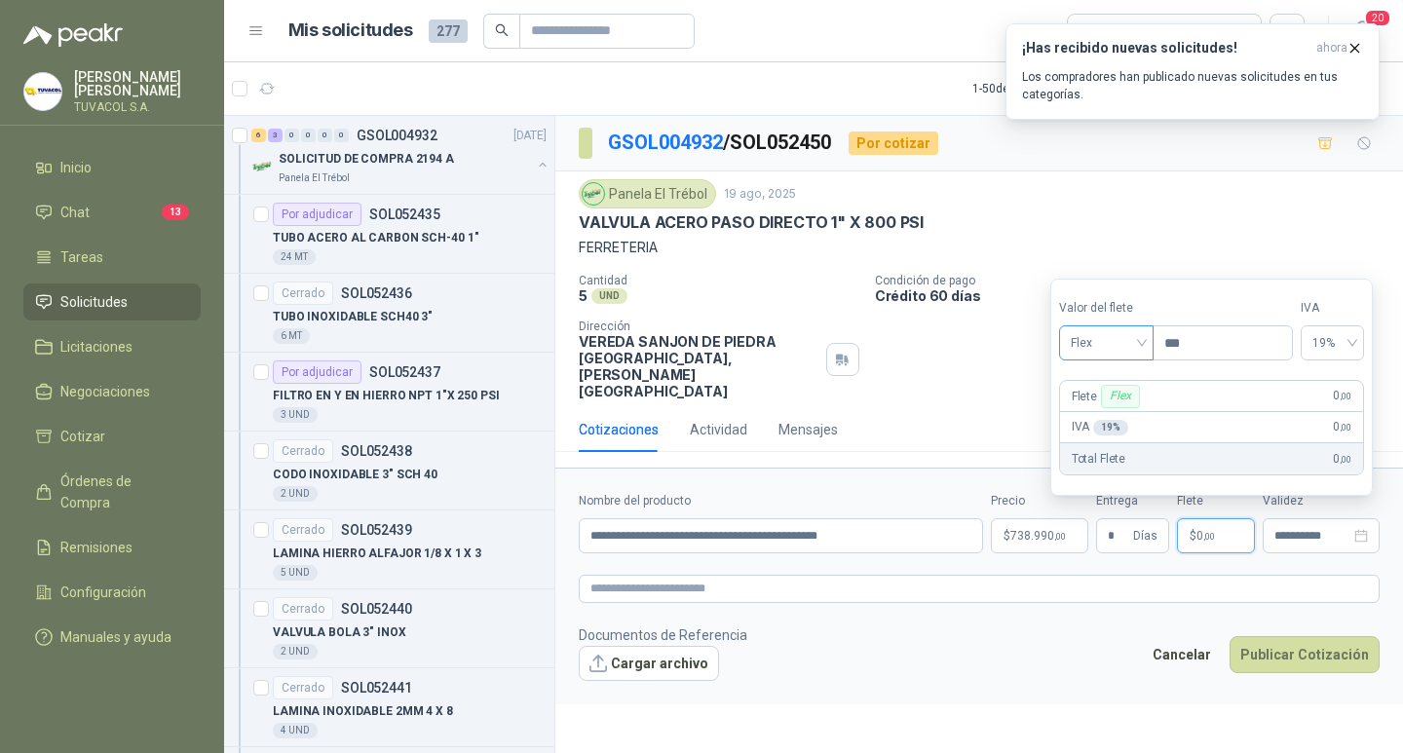
click at [1113, 338] on span "Flex" at bounding box center [1105, 342] width 71 height 29
click at [1102, 412] on div "Incluido" at bounding box center [1107, 414] width 67 height 21
click at [1319, 673] on button "Publicar Cotización" at bounding box center [1304, 654] width 150 height 37
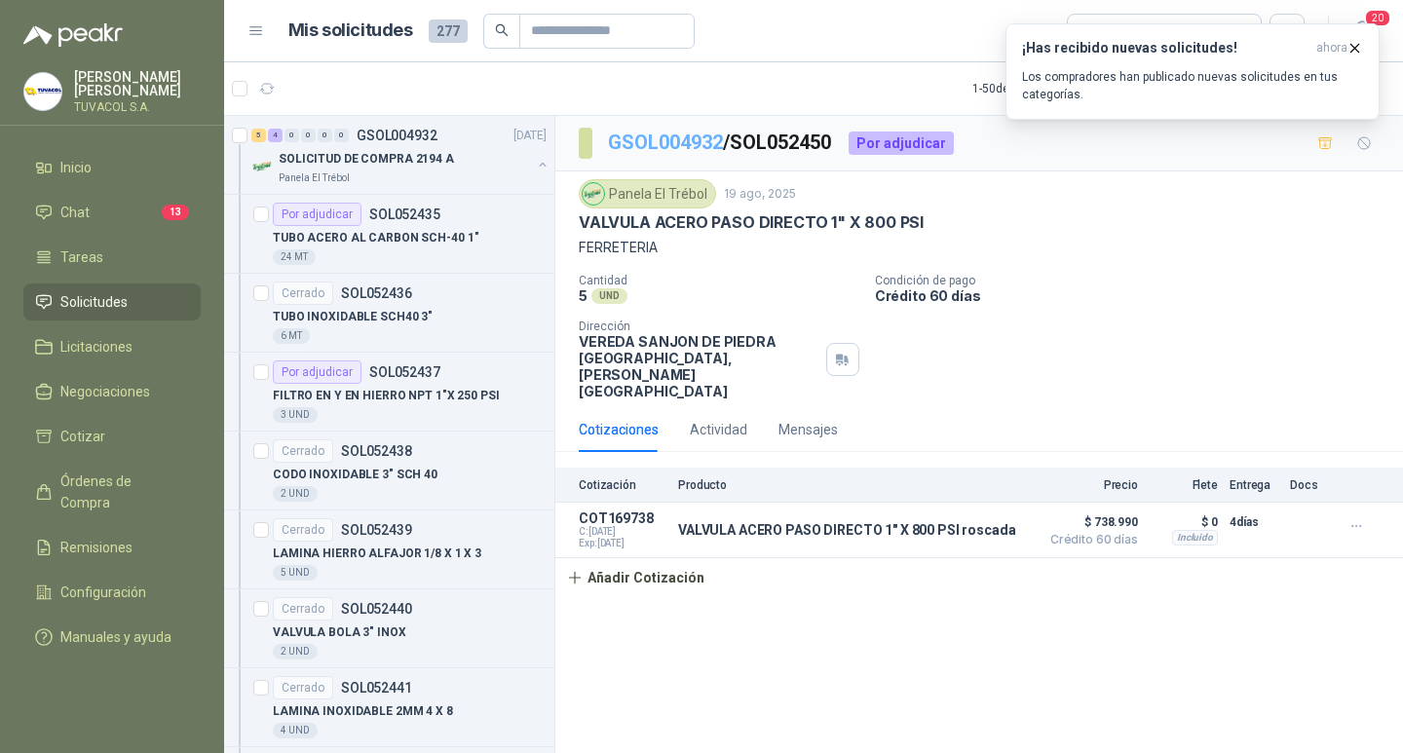
click at [657, 136] on link "GSOL004932" at bounding box center [665, 142] width 115 height 23
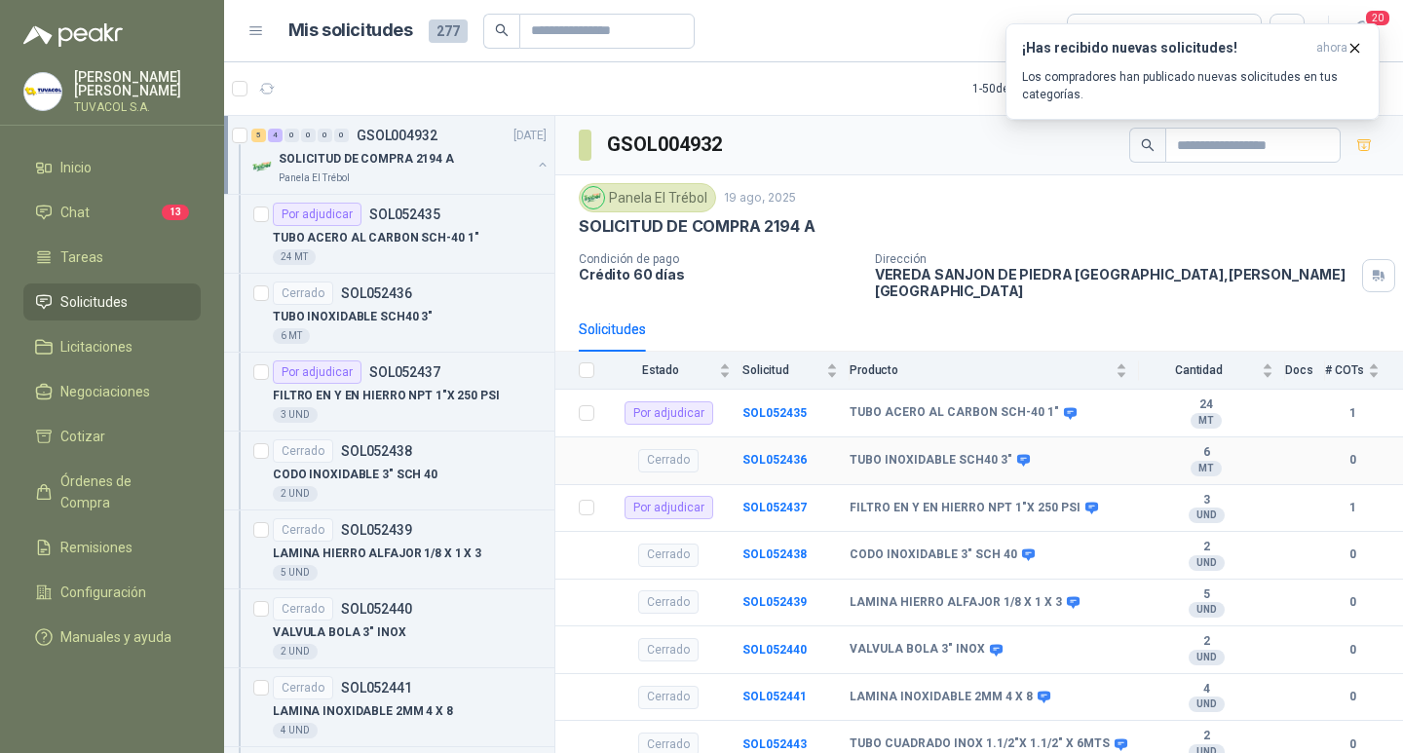
scroll to position [479, 0]
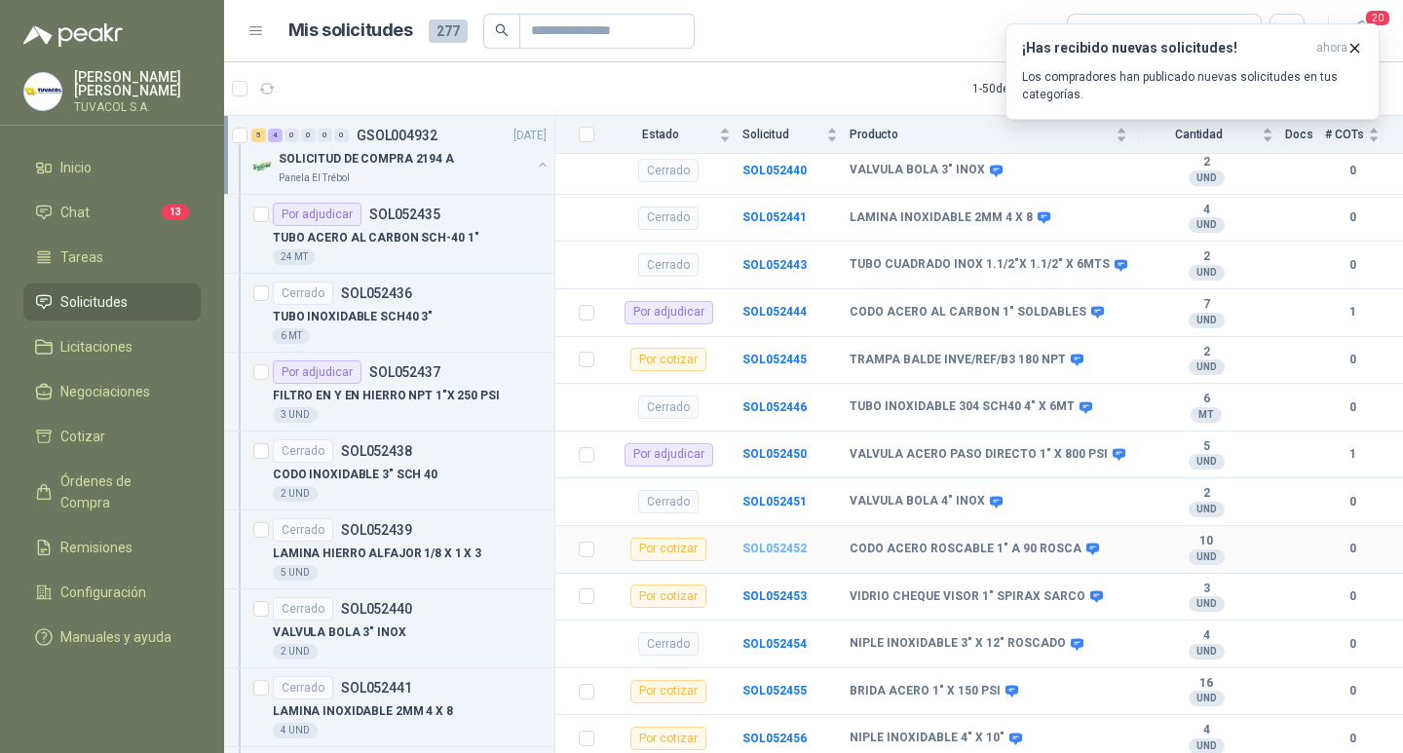
click at [773, 542] on b "SOL052452" at bounding box center [774, 549] width 64 height 14
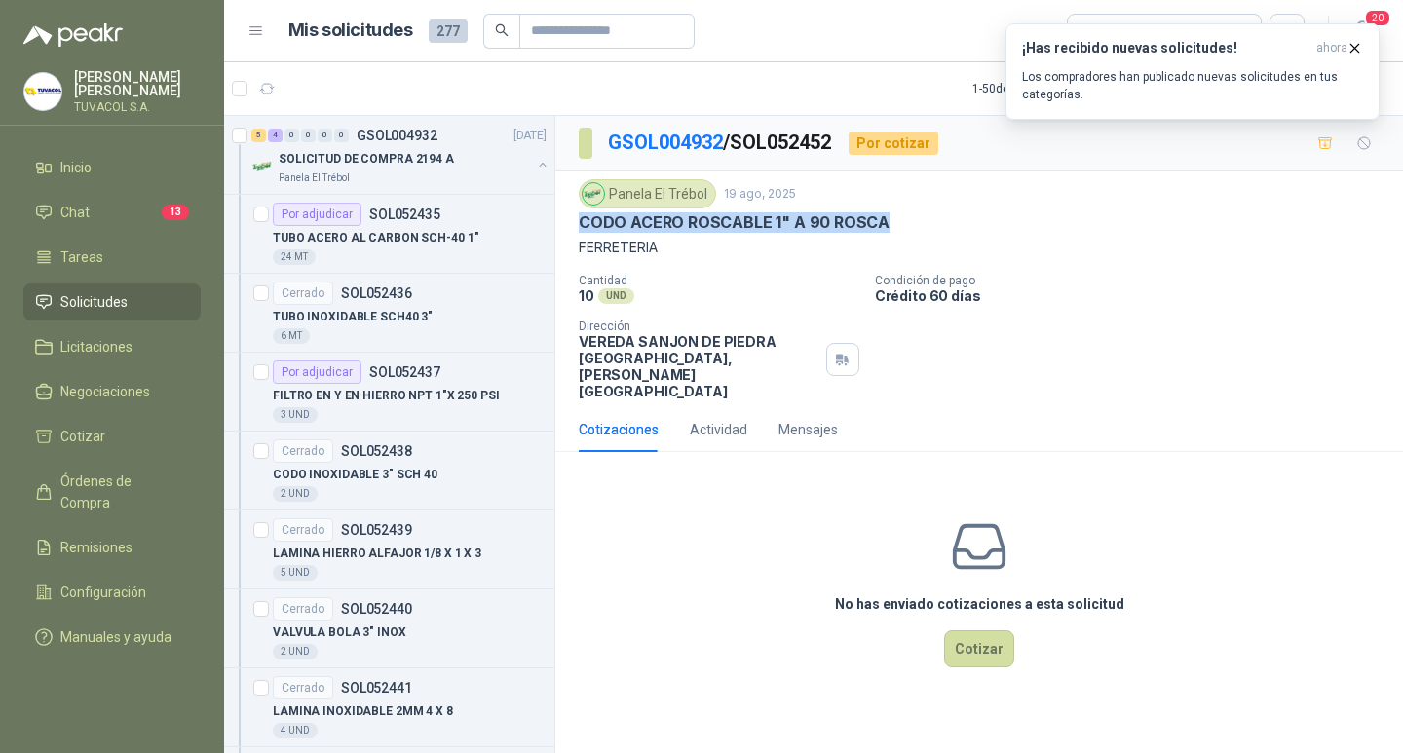
drag, startPoint x: 886, startPoint y: 219, endPoint x: 575, endPoint y: 219, distance: 311.7
click at [575, 219] on div "Panela El Trébol [DATE] CODO ACERO ROSCABLE 1" A 90 ROSCA FERRETERIA Cantidad 1…" at bounding box center [978, 289] width 847 height 236
click at [976, 654] on button "Cotizar" at bounding box center [979, 648] width 70 height 37
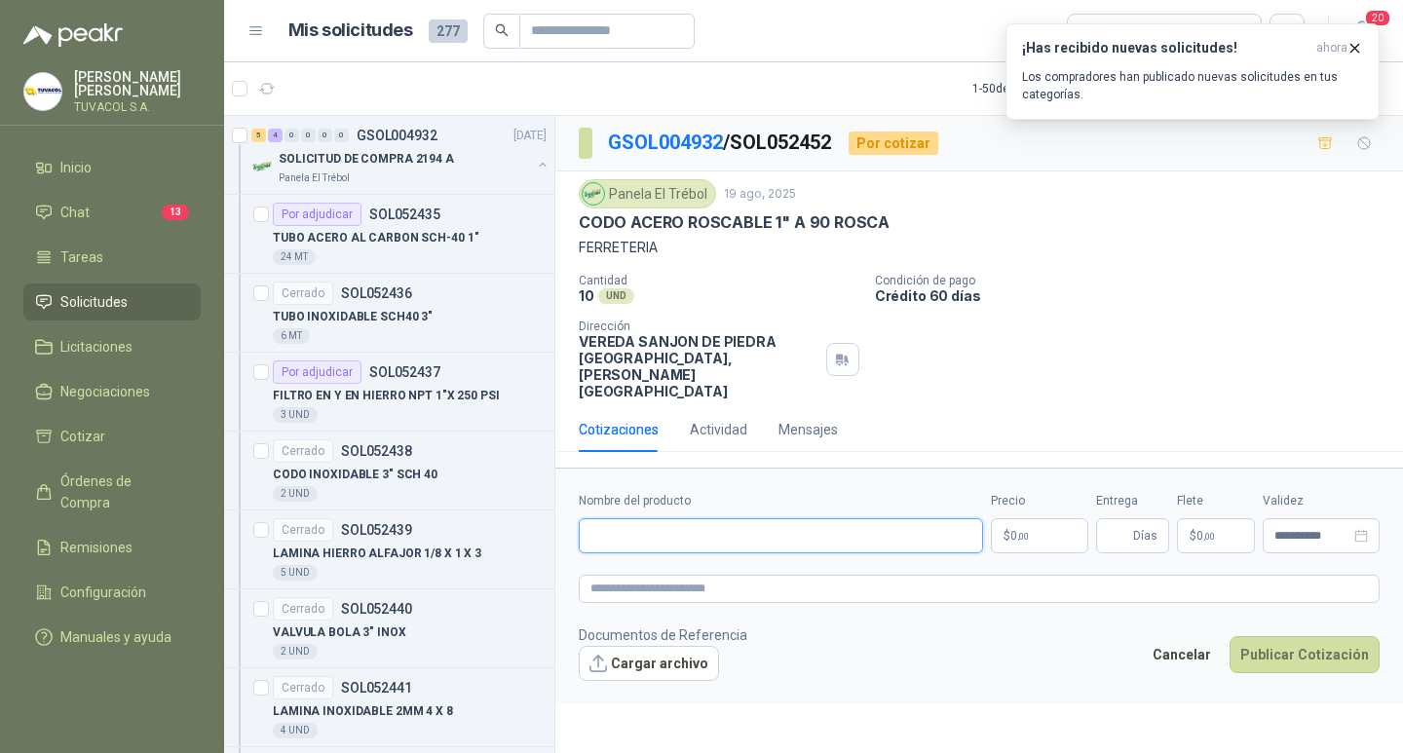
drag, startPoint x: 805, startPoint y: 535, endPoint x: 879, endPoint y: 529, distance: 74.3
click at [805, 535] on input "Nombre del producto" at bounding box center [781, 535] width 404 height 35
paste input "**********"
type input "**********"
click at [1048, 540] on p "$ 0 ,00" at bounding box center [1039, 535] width 97 height 35
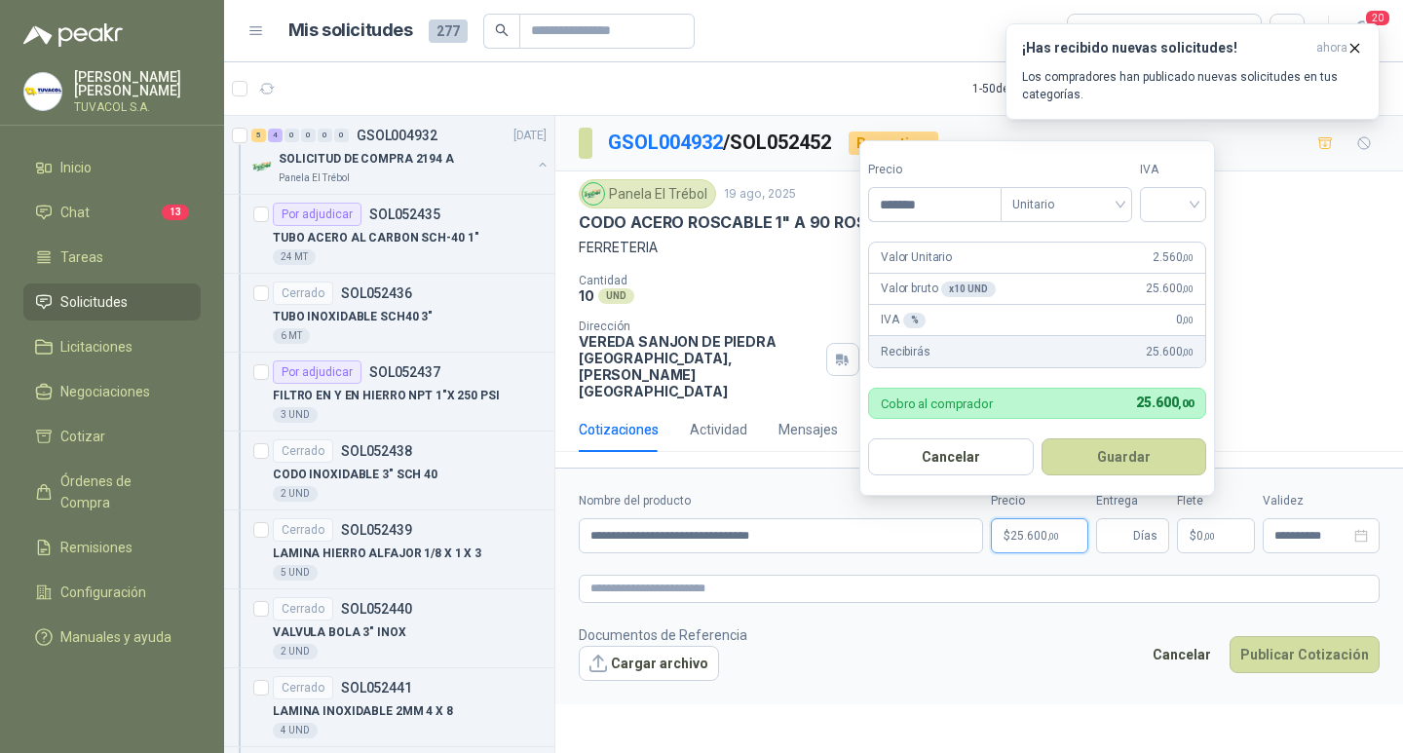
type input "*******"
click at [1151, 204] on div at bounding box center [1173, 204] width 66 height 35
click at [1156, 243] on div "19%" at bounding box center [1176, 244] width 59 height 31
click at [1124, 445] on button "Guardar" at bounding box center [1127, 456] width 168 height 37
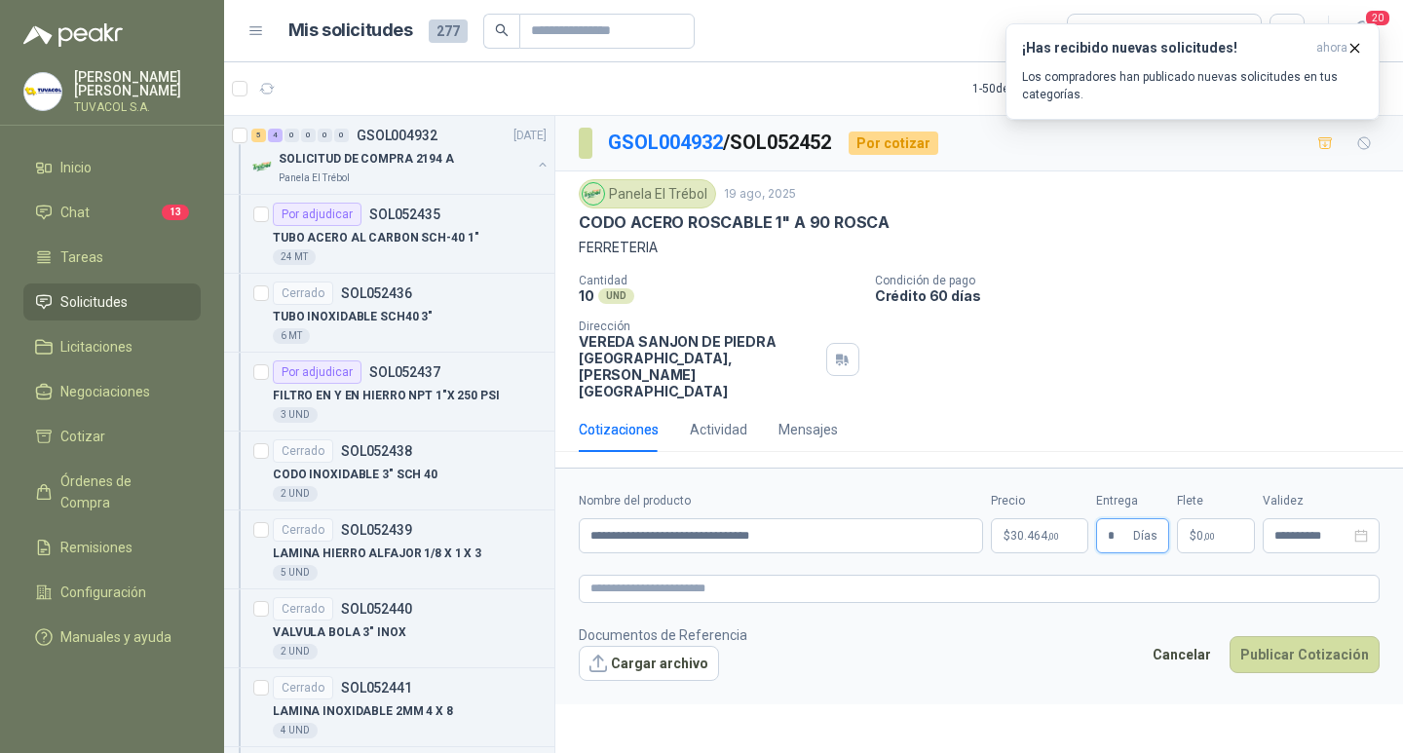
type input "*"
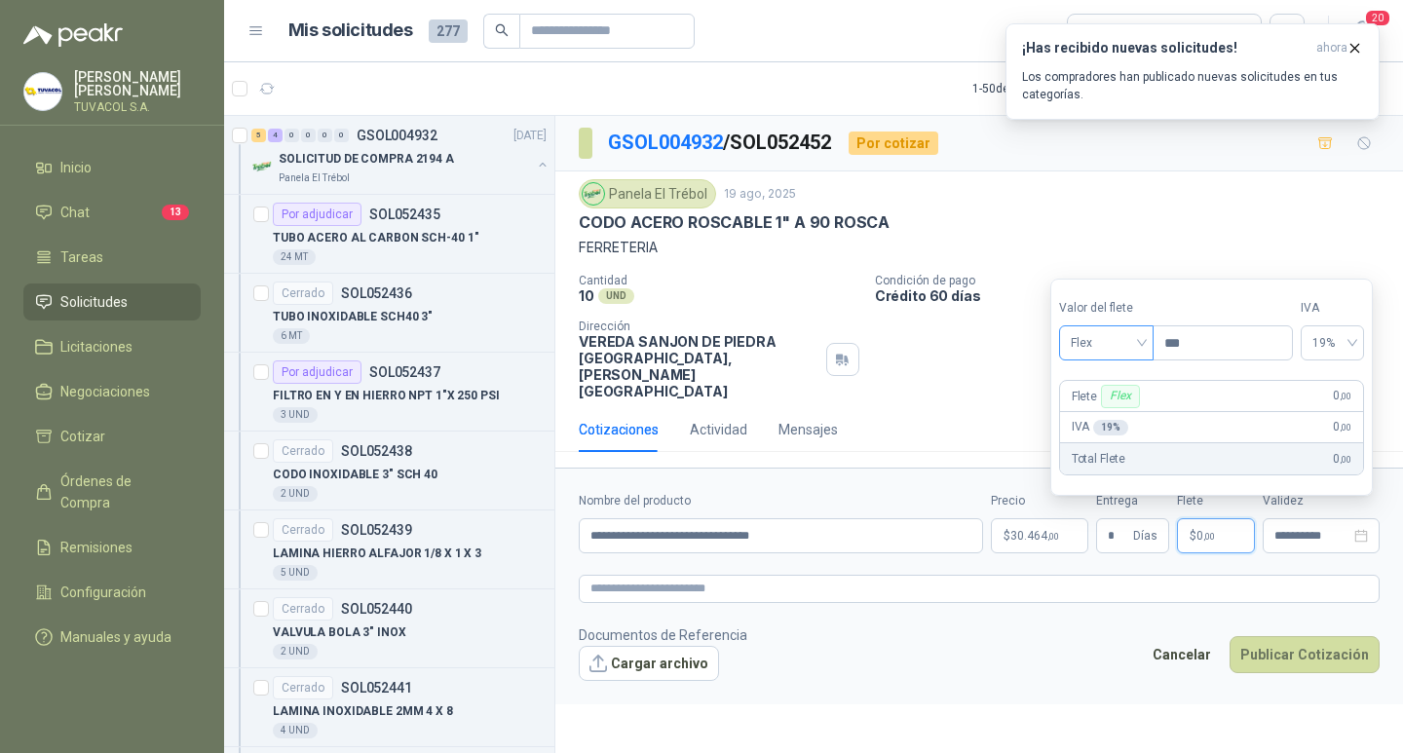
click at [1107, 343] on span "Flex" at bounding box center [1105, 342] width 71 height 29
click at [1101, 407] on div "Incluido" at bounding box center [1107, 414] width 67 height 21
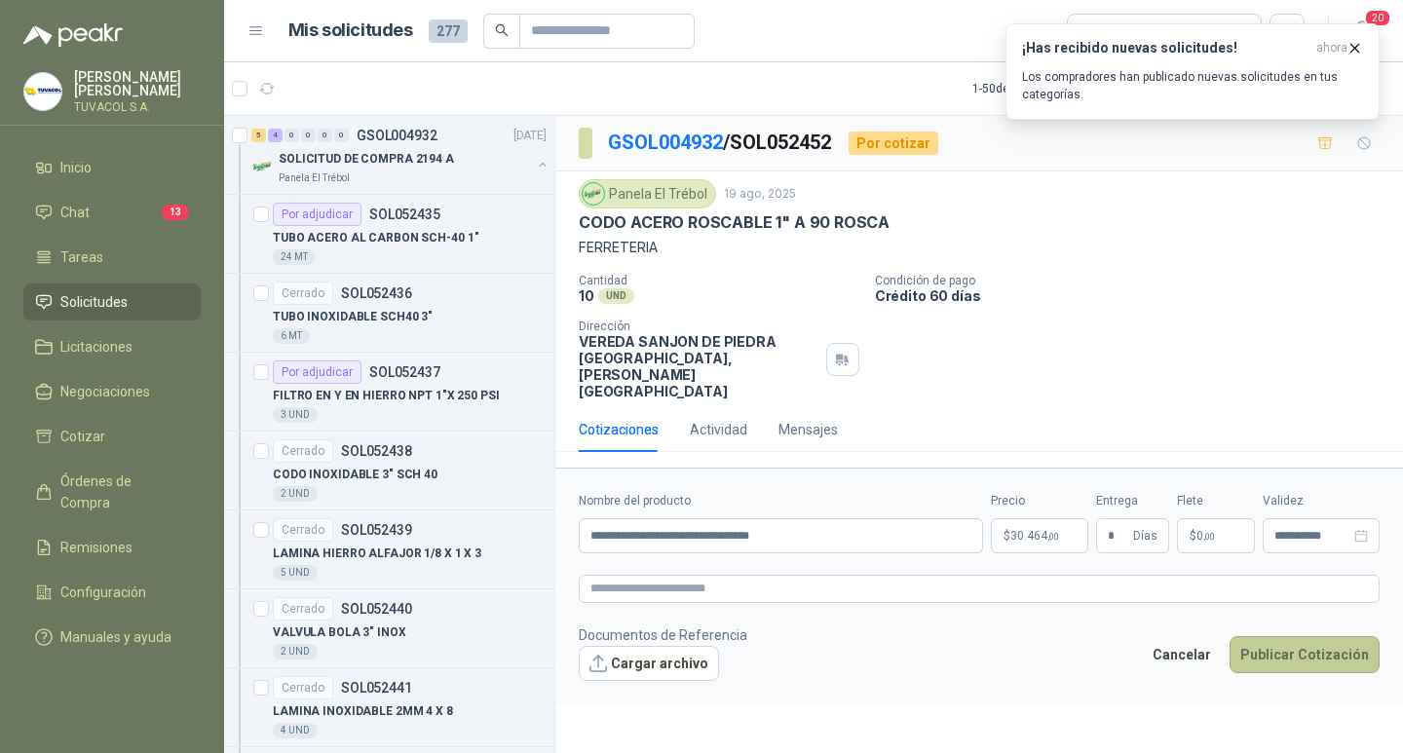
click at [1305, 656] on button "Publicar Cotización" at bounding box center [1304, 654] width 150 height 37
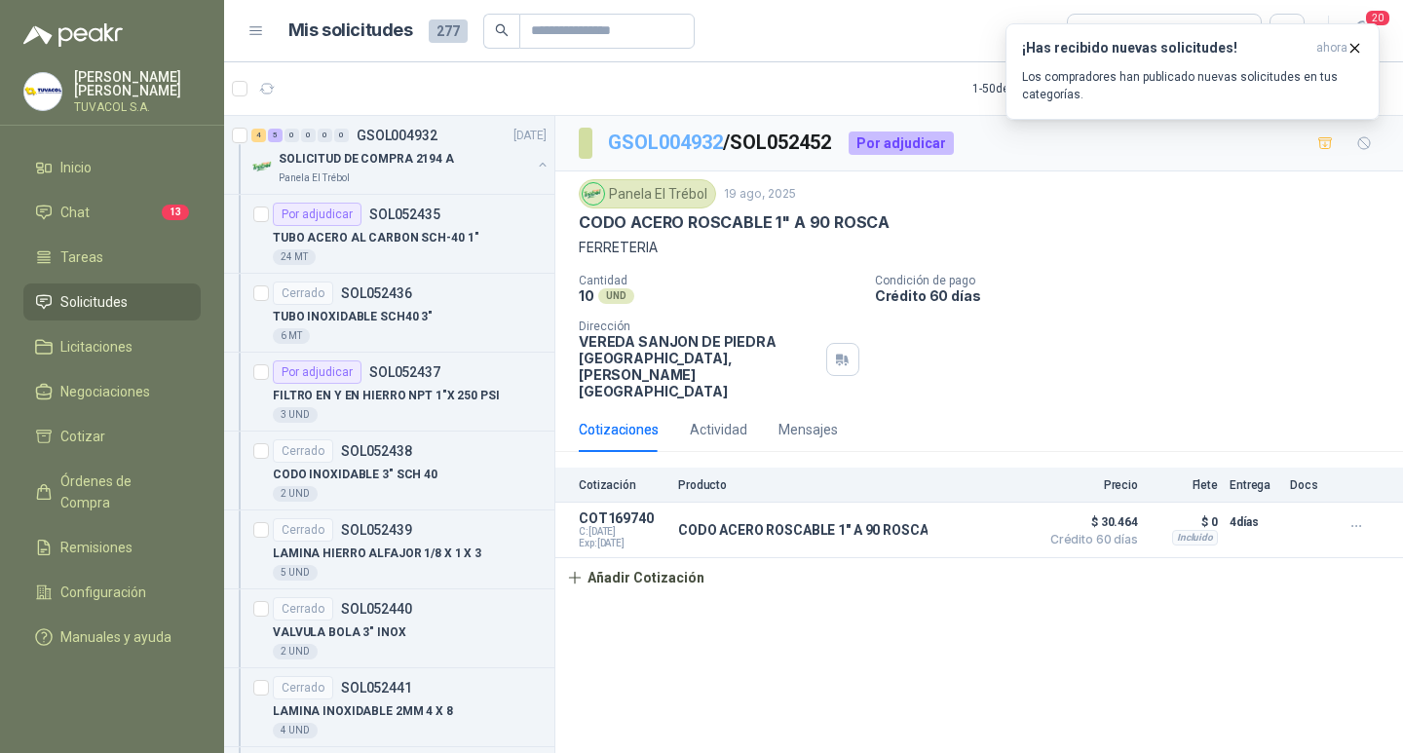
click at [682, 136] on link "GSOL004932" at bounding box center [665, 142] width 115 height 23
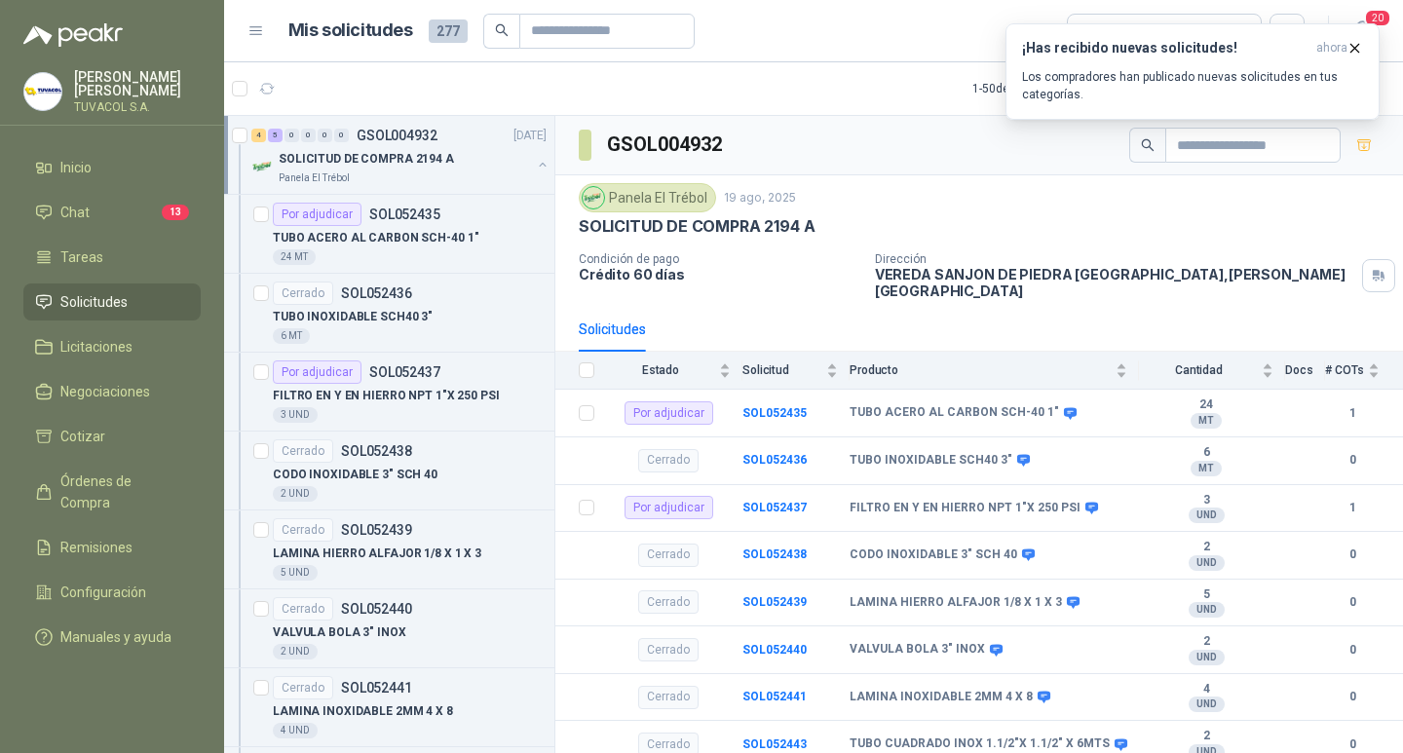
scroll to position [479, 0]
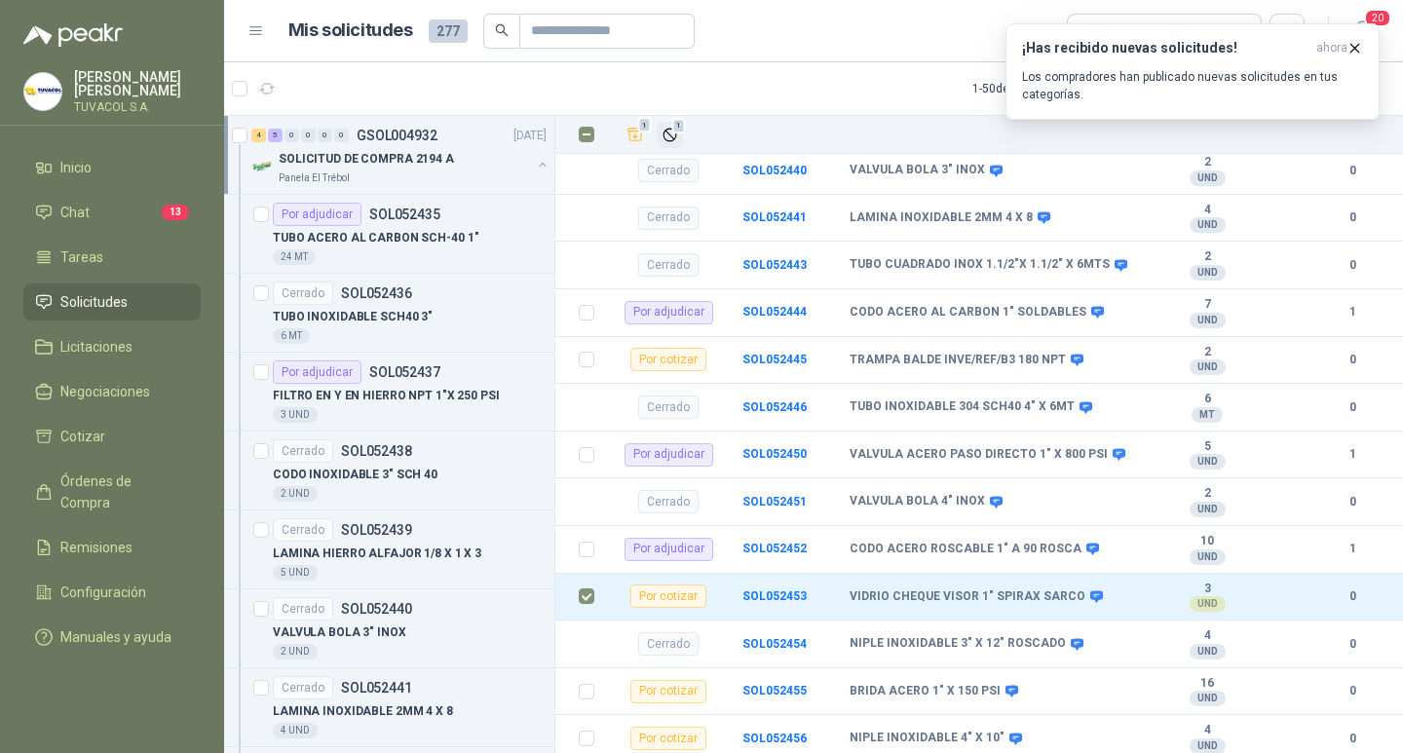
click at [672, 133] on icon "Ignorar" at bounding box center [669, 135] width 17 height 17
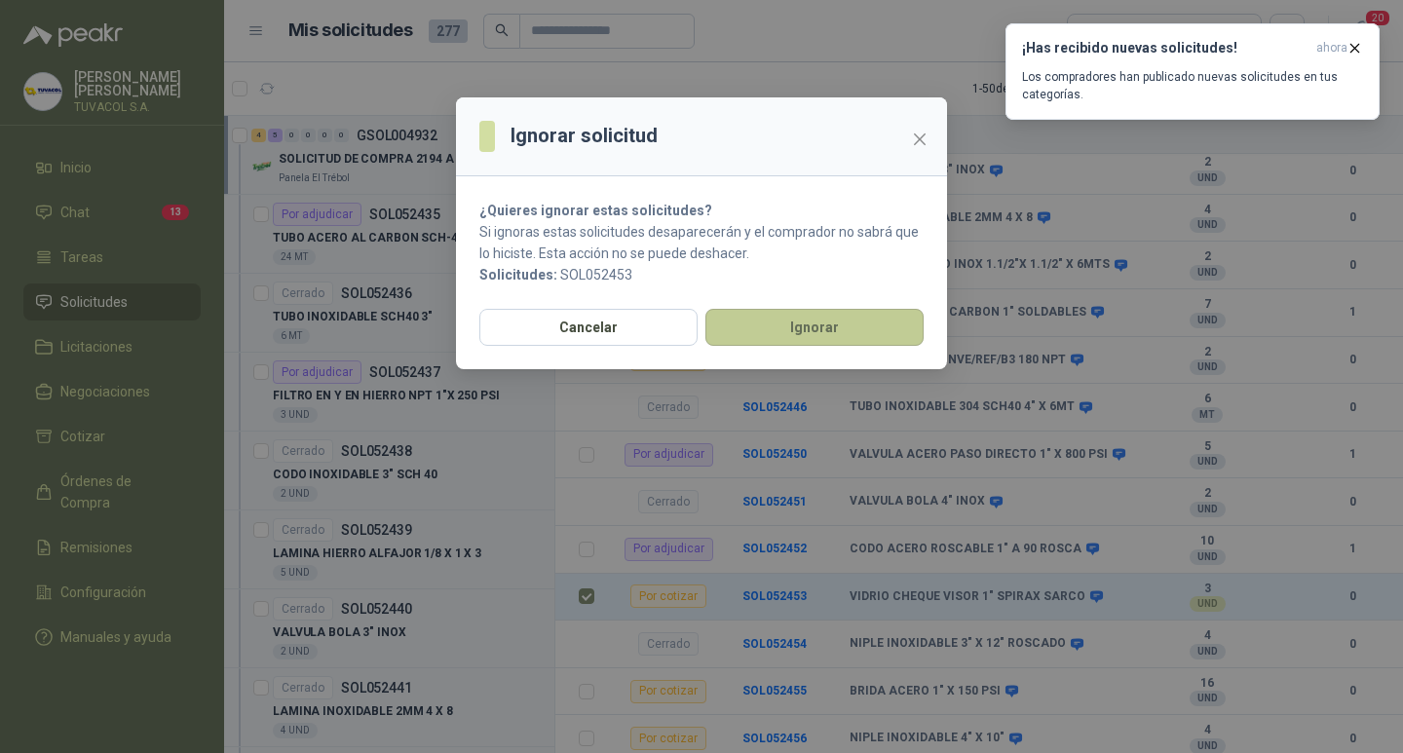
click at [863, 319] on button "Ignorar" at bounding box center [814, 327] width 218 height 37
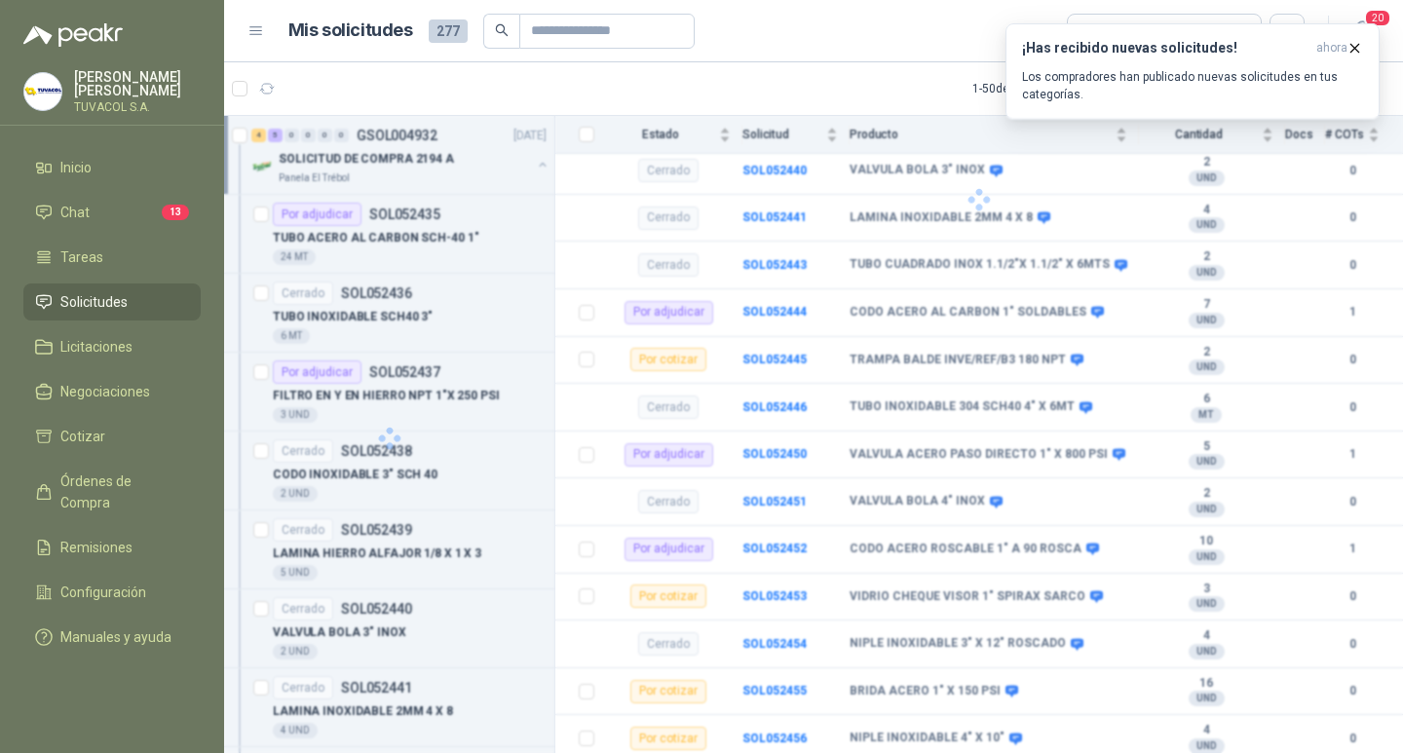
scroll to position [431, 0]
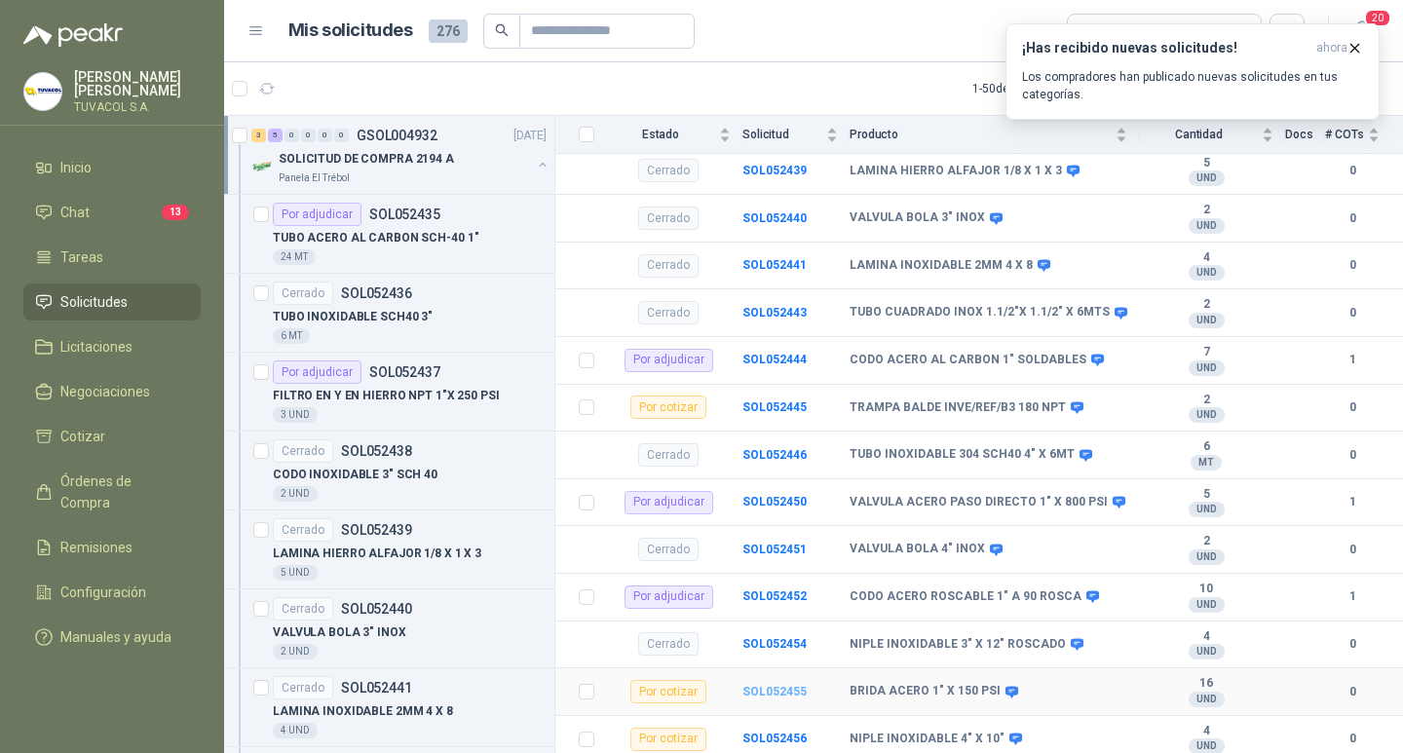
click at [777, 685] on b "SOL052455" at bounding box center [774, 692] width 64 height 14
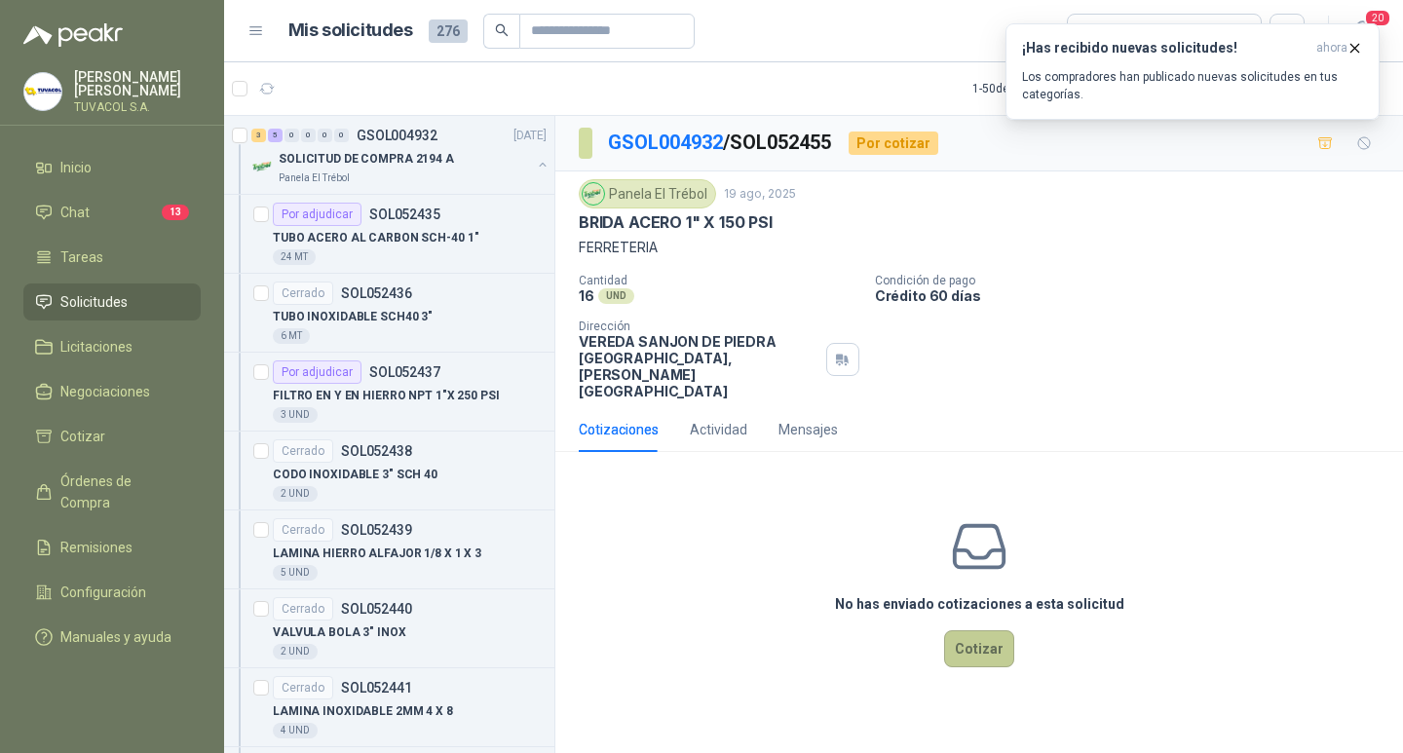
click at [986, 665] on button "Cotizar" at bounding box center [979, 648] width 70 height 37
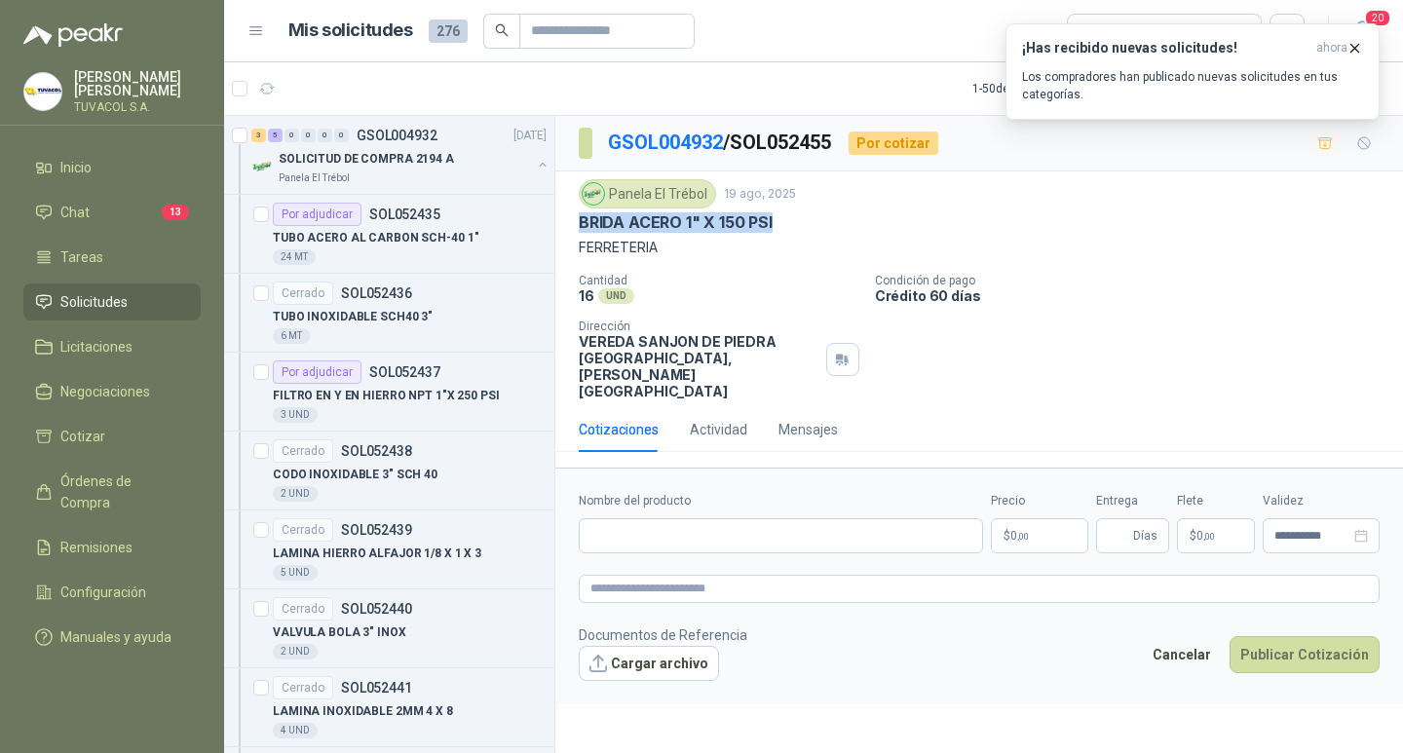
drag, startPoint x: 787, startPoint y: 216, endPoint x: 558, endPoint y: 232, distance: 229.4
click at [558, 232] on div "Panela El Trébol [DATE] [PERSON_NAME] 1" X 150 PSI FERRETERIA Cantidad 16 UND …" at bounding box center [978, 289] width 847 height 236
click at [839, 584] on textarea at bounding box center [979, 589] width 801 height 28
click at [832, 538] on input "Nombre del producto" at bounding box center [781, 535] width 404 height 35
paste input "**********"
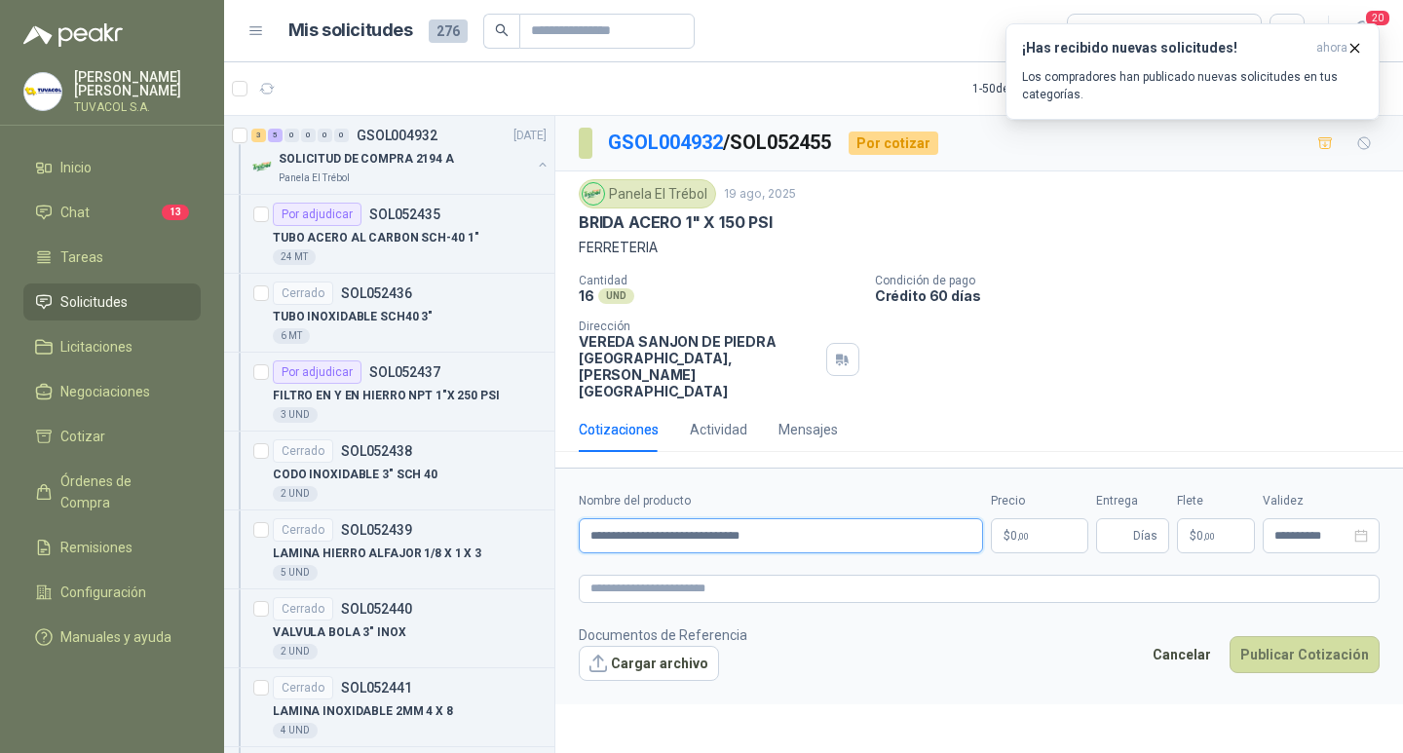
type input "**********"
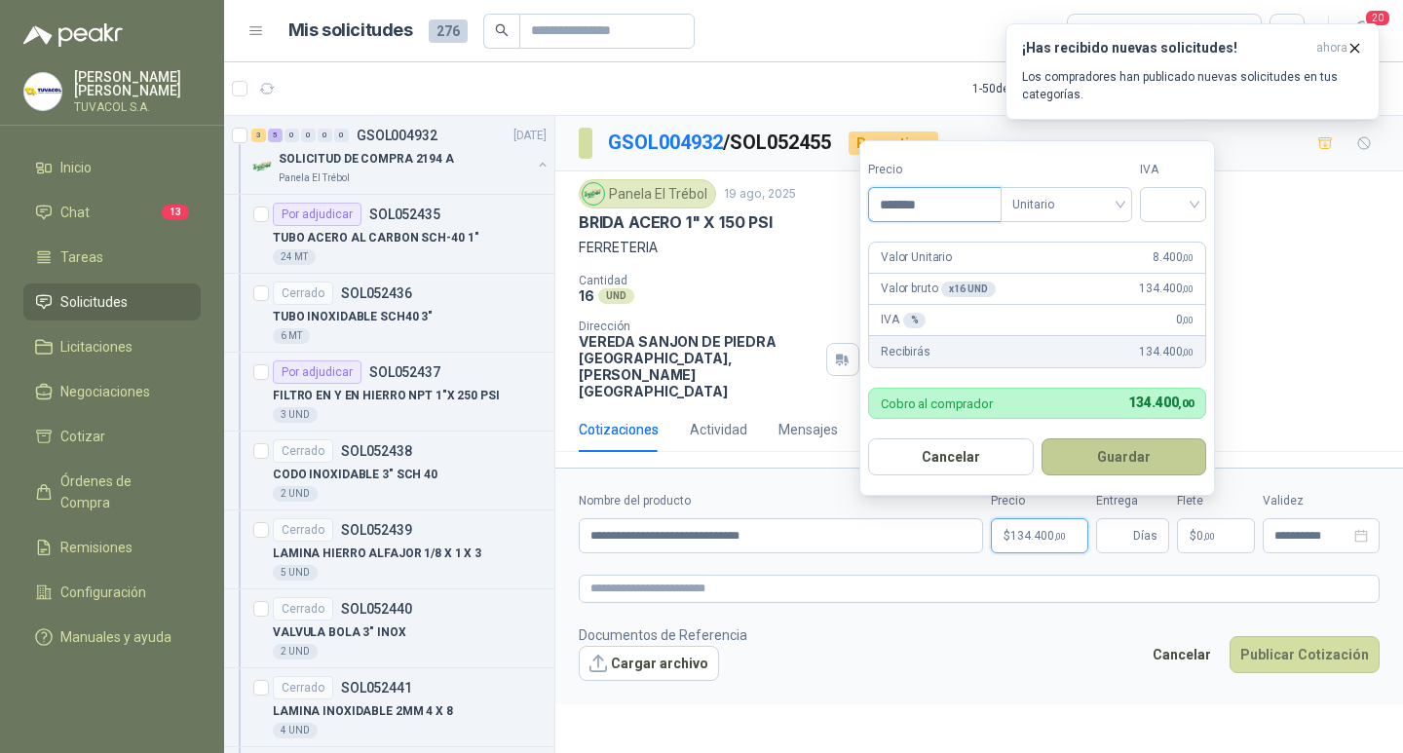
type input "*******"
click at [1189, 209] on input "search" at bounding box center [1172, 202] width 43 height 29
click at [1168, 244] on div "19%" at bounding box center [1177, 244] width 36 height 21
click at [1126, 446] on button "Guardar" at bounding box center [1127, 456] width 168 height 37
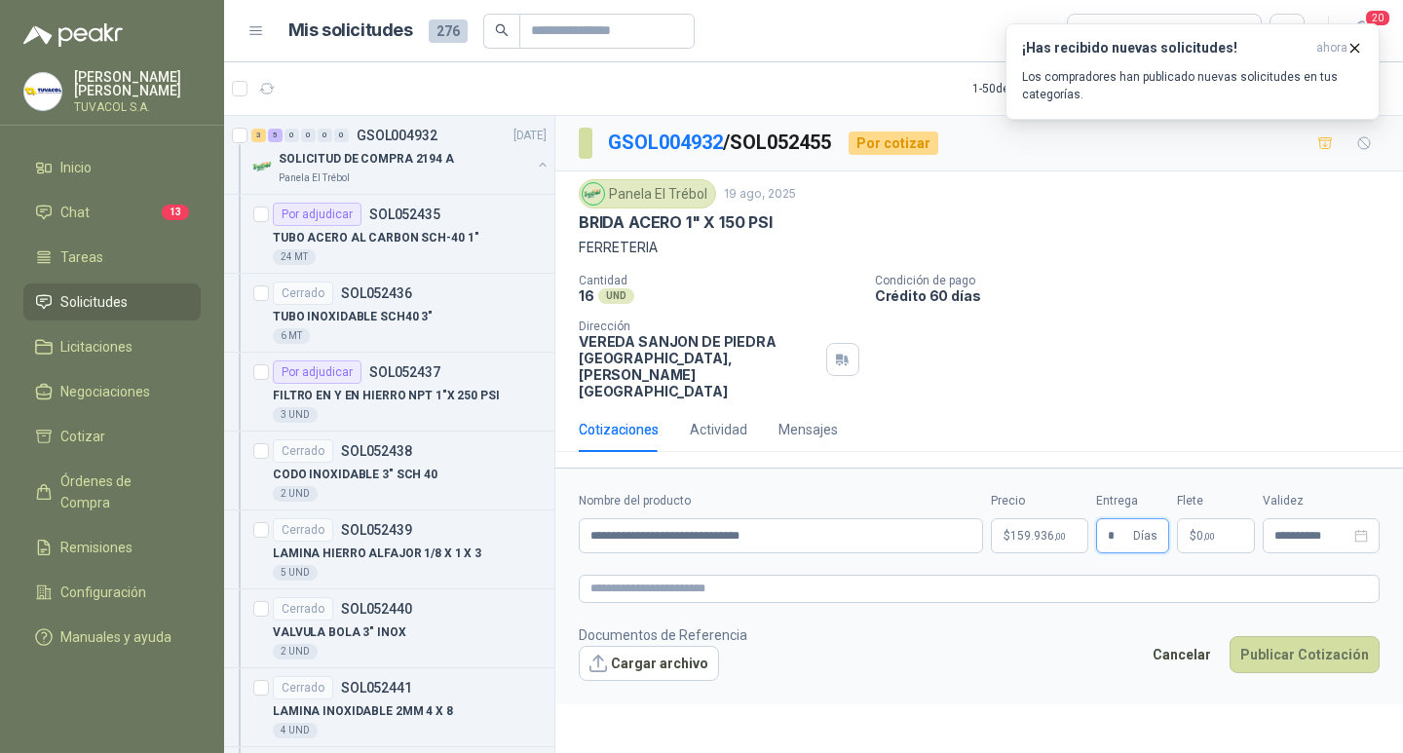
type input "*"
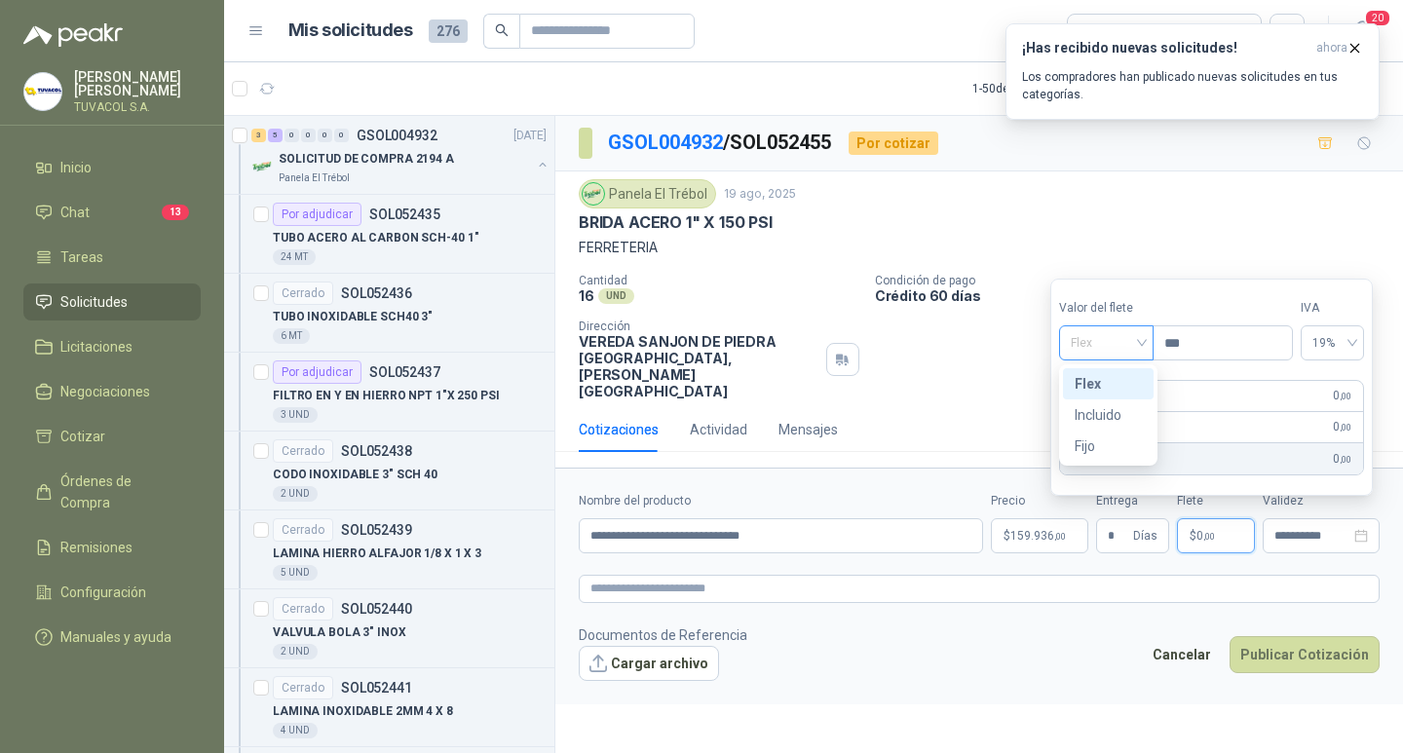
click at [1103, 342] on span "Flex" at bounding box center [1105, 342] width 71 height 29
click at [1103, 413] on div "Incluido" at bounding box center [1107, 414] width 67 height 21
drag, startPoint x: 1301, startPoint y: 662, endPoint x: 1305, endPoint y: 673, distance: 11.4
click at [1305, 673] on button "Publicar Cotización" at bounding box center [1304, 654] width 150 height 37
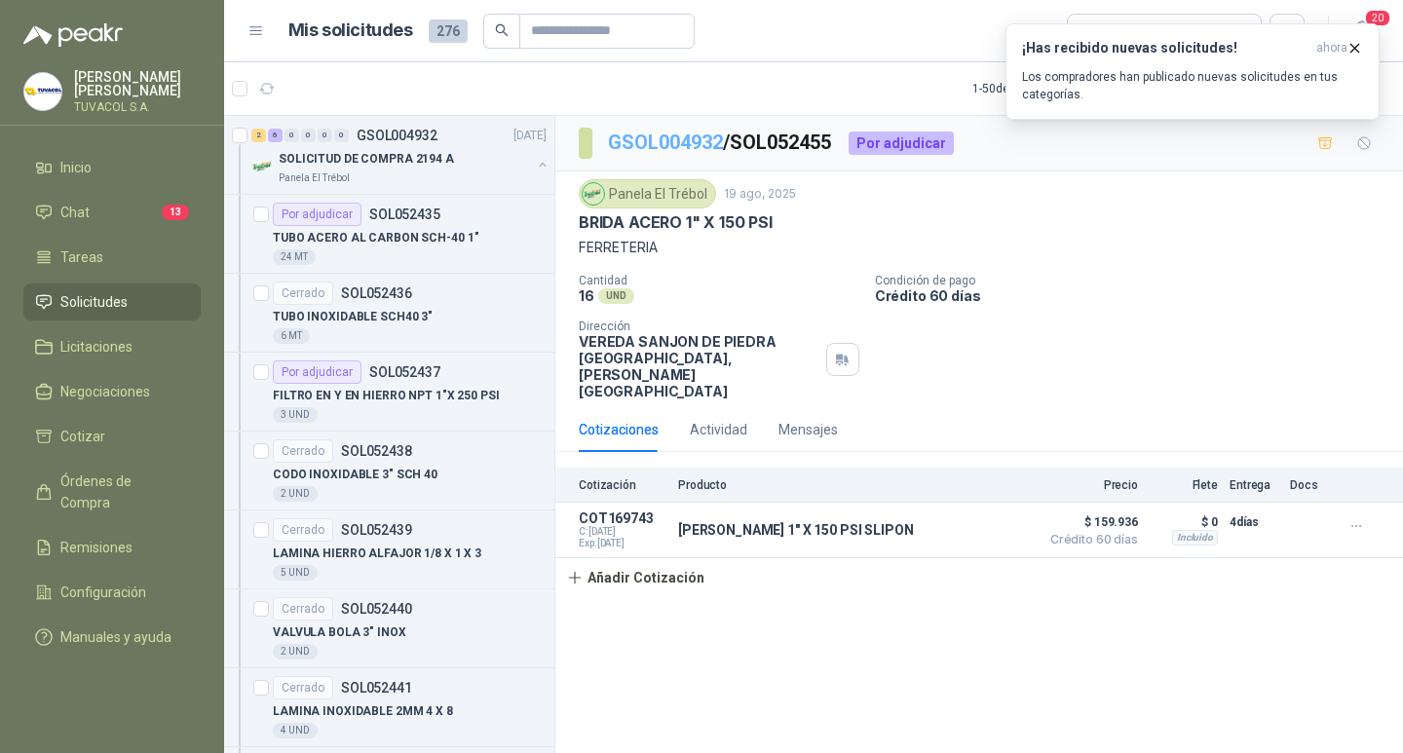
click at [682, 142] on link "GSOL004932" at bounding box center [665, 142] width 115 height 23
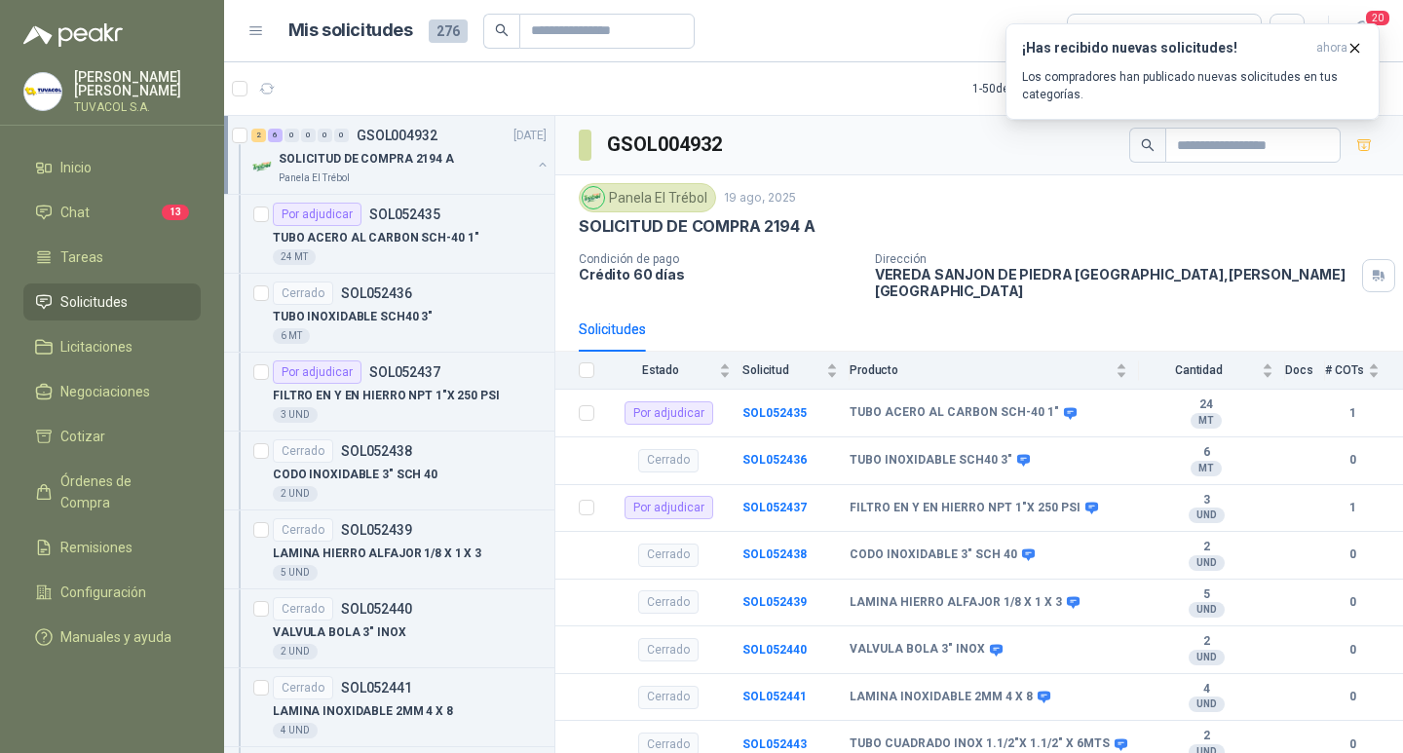
click at [708, 126] on div "GSOL004932" at bounding box center [978, 145] width 847 height 59
click at [434, 137] on p "GSOL004932" at bounding box center [396, 136] width 81 height 14
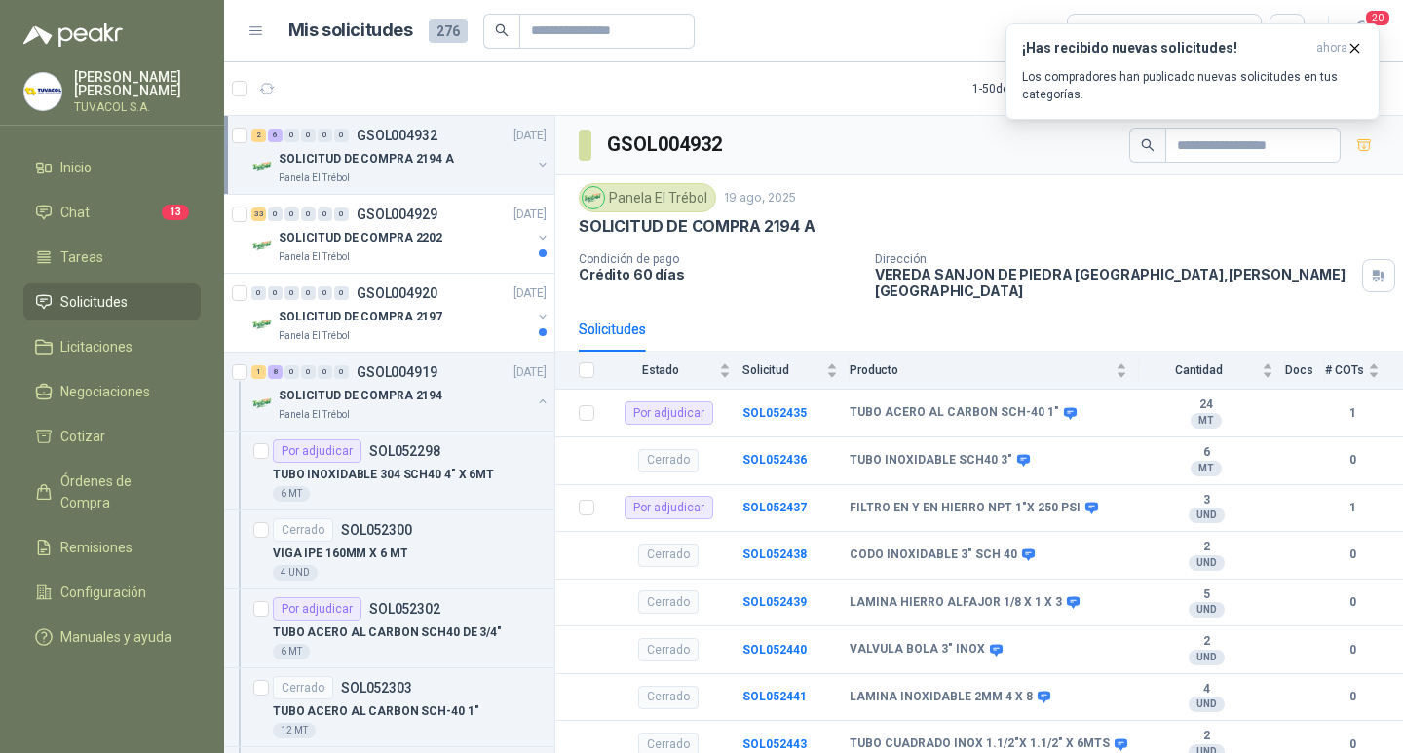
scroll to position [7, 0]
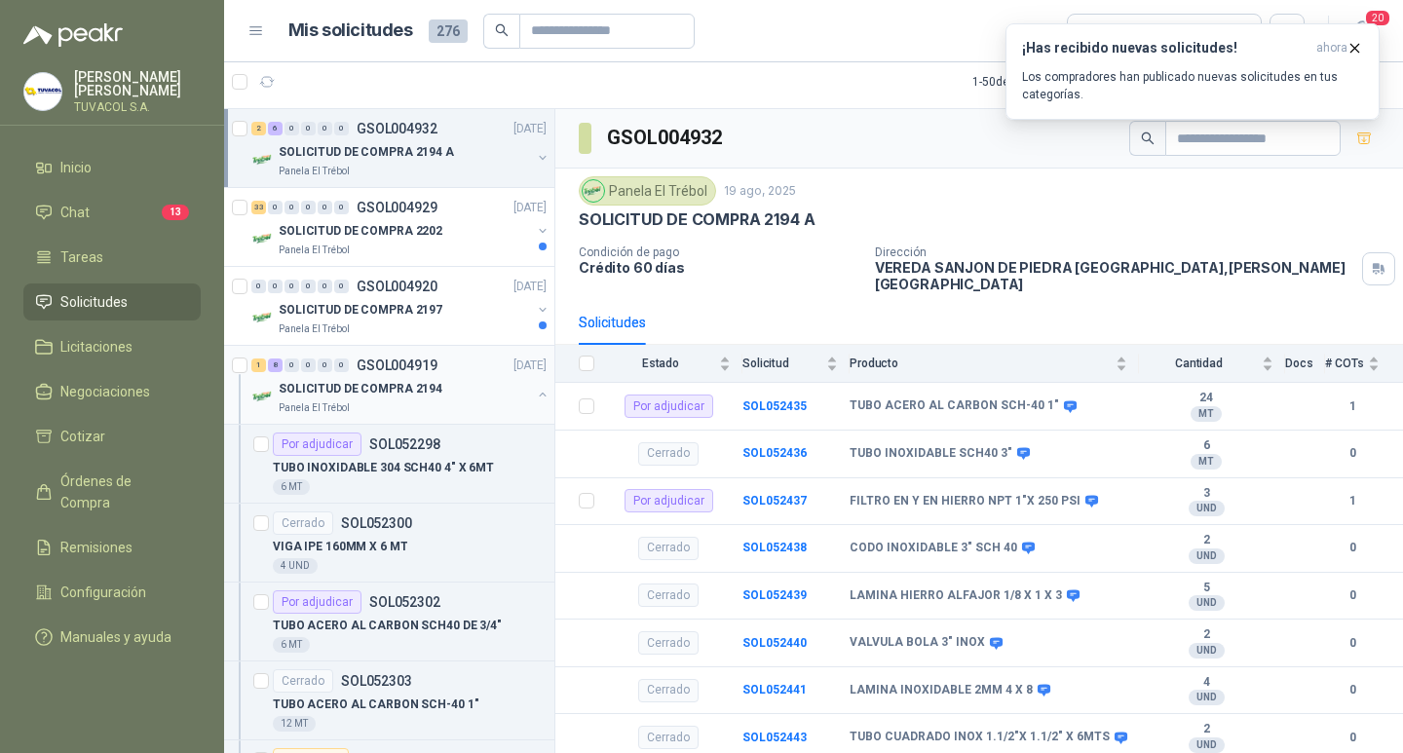
click at [407, 365] on p "GSOL004919" at bounding box center [396, 365] width 81 height 14
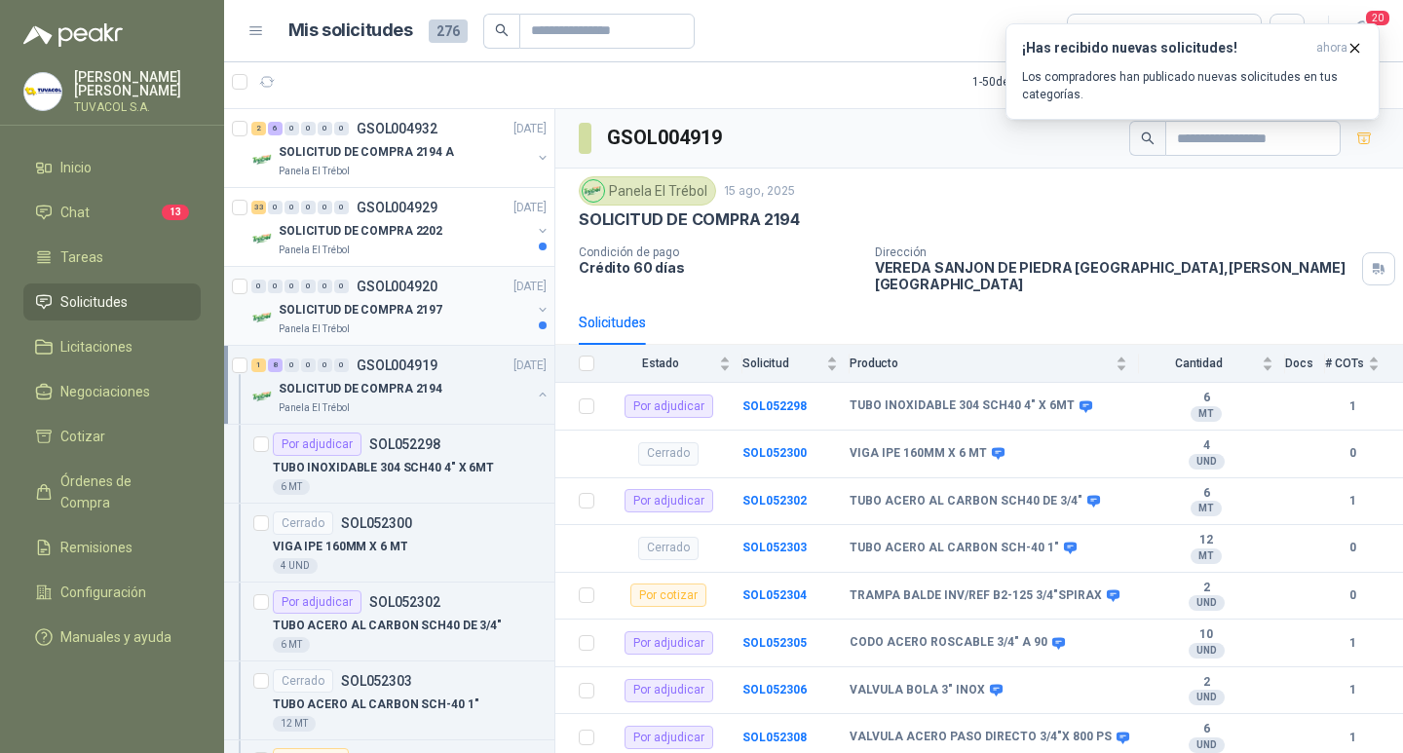
click at [422, 283] on p "GSOL004920" at bounding box center [396, 287] width 81 height 14
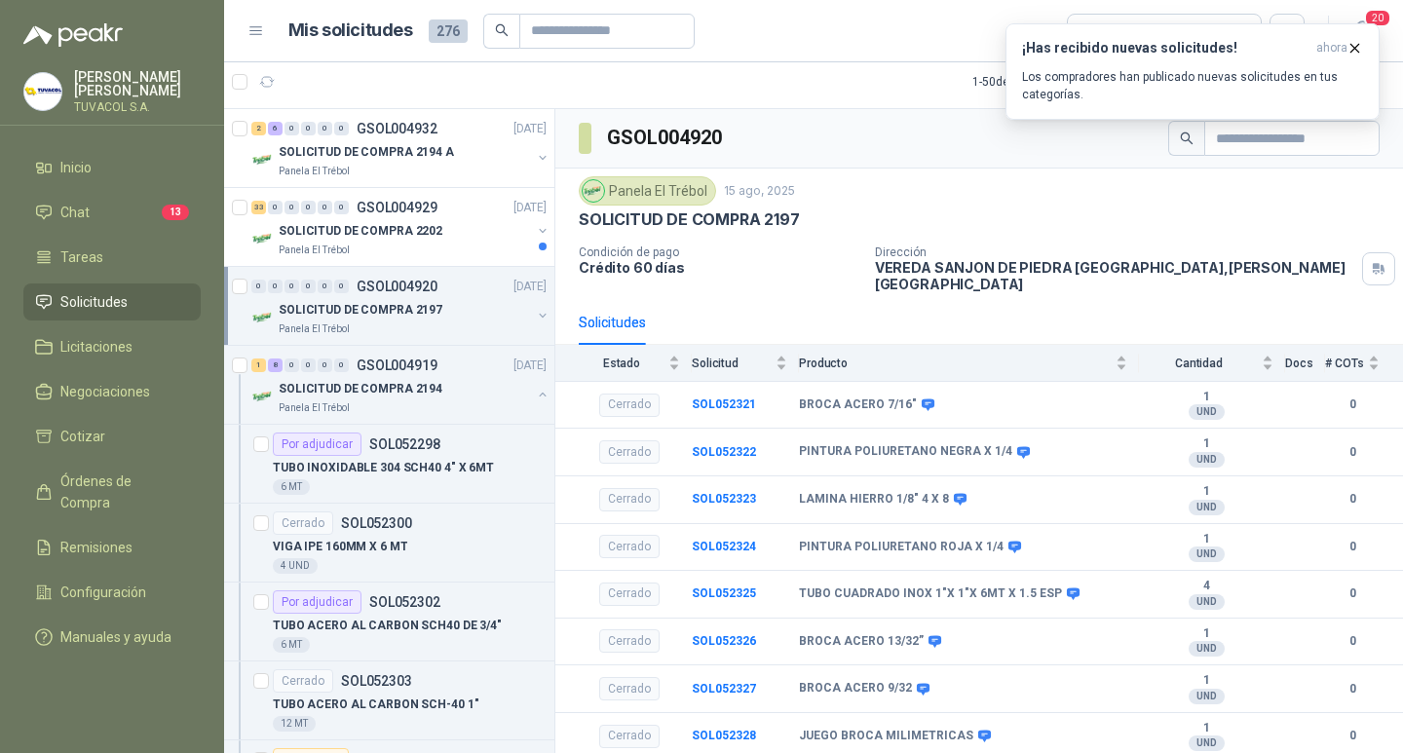
scroll to position [99, 0]
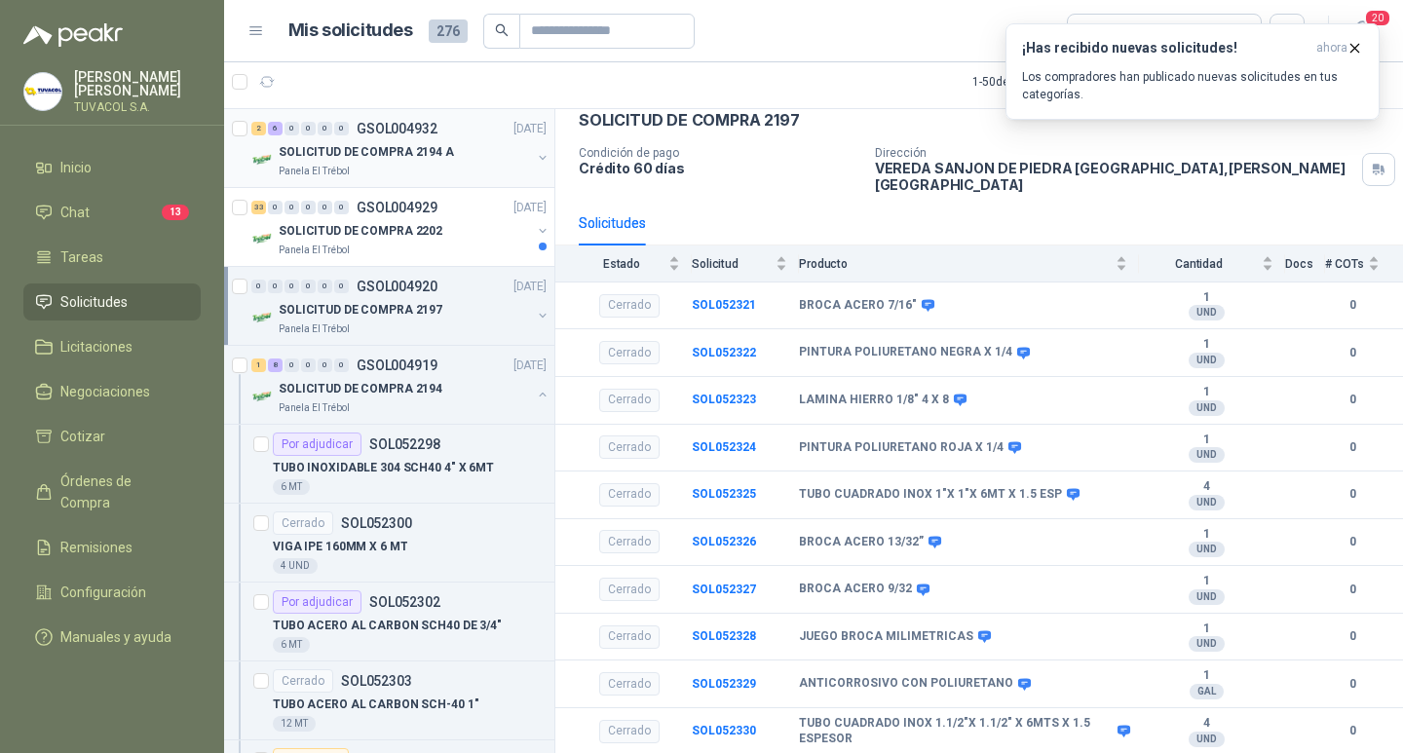
click at [439, 131] on div "2 6 0 0 0 0 GSOL004932 [DATE]" at bounding box center [400, 128] width 299 height 23
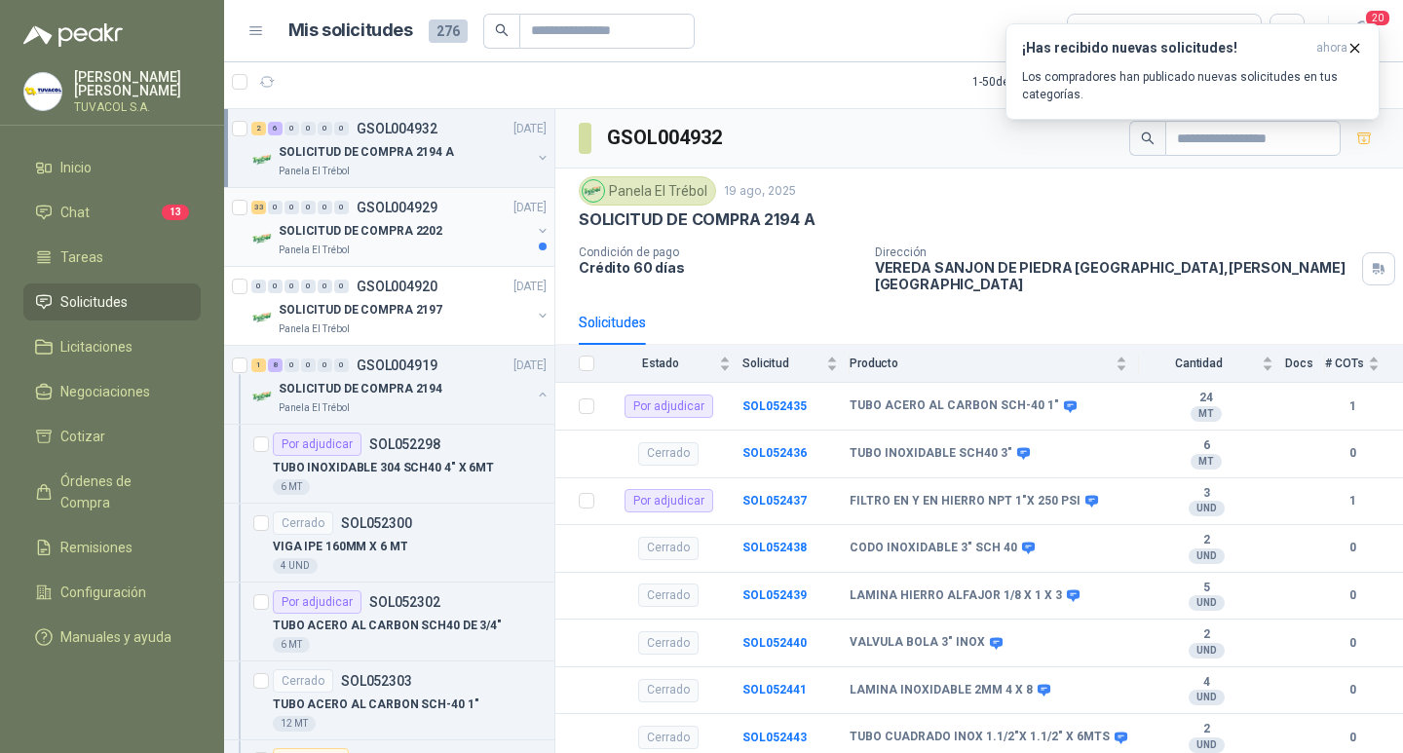
click at [395, 203] on p "GSOL004929" at bounding box center [396, 208] width 81 height 14
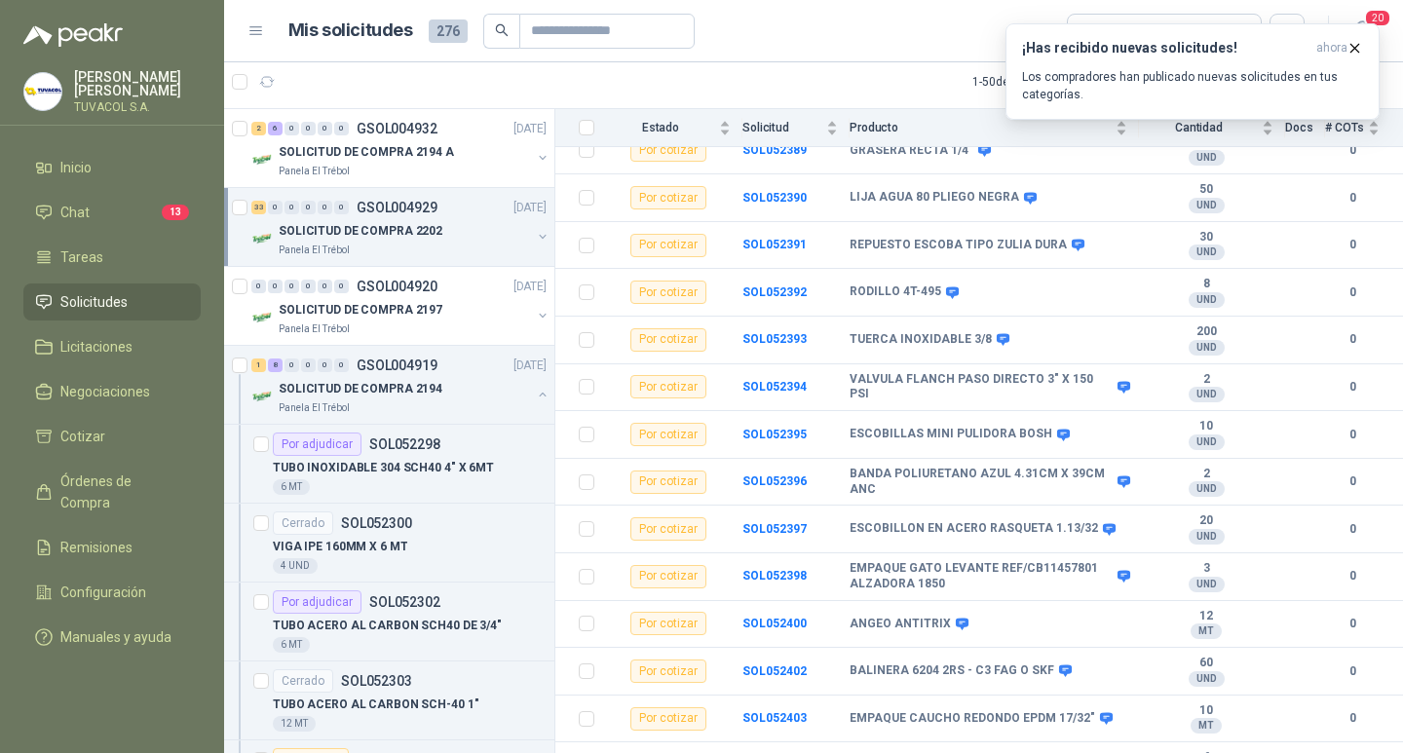
scroll to position [731, 0]
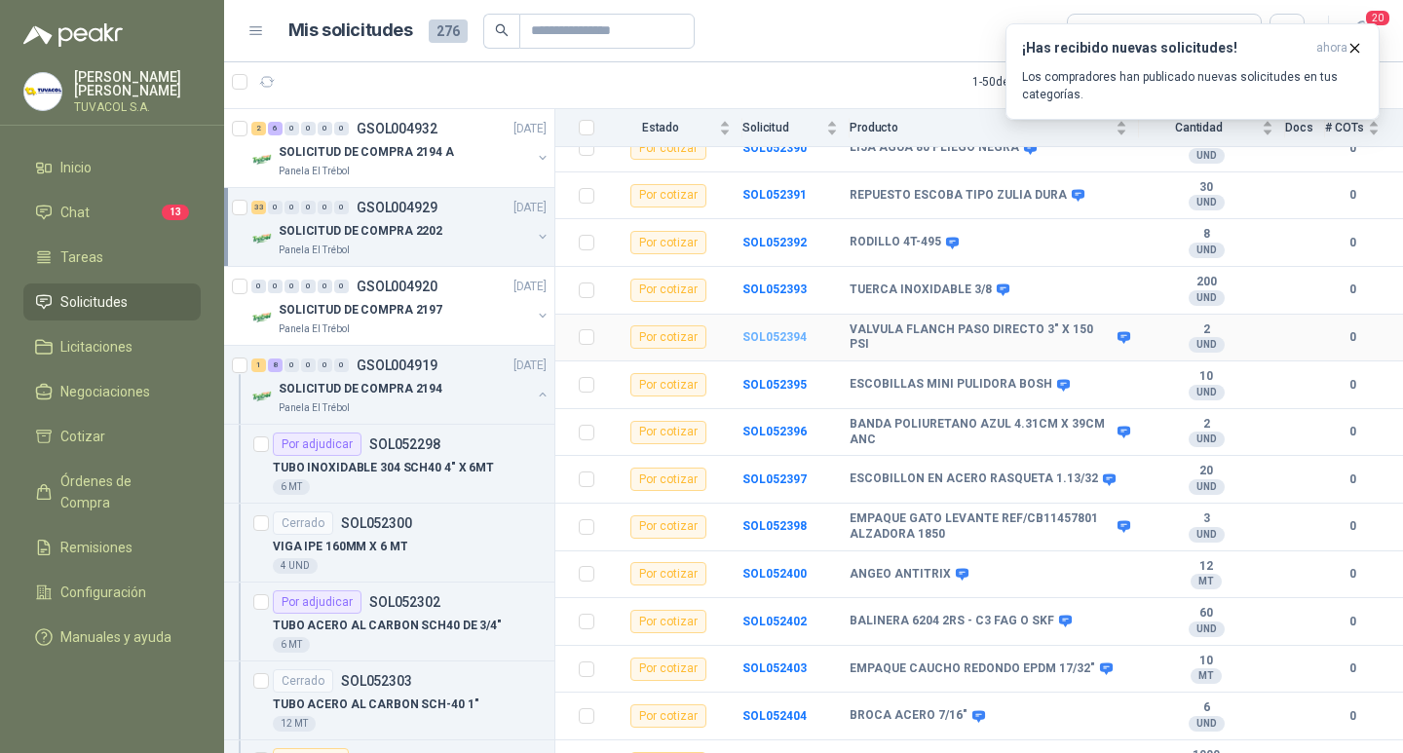
click at [778, 334] on b "SOL052394" at bounding box center [774, 337] width 64 height 14
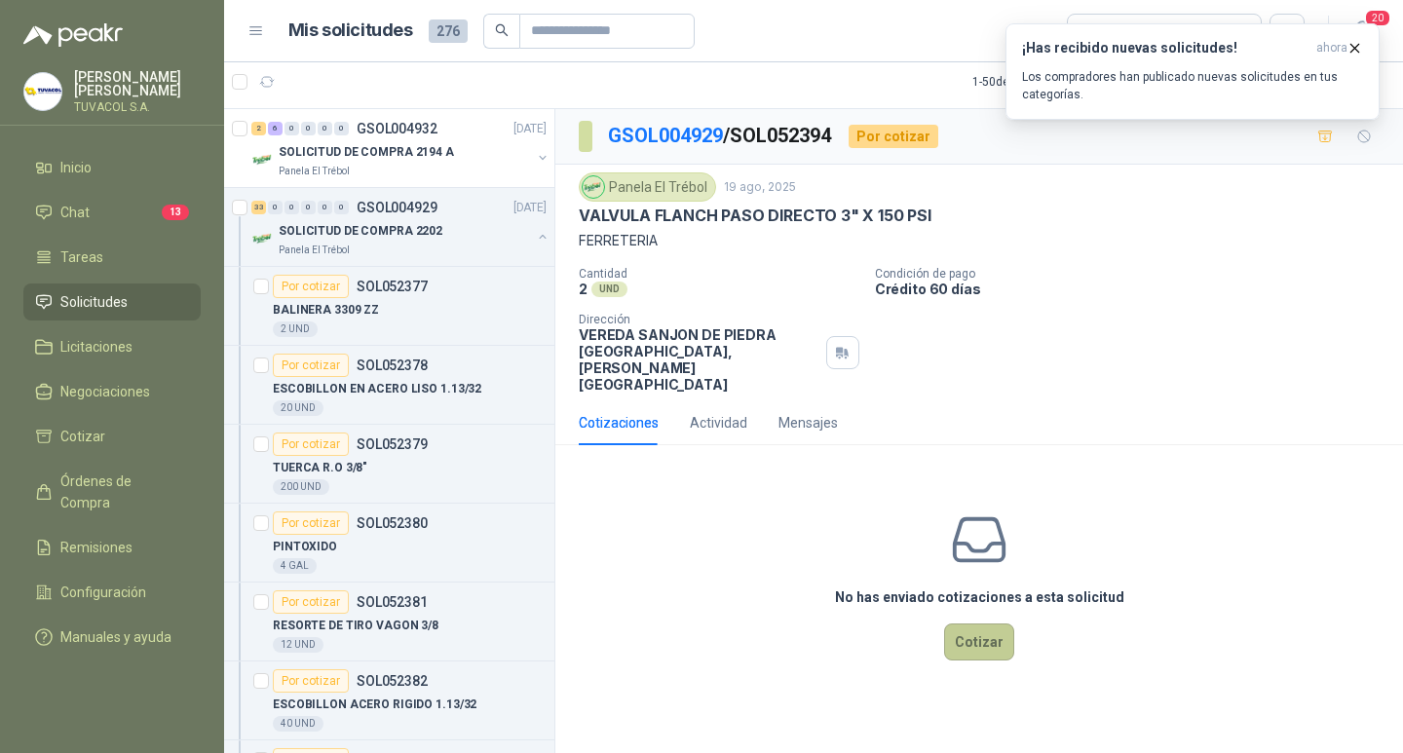
click at [998, 656] on button "Cotizar" at bounding box center [979, 641] width 70 height 37
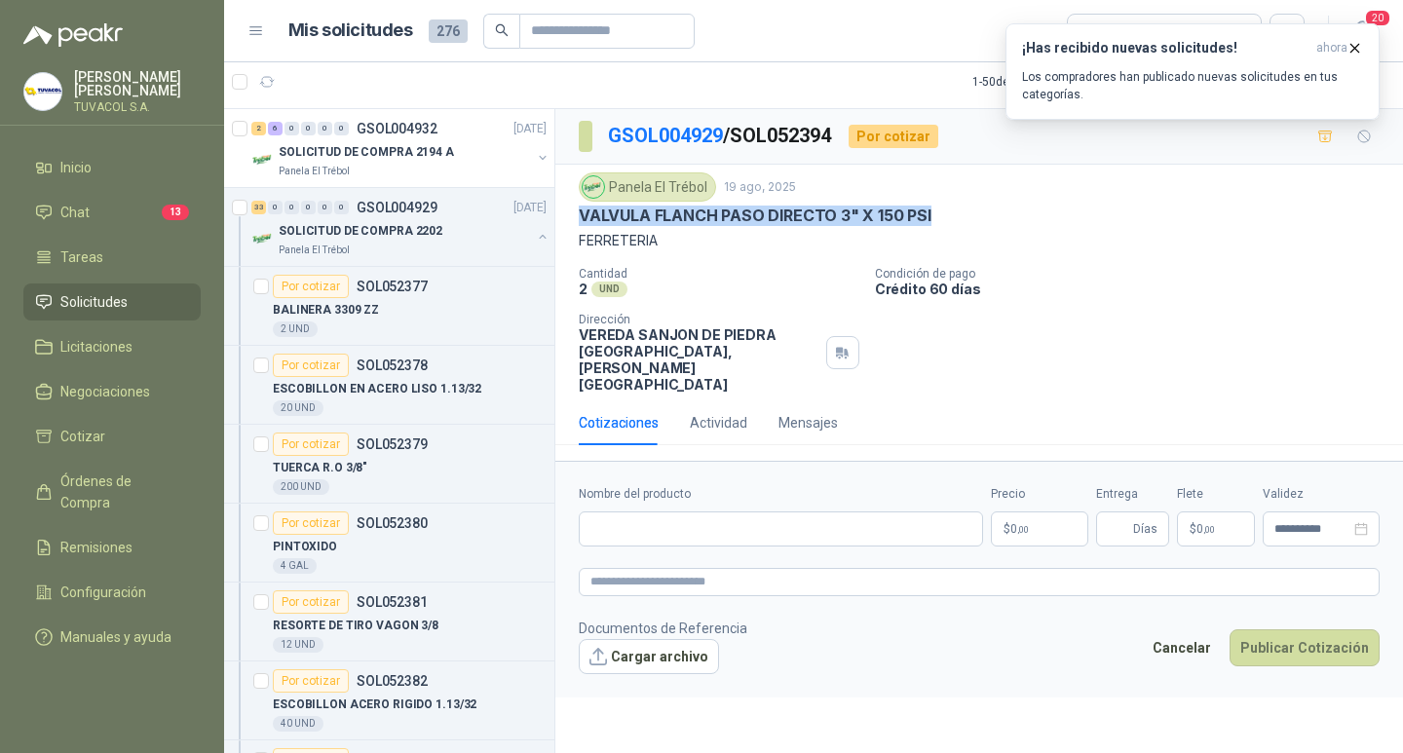
drag, startPoint x: 915, startPoint y: 207, endPoint x: 574, endPoint y: 217, distance: 341.1
click at [574, 217] on div "Panela El Trébol [DATE] VALVULA FLANCH PASO DIRECTO 3" X 150 PSI FERRETERIA Can…" at bounding box center [978, 283] width 847 height 236
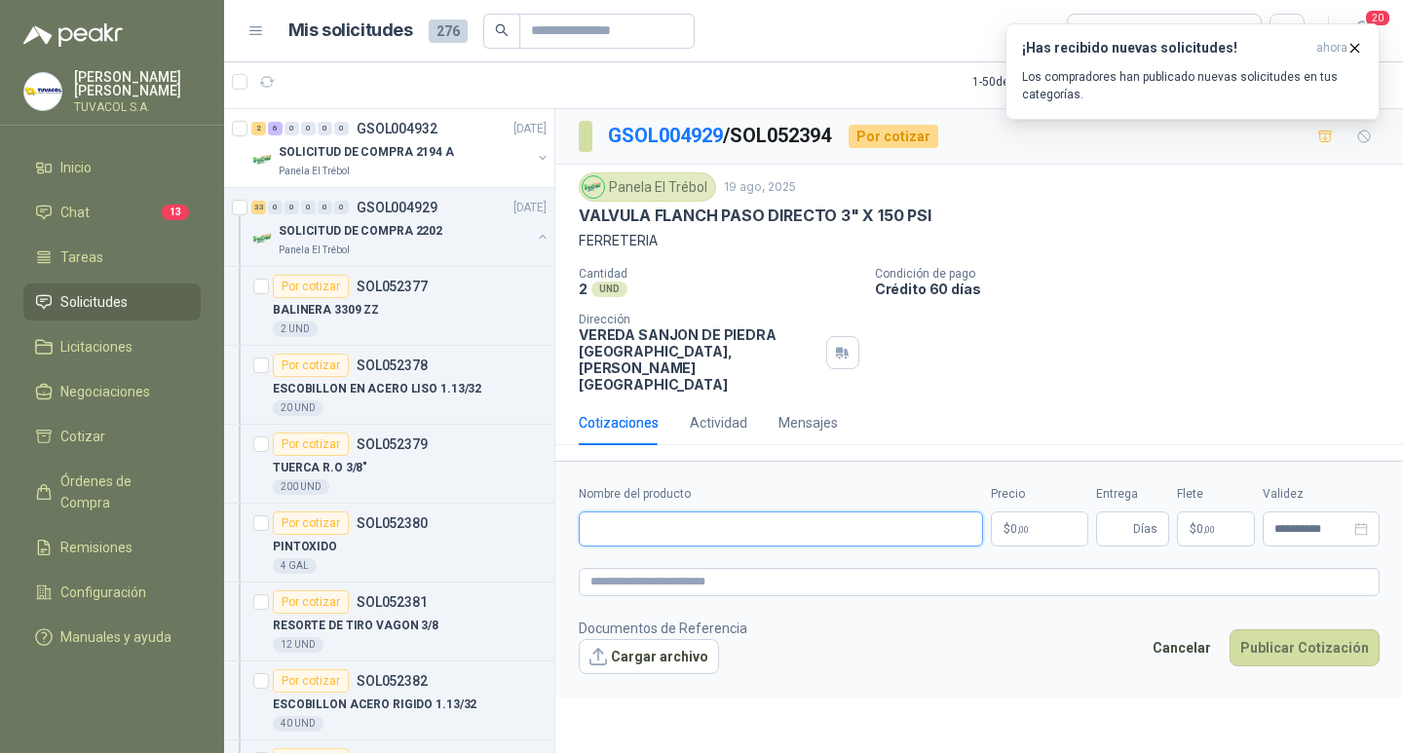
drag, startPoint x: 764, startPoint y: 548, endPoint x: 772, endPoint y: 535, distance: 16.2
click at [764, 546] on input "Nombre del producto" at bounding box center [781, 528] width 404 height 35
paste input "**********"
type input "**********"
click at [1053, 535] on p "$ 0 ,00" at bounding box center [1039, 528] width 97 height 35
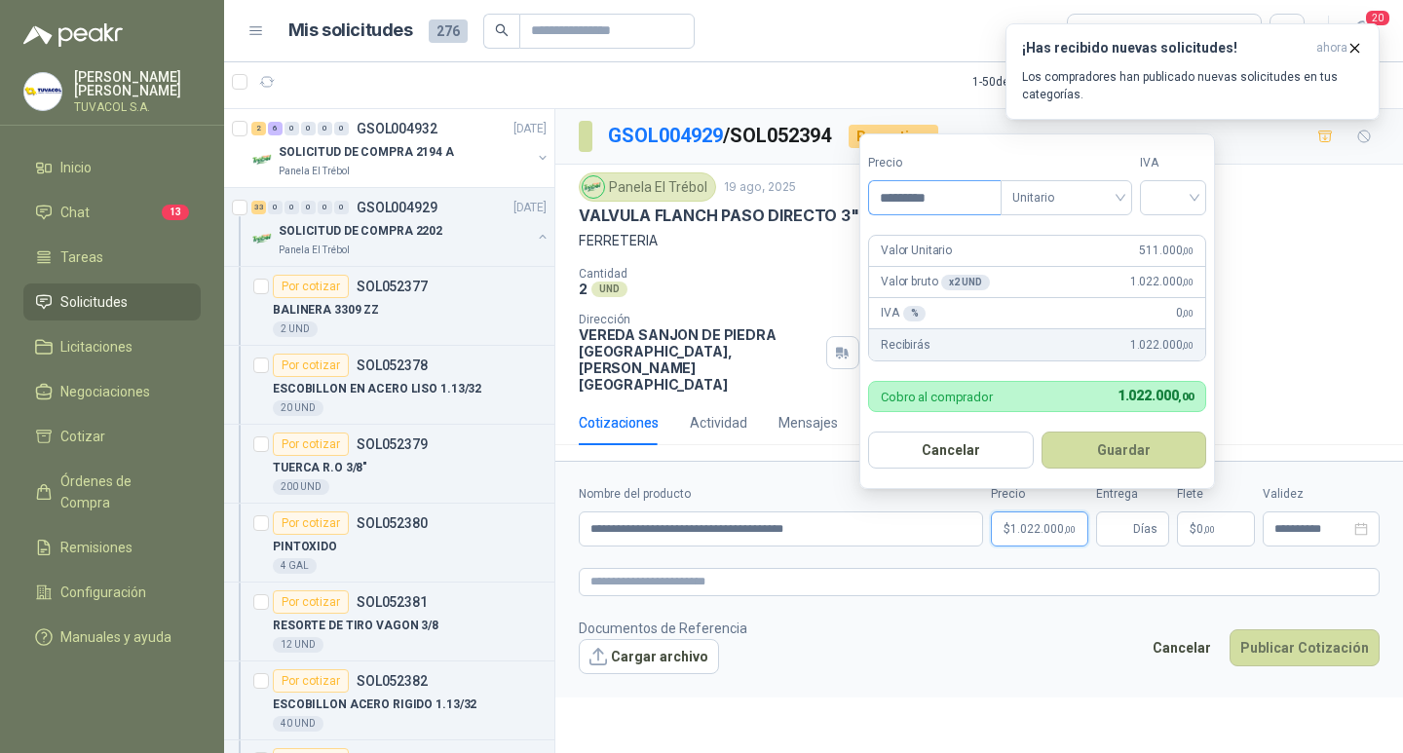
type input "*********"
click at [1171, 188] on input "search" at bounding box center [1172, 195] width 43 height 29
click at [1171, 238] on div "19%" at bounding box center [1177, 237] width 36 height 21
click at [1116, 455] on button "Guardar" at bounding box center [1127, 449] width 168 height 37
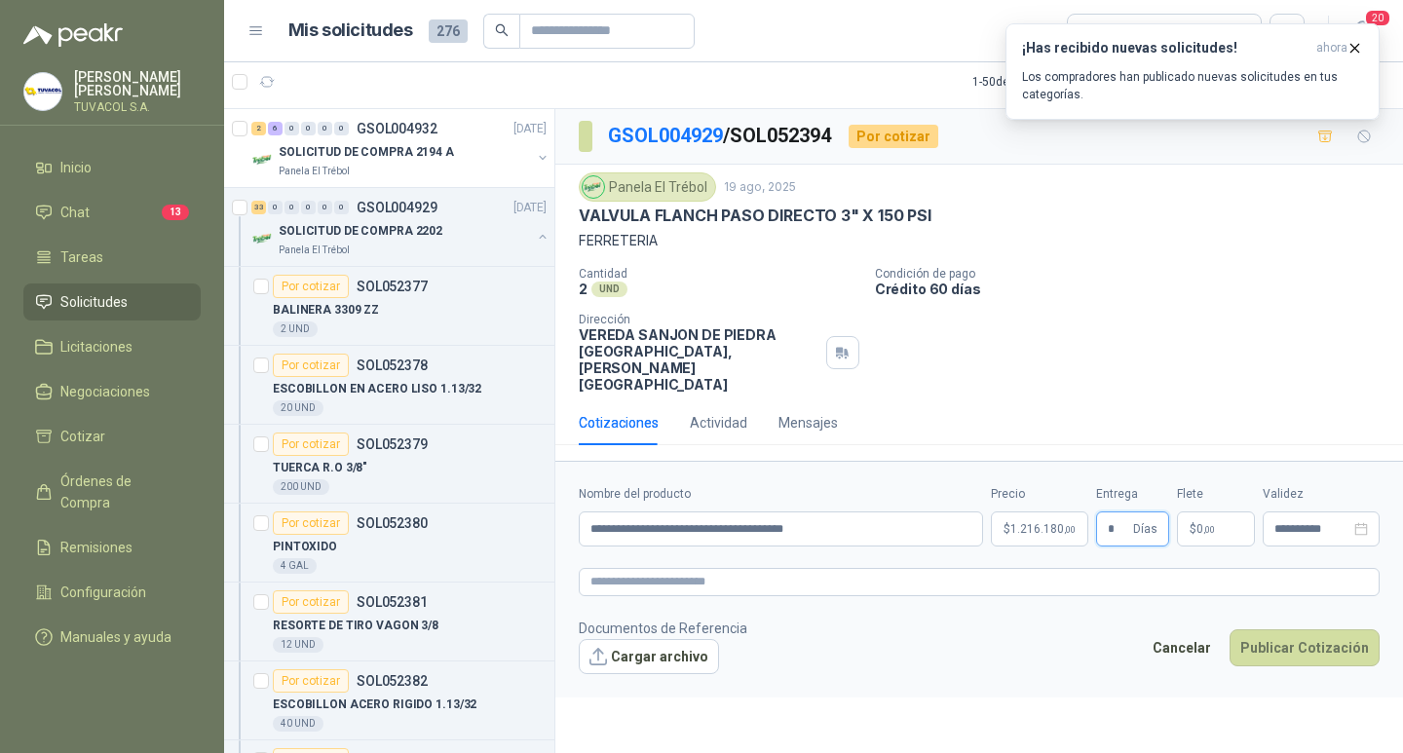
type input "*"
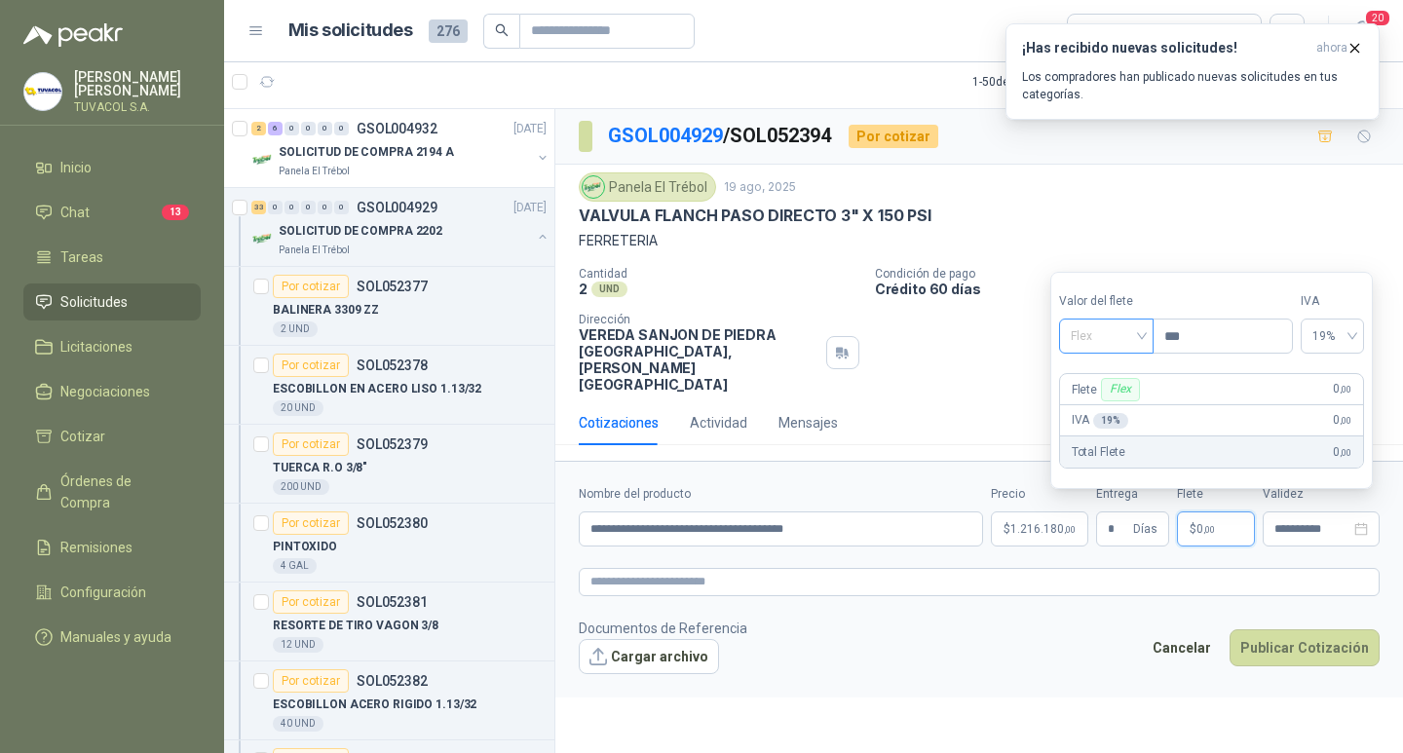
click at [1091, 338] on span "Flex" at bounding box center [1105, 335] width 71 height 29
click at [1105, 404] on div "Incluido" at bounding box center [1107, 407] width 67 height 21
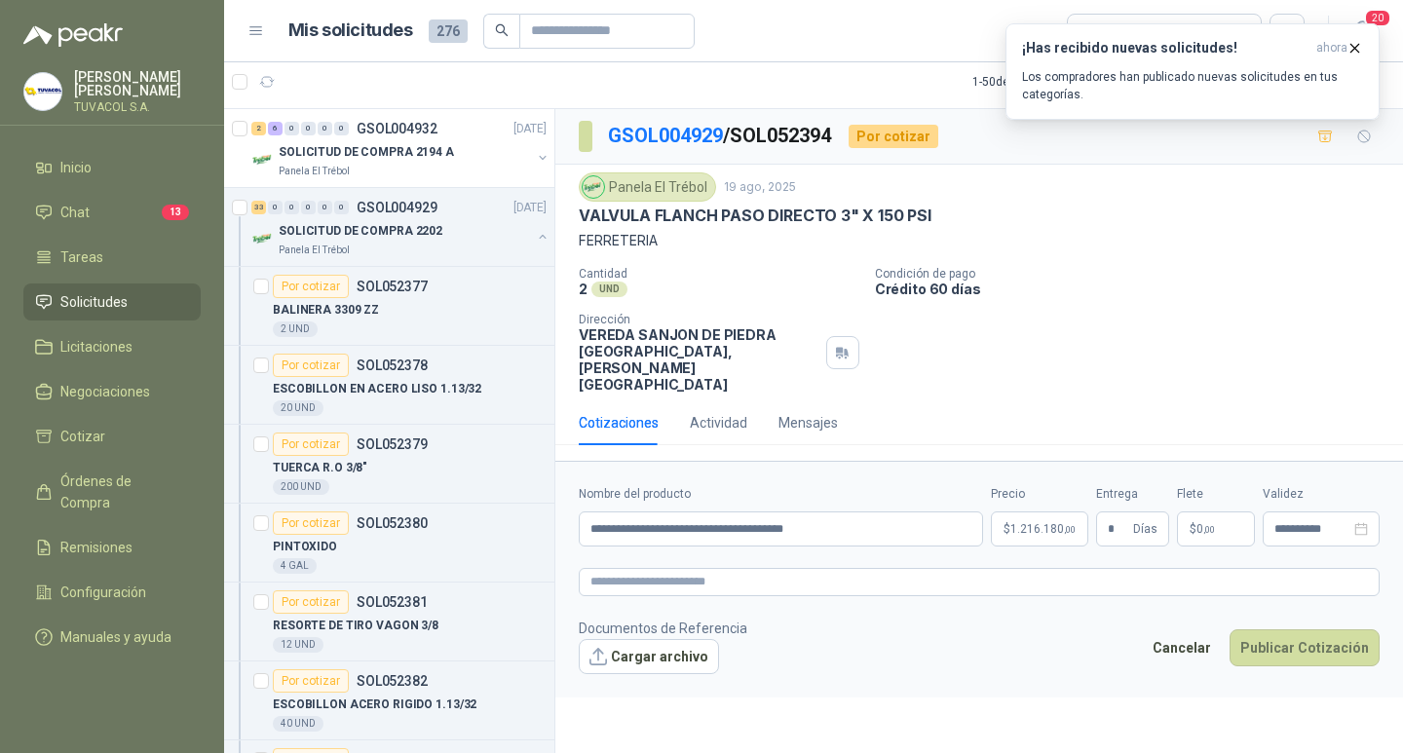
click at [1316, 682] on form "**********" at bounding box center [978, 579] width 847 height 236
click at [1316, 666] on button "Publicar Cotización" at bounding box center [1304, 647] width 150 height 37
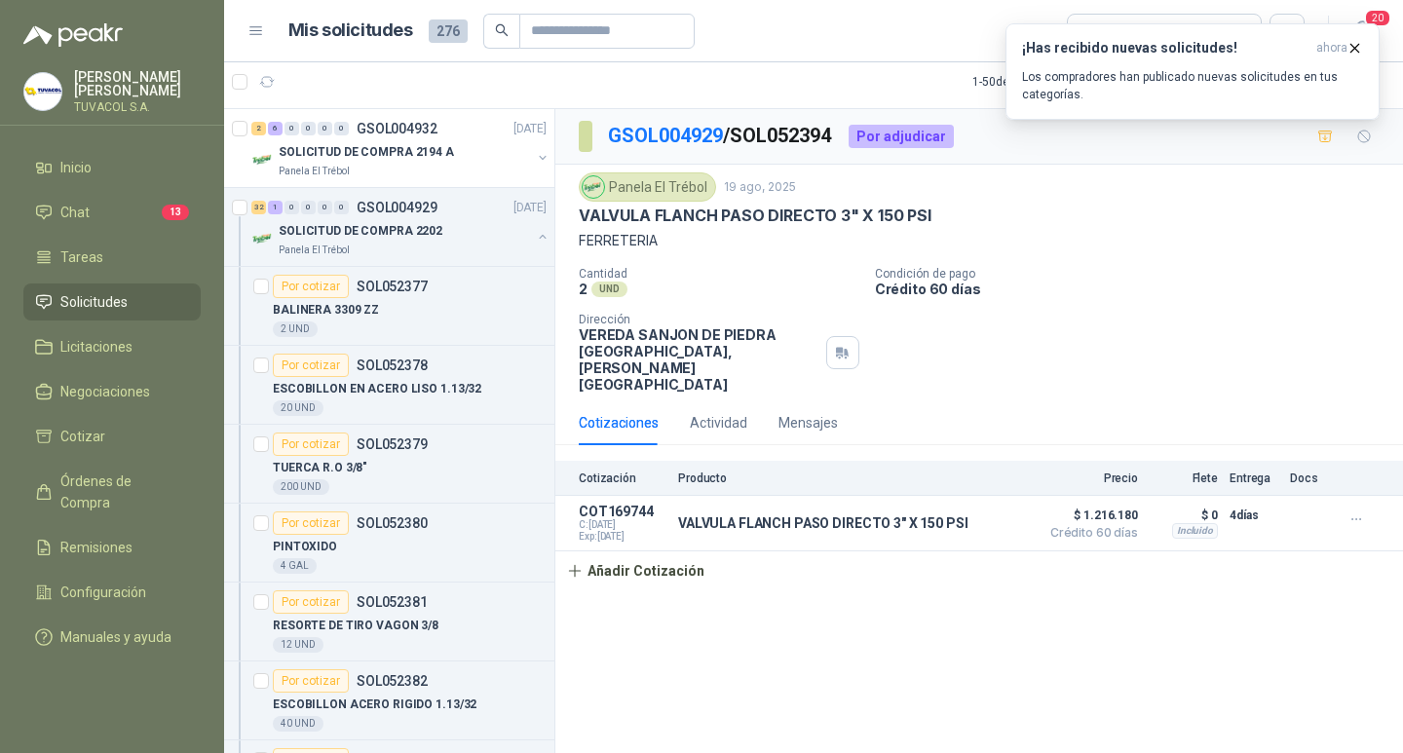
click at [685, 119] on div "GSOL004929 / SOL052394 Por adjudicar" at bounding box center [978, 137] width 847 height 56
click at [682, 126] on link "GSOL004929" at bounding box center [665, 135] width 115 height 23
